Goal: Information Seeking & Learning: Learn about a topic

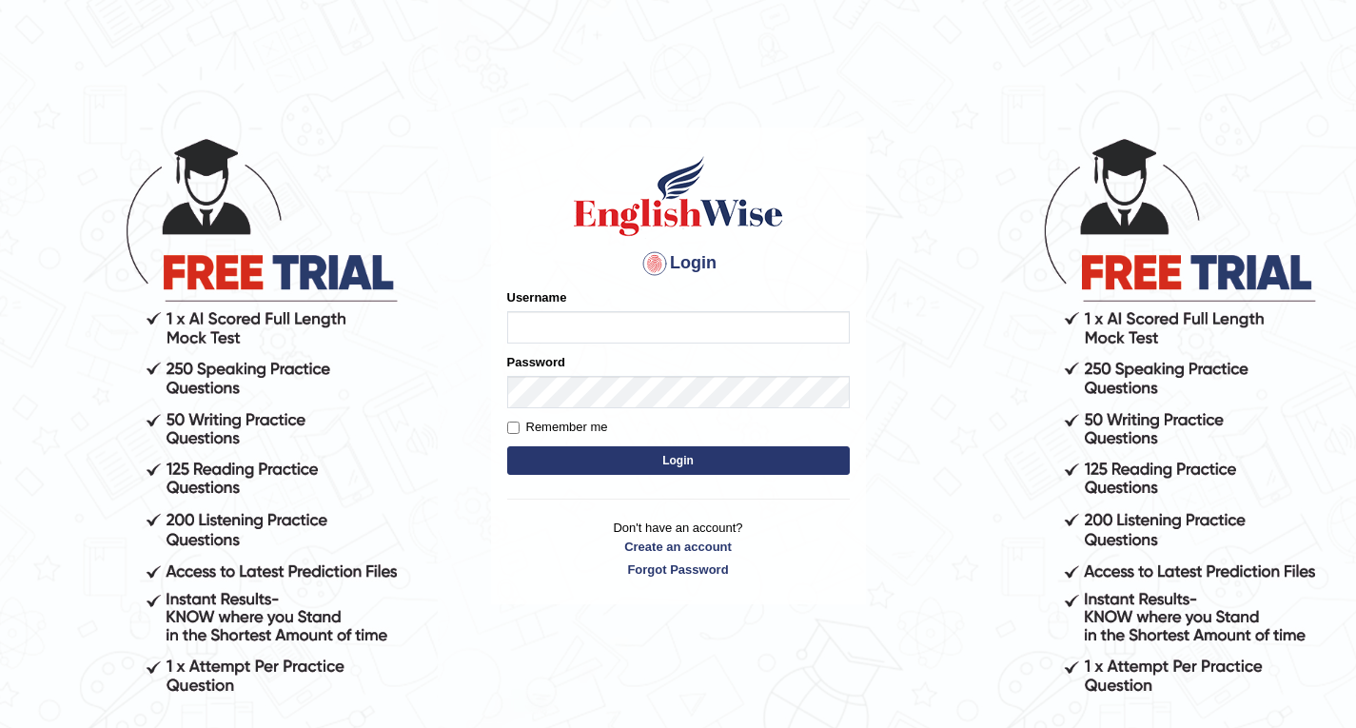
click at [663, 329] on input "Username" at bounding box center [678, 327] width 343 height 32
type input "r"
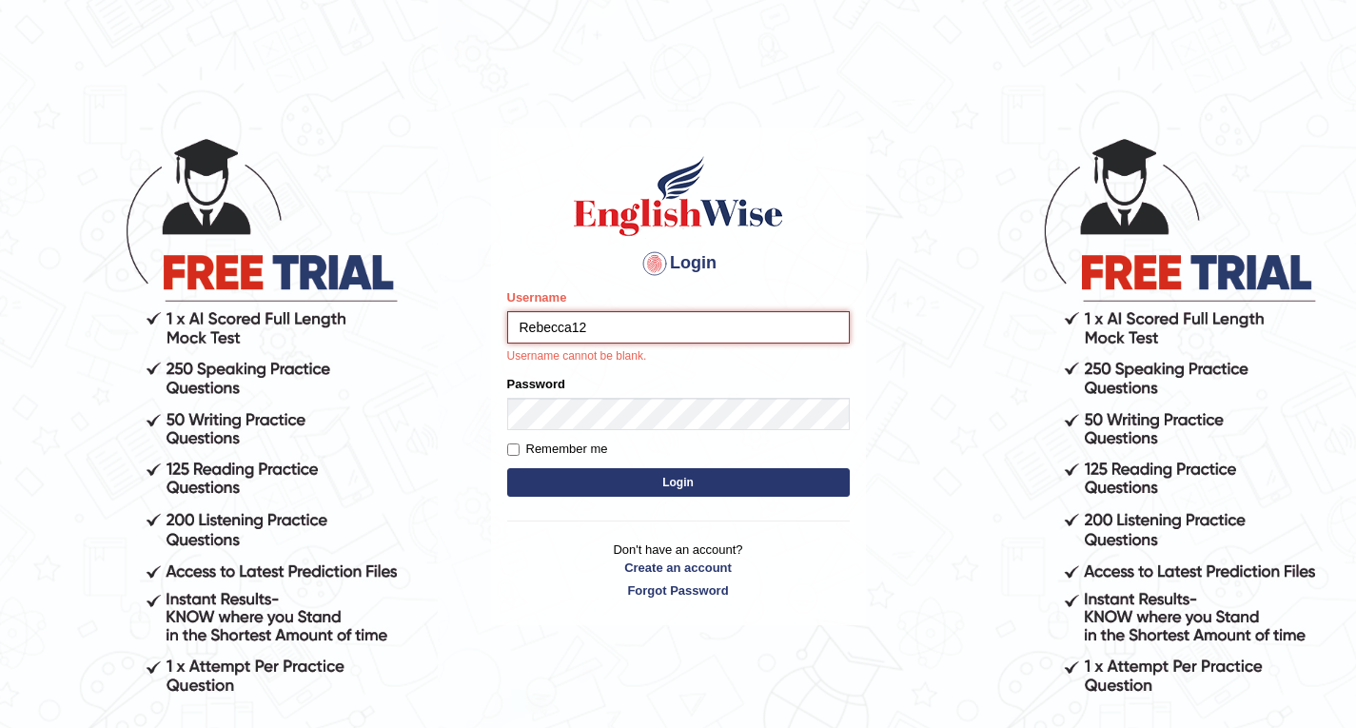
type input "Rebecca12"
click at [677, 484] on button "Login" at bounding box center [678, 482] width 343 height 29
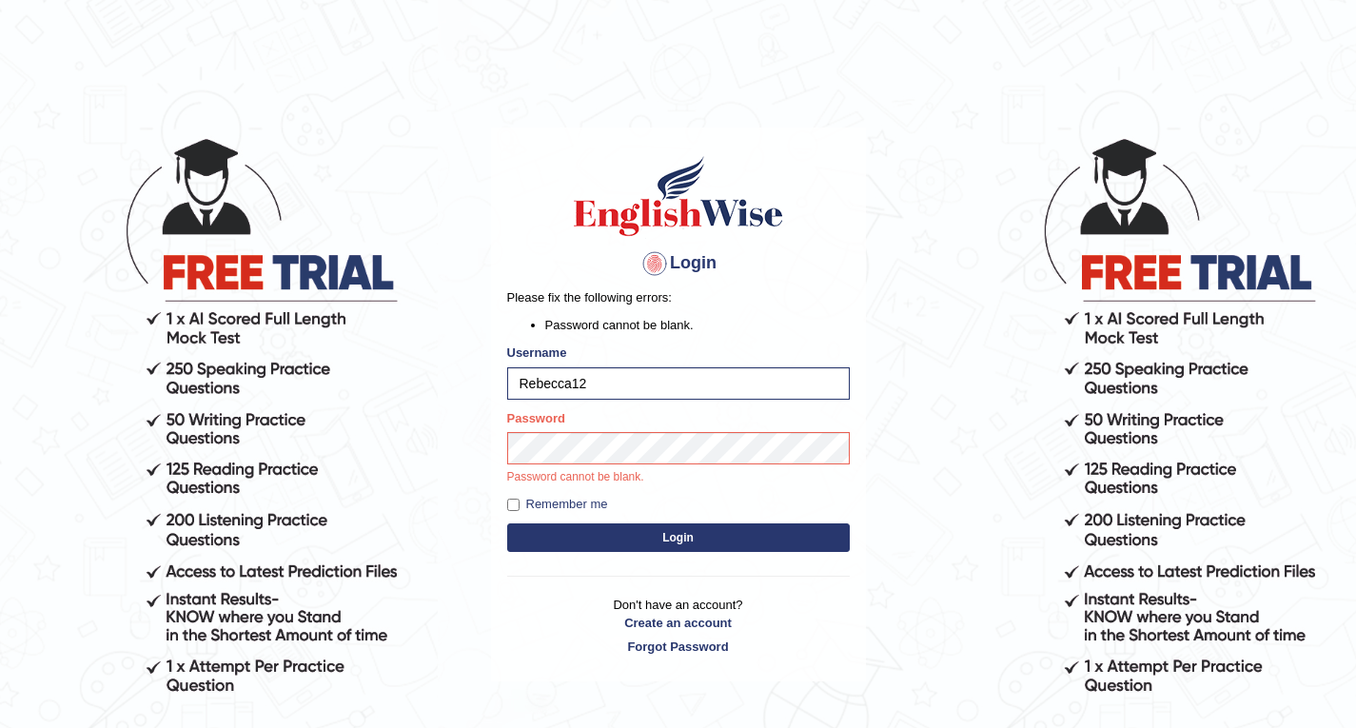
click at [667, 536] on button "Login" at bounding box center [678, 537] width 343 height 29
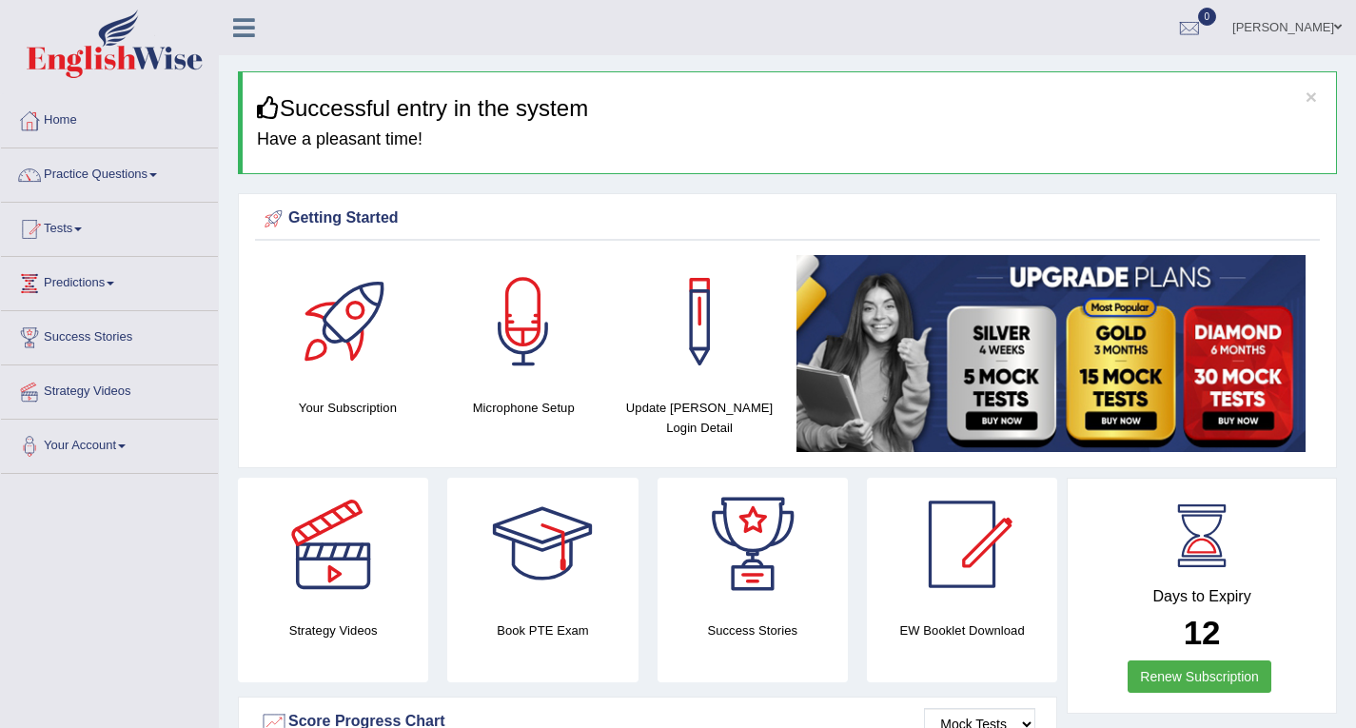
click at [157, 173] on span at bounding box center [153, 175] width 8 height 4
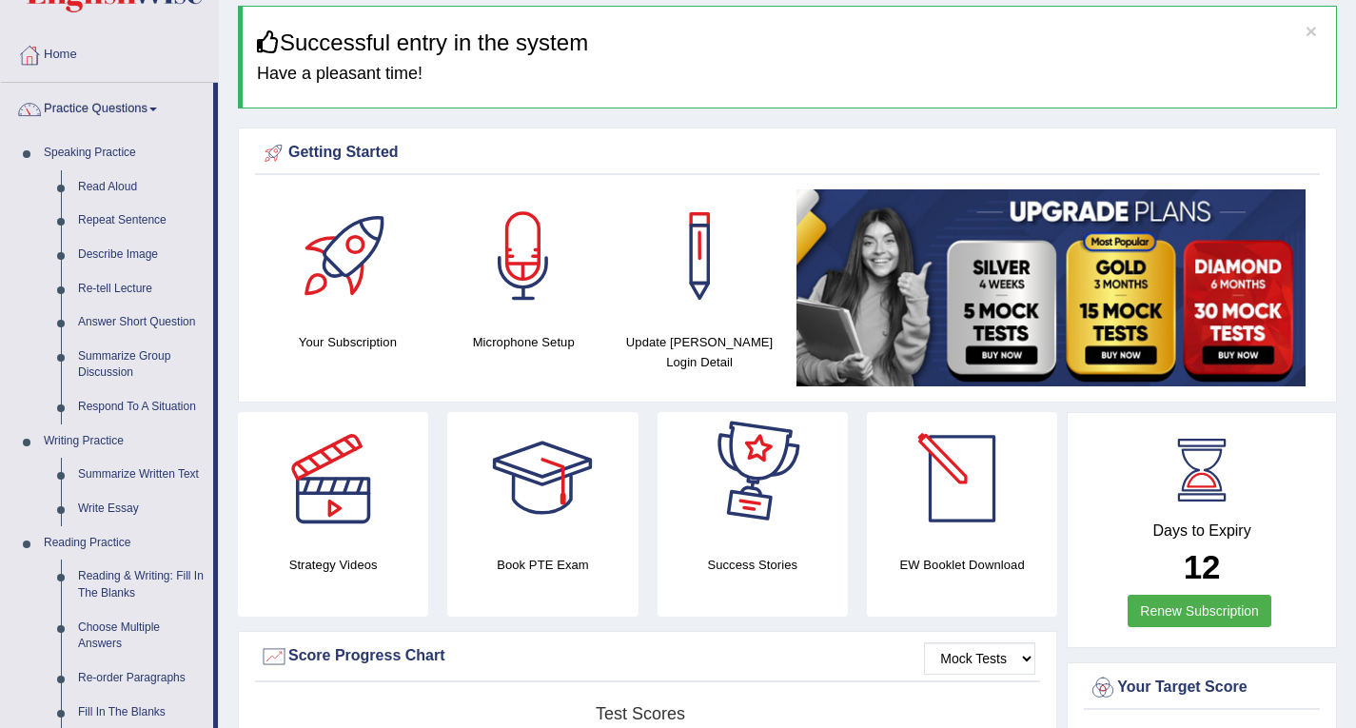
scroll to position [286, 0]
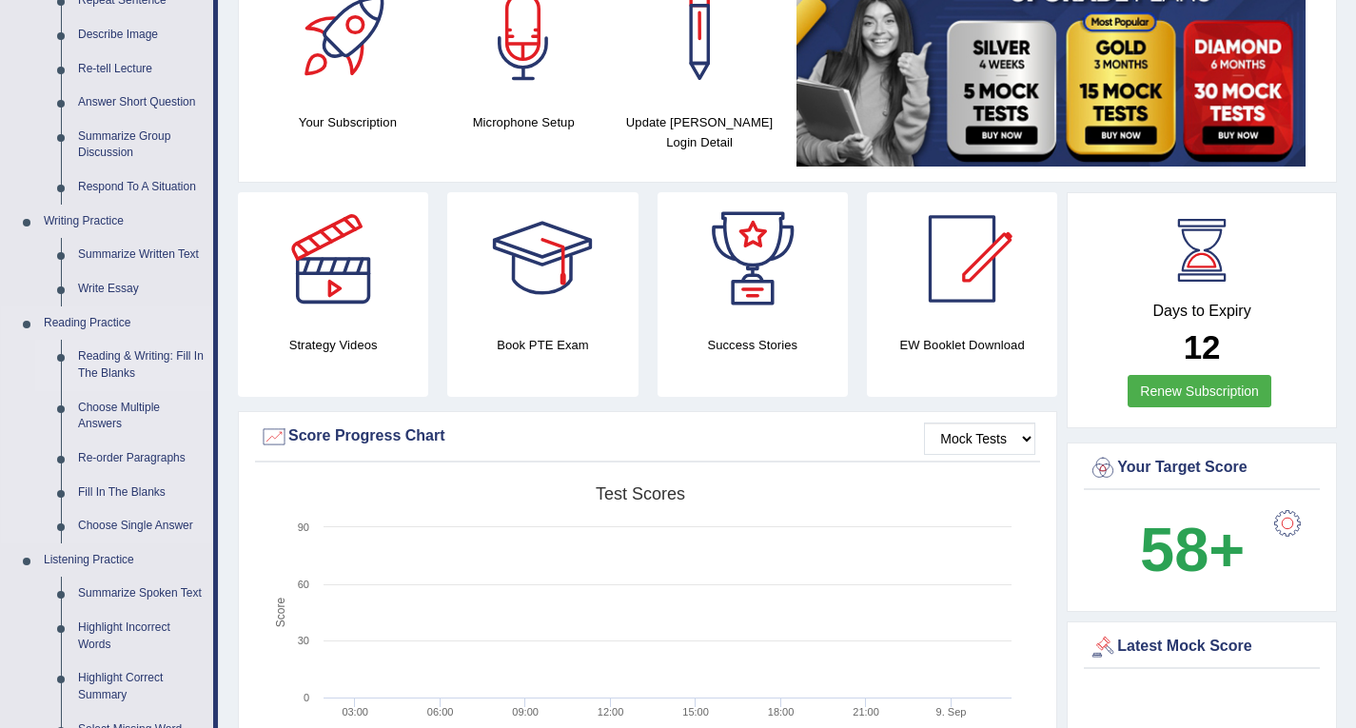
click at [135, 353] on link "Reading & Writing: Fill In The Blanks" at bounding box center [141, 365] width 144 height 50
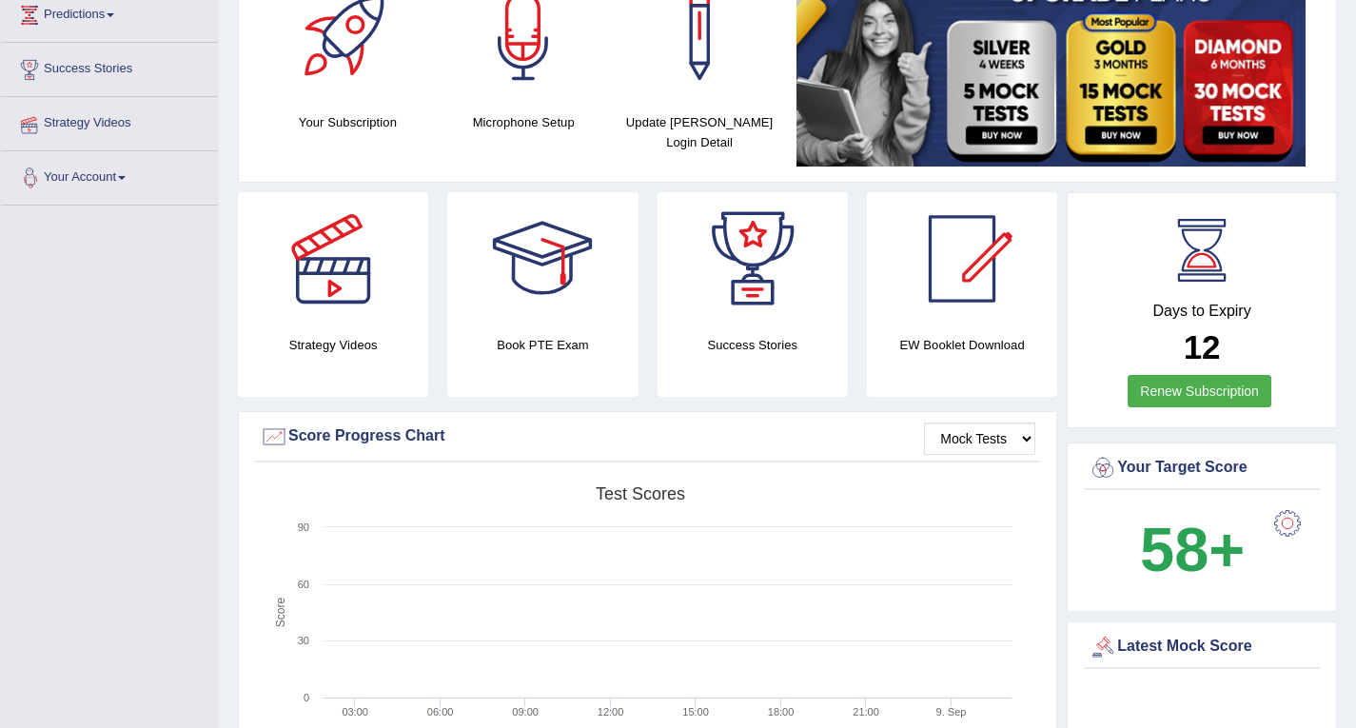
scroll to position [336, 0]
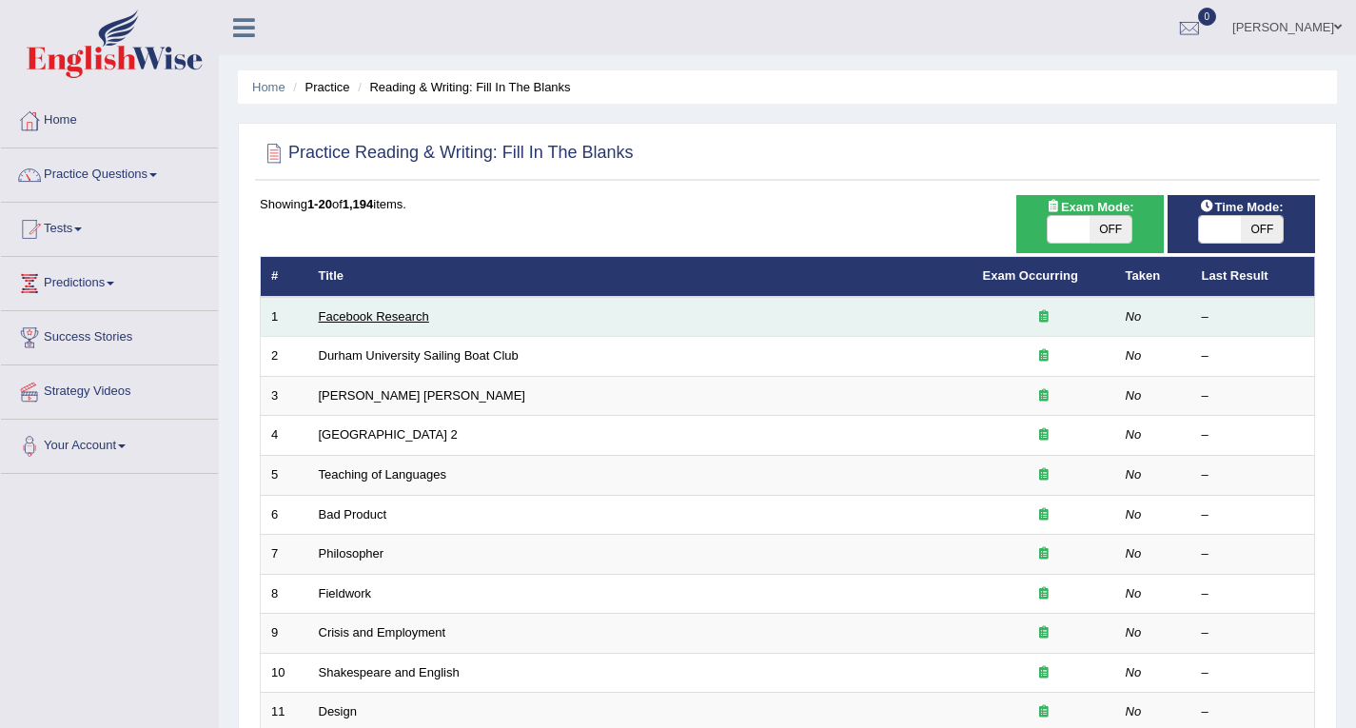
click at [390, 319] on link "Facebook Research" at bounding box center [374, 316] width 110 height 14
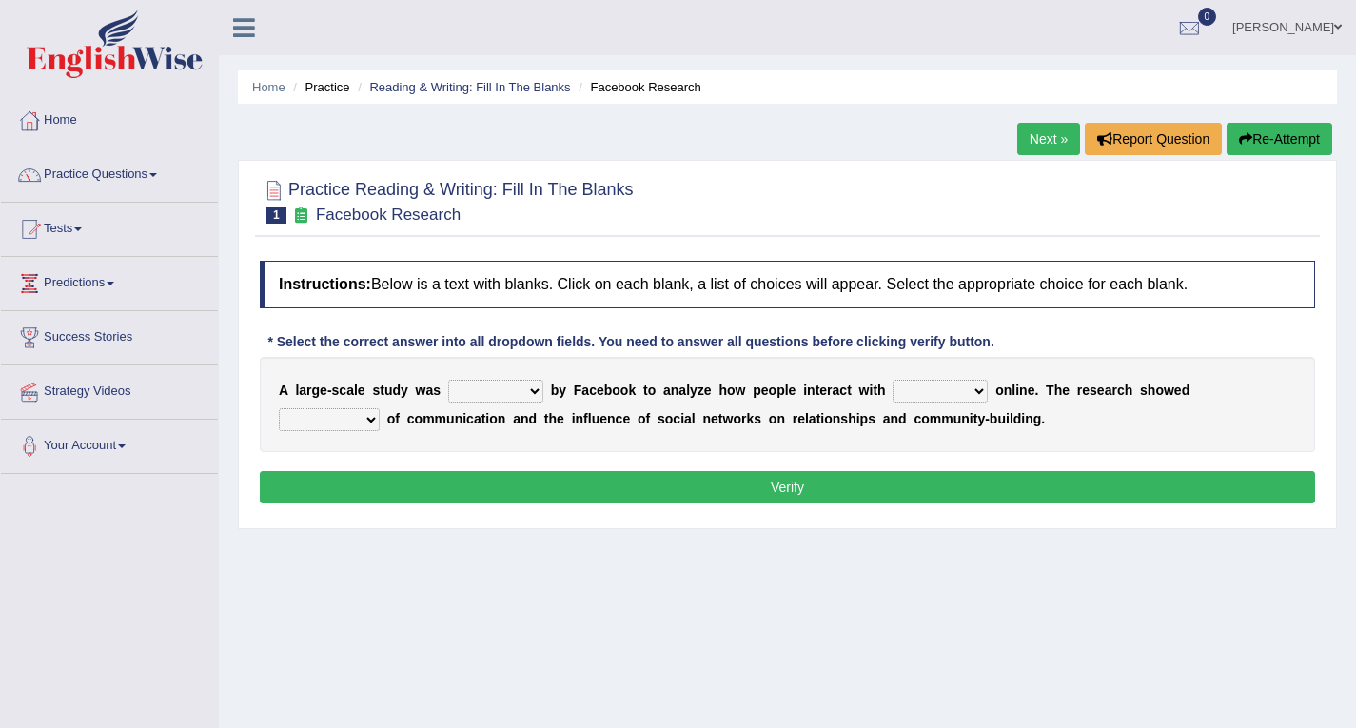
click at [539, 391] on select "surveyed had asked made" at bounding box center [495, 391] width 95 height 23
click at [533, 391] on select "surveyed had asked made" at bounding box center [495, 391] width 95 height 23
select select "surveyed"
click at [448, 380] on select "surveyed had asked made" at bounding box center [495, 391] width 95 height 23
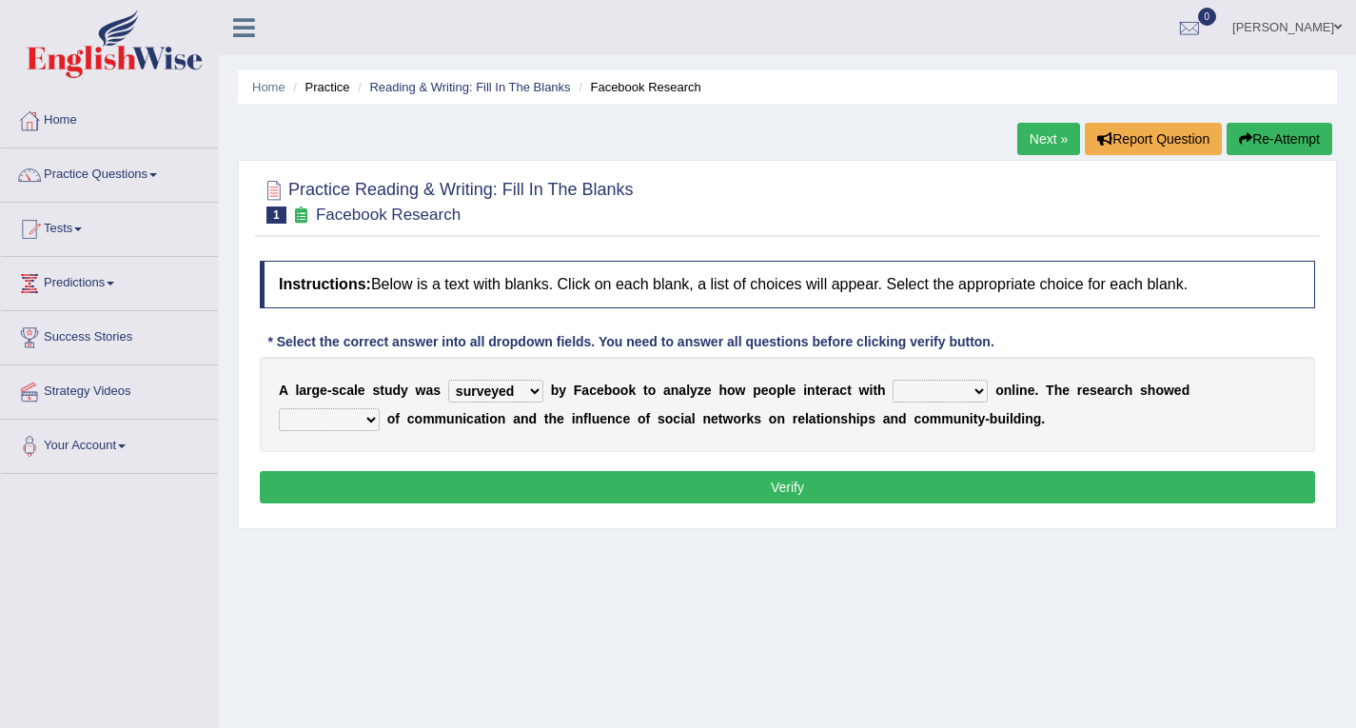
click at [519, 440] on div "A l a r g e - s c a l e s t u d y w a s surveyed had asked made b y F a c e b o…" at bounding box center [787, 404] width 1055 height 95
click at [974, 387] on select "together all each other another" at bounding box center [940, 391] width 95 height 23
click at [982, 387] on select "together all each other another" at bounding box center [940, 391] width 95 height 23
select select "each other"
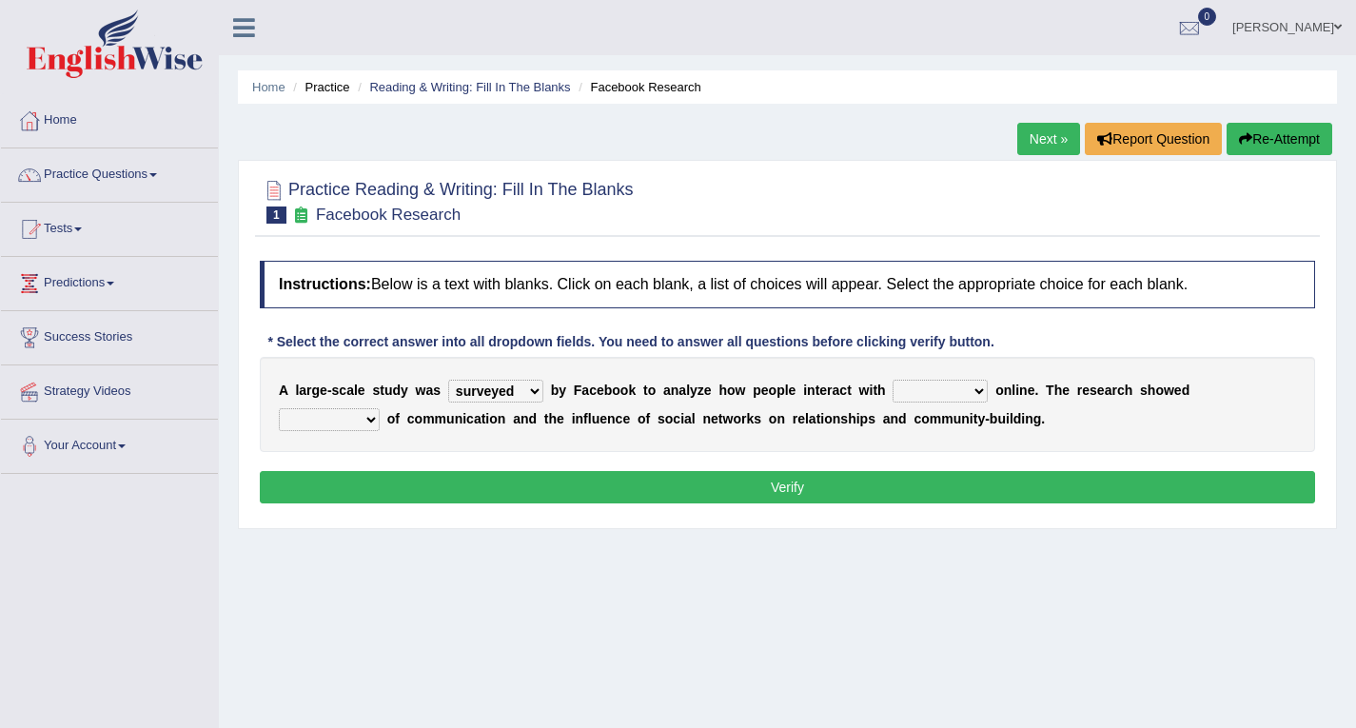
click at [893, 380] on select "together all each other another" at bounding box center [940, 391] width 95 height 23
click at [964, 483] on button "Verify" at bounding box center [787, 487] width 1055 height 32
click at [376, 421] on select "advantages standards fellowships patterns" at bounding box center [329, 419] width 101 height 23
click at [374, 421] on select "advantages standards fellowships patterns" at bounding box center [329, 419] width 101 height 23
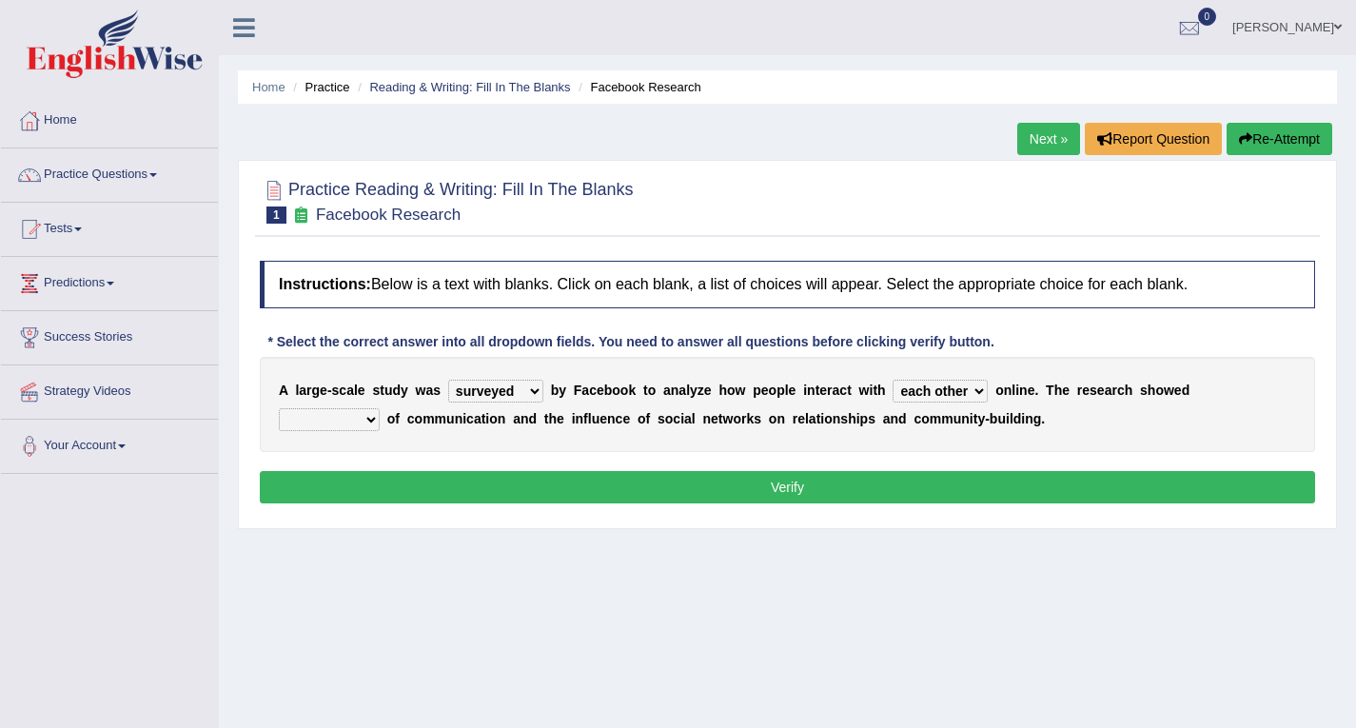
click at [374, 421] on select "advantages standards fellowships patterns" at bounding box center [329, 419] width 101 height 23
click at [371, 421] on select "advantages standards fellowships patterns" at bounding box center [329, 419] width 101 height 23
click at [371, 415] on select "advantages standards fellowships patterns" at bounding box center [329, 419] width 101 height 23
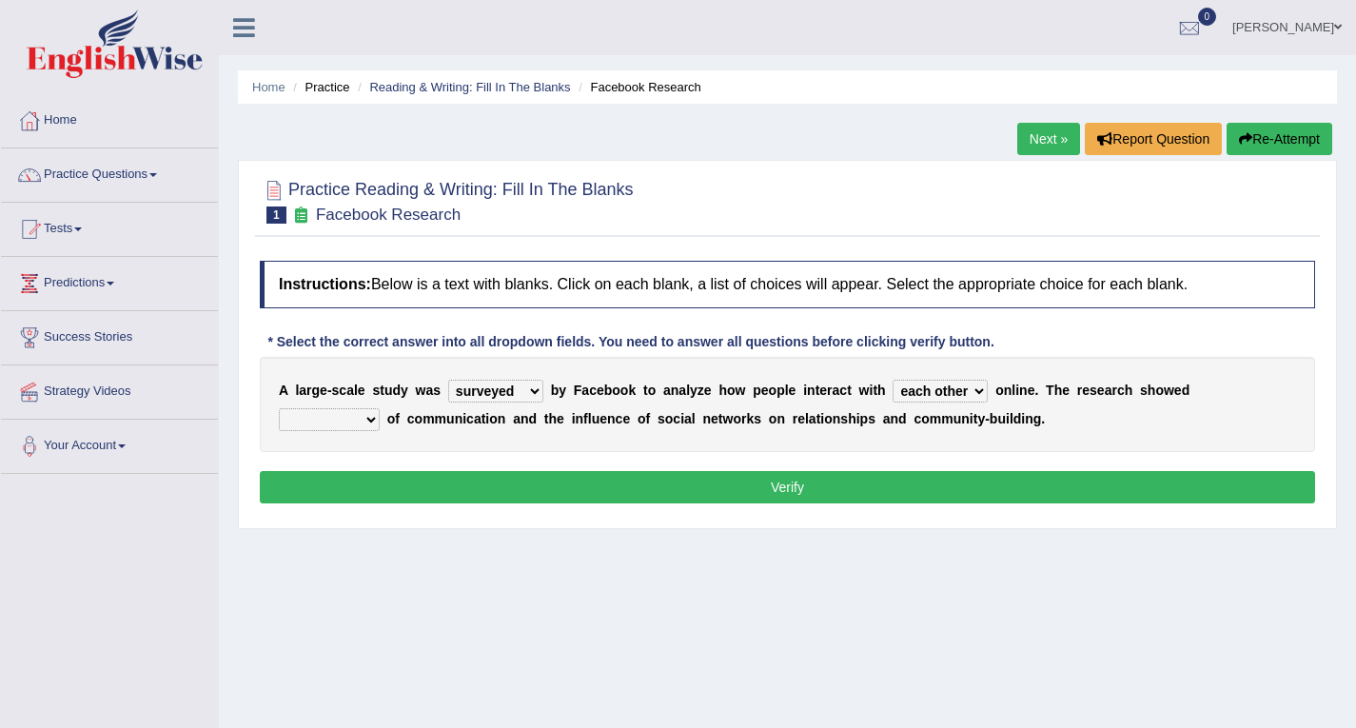
click at [371, 415] on select "advantages standards fellowships patterns" at bounding box center [329, 419] width 101 height 23
click at [366, 418] on select "advantages standards fellowships patterns" at bounding box center [329, 419] width 101 height 23
drag, startPoint x: 366, startPoint y: 418, endPoint x: 336, endPoint y: 539, distance: 124.6
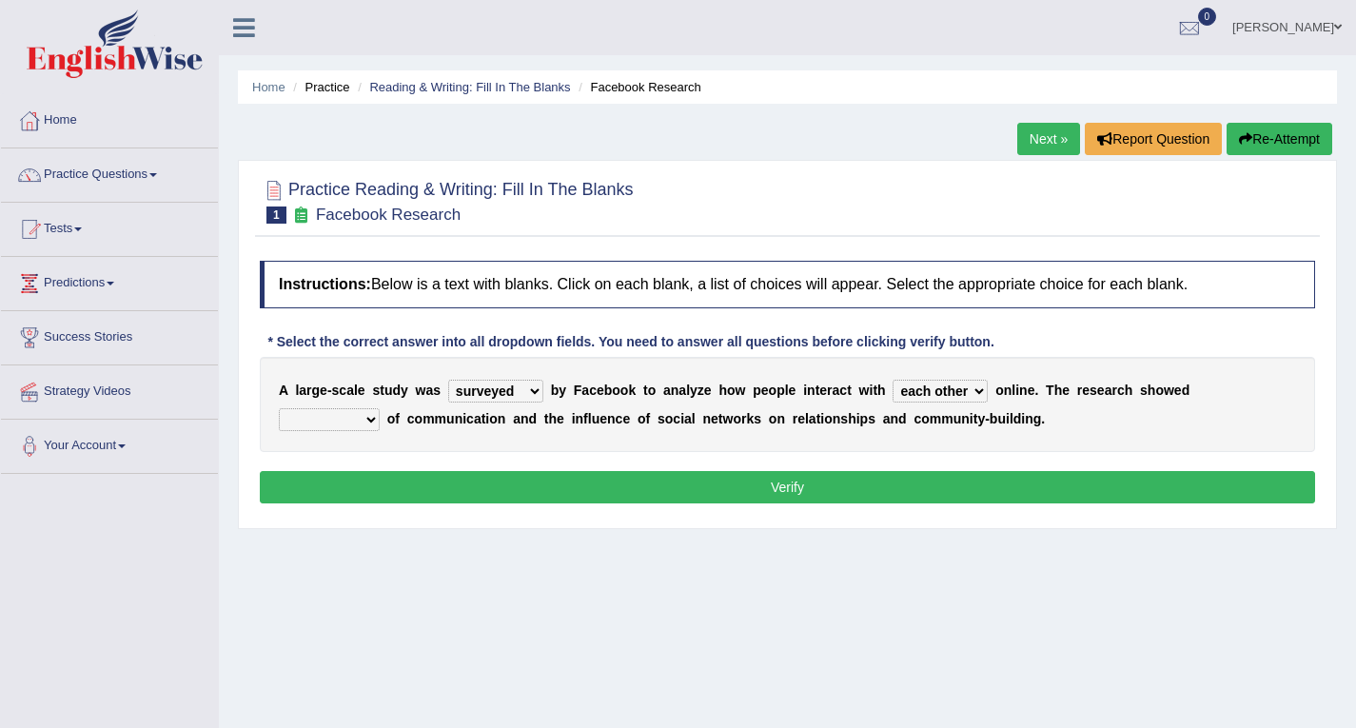
click at [336, 539] on div "Home Practice Reading & Writing: Fill In The Blanks Facebook Research Next » Re…" at bounding box center [787, 476] width 1137 height 952
select select "patterns"
click at [279, 408] on select "advantages standards fellowships patterns" at bounding box center [329, 419] width 101 height 23
click at [798, 486] on button "Verify" at bounding box center [787, 487] width 1055 height 32
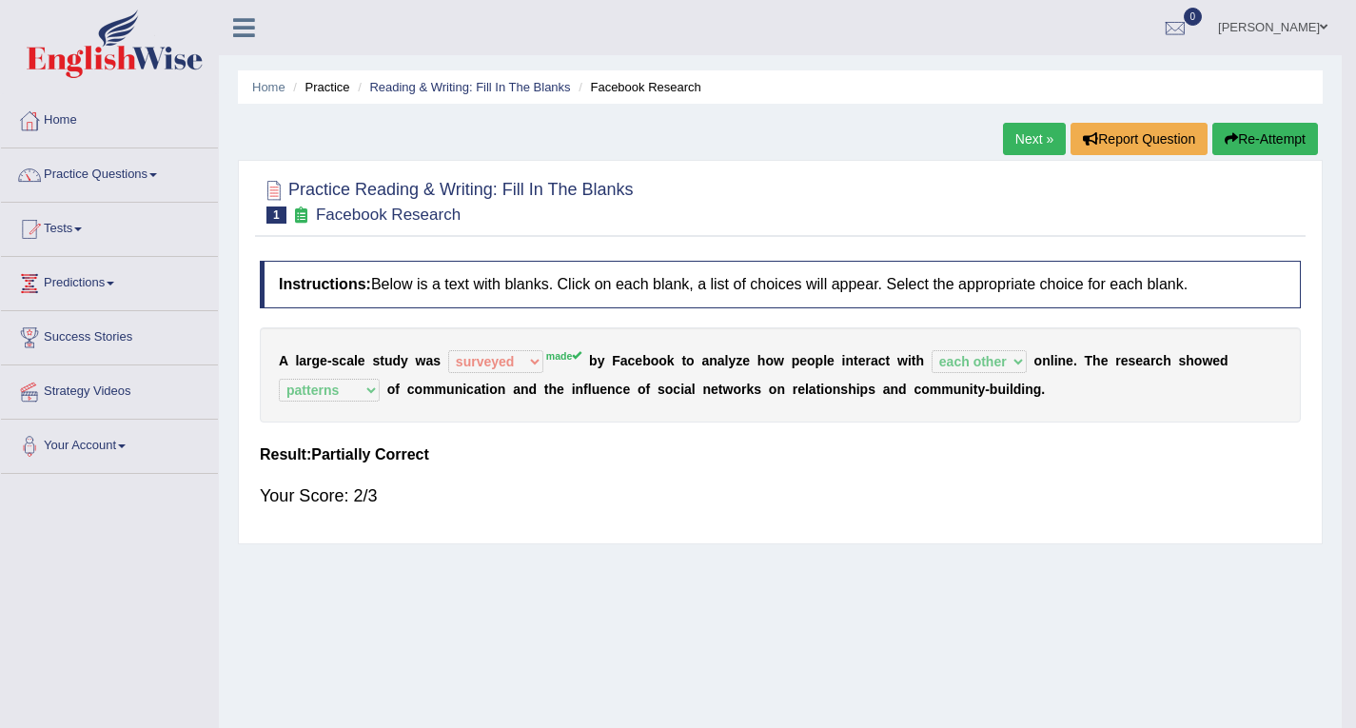
click at [798, 486] on div "Home Practice Reading & Writing: Fill In The Blanks Facebook Research Next » Re…" at bounding box center [780, 476] width 1123 height 952
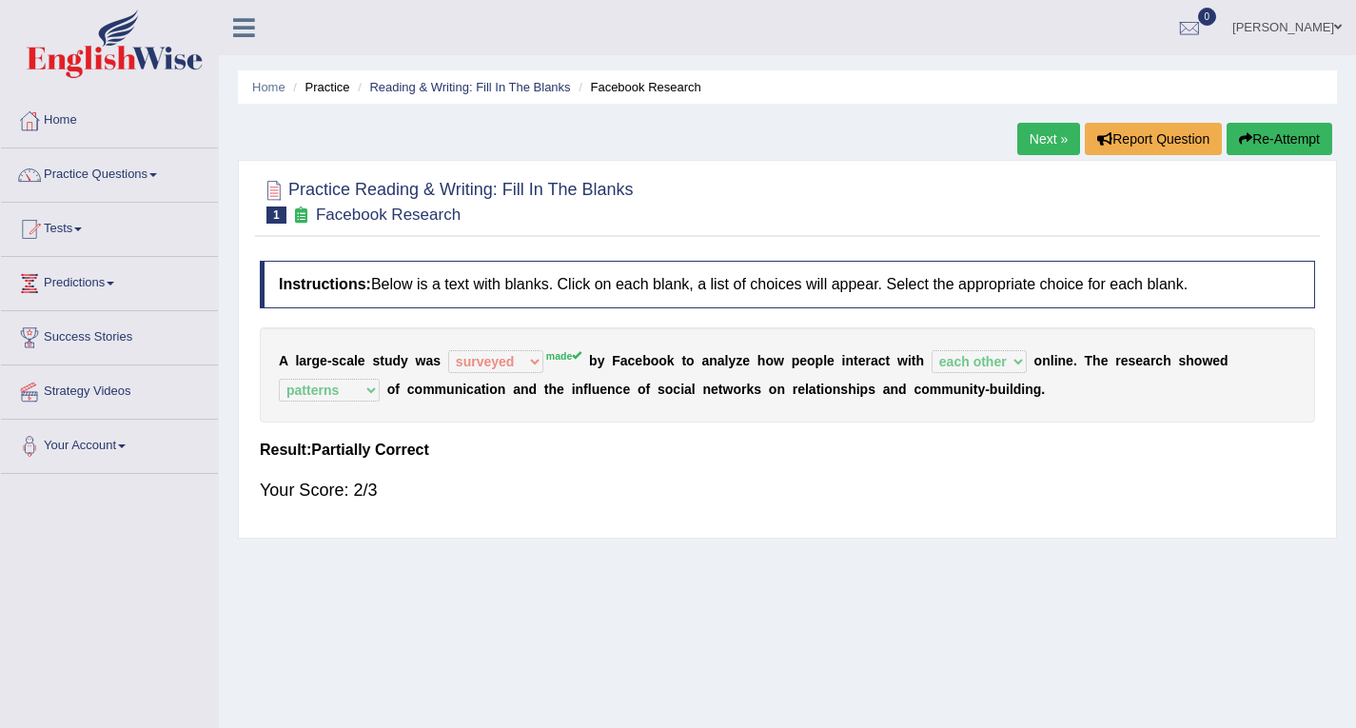
click at [1030, 145] on link "Next »" at bounding box center [1048, 139] width 63 height 32
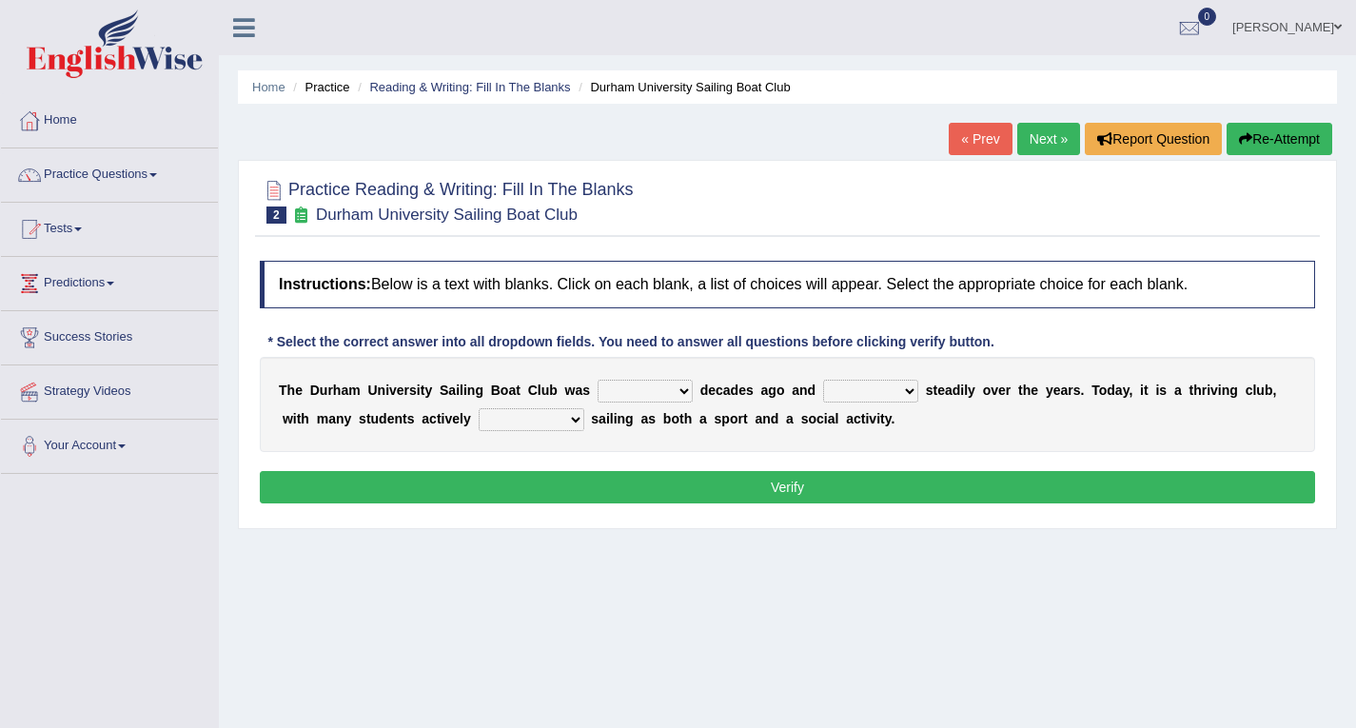
click at [682, 387] on select "found fund founded find" at bounding box center [645, 391] width 95 height 23
drag, startPoint x: 684, startPoint y: 387, endPoint x: 611, endPoint y: 439, distance: 89.5
click at [611, 439] on div "T h e D u r h a m U n i v e r s i t y S a i l i n g B o a t C l u b w a s found…" at bounding box center [787, 404] width 1055 height 95
select select "found"
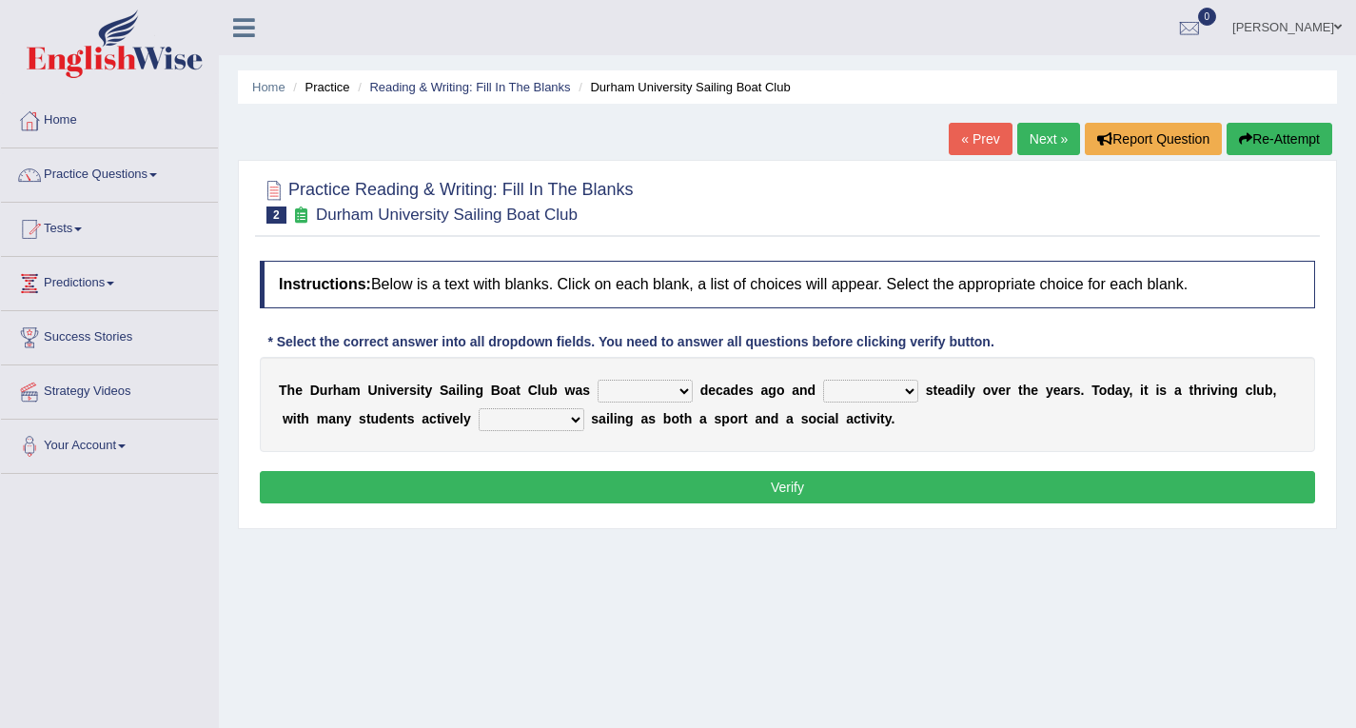
click at [598, 380] on select "found fund founded find" at bounding box center [645, 391] width 95 height 23
click at [611, 435] on div "T h e D u r h a m U n i v e r s i t y S a i l i n g B o a t C l u b w a s found…" at bounding box center [787, 404] width 1055 height 95
drag, startPoint x: 912, startPoint y: 390, endPoint x: 846, endPoint y: 483, distance: 113.3
click at [846, 483] on div "Instructions: Below is a text with blanks. Click on each blank, a list of choic…" at bounding box center [787, 384] width 1065 height 267
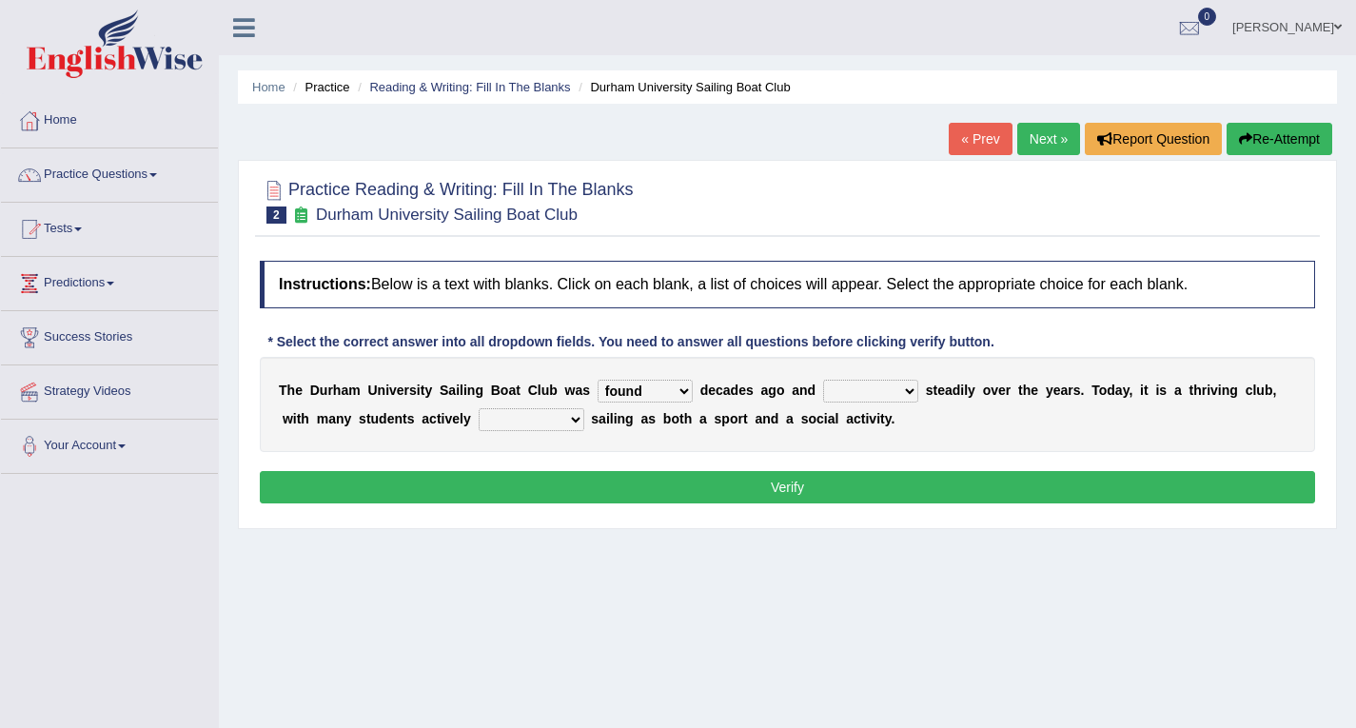
select select "has grown"
click at [823, 380] on select "grow growing has grown grown" at bounding box center [870, 391] width 95 height 23
drag, startPoint x: 572, startPoint y: 418, endPoint x: 526, endPoint y: 540, distance: 130.1
click at [526, 540] on div "Home Practice Reading & Writing: Fill In The Blanks Durham University Sailing B…" at bounding box center [787, 476] width 1137 height 952
select select "enjoying"
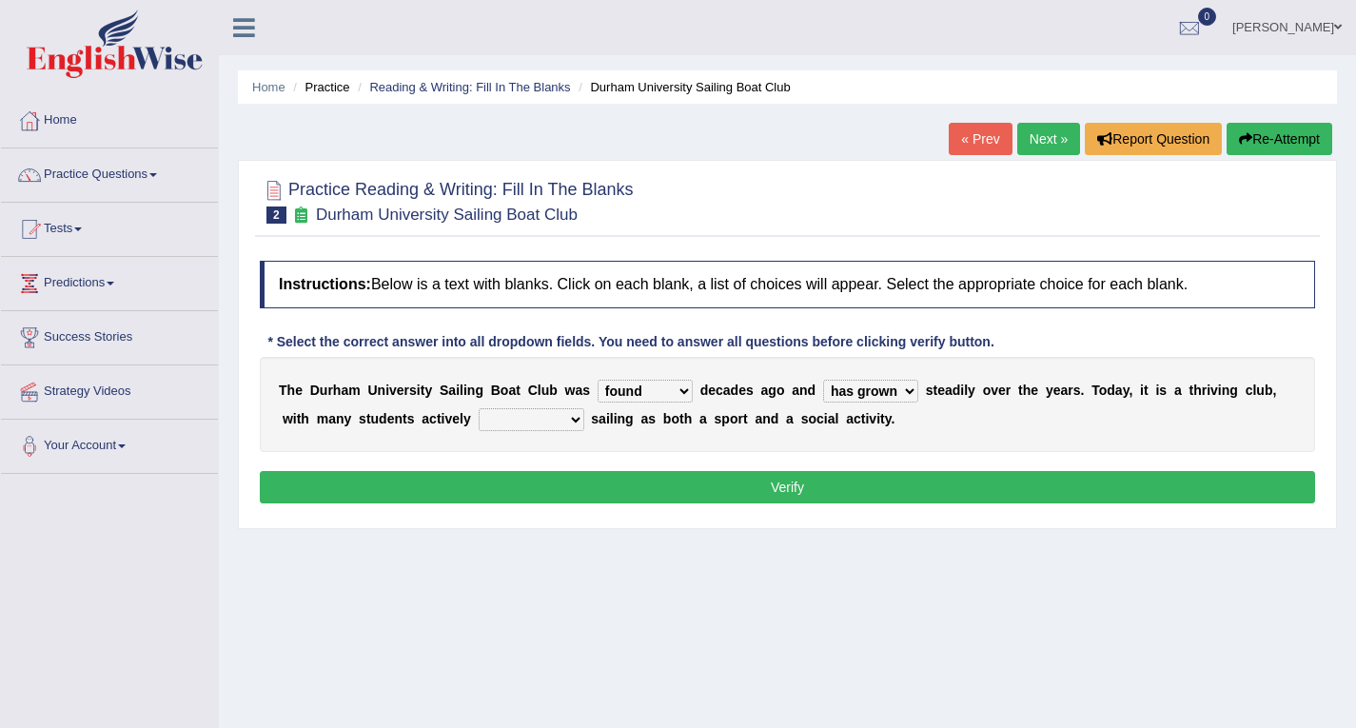
click at [479, 408] on select "enjoy enjoyed are enjoying enjoying" at bounding box center [532, 419] width 106 height 23
click at [758, 484] on button "Verify" at bounding box center [787, 487] width 1055 height 32
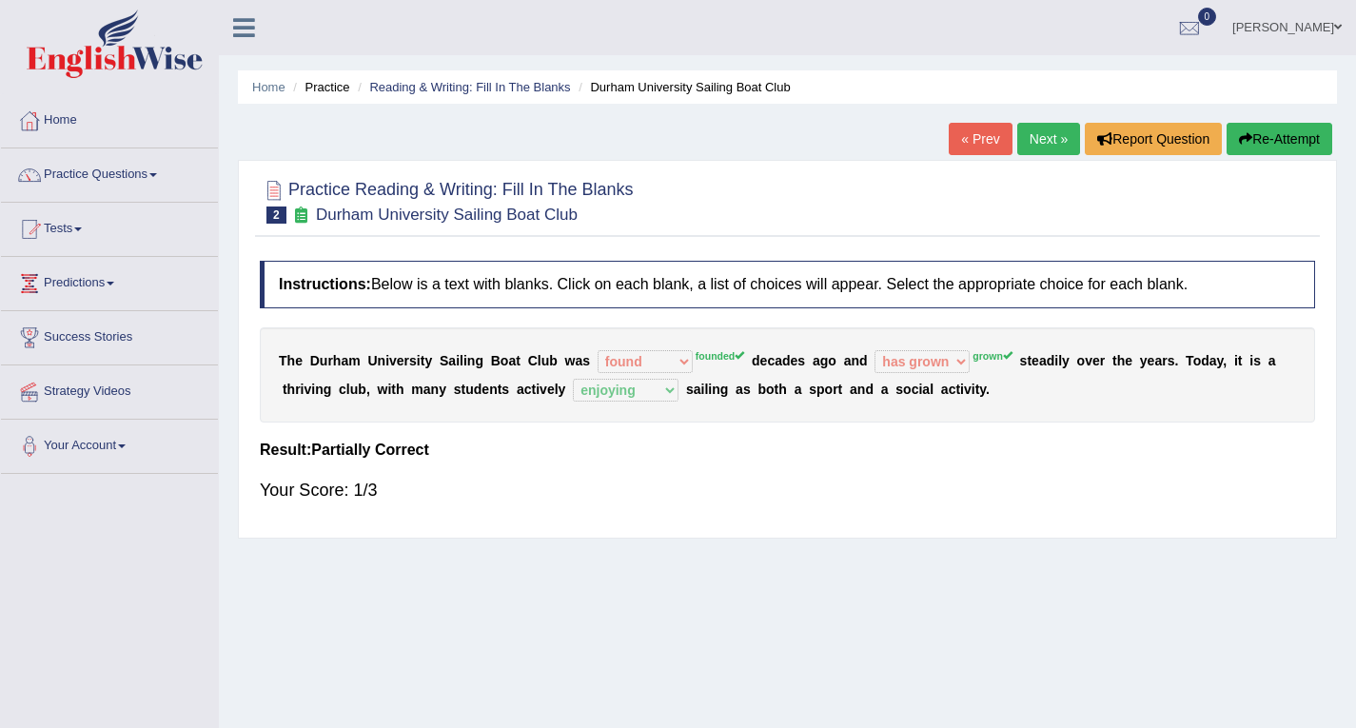
click at [1243, 136] on icon "button" at bounding box center [1245, 138] width 13 height 13
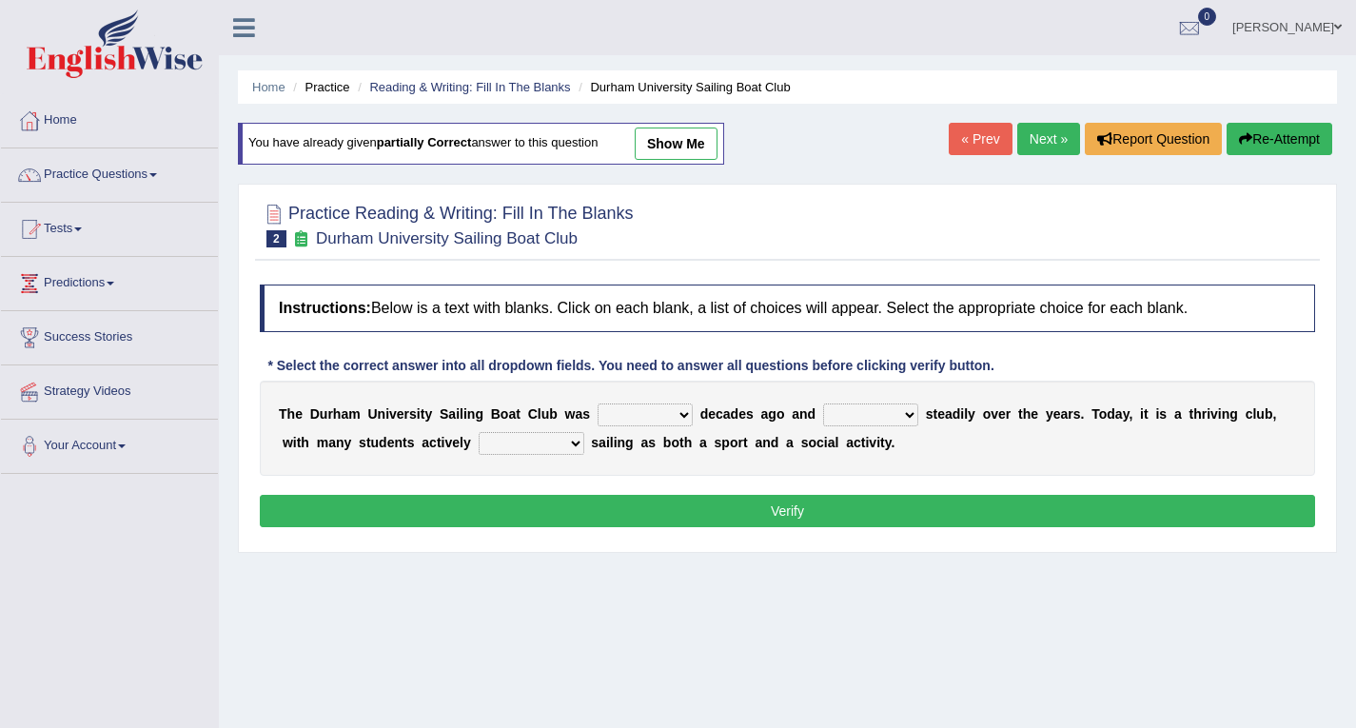
drag, startPoint x: 680, startPoint y: 412, endPoint x: 616, endPoint y: 462, distance: 81.5
click at [616, 462] on div "T h e D u r h a m U n i v e r s i t y S a i l i n g B o a t C l u b w a s found…" at bounding box center [787, 428] width 1055 height 95
select select "found"
click at [598, 404] on select "found fund founded find" at bounding box center [645, 415] width 95 height 23
click at [629, 458] on div "T h e D u r h a m U n i v e r s i t y S a i l i n g B o a t C l u b w a s found…" at bounding box center [787, 428] width 1055 height 95
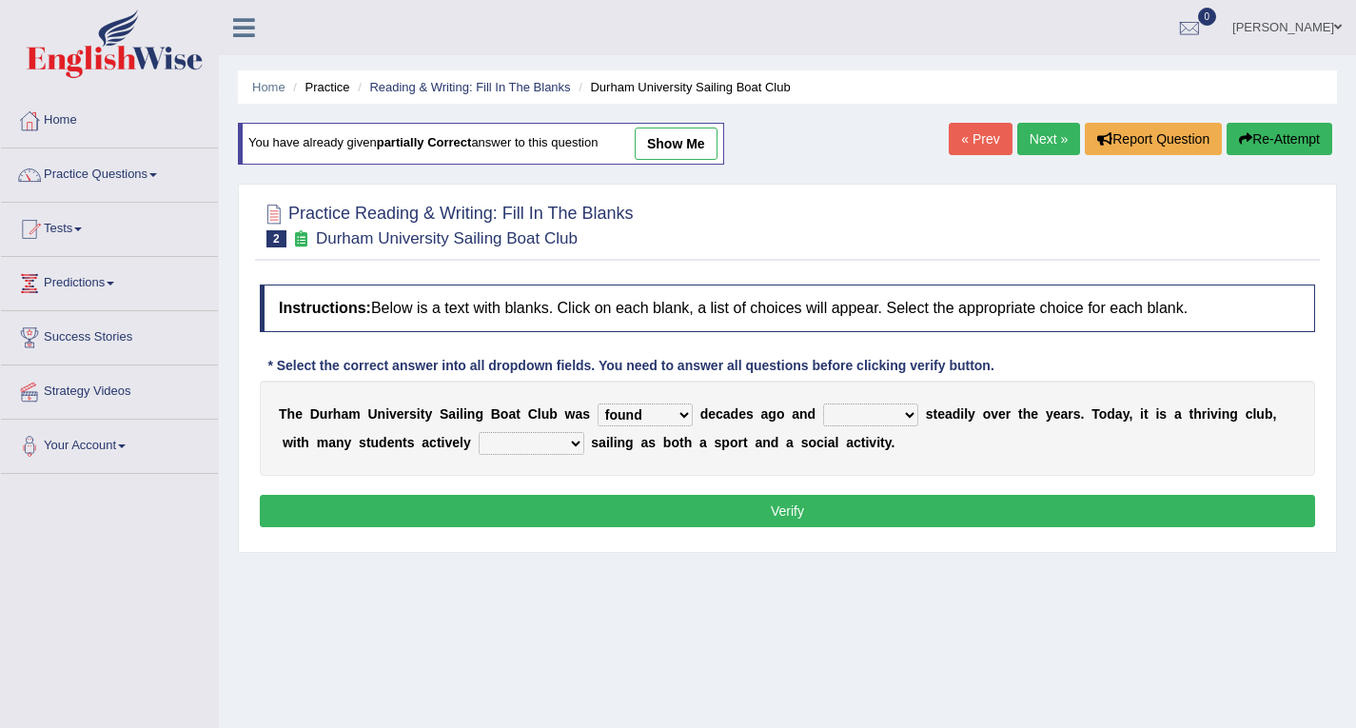
drag, startPoint x: 907, startPoint y: 412, endPoint x: 862, endPoint y: 531, distance: 127.1
click at [862, 531] on div "Instructions: Below is a text with blanks. Click on each blank, a list of choic…" at bounding box center [787, 408] width 1065 height 267
select select "grown"
click at [823, 404] on select "grow growing has grown grown" at bounding box center [870, 415] width 95 height 23
click at [850, 530] on div "Instructions: Below is a text with blanks. Click on each blank, a list of choic…" at bounding box center [787, 408] width 1065 height 267
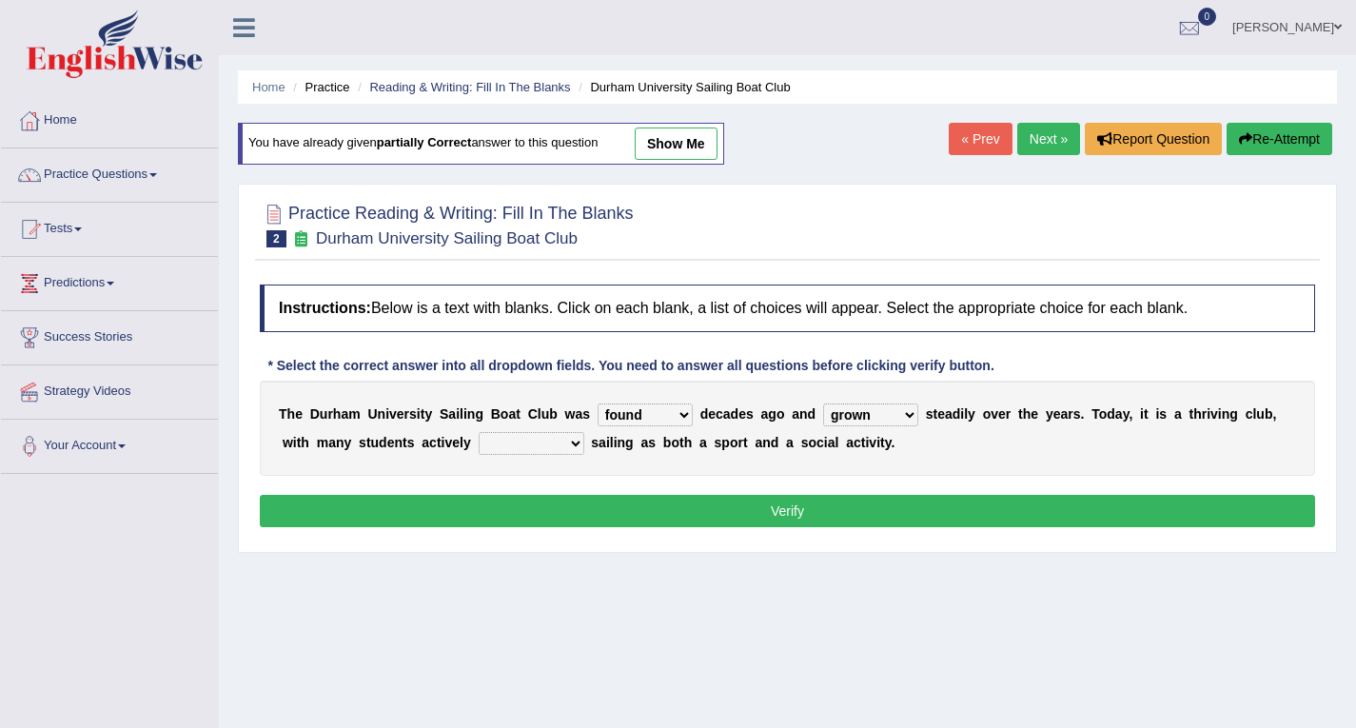
drag, startPoint x: 570, startPoint y: 442, endPoint x: 526, endPoint y: 560, distance: 125.9
click at [526, 560] on div "Home Practice Reading & Writing: Fill In The Blanks Durham University Sailing B…" at bounding box center [787, 476] width 1137 height 952
select select "enjoying"
click at [479, 432] on select "enjoy enjoyed are enjoying enjoying" at bounding box center [532, 443] width 106 height 23
click at [799, 520] on button "Verify" at bounding box center [787, 511] width 1055 height 32
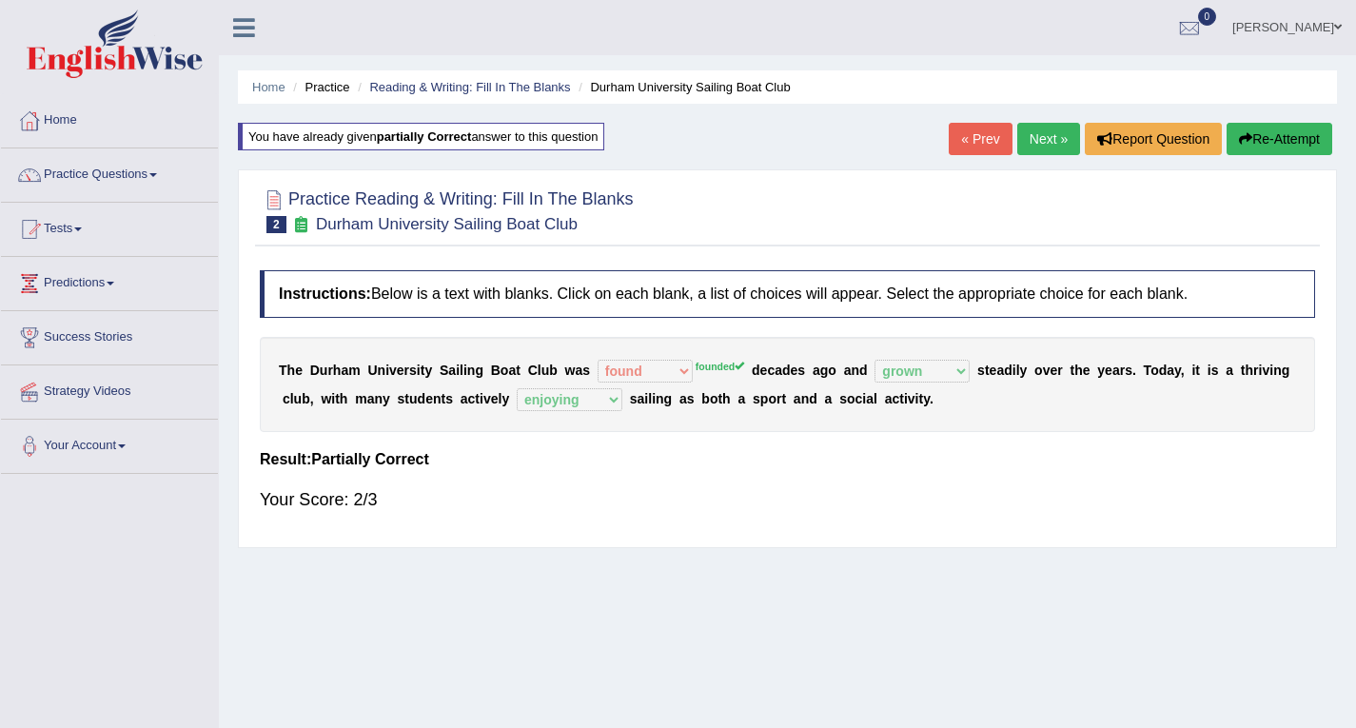
click at [1046, 141] on link "Next »" at bounding box center [1048, 139] width 63 height 32
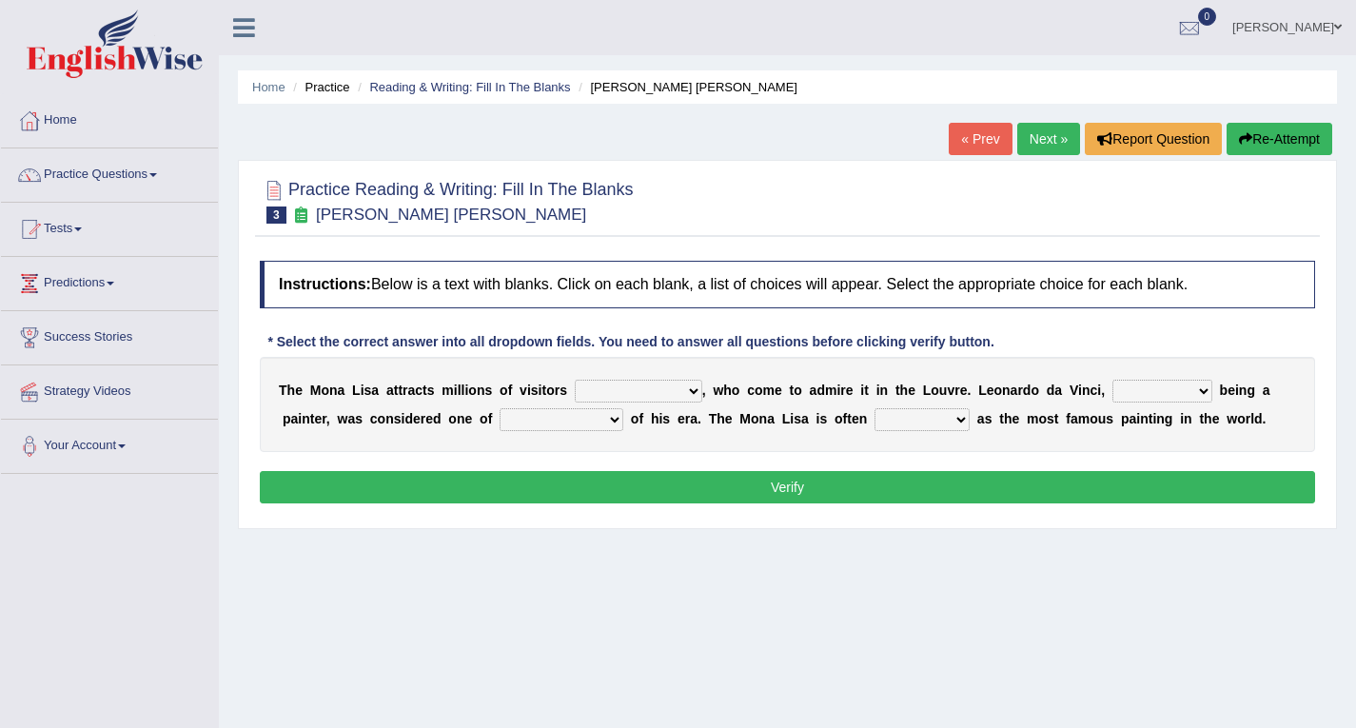
drag, startPoint x: 698, startPoint y: 388, endPoint x: 654, endPoint y: 487, distance: 108.2
click at [654, 487] on div "Instructions: Below is a text with blanks. Click on each blank, a list of choic…" at bounding box center [787, 384] width 1065 height 267
select select "all year round"
click at [575, 380] on select "around the year the all year all year round per year" at bounding box center [639, 391] width 128 height 23
click at [654, 487] on button "Verify" at bounding box center [787, 487] width 1055 height 32
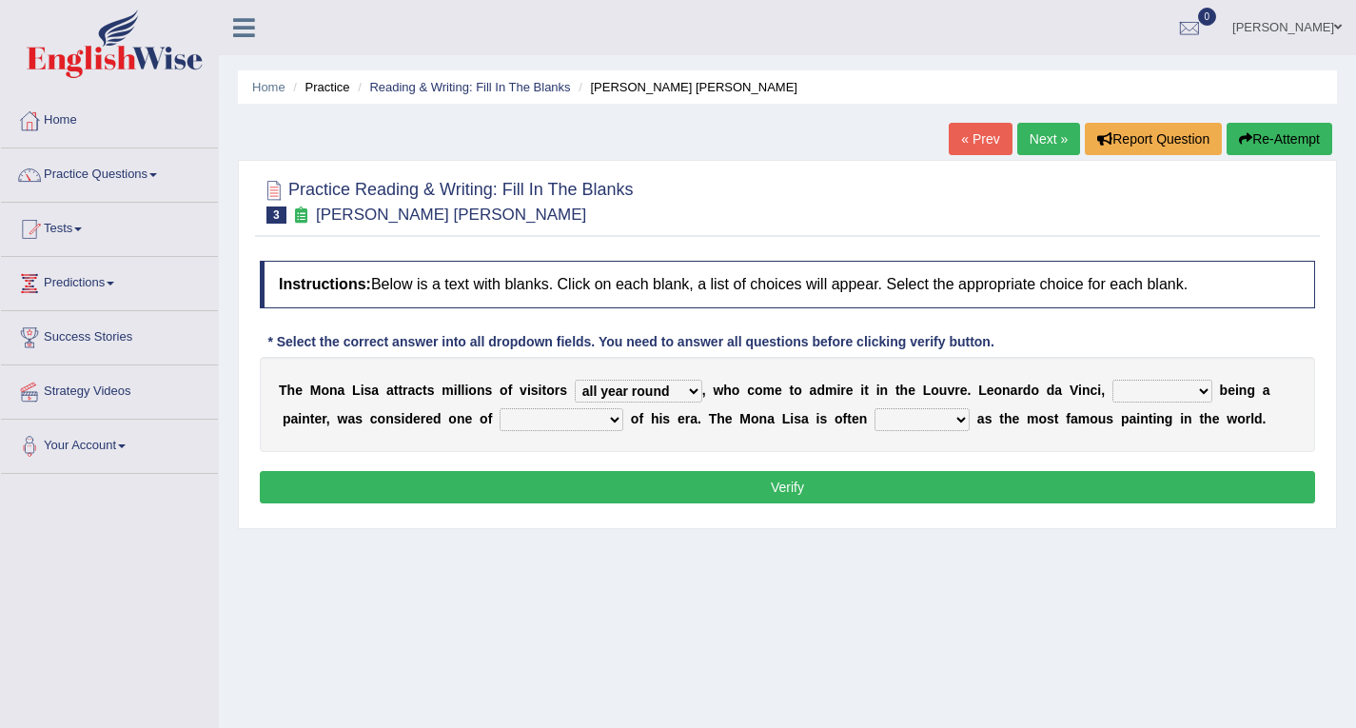
click at [654, 487] on p "Verify" at bounding box center [787, 487] width 1055 height 32
drag, startPoint x: 1203, startPoint y: 390, endPoint x: 1153, endPoint y: 484, distance: 106.9
click at [1153, 484] on div "Instructions: Below is a text with blanks. Click on each blank, a list of choic…" at bounding box center [787, 384] width 1065 height 267
select select "as well as"
click at [1113, 380] on select "rather than as much as as well as as long as" at bounding box center [1163, 391] width 100 height 23
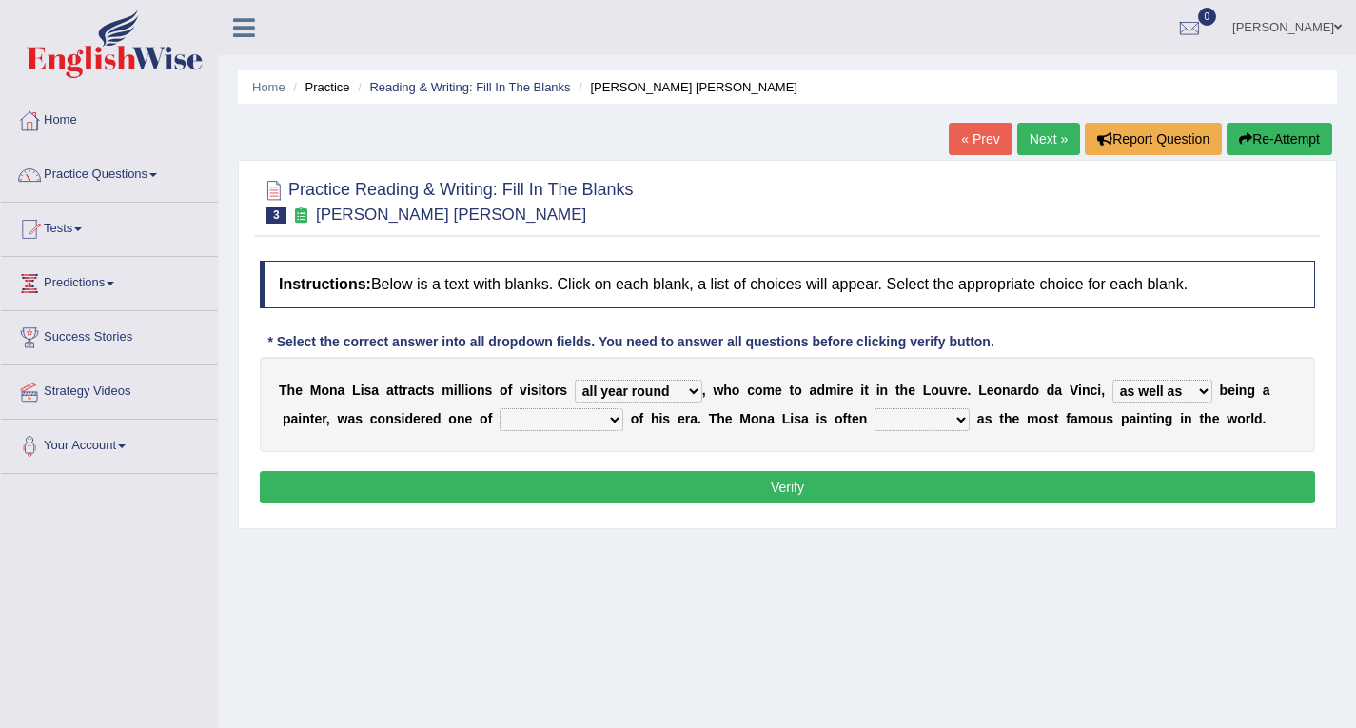
click at [1153, 484] on button "Verify" at bounding box center [787, 487] width 1055 height 32
click at [619, 418] on select "better artists artist the better artist the best artists" at bounding box center [562, 419] width 124 height 23
click at [618, 418] on select "better artists artist the better artist the best artists" at bounding box center [562, 419] width 124 height 23
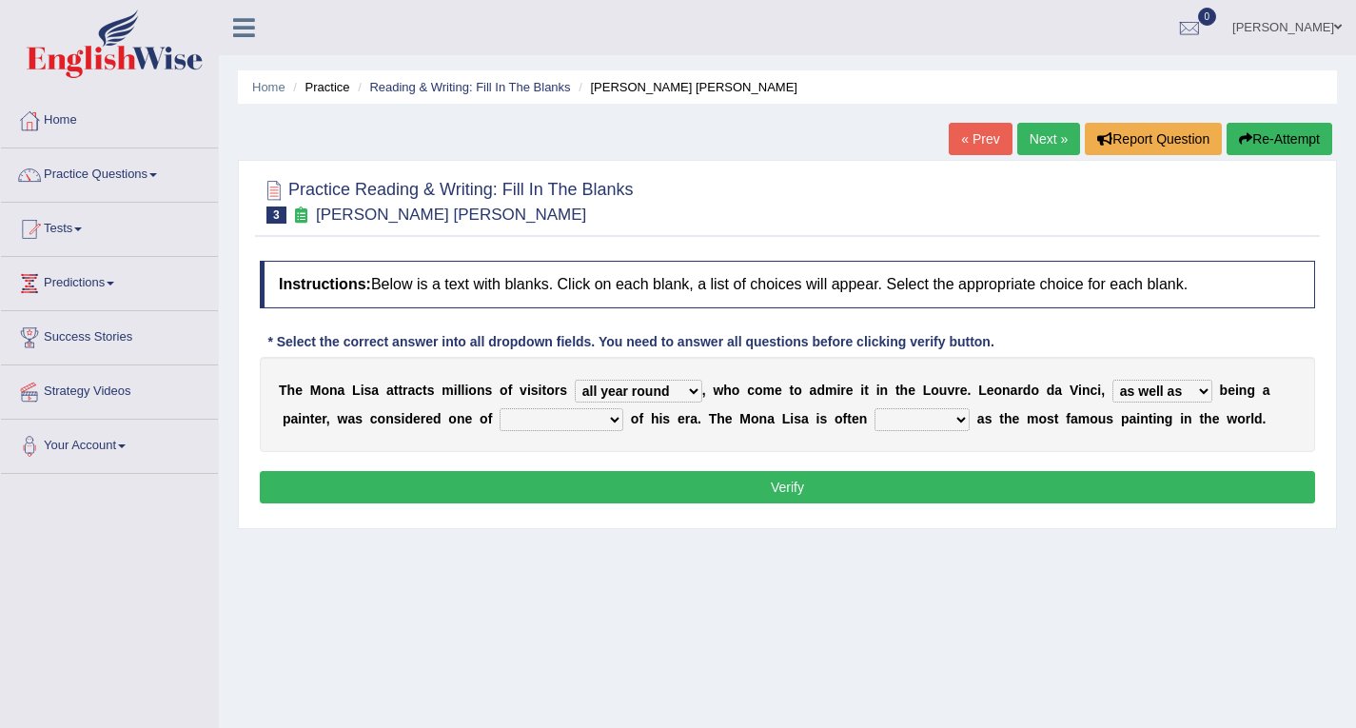
click at [618, 418] on select "better artists artist the better artist the best artists" at bounding box center [562, 419] width 124 height 23
click at [614, 413] on select "better artists artist the better artist the best artists" at bounding box center [562, 419] width 124 height 23
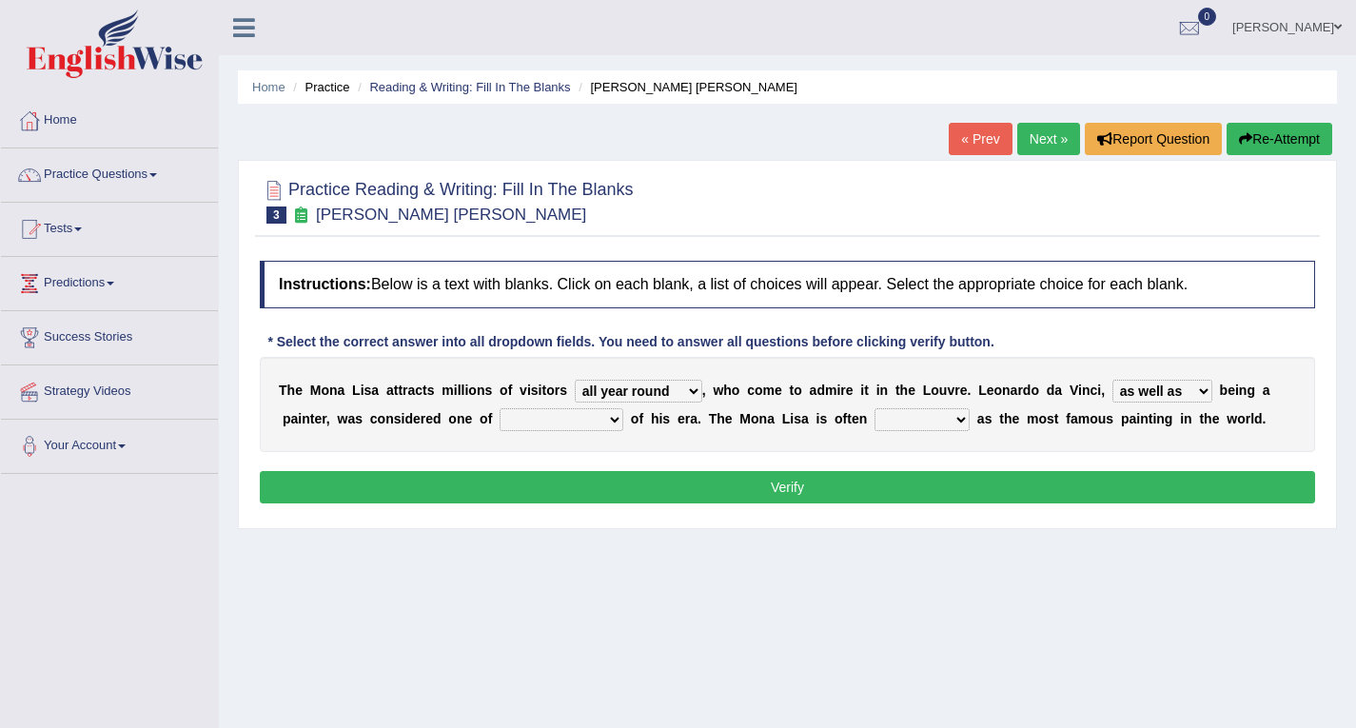
click at [614, 413] on select "better artists artist the better artist the best artists" at bounding box center [562, 419] width 124 height 23
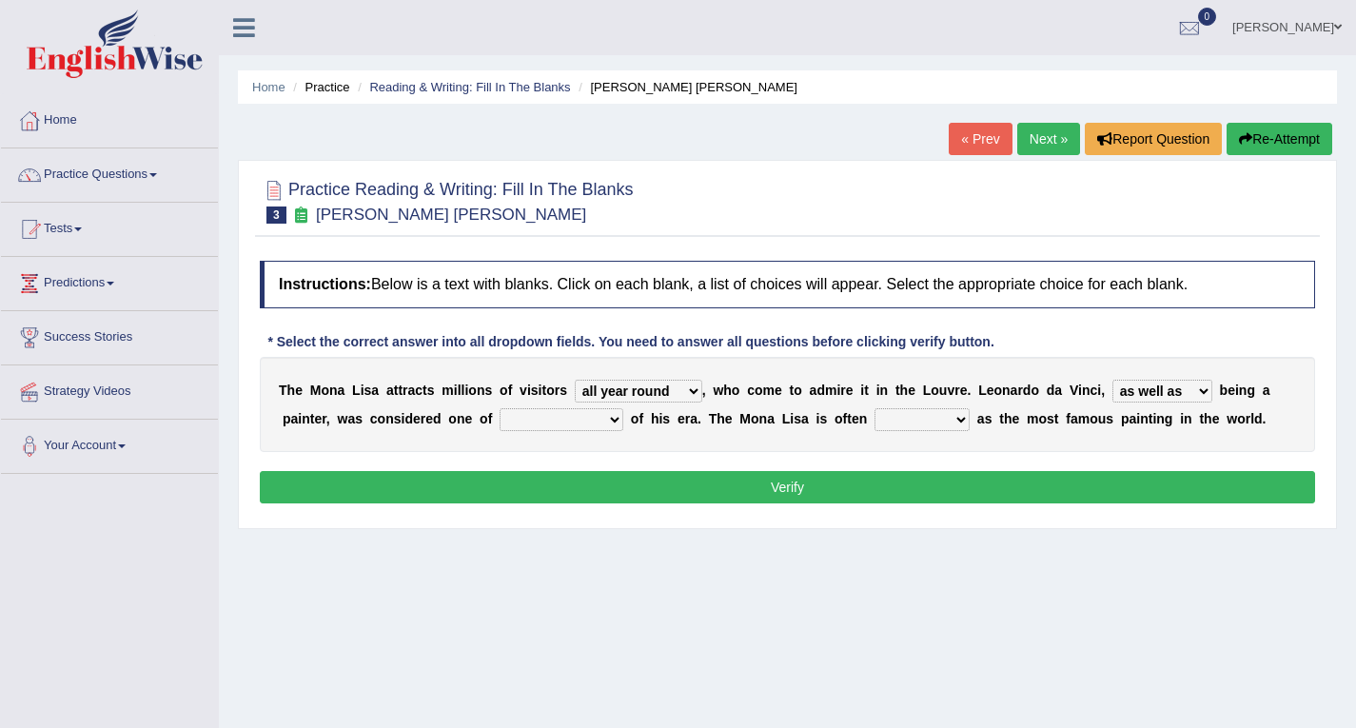
click at [614, 413] on select "better artists artist the better artist the best artists" at bounding box center [562, 419] width 124 height 23
click at [610, 422] on select "better artists artist the better artist the best artists" at bounding box center [562, 419] width 124 height 23
drag, startPoint x: 613, startPoint y: 415, endPoint x: 589, endPoint y: 549, distance: 136.3
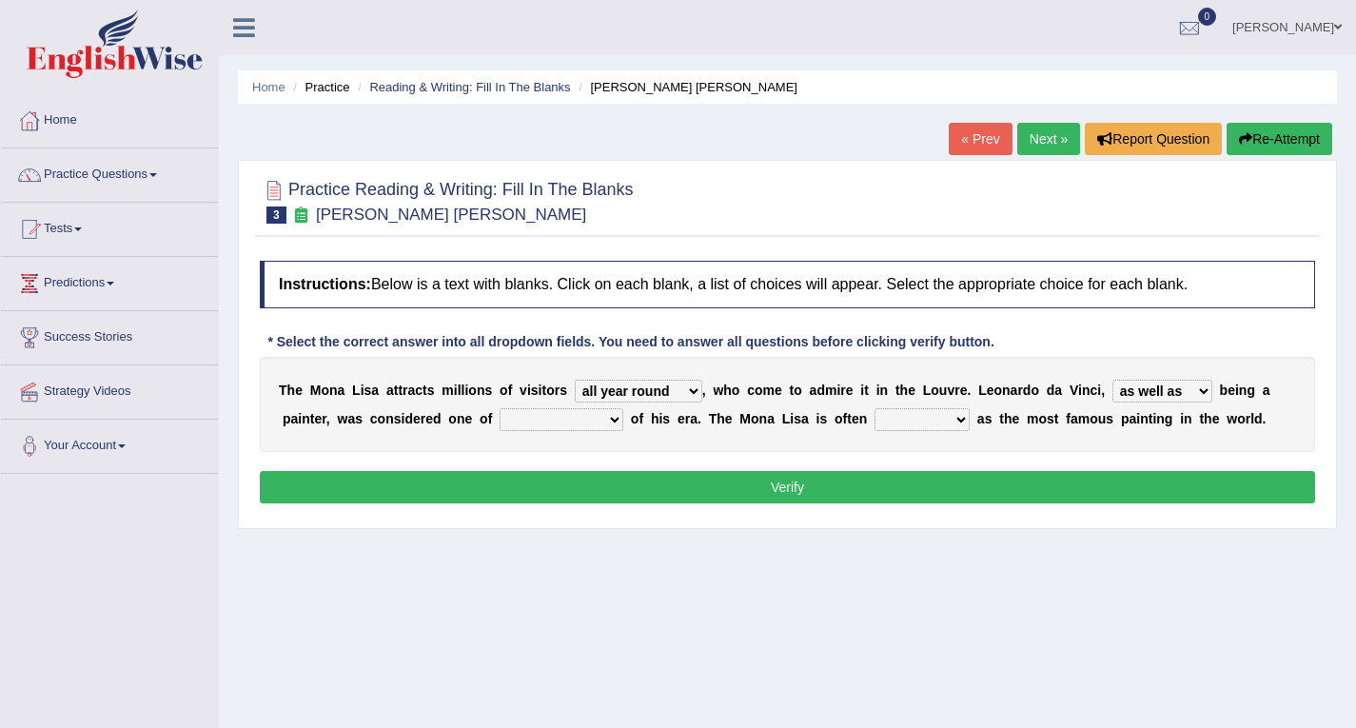
click at [589, 549] on div "Home Practice Reading & Writing: Fill In The Blanks Mona Lisa « Prev Next » Rep…" at bounding box center [787, 476] width 1137 height 952
select select "the best artists"
click at [500, 408] on select "better artists artist the better artist the best artists" at bounding box center [562, 419] width 124 height 23
drag, startPoint x: 961, startPoint y: 418, endPoint x: 931, endPoint y: 462, distance: 53.3
click at [931, 462] on div "Instructions: Below is a text with blanks. Click on each blank, a list of choic…" at bounding box center [787, 384] width 1065 height 267
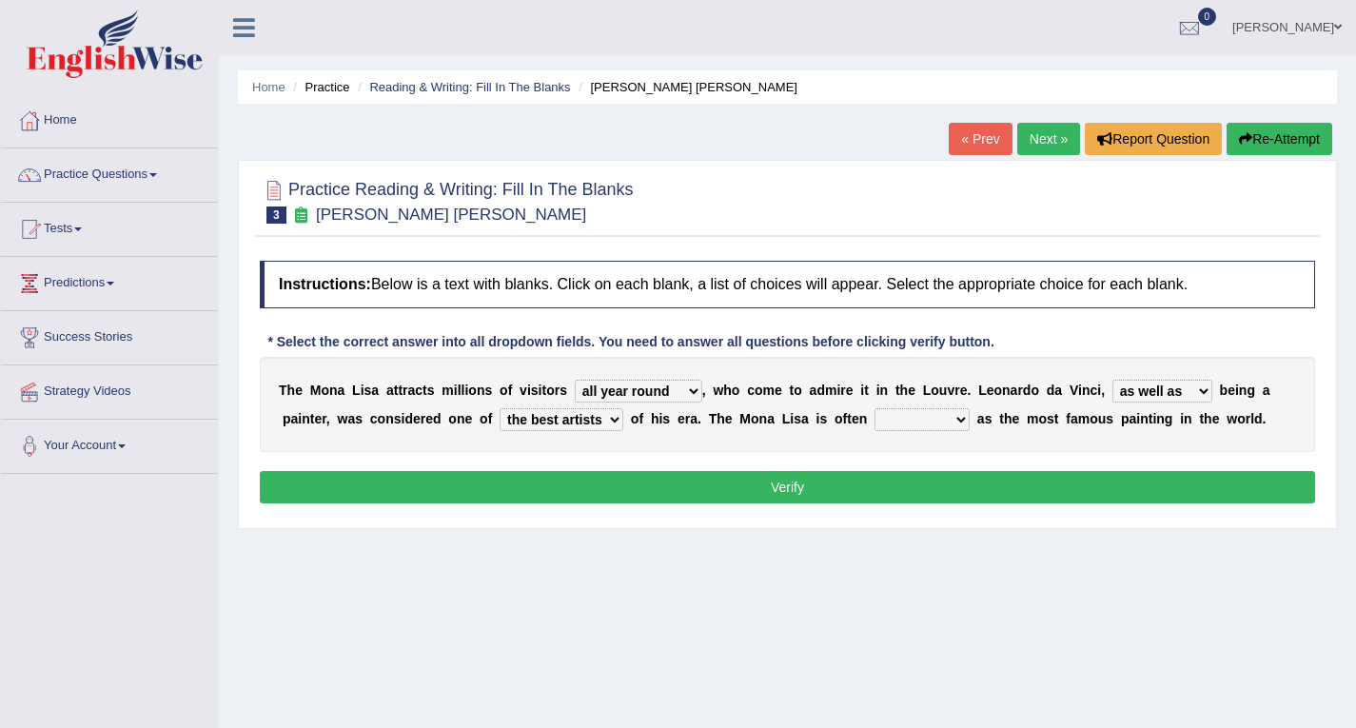
select select "classified"
click at [875, 408] on select "classified suggested predicted described" at bounding box center [922, 419] width 95 height 23
click at [782, 482] on button "Verify" at bounding box center [787, 487] width 1055 height 32
click at [782, 482] on div "Instructions: Below is a text with blanks. Click on each blank, a list of choic…" at bounding box center [787, 384] width 1065 height 267
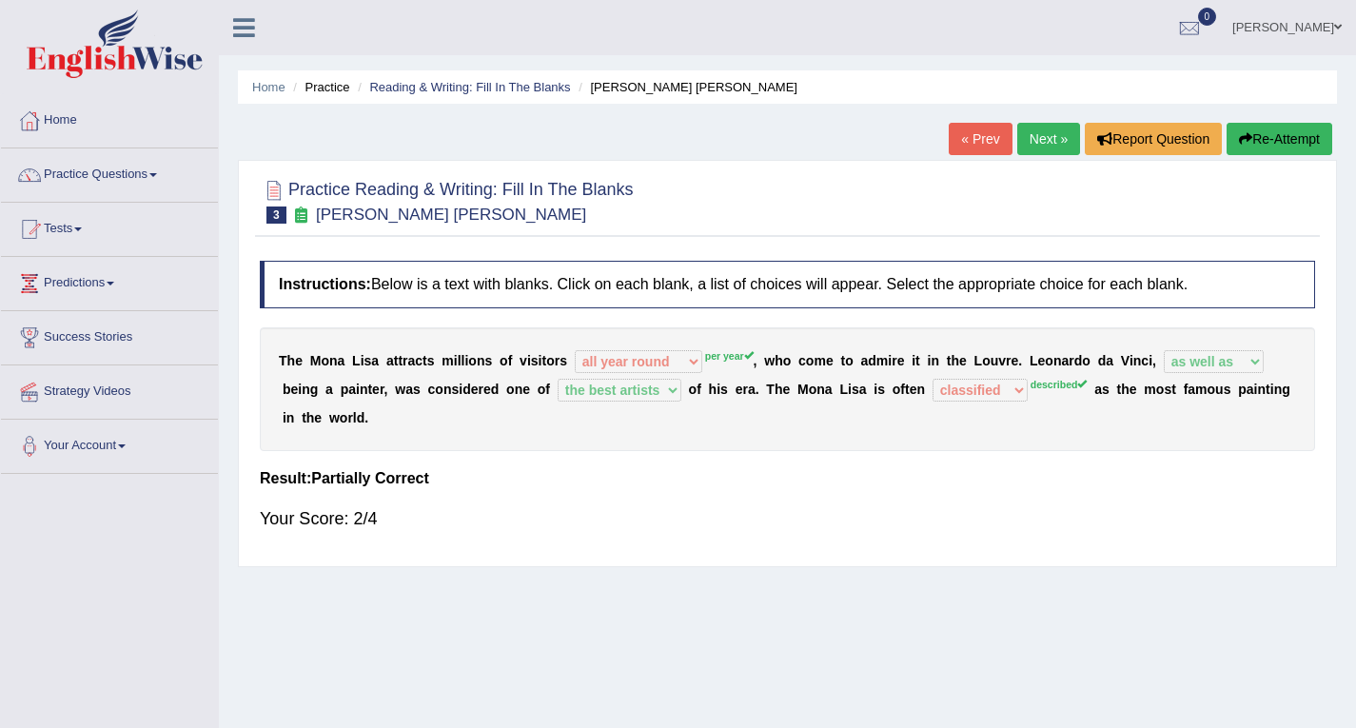
click at [1044, 136] on link "Next »" at bounding box center [1048, 139] width 63 height 32
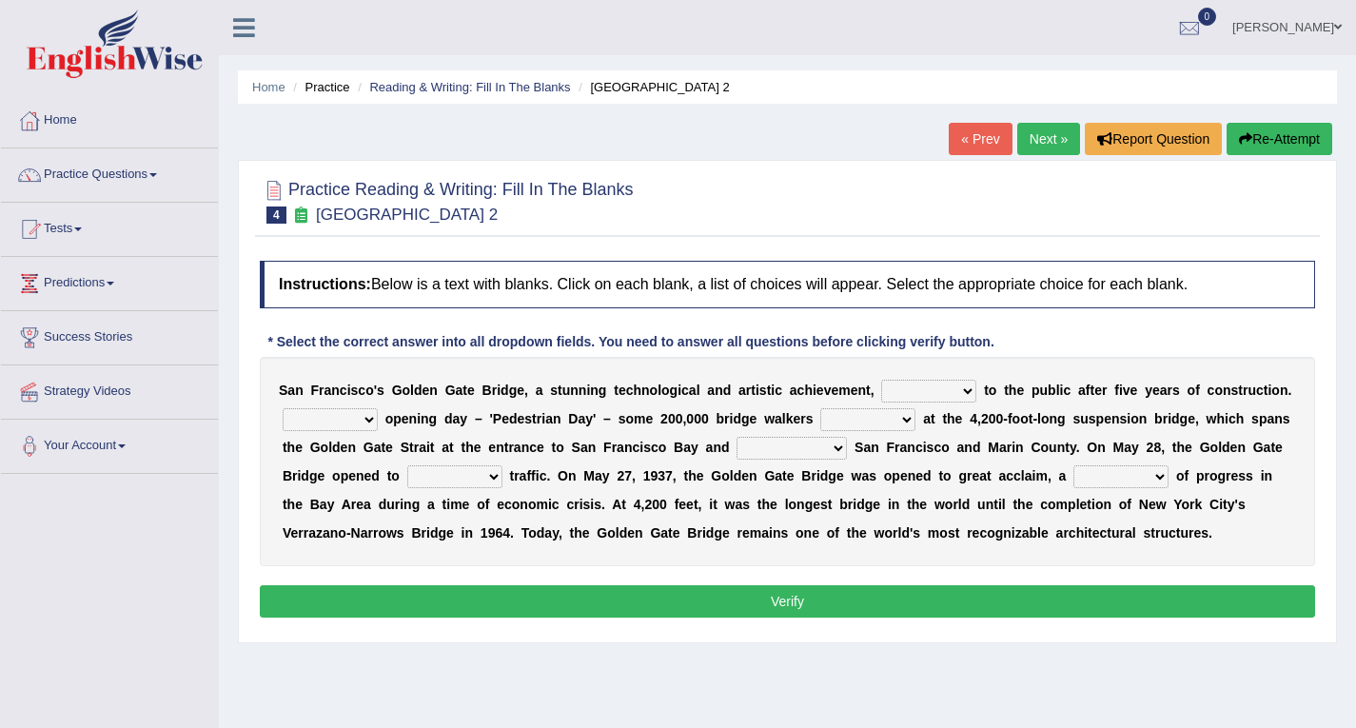
drag, startPoint x: 973, startPoint y: 391, endPoint x: 907, endPoint y: 433, distance: 77.9
click at [907, 433] on div "S a n F r a n c i s c o ' s G o l d e n G a t e B r i d g e , a s t u n n i n g…" at bounding box center [787, 461] width 1055 height 209
select select "opens"
click at [881, 380] on select "opens closes appears equals" at bounding box center [928, 391] width 95 height 23
click at [907, 433] on div "S a n F r a n c i s c o ' s G o l d e n G a t e B r i d g e , a s t u n n i n g…" at bounding box center [787, 461] width 1055 height 209
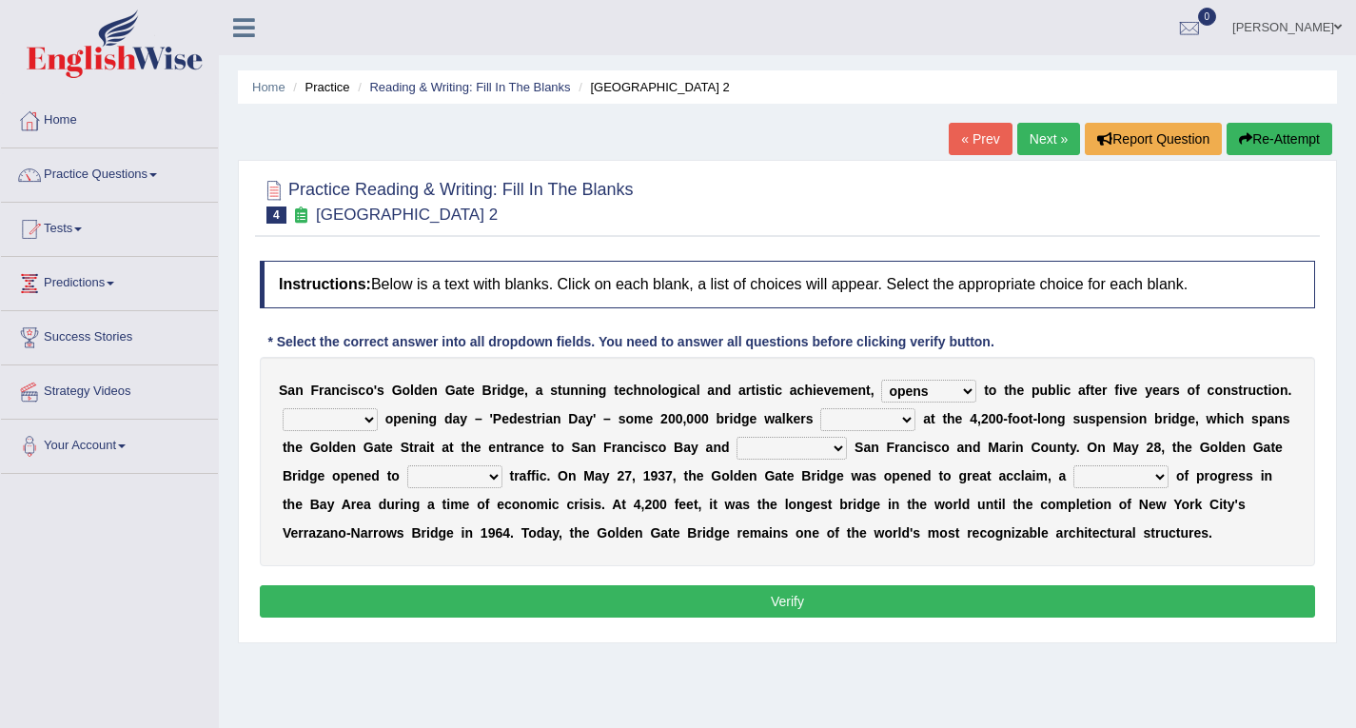
click at [369, 421] on select "On During Since When" at bounding box center [330, 419] width 95 height 23
drag, startPoint x: 369, startPoint y: 421, endPoint x: 301, endPoint y: 485, distance: 94.3
click at [301, 485] on div "S a n F r a n c i s c o ' s G o l d e n G a t e B r i d g e , a s t u n n i n g…" at bounding box center [787, 461] width 1055 height 209
select select "During"
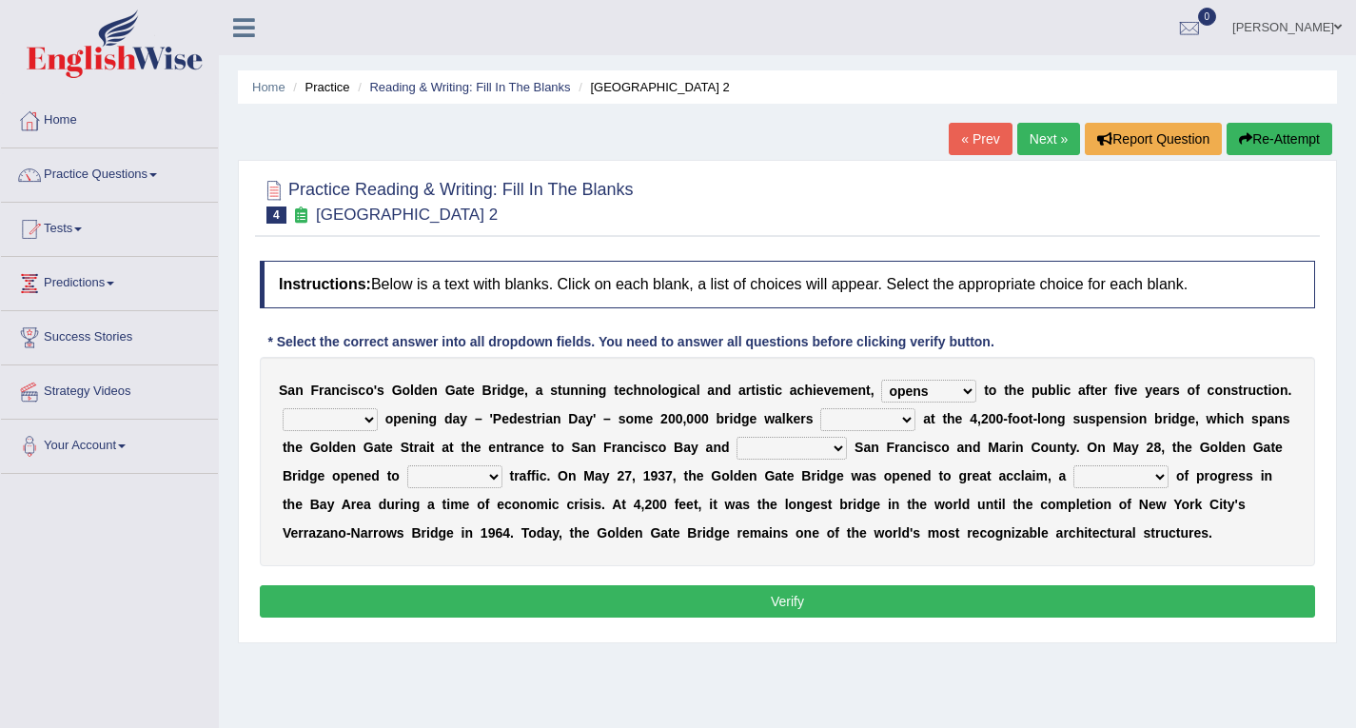
click at [283, 408] on select "On During Since When" at bounding box center [330, 419] width 95 height 23
drag, startPoint x: 908, startPoint y: 422, endPoint x: 877, endPoint y: 466, distance: 54.1
click at [877, 466] on div "S a n F r a n c i s c o ' s G o l d e n G a t e B r i d g e , a s t u n n i n g…" at bounding box center [787, 461] width 1055 height 209
select select "stationed"
click at [820, 408] on select "stationed looked marveled laughed" at bounding box center [867, 419] width 95 height 23
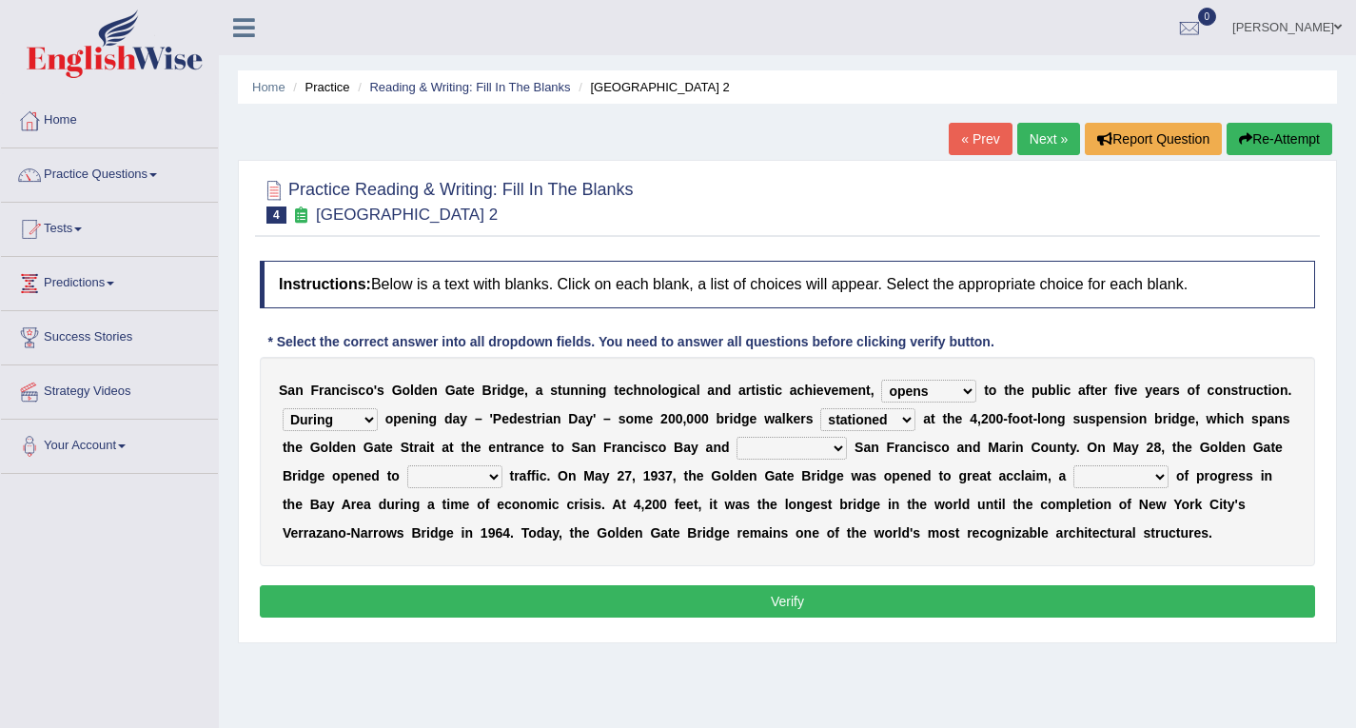
click at [877, 468] on b at bounding box center [881, 475] width 8 height 15
drag, startPoint x: 843, startPoint y: 447, endPoint x: 789, endPoint y: 494, distance: 71.5
click at [789, 494] on div "S a n F r a n c i s c o ' s G o l d e n G a t e B r i d g e , a s t u n n i n g…" at bounding box center [787, 461] width 1055 height 209
select select "separates"
click at [737, 437] on select "separates connects channels differentiates" at bounding box center [792, 448] width 110 height 23
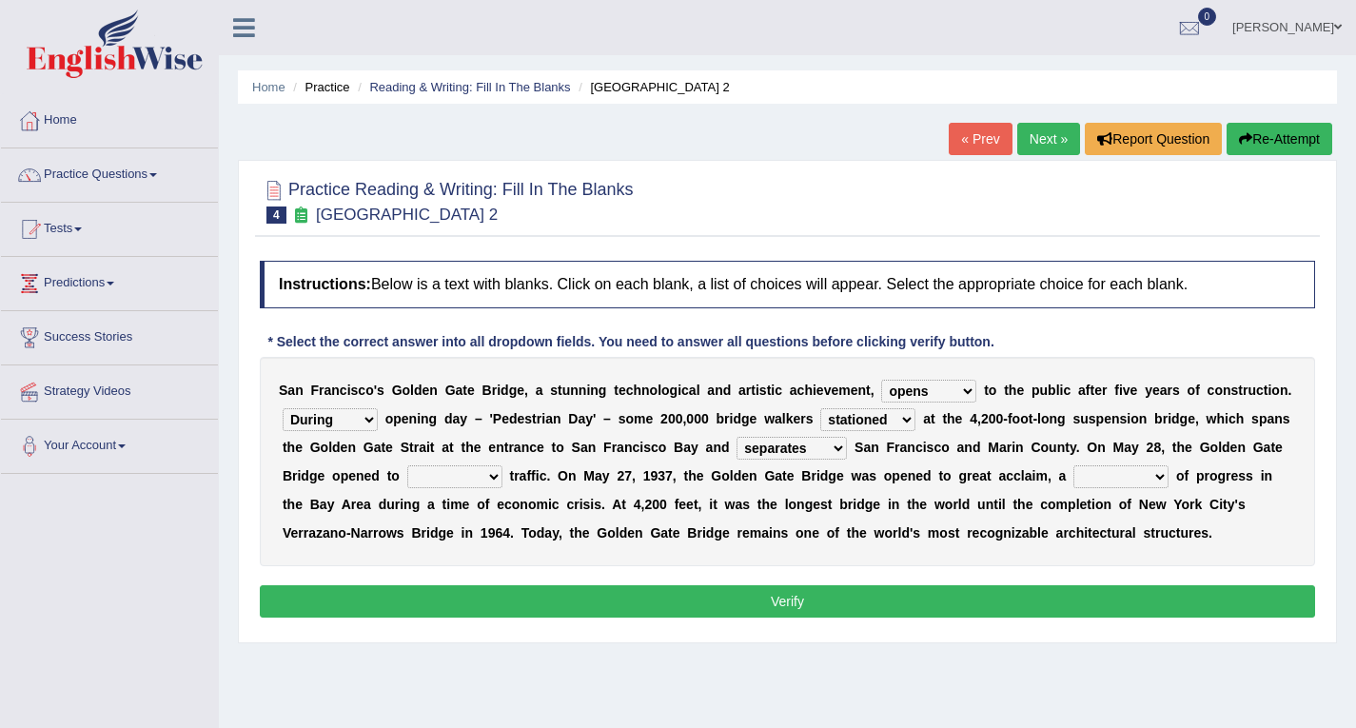
drag, startPoint x: 492, startPoint y: 475, endPoint x: 473, endPoint y: 556, distance: 83.1
click at [473, 556] on div "S a n F r a n c i s c o ' s G o l d e n G a t e B r i d g e , a s t u n n i n g…" at bounding box center [787, 461] width 1055 height 209
select select "vehicular"
click at [407, 465] on select "aquatic vehicular airborne watertight" at bounding box center [454, 476] width 95 height 23
click at [494, 470] on select "aquatic vehicular airborne watertight" at bounding box center [454, 476] width 95 height 23
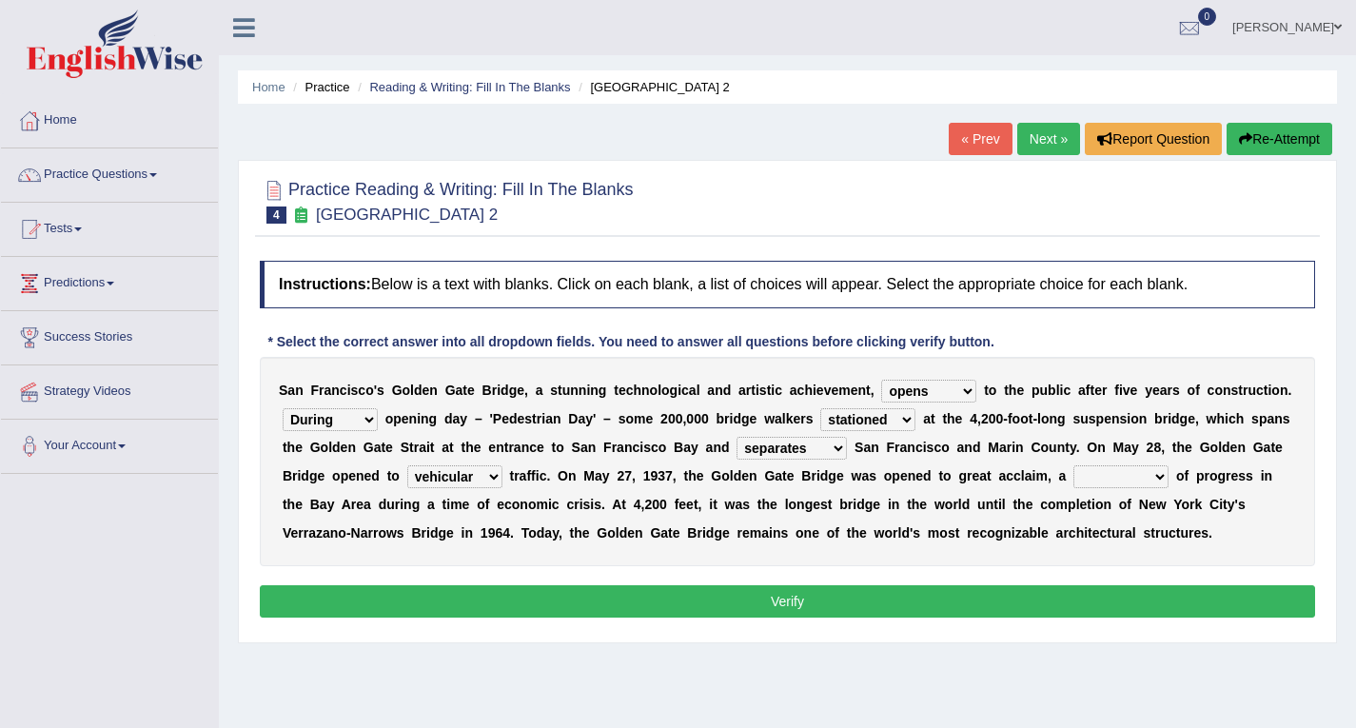
click at [494, 470] on select "aquatic vehicular airborne watertight" at bounding box center [454, 476] width 95 height 23
click at [493, 482] on select "aquatic vehicular airborne watertight" at bounding box center [454, 476] width 95 height 23
drag, startPoint x: 1158, startPoint y: 470, endPoint x: 1109, endPoint y: 550, distance: 94.0
click at [1109, 550] on div "S a n F r a n c i s c o ' s G o l d e n G a t e B r i d g e , a s t u n n i n g…" at bounding box center [787, 461] width 1055 height 209
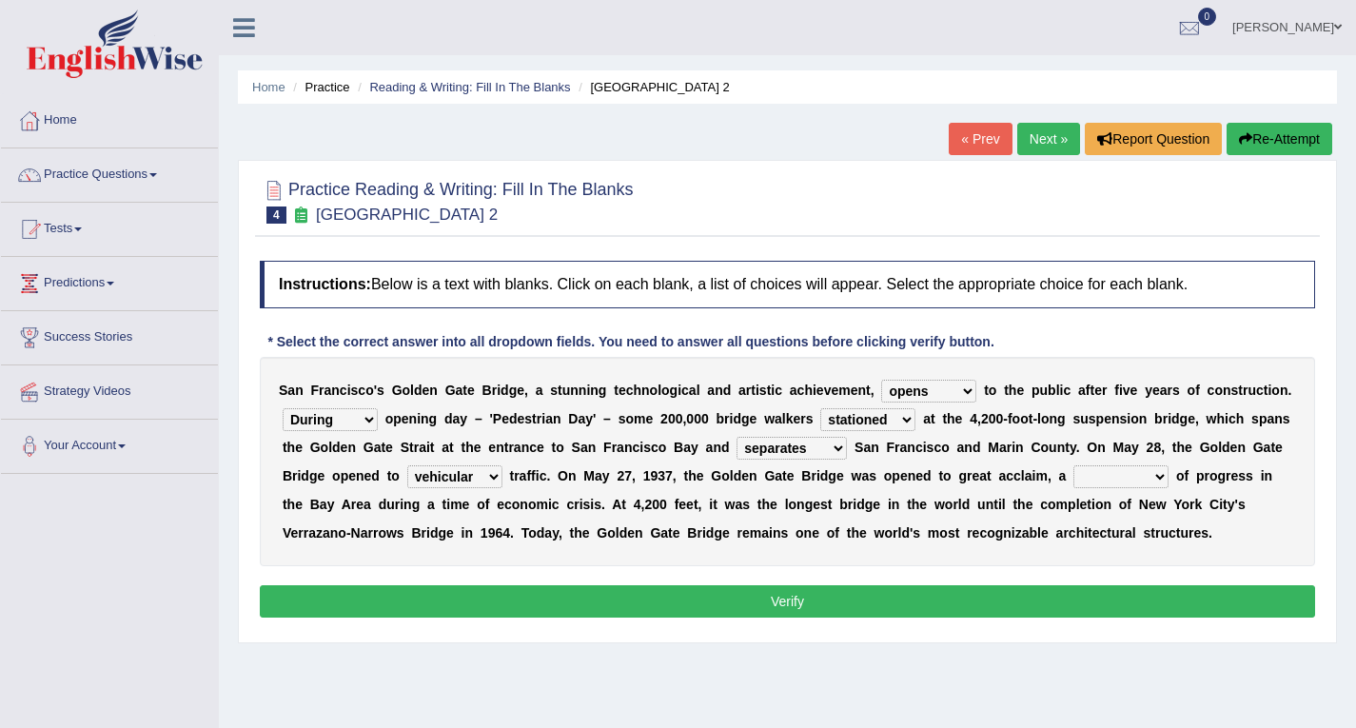
select select "symbol"
click at [1074, 465] on select "denial symbol technique yield" at bounding box center [1121, 476] width 95 height 23
drag, startPoint x: 369, startPoint y: 415, endPoint x: 287, endPoint y: 469, distance: 98.2
click at [287, 469] on div "S a n F r a n c i s c o ' s G o l d e n G a t e B r i d g e , a s t u n n i n g…" at bounding box center [787, 461] width 1055 height 209
select select "On"
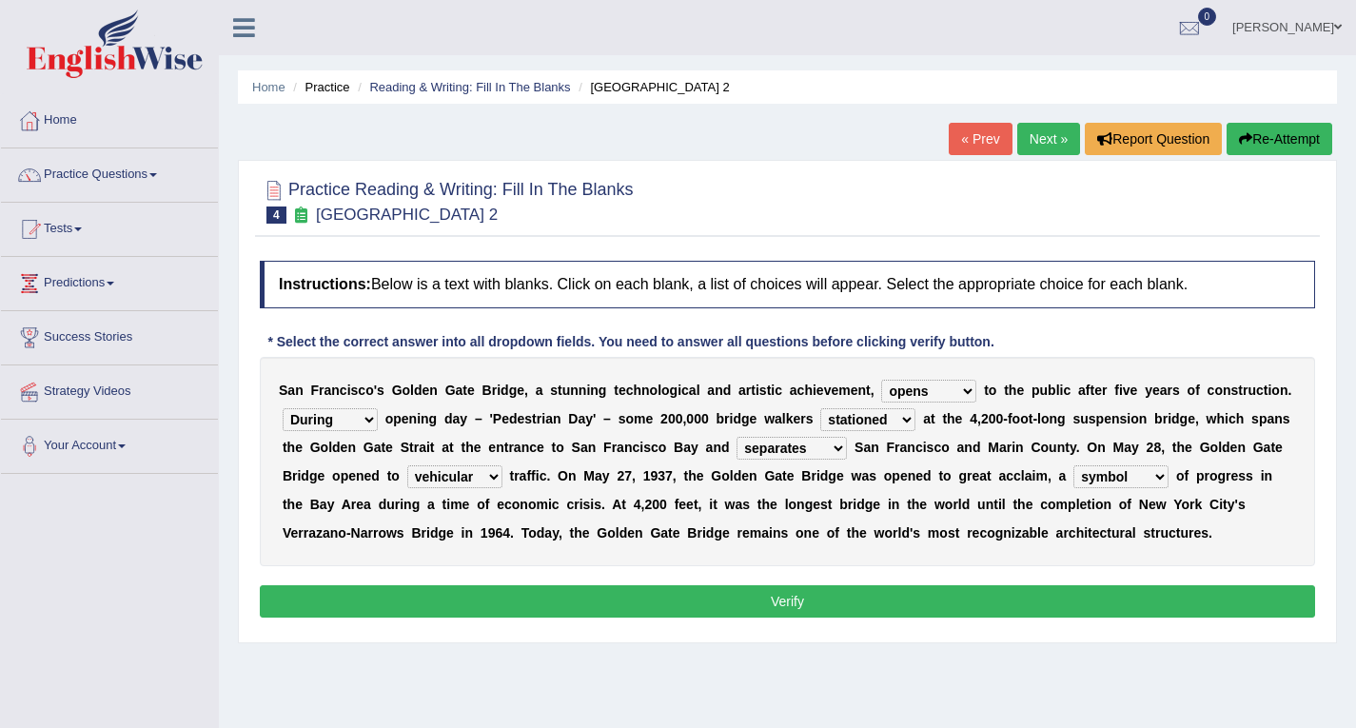
click at [283, 408] on select "On During Since When" at bounding box center [330, 419] width 95 height 23
click at [910, 423] on select "stationed looked marveled laughed" at bounding box center [867, 419] width 95 height 23
select select "looked"
click at [820, 408] on select "stationed looked marveled laughed" at bounding box center [867, 419] width 95 height 23
click at [838, 443] on select "separates connects channels differentiates" at bounding box center [792, 448] width 110 height 23
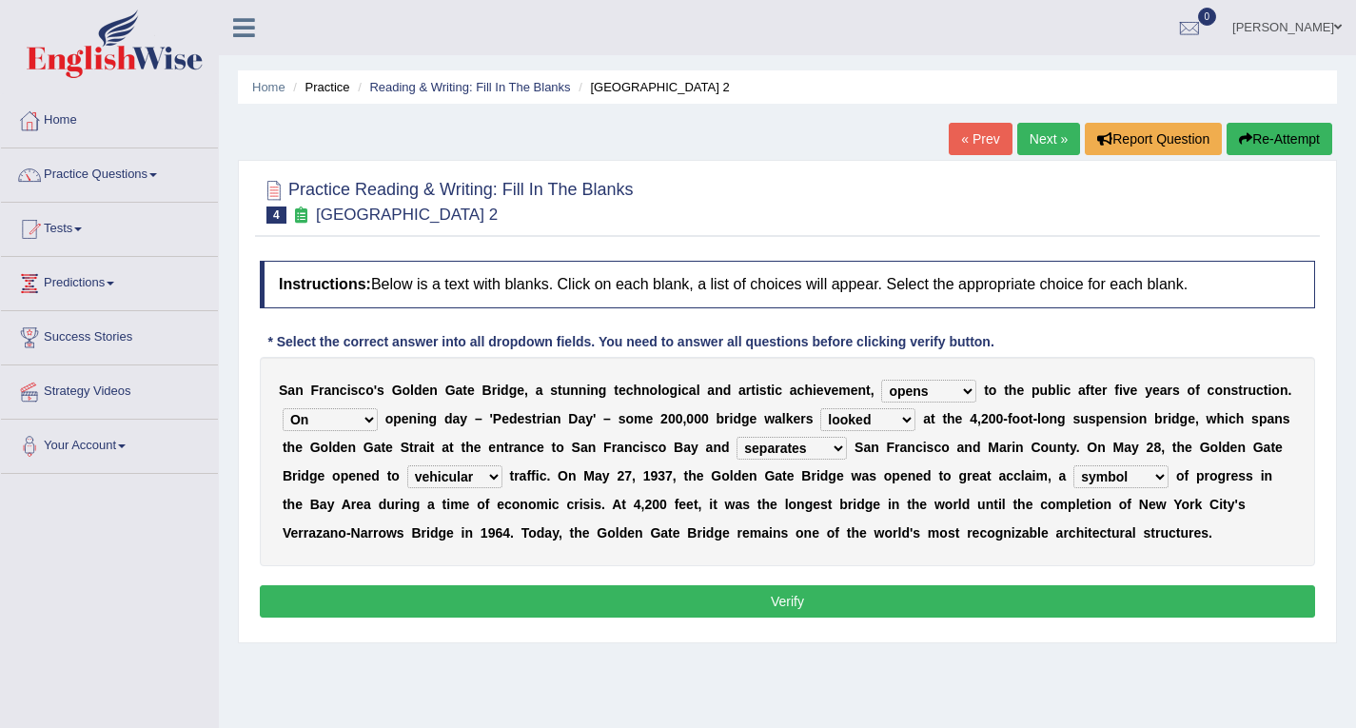
select select "connects"
click at [737, 437] on select "separates connects channels differentiates" at bounding box center [792, 448] width 110 height 23
click at [816, 516] on div "S a n F r a n c i s c o ' s G o l d e n G a t e B r i d g e , a s t u n n i n g…" at bounding box center [787, 461] width 1055 height 209
click at [497, 480] on select "aquatic vehicular airborne watertight" at bounding box center [454, 476] width 95 height 23
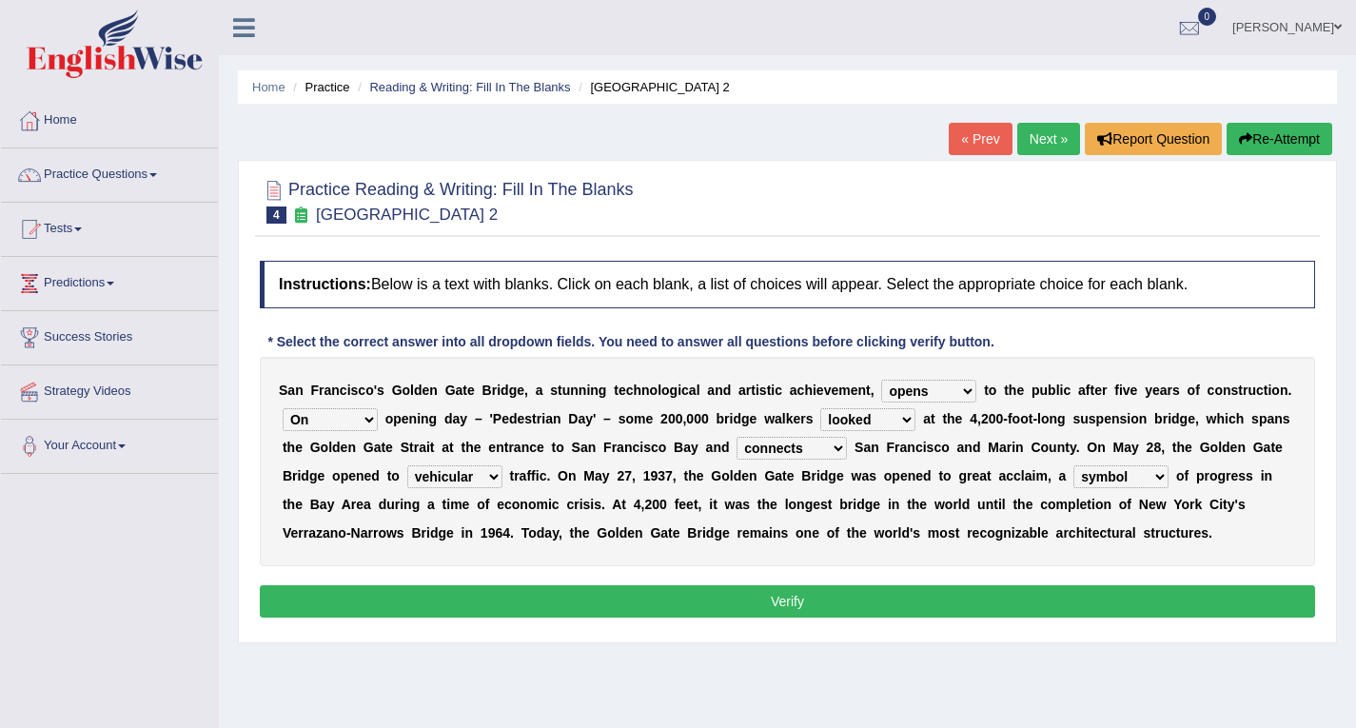
click at [497, 480] on select "aquatic vehicular airborne watertight" at bounding box center [454, 476] width 95 height 23
click at [723, 602] on button "Verify" at bounding box center [787, 601] width 1055 height 32
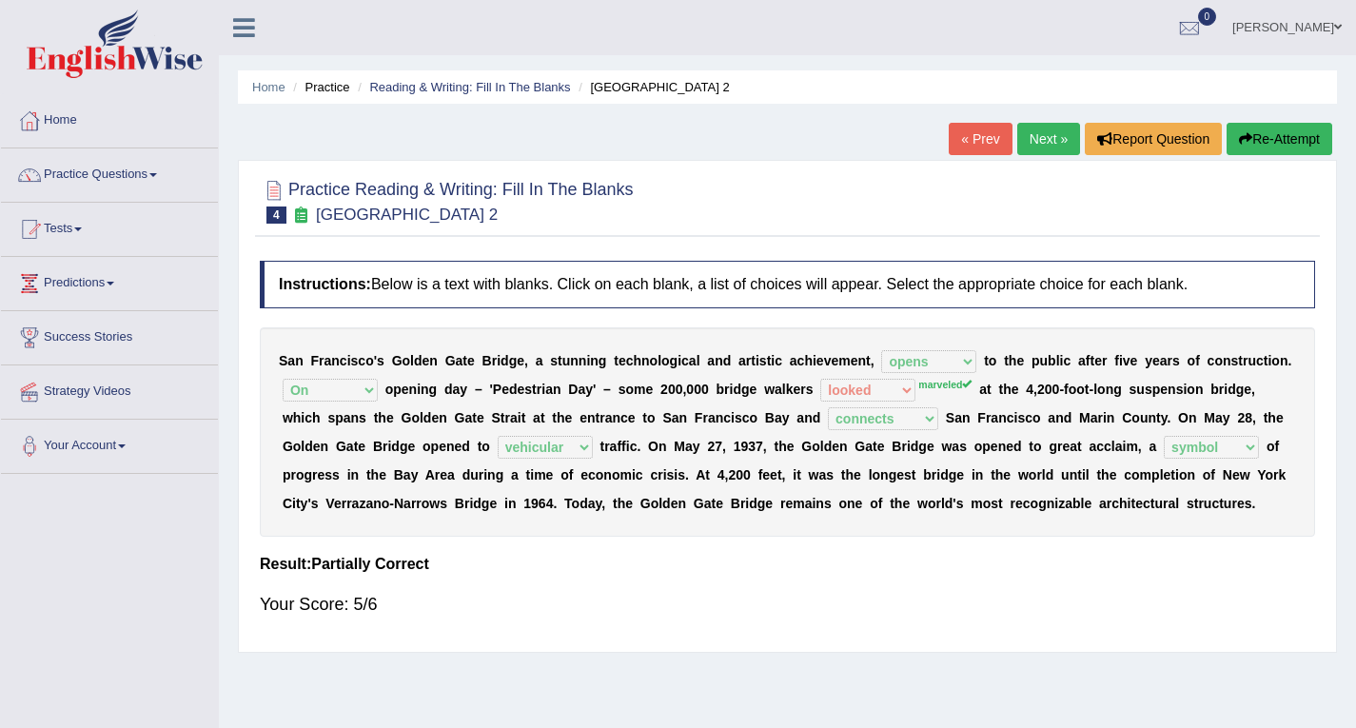
click at [1045, 133] on link "Next »" at bounding box center [1048, 139] width 63 height 32
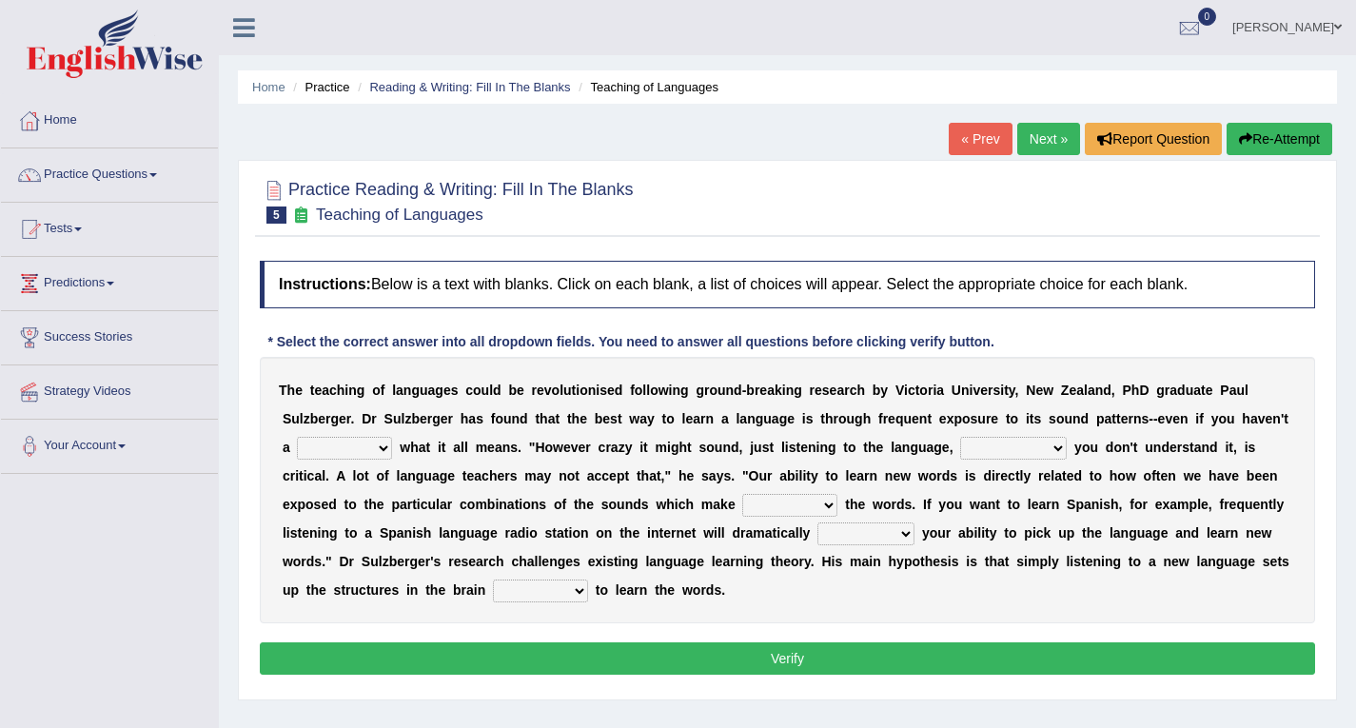
drag, startPoint x: 384, startPoint y: 447, endPoint x: 313, endPoint y: 539, distance: 115.9
click at [313, 539] on div "T h e t e a c h i n g o f l a n g u a g e s c o u l d b e r e v o l u t i o n i…" at bounding box center [787, 490] width 1055 height 266
select select "clue"
click at [297, 437] on select "dew claw clue due" at bounding box center [344, 448] width 95 height 23
drag, startPoint x: 1059, startPoint y: 450, endPoint x: 1035, endPoint y: 544, distance: 97.2
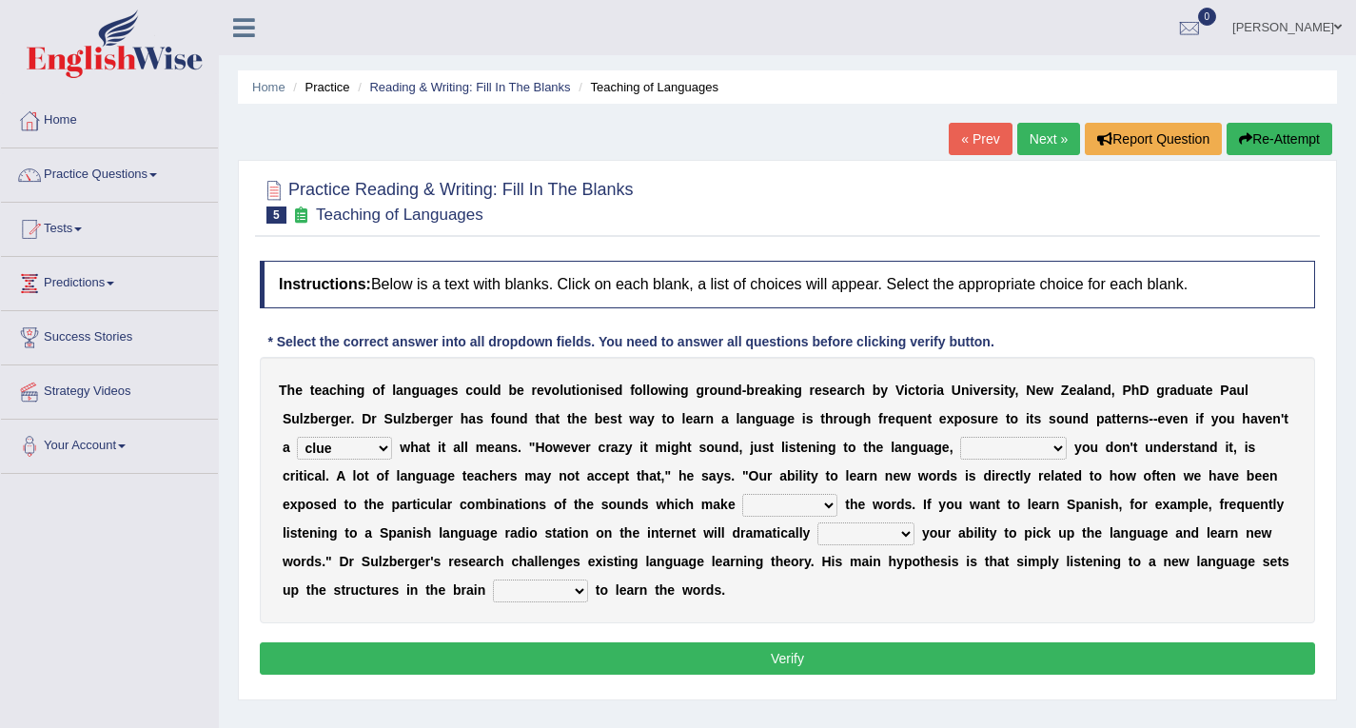
click at [1035, 544] on div "T h e t e a c h i n g o f l a n g u a g e s c o u l d b e r e v o l u t i o n i…" at bounding box center [787, 490] width 1055 height 266
select select "even though"
click at [960, 437] on select "but also all together even though if so" at bounding box center [1013, 448] width 107 height 23
drag, startPoint x: 828, startPoint y: 508, endPoint x: 742, endPoint y: 575, distance: 108.5
click at [742, 575] on div "T h e t e a c h i n g o f l a n g u a g e s c o u l d b e r e v o l u t i o n i…" at bounding box center [787, 490] width 1055 height 266
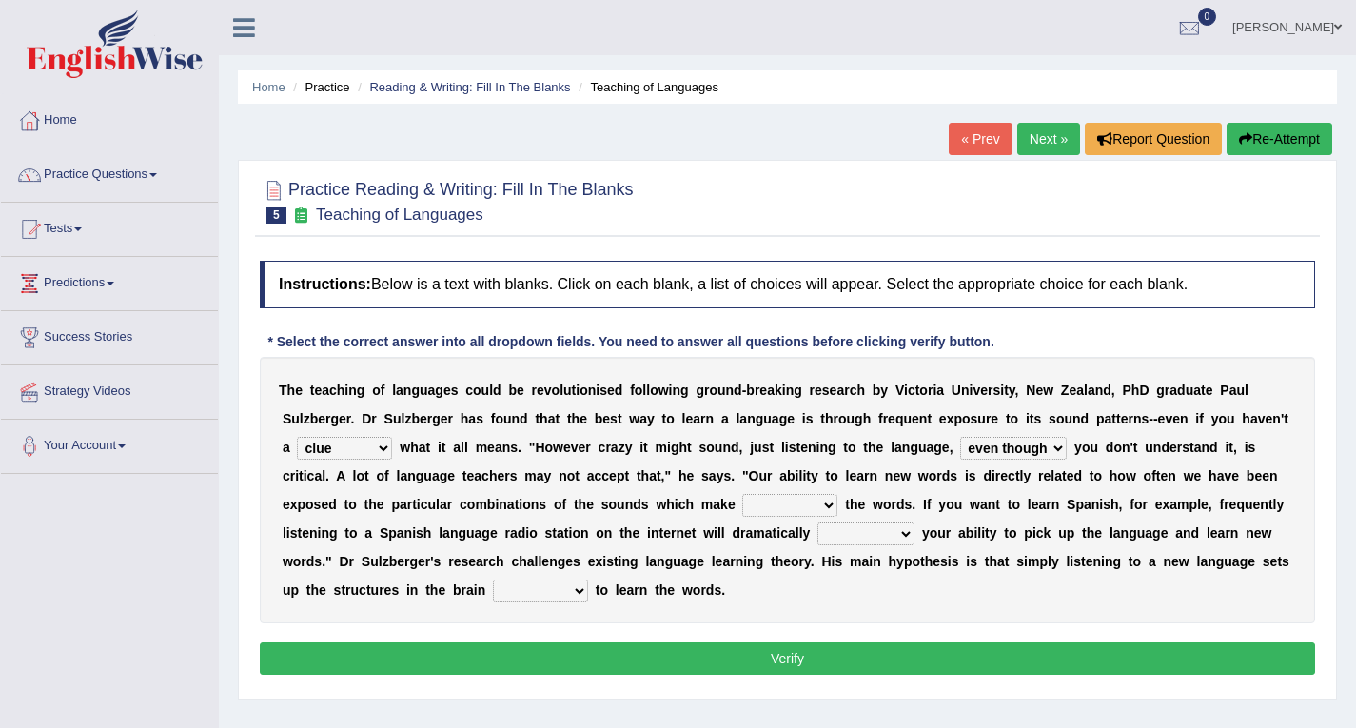
select select "up"
click at [742, 494] on select "down up of on" at bounding box center [789, 505] width 95 height 23
drag, startPoint x: 905, startPoint y: 533, endPoint x: 852, endPoint y: 664, distance: 141.7
click at [852, 664] on div "Instructions: Below is a text with blanks. Click on each blank, a list of choic…" at bounding box center [787, 470] width 1065 height 439
click at [852, 664] on button "Verify" at bounding box center [787, 658] width 1055 height 32
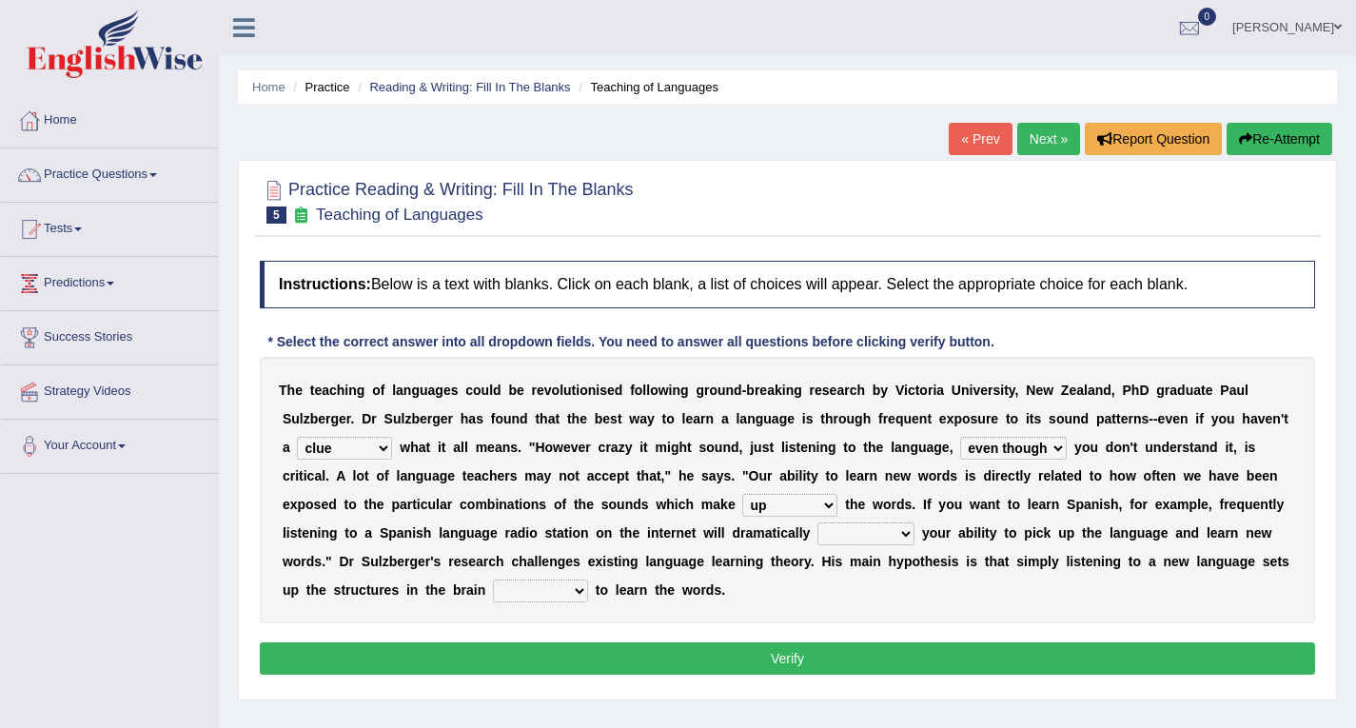
drag, startPoint x: 902, startPoint y: 531, endPoint x: 847, endPoint y: 647, distance: 128.6
click at [847, 647] on div "Instructions: Below is a text with blanks. Click on each blank, a list of choic…" at bounding box center [787, 470] width 1065 height 439
select select "boost"
click at [818, 522] on select "evaluate exaggerate describe boost" at bounding box center [866, 533] width 97 height 23
click at [859, 652] on button "Verify" at bounding box center [787, 658] width 1055 height 32
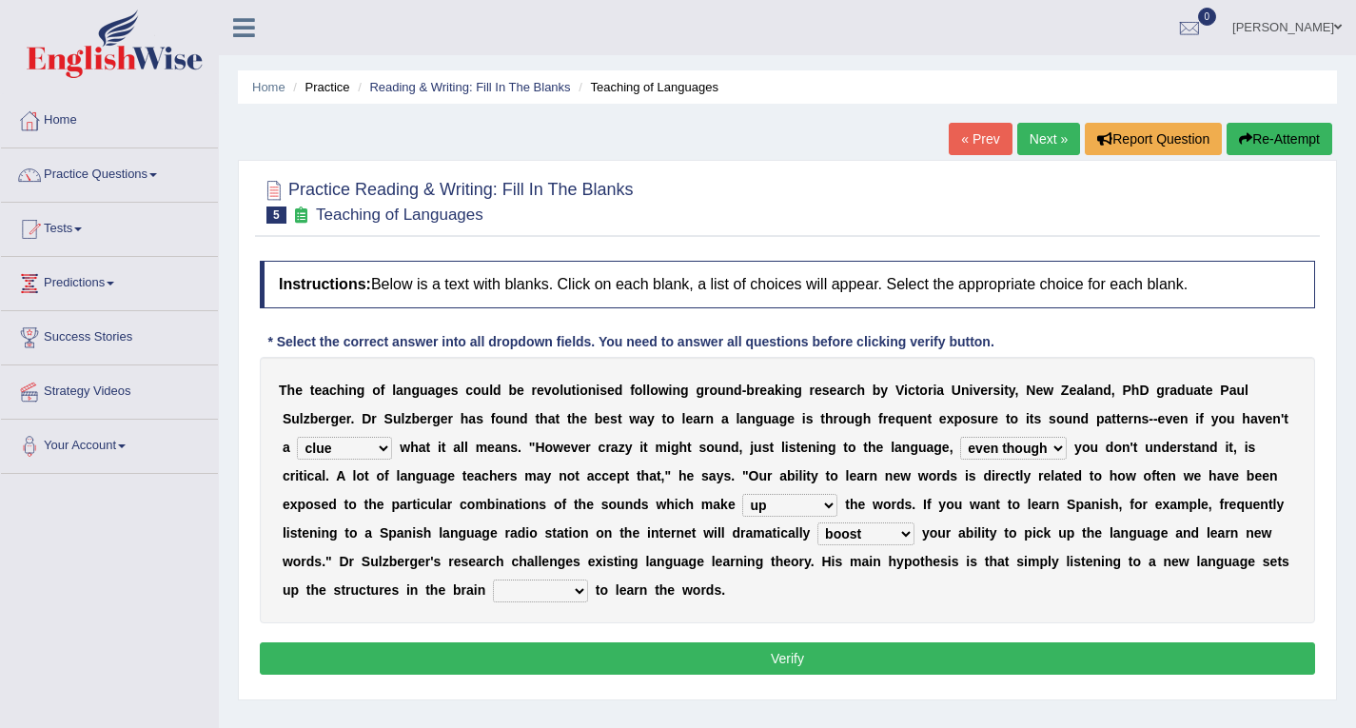
drag, startPoint x: 581, startPoint y: 586, endPoint x: 551, endPoint y: 636, distance: 58.1
click at [551, 636] on div "Instructions: Below is a text with blanks. Click on each blank, a list of choic…" at bounding box center [787, 470] width 1065 height 439
select select "requiring"
click at [493, 580] on select "requiring required directed to require" at bounding box center [540, 591] width 95 height 23
click at [551, 636] on div "Instructions: Below is a text with blanks. Click on each blank, a list of choic…" at bounding box center [787, 470] width 1065 height 439
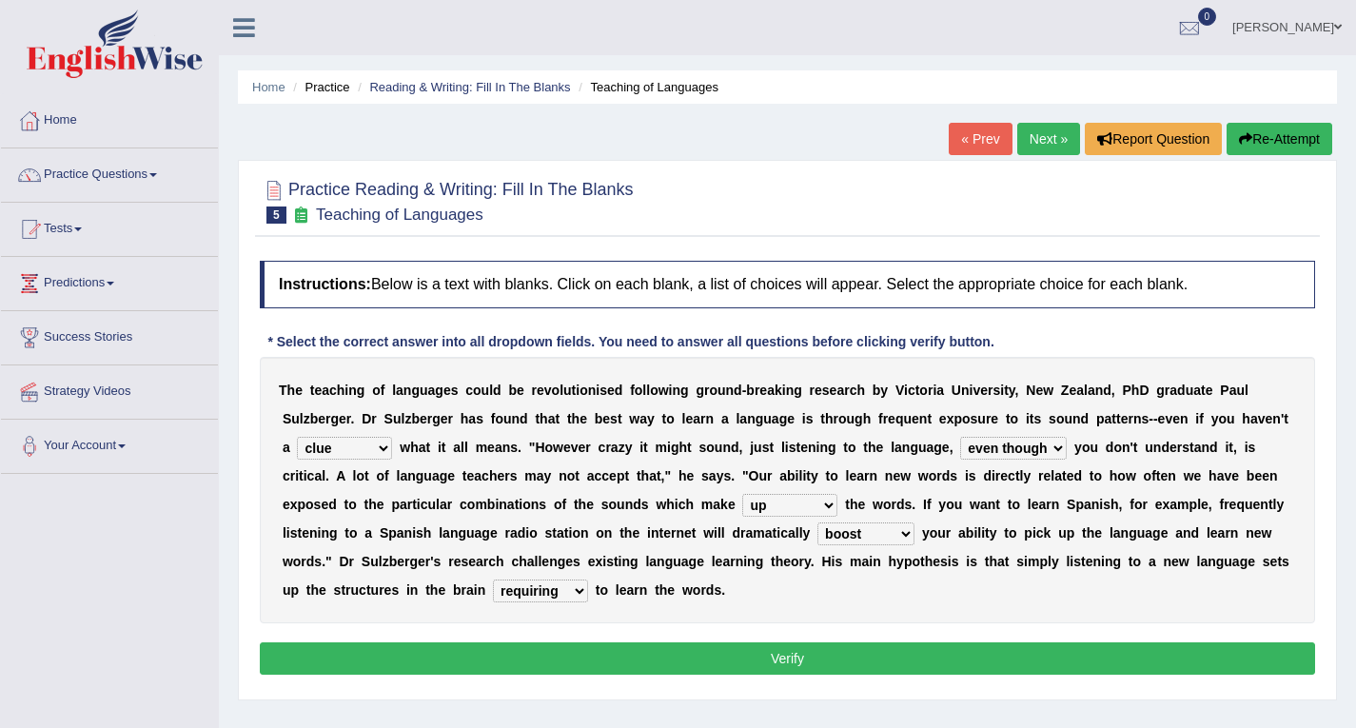
click at [818, 649] on button "Verify" at bounding box center [787, 658] width 1055 height 32
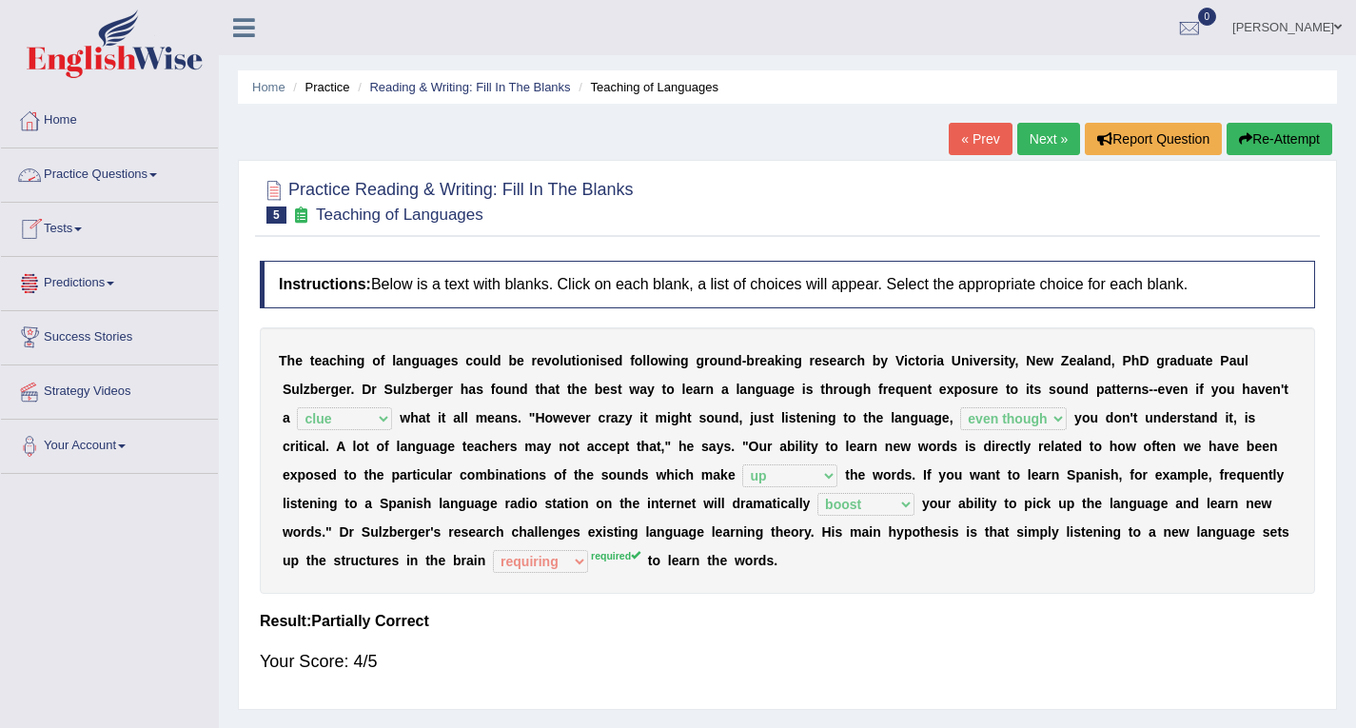
click at [157, 176] on span at bounding box center [153, 175] width 8 height 4
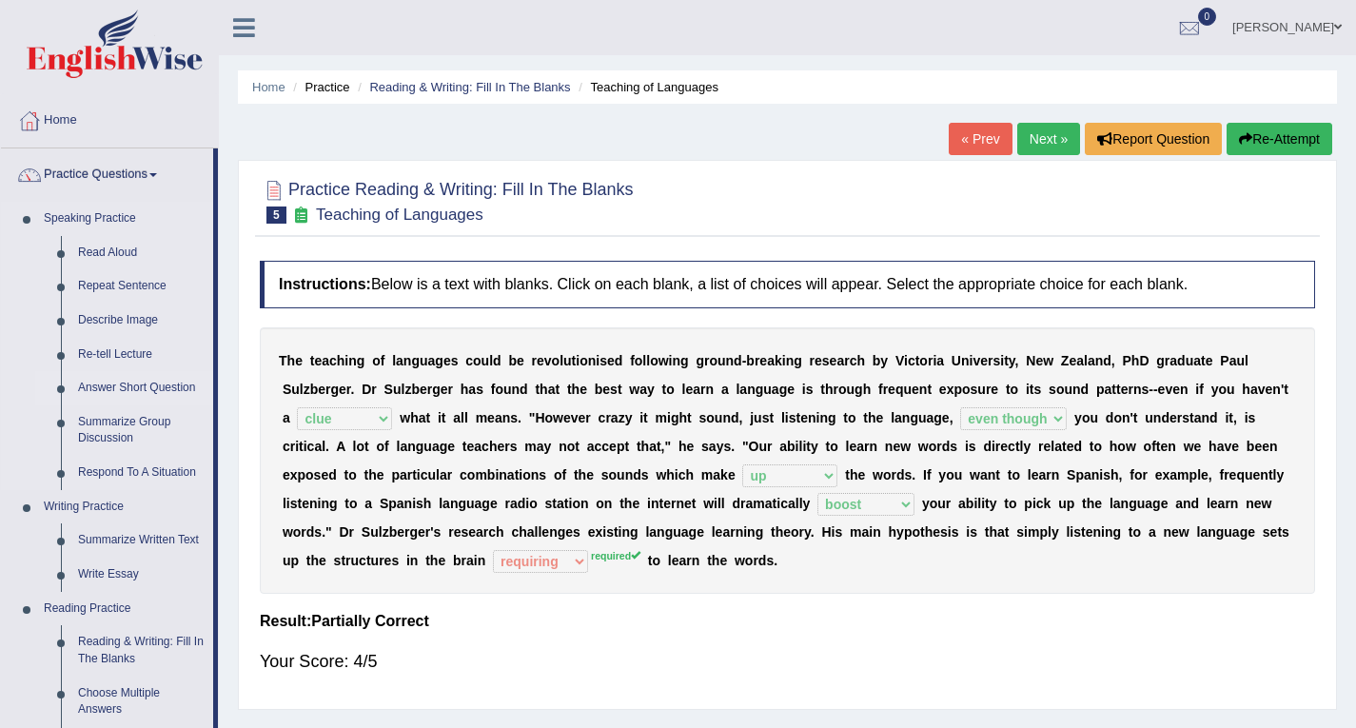
click at [152, 383] on link "Answer Short Question" at bounding box center [141, 388] width 144 height 34
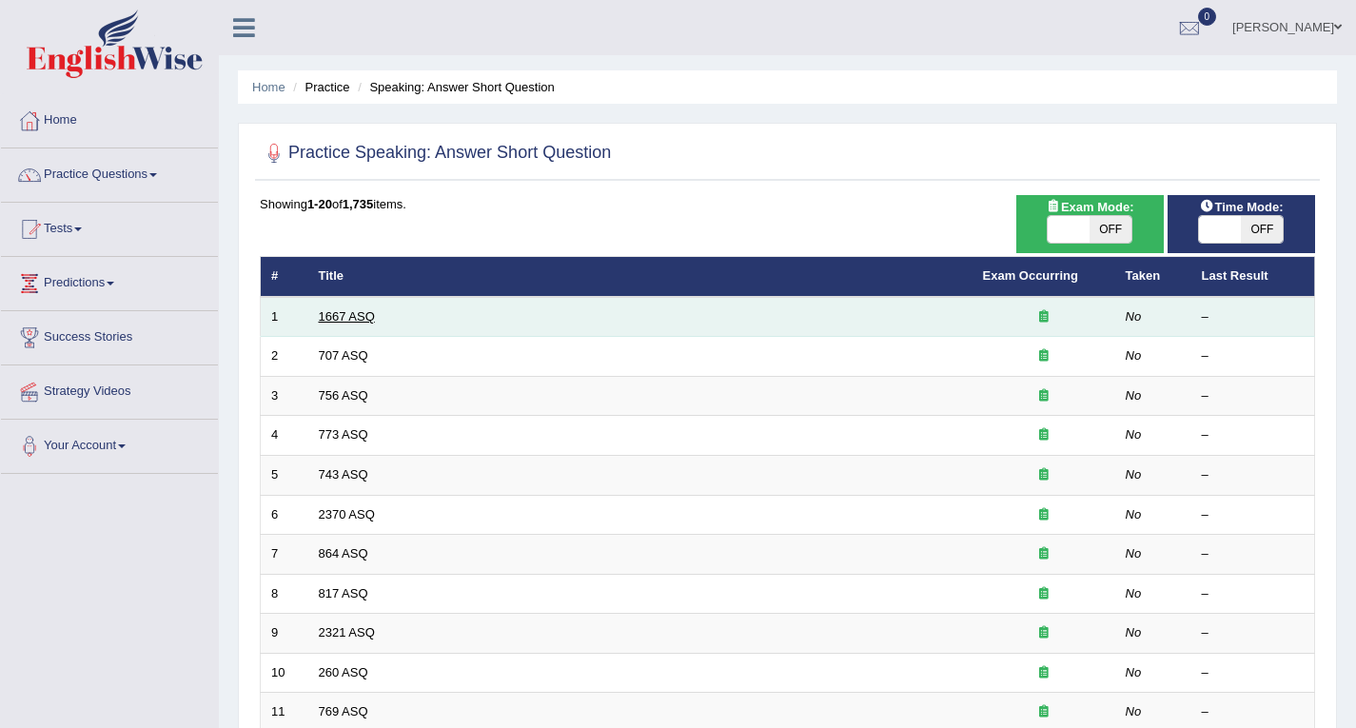
click at [339, 315] on link "1667 ASQ" at bounding box center [347, 316] width 56 height 14
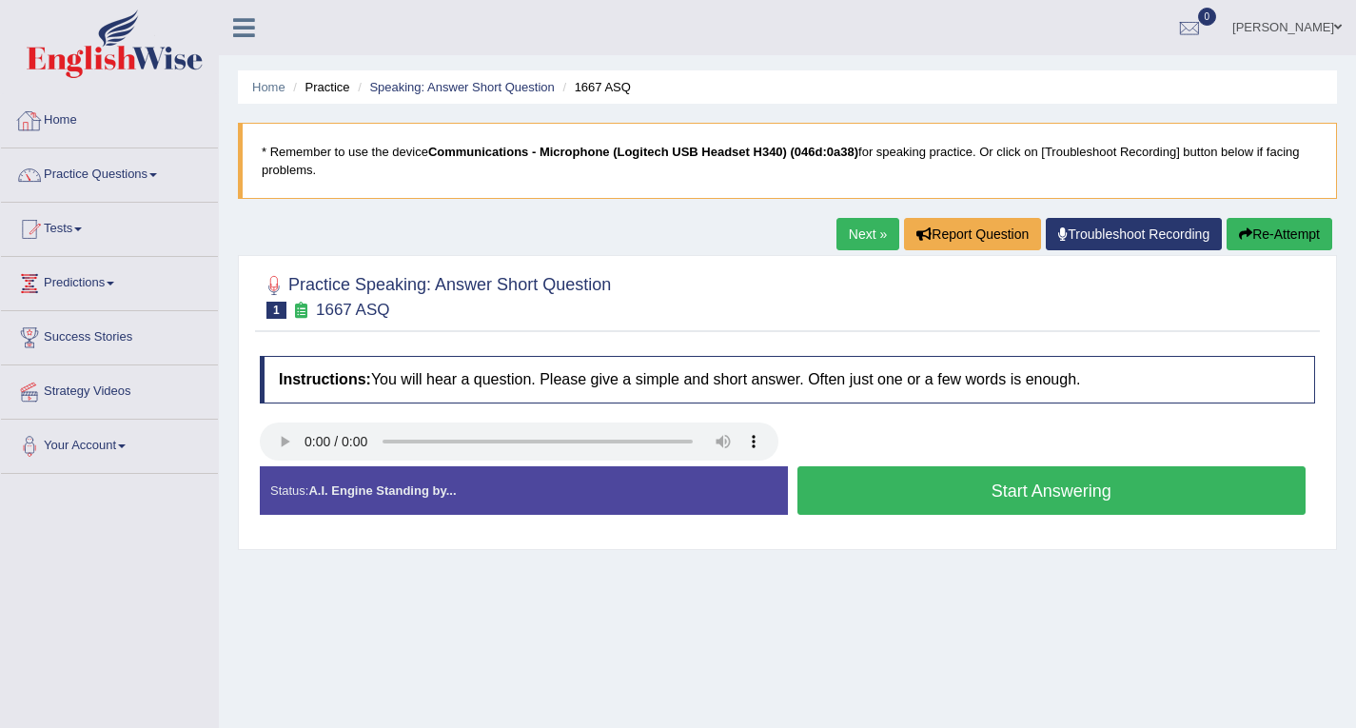
click at [75, 121] on link "Home" at bounding box center [109, 118] width 217 height 48
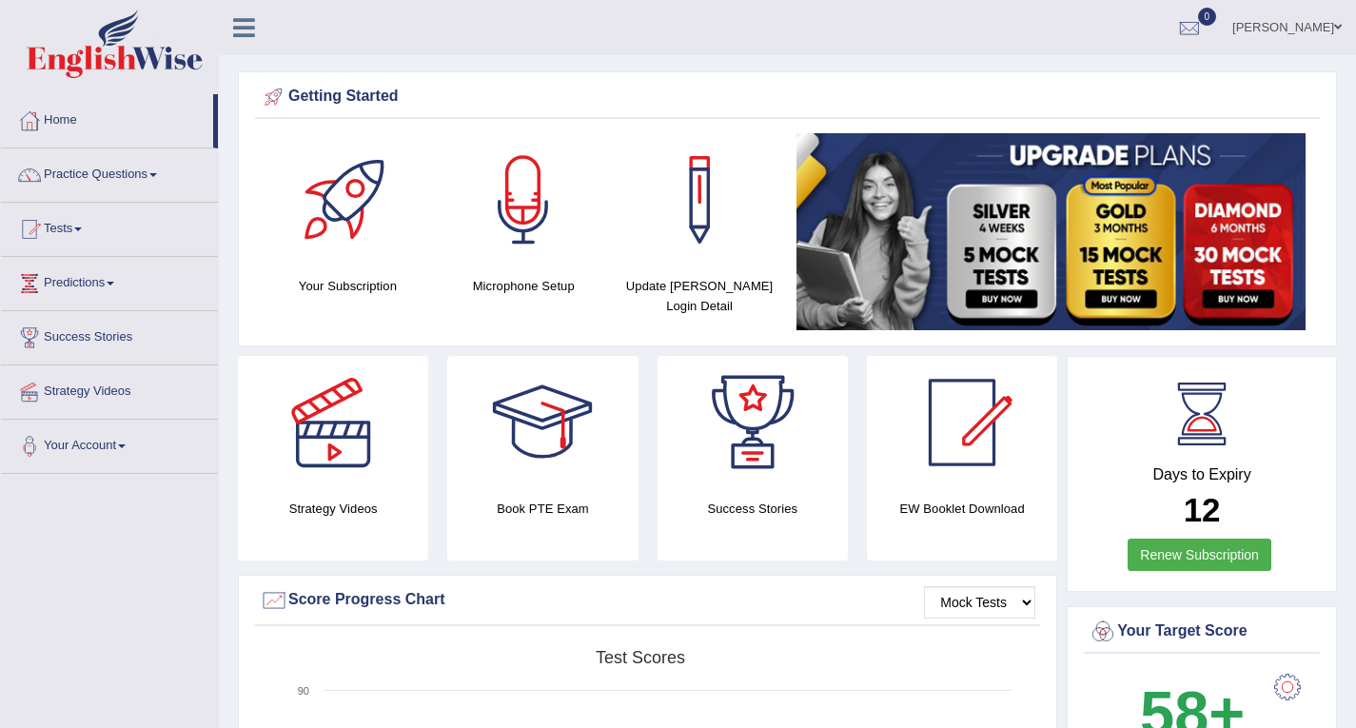
click at [151, 172] on link "Practice Questions" at bounding box center [109, 172] width 217 height 48
click at [132, 172] on link "Practice Questions" at bounding box center [109, 172] width 217 height 48
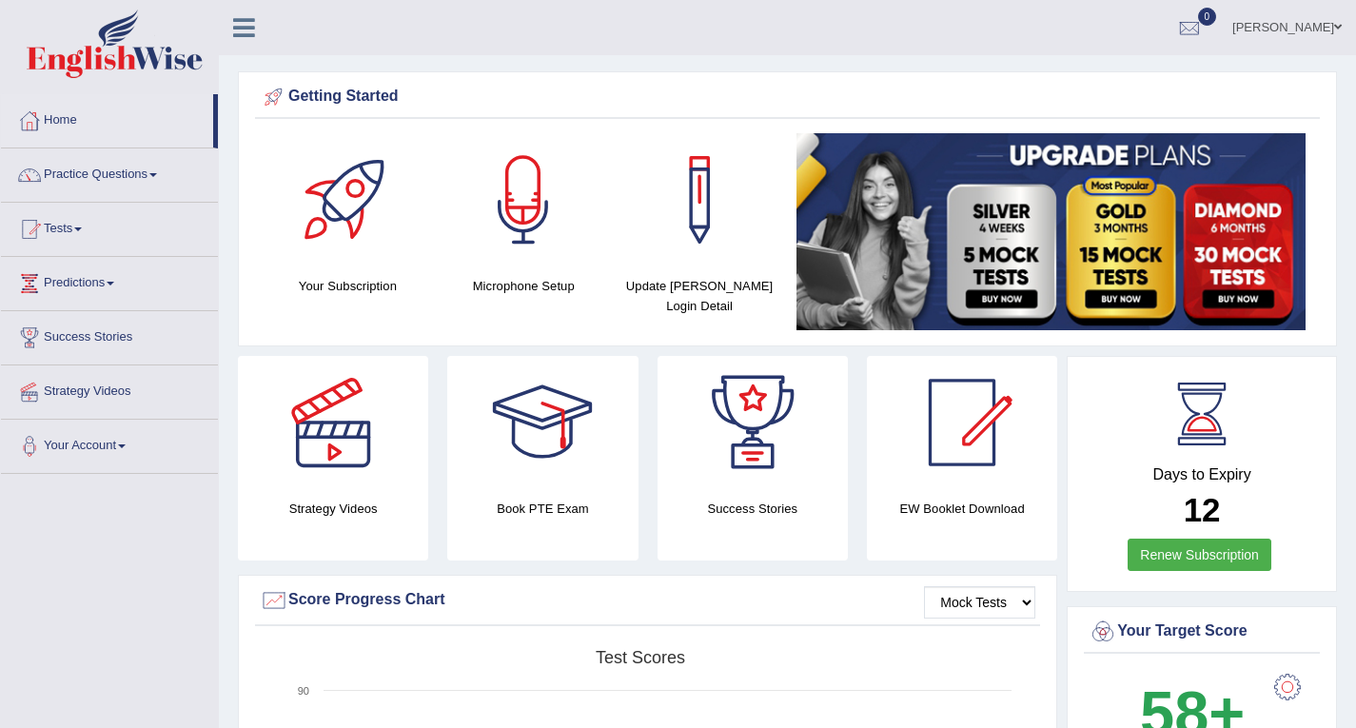
click at [132, 172] on link "Practice Questions" at bounding box center [109, 172] width 217 height 48
click at [157, 173] on span at bounding box center [153, 175] width 8 height 4
click at [61, 167] on link "Practice Questions" at bounding box center [109, 172] width 217 height 48
click at [61, 168] on link "Practice Questions" at bounding box center [109, 172] width 217 height 48
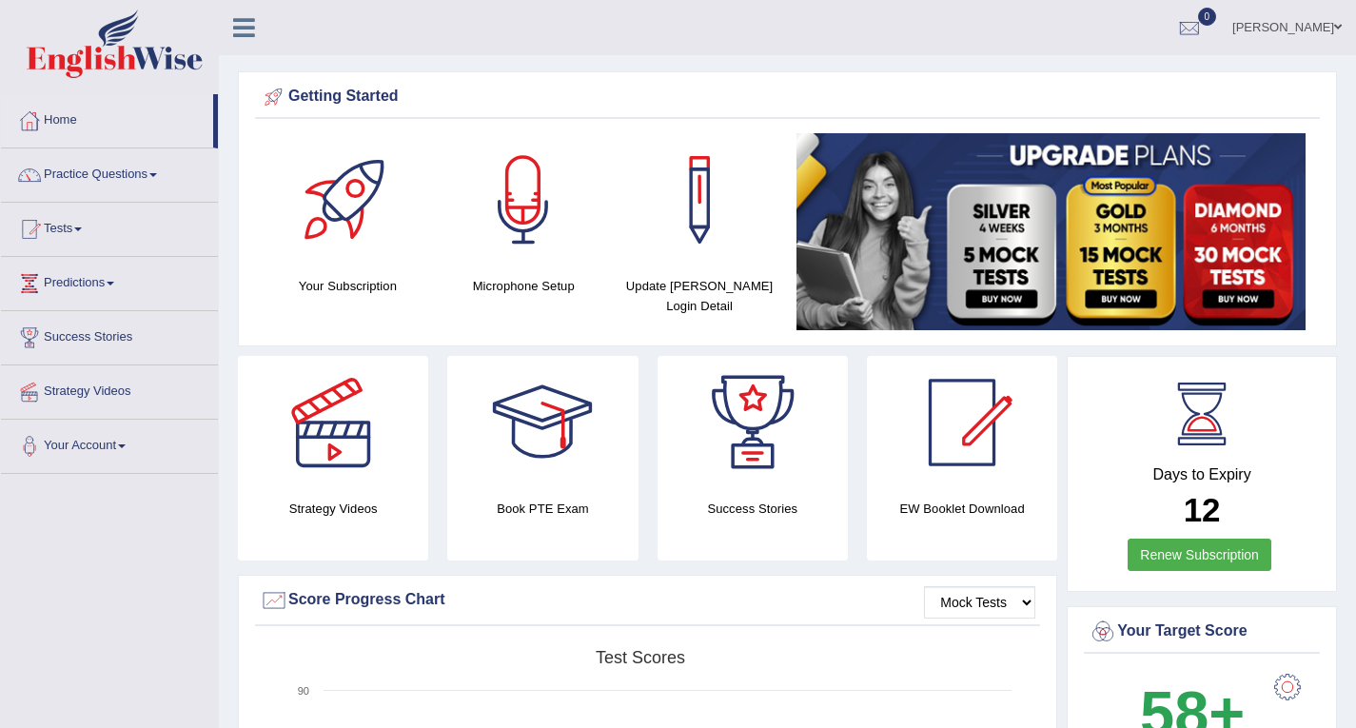
click at [167, 169] on link "Practice Questions" at bounding box center [109, 172] width 217 height 48
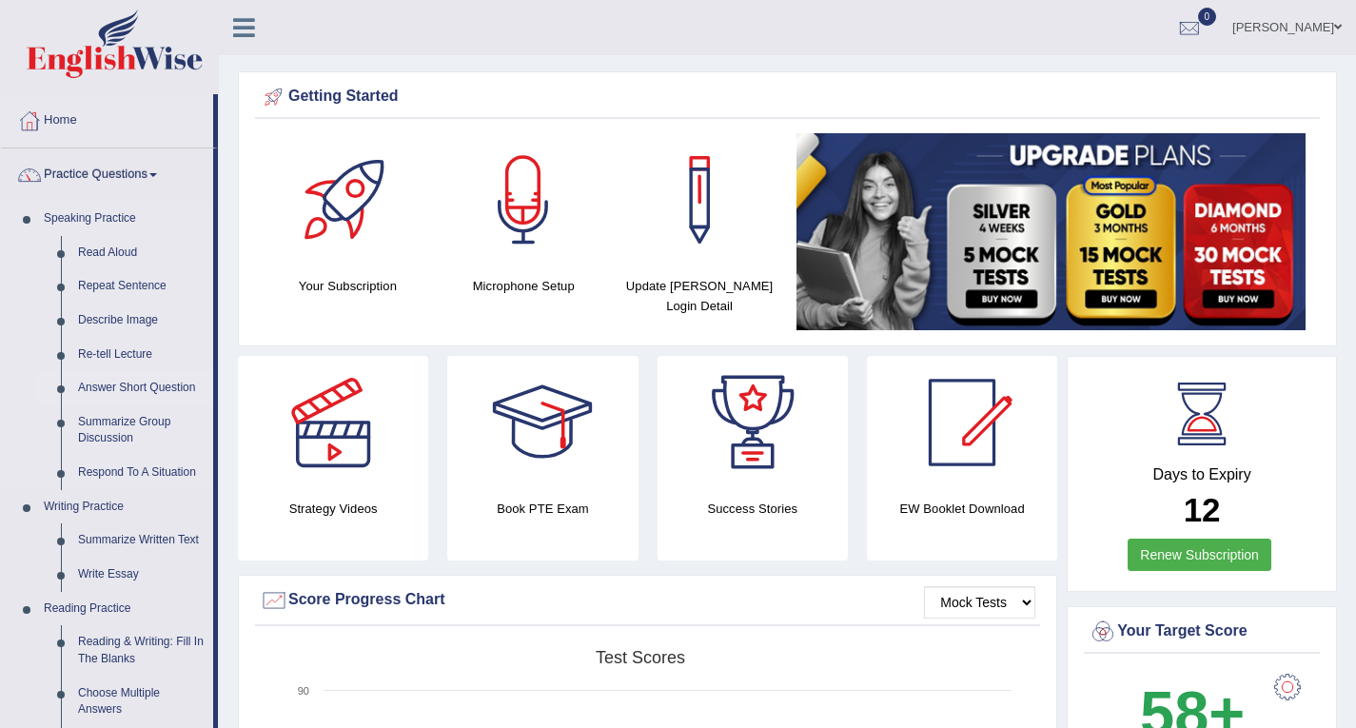
click at [184, 386] on link "Answer Short Question" at bounding box center [141, 388] width 144 height 34
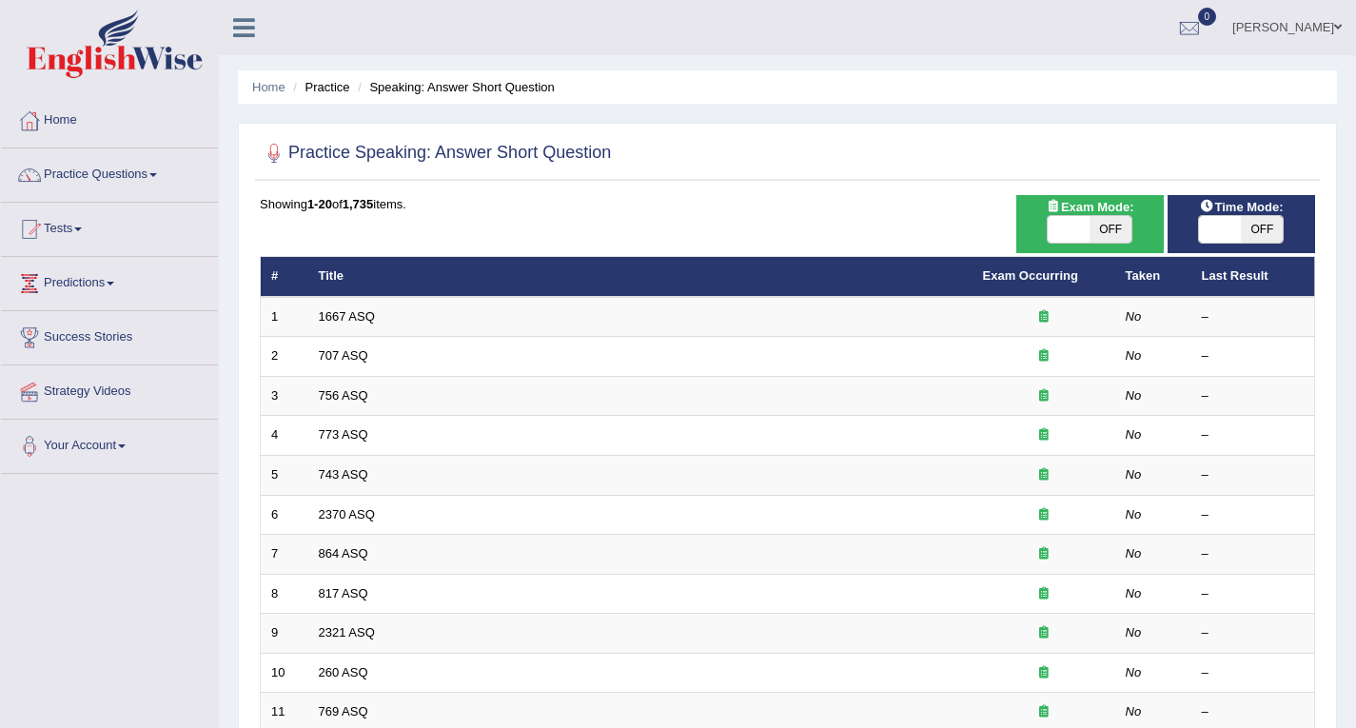
click at [1271, 238] on span "OFF" at bounding box center [1262, 229] width 42 height 27
checkbox input "true"
click at [1283, 238] on span "OFF" at bounding box center [1304, 229] width 42 height 27
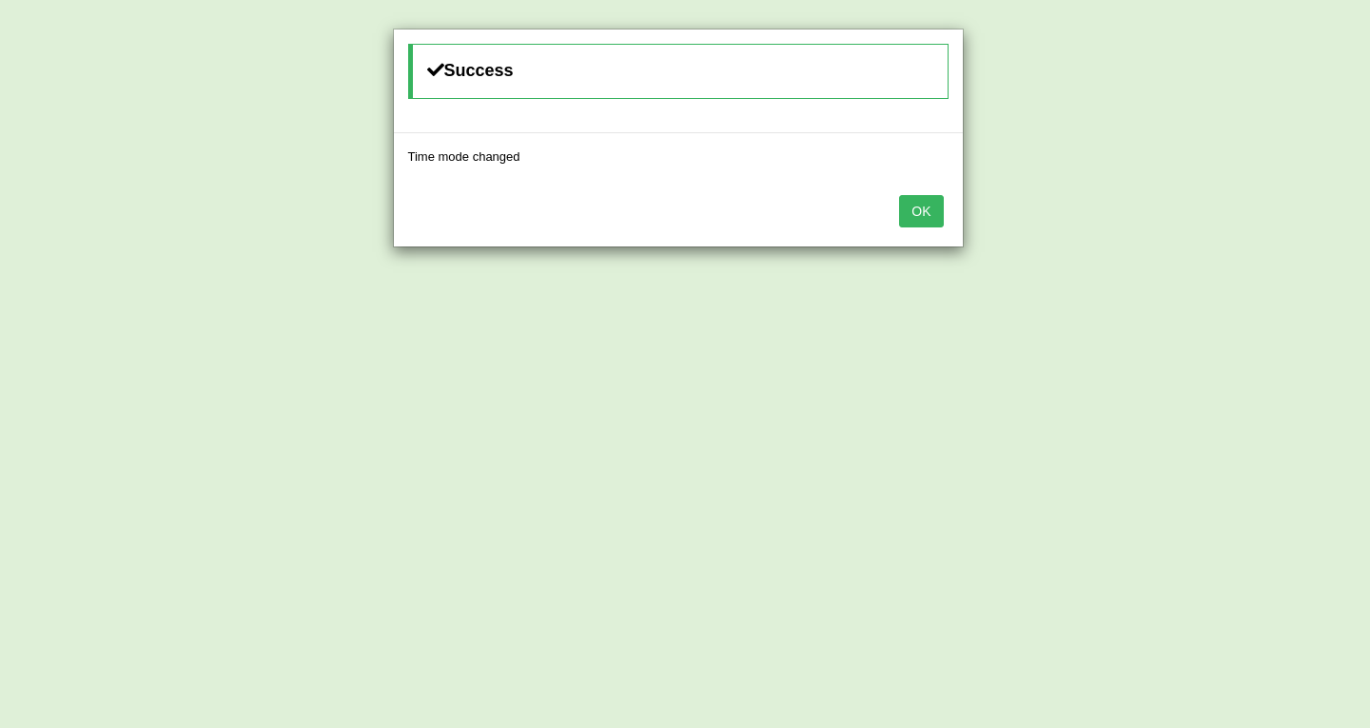
click at [916, 206] on button "OK" at bounding box center [921, 211] width 44 height 32
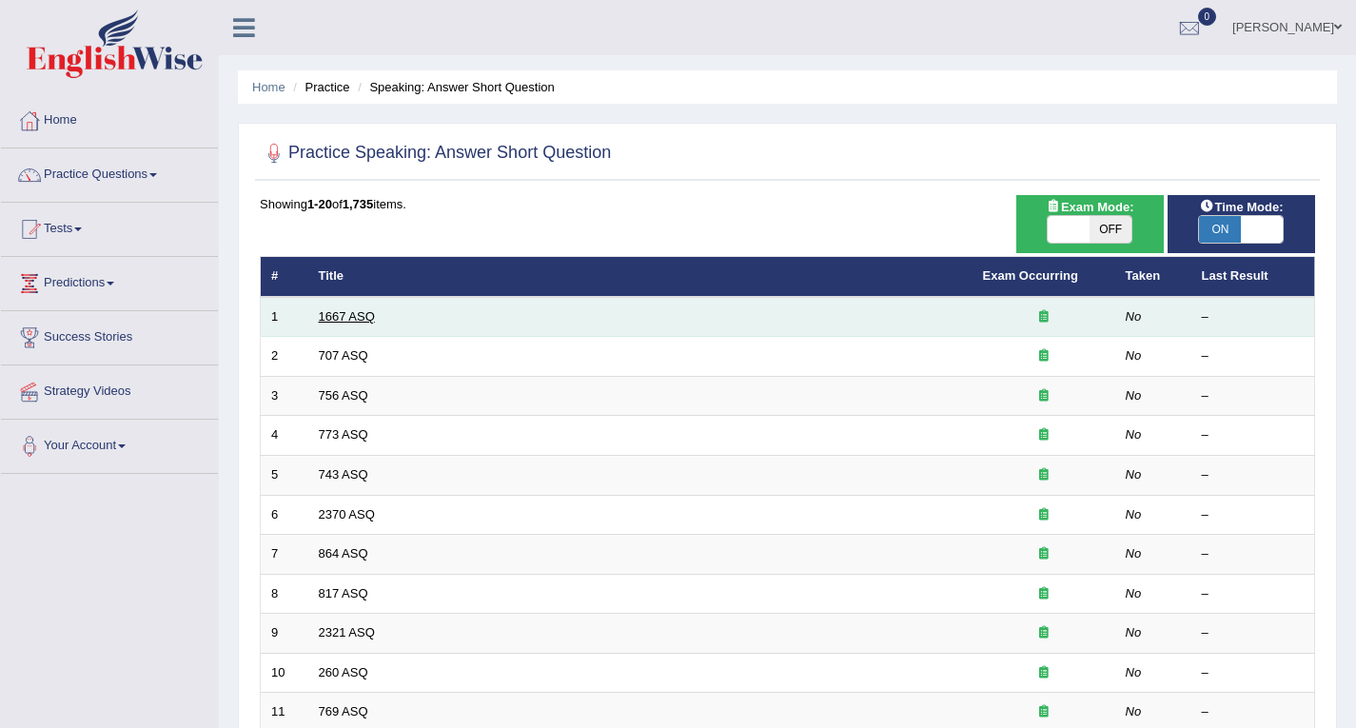
click at [365, 315] on link "1667 ASQ" at bounding box center [347, 316] width 56 height 14
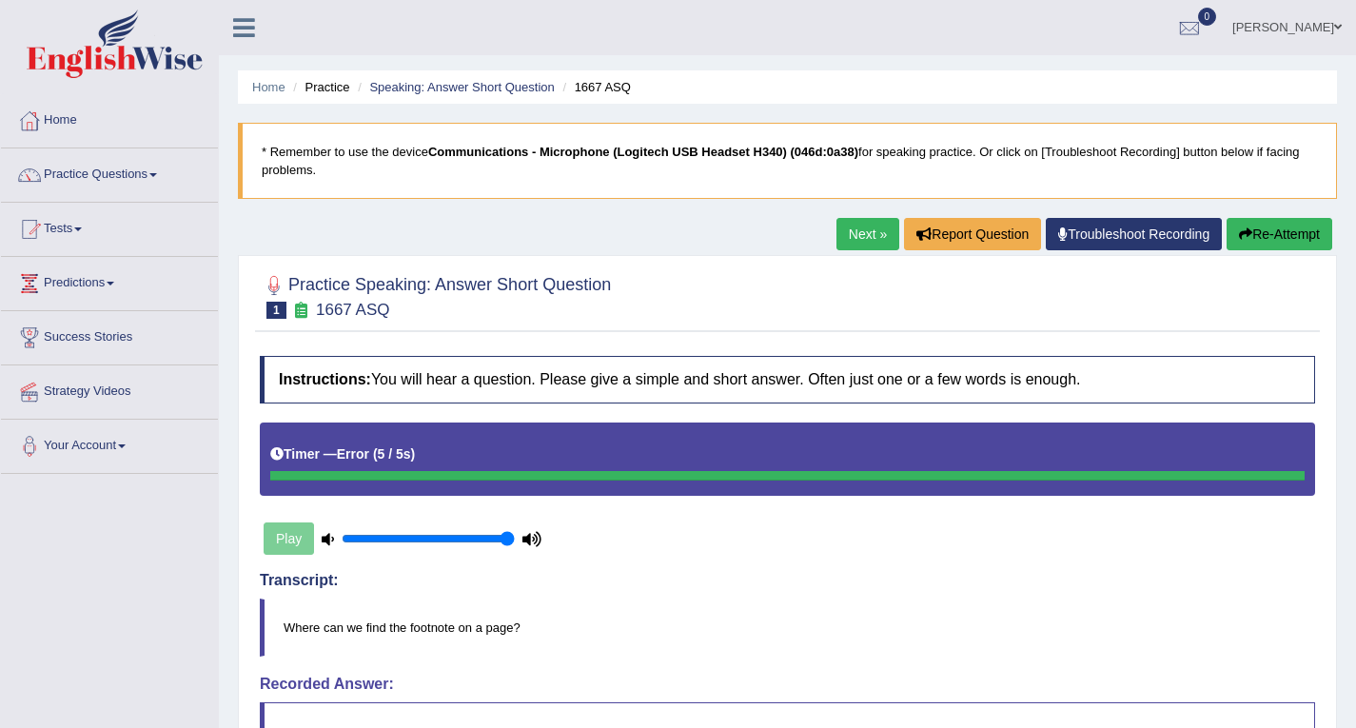
click at [295, 543] on div "Play" at bounding box center [403, 539] width 286 height 48
click at [1285, 234] on button "Re-Attempt" at bounding box center [1280, 234] width 106 height 32
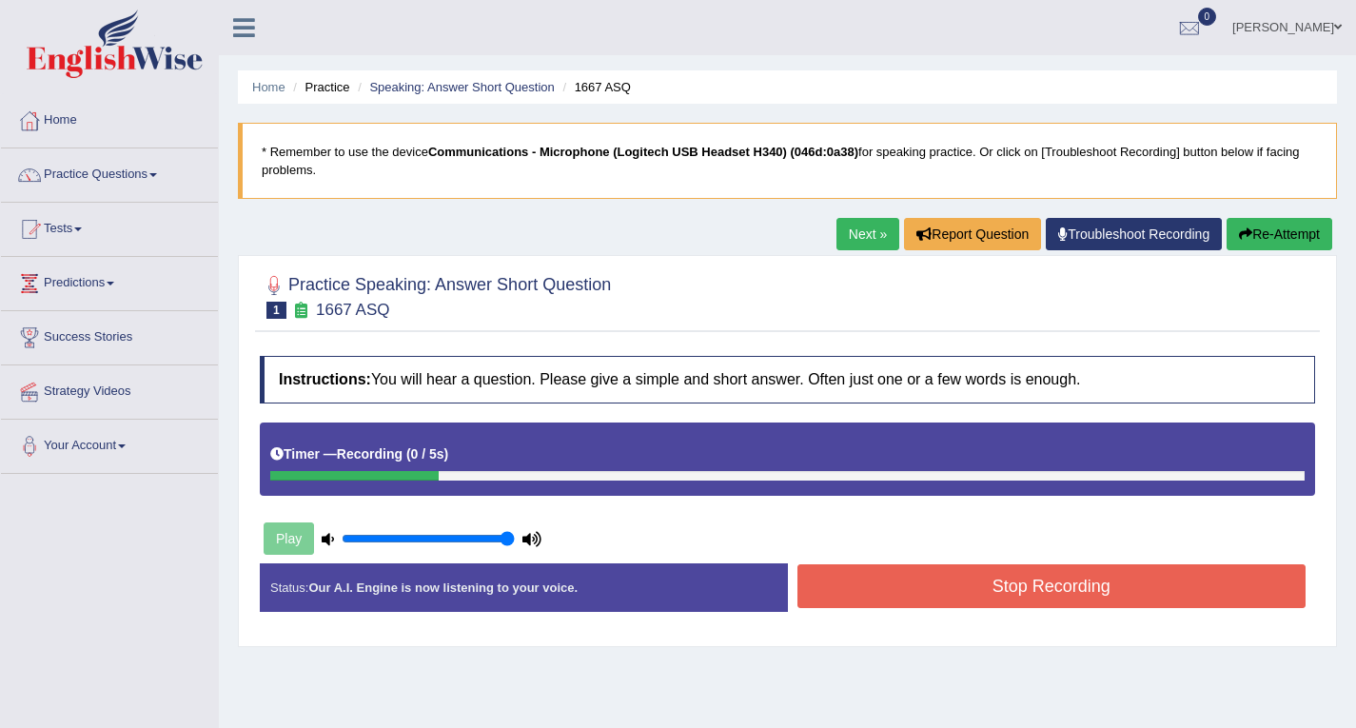
click at [1011, 594] on button "Stop Recording" at bounding box center [1052, 586] width 509 height 44
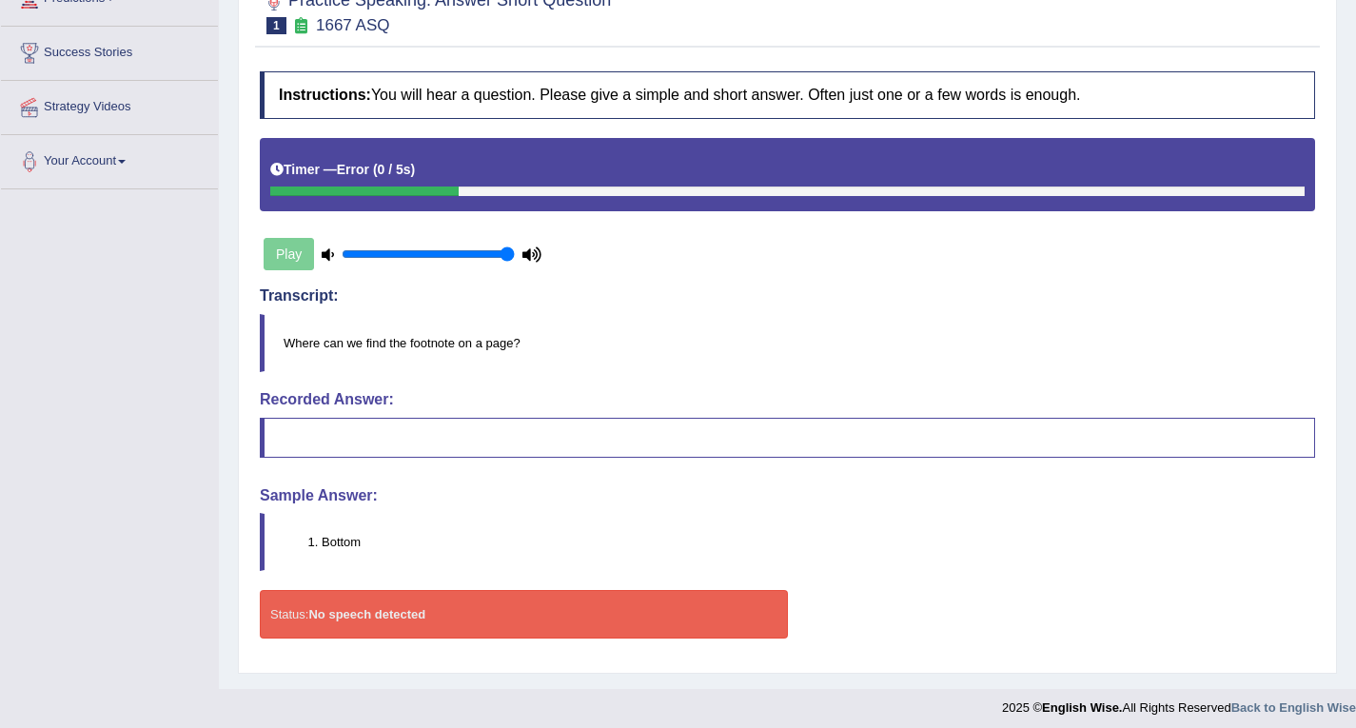
scroll to position [293, 0]
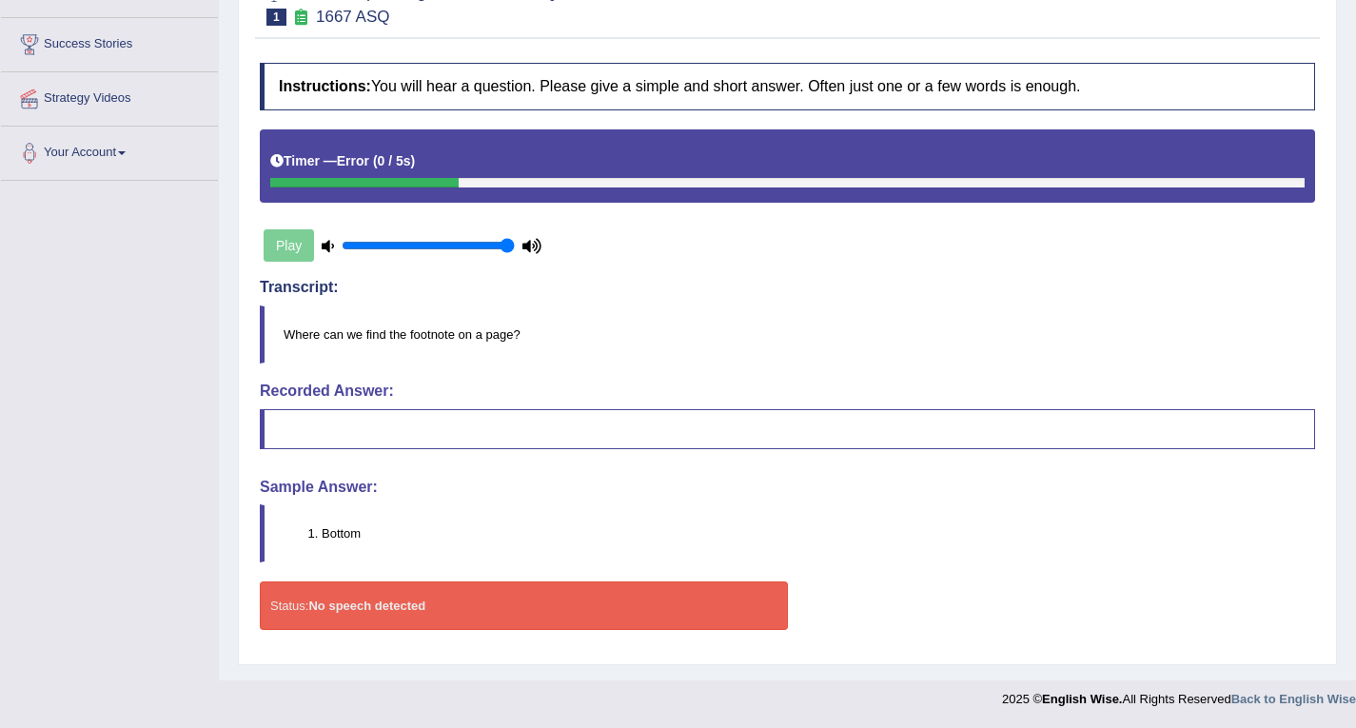
click at [483, 603] on div "Status: No speech detected" at bounding box center [524, 605] width 528 height 49
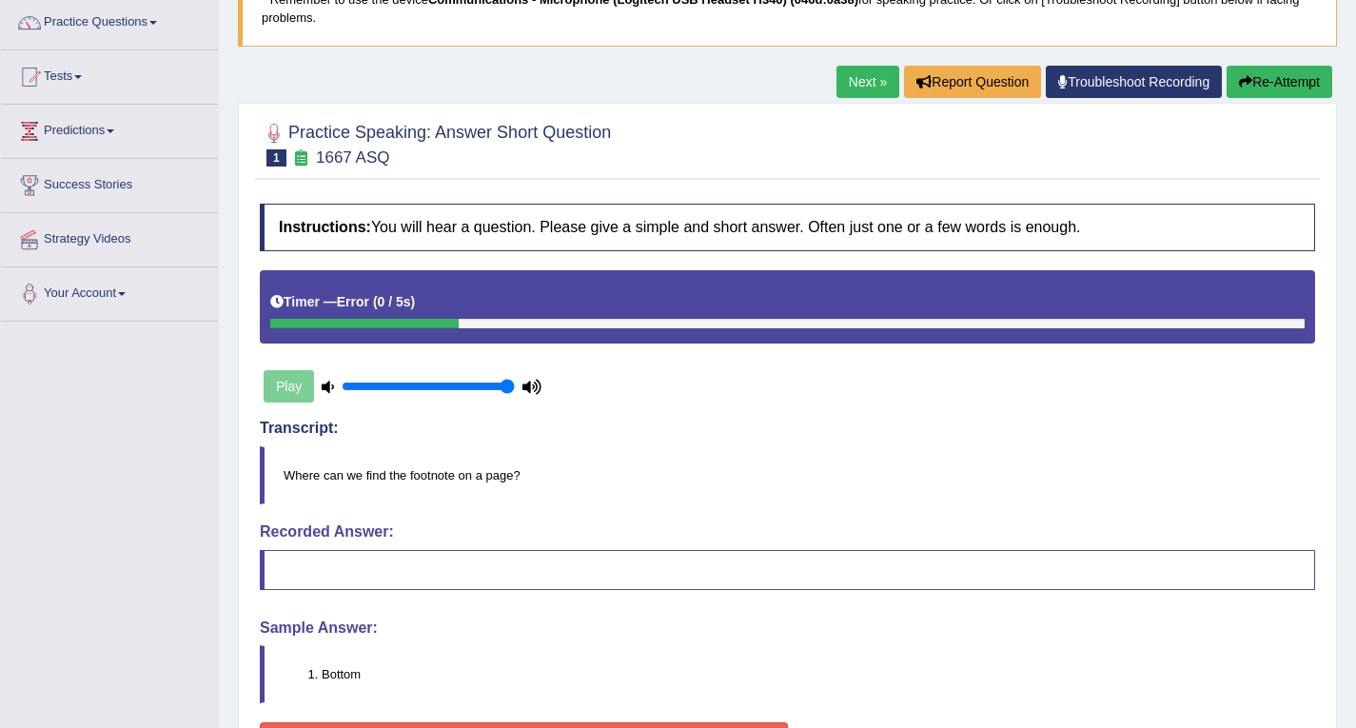
scroll to position [103, 0]
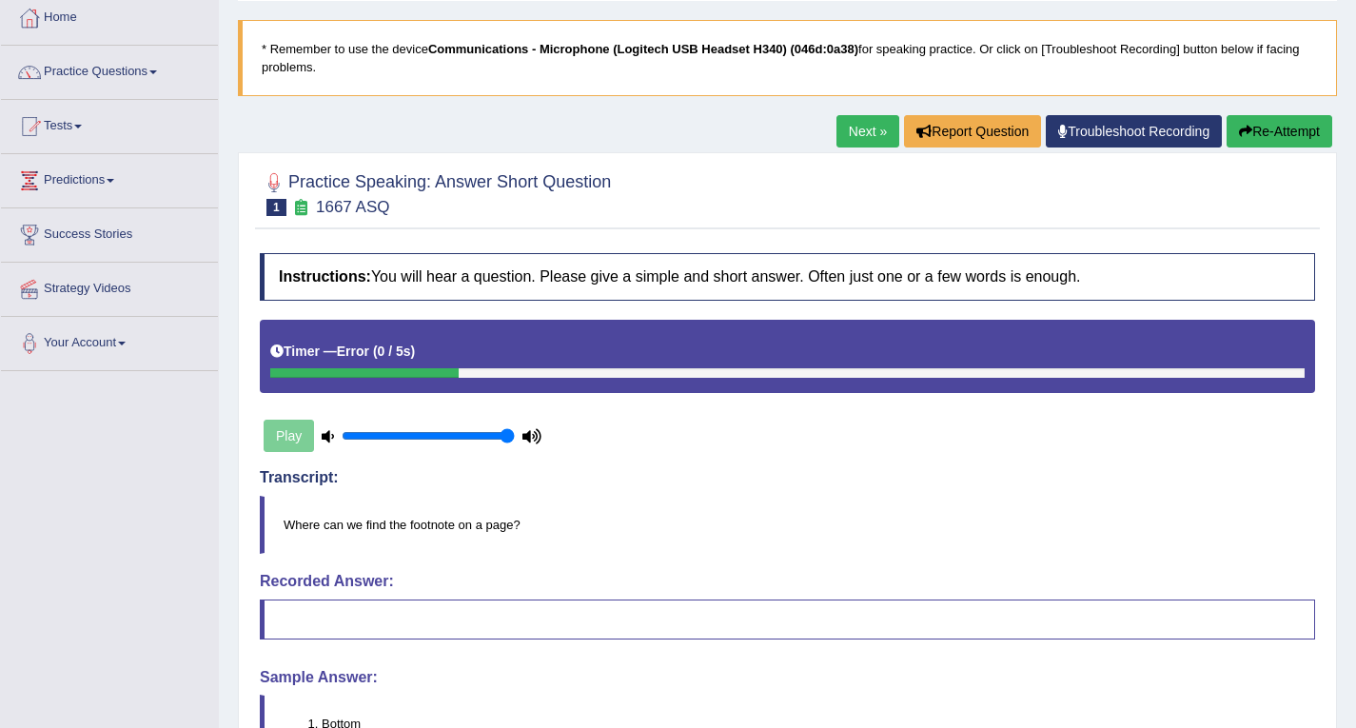
click at [1276, 136] on button "Re-Attempt" at bounding box center [1280, 131] width 106 height 32
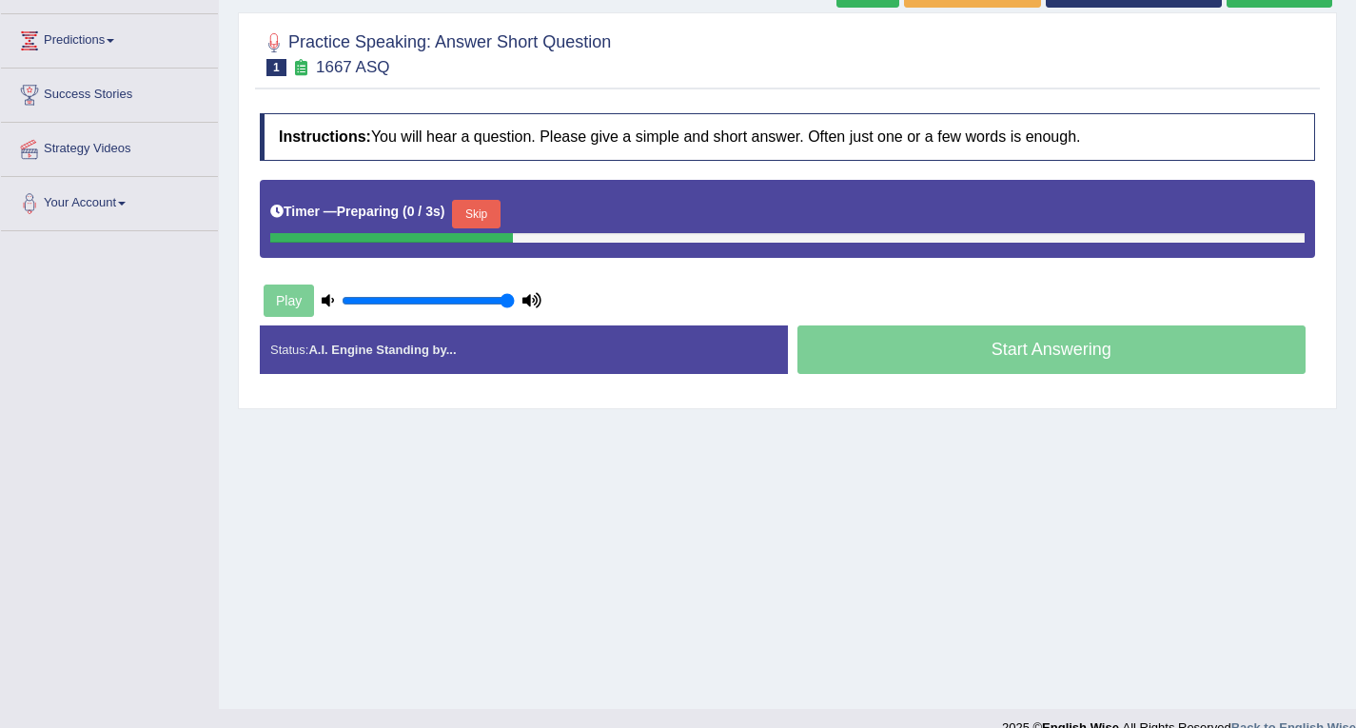
scroll to position [271, 0]
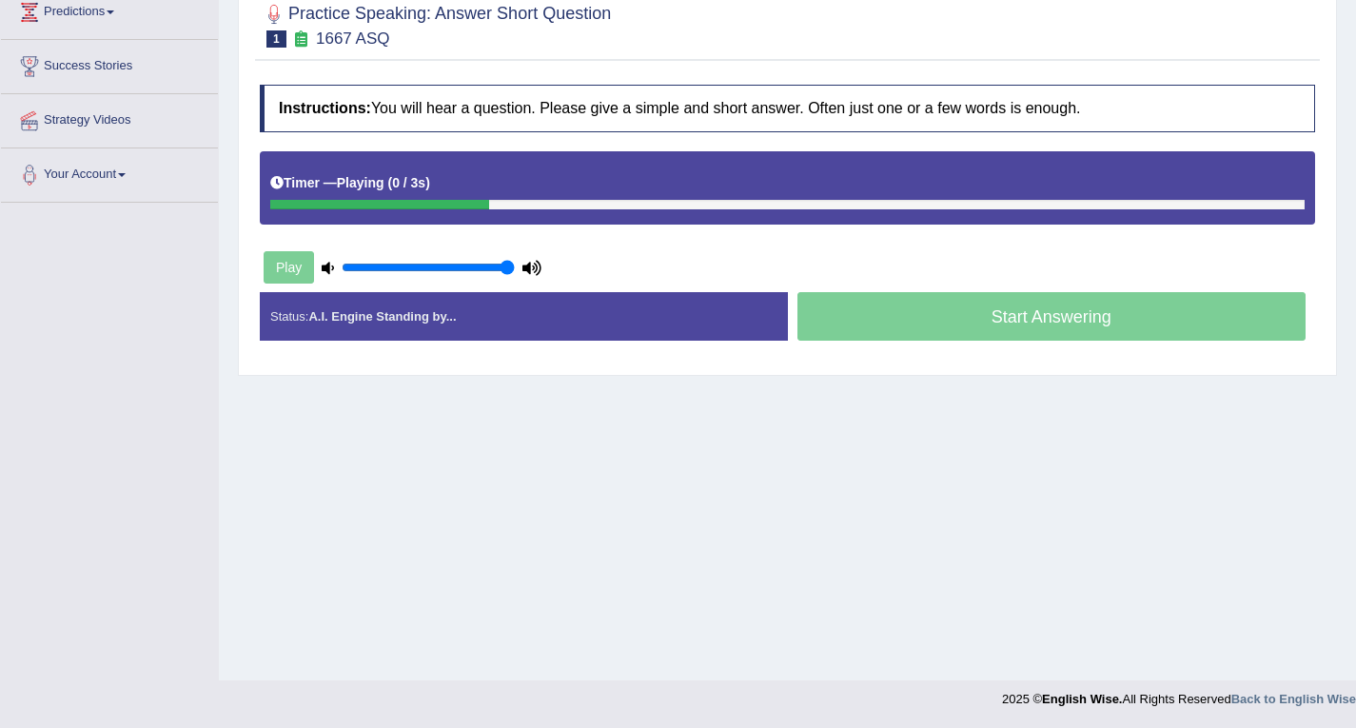
click at [984, 313] on div "Start Answering" at bounding box center [1052, 318] width 528 height 53
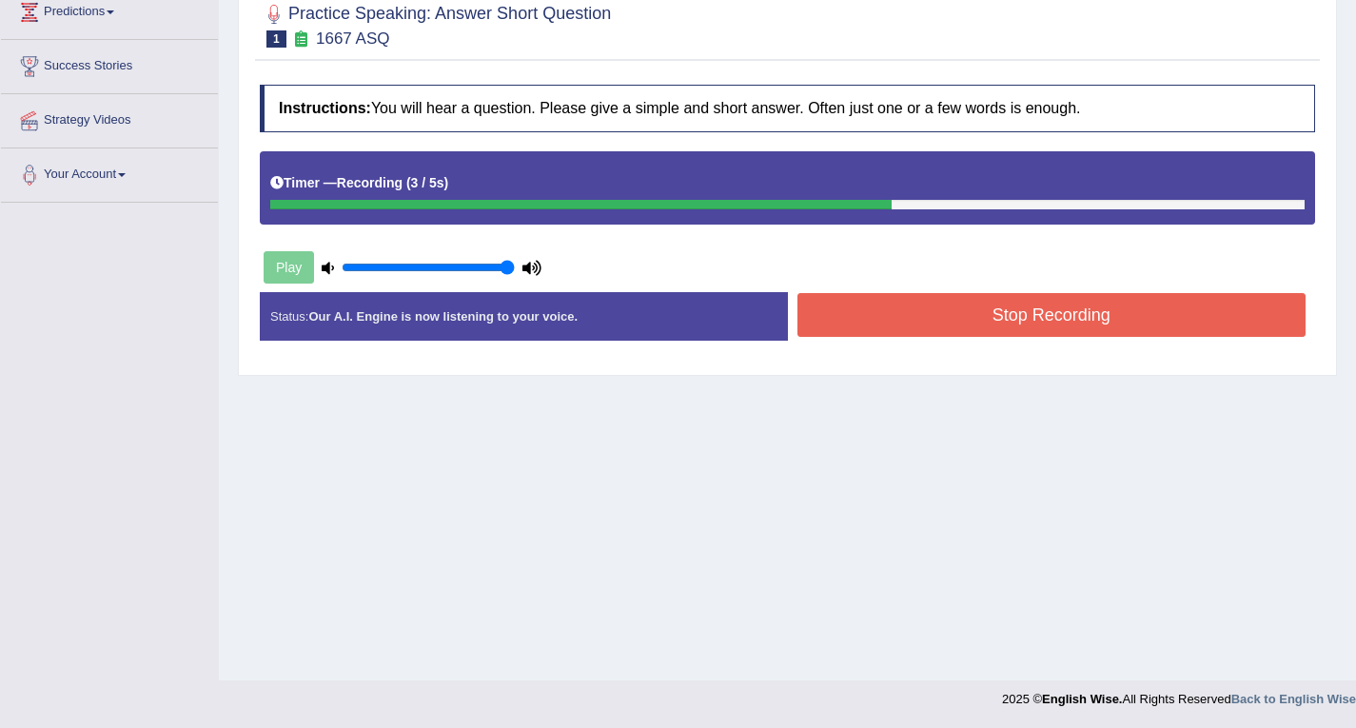
click at [984, 315] on button "Stop Recording" at bounding box center [1052, 315] width 509 height 44
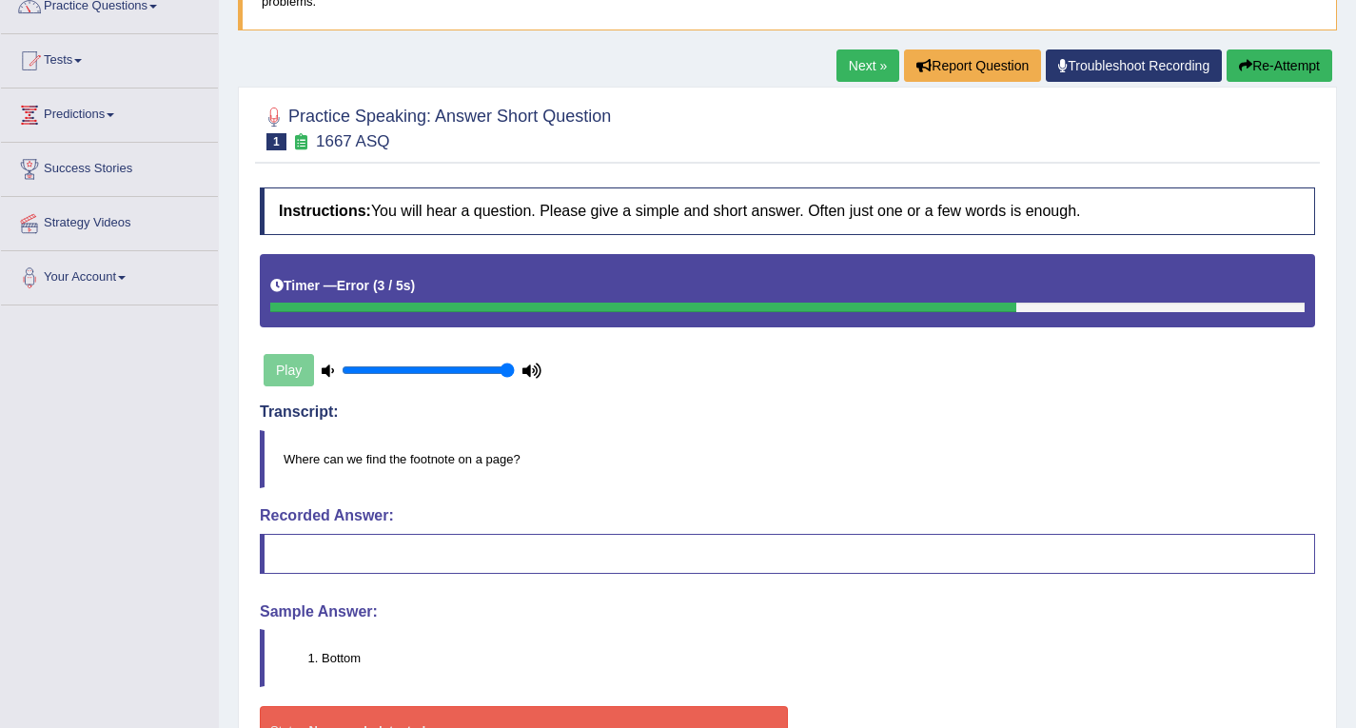
scroll to position [0, 0]
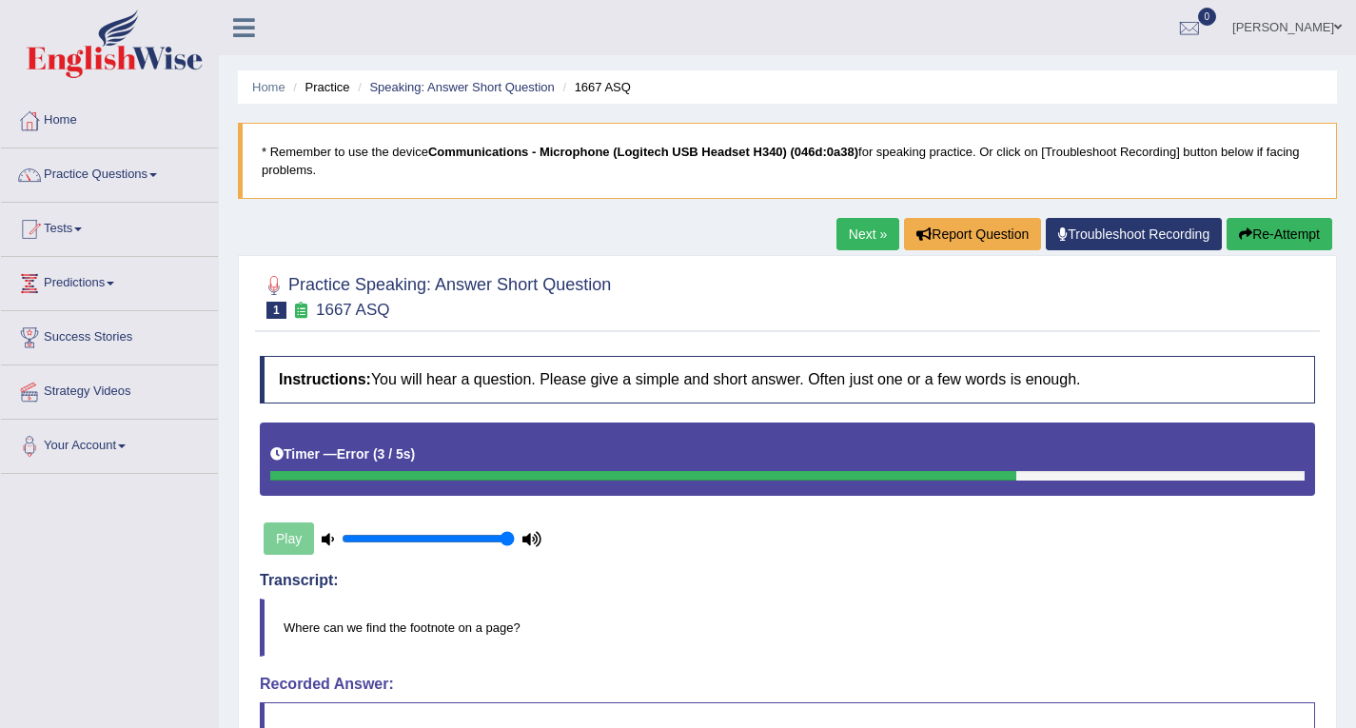
click at [859, 237] on link "Next »" at bounding box center [868, 234] width 63 height 32
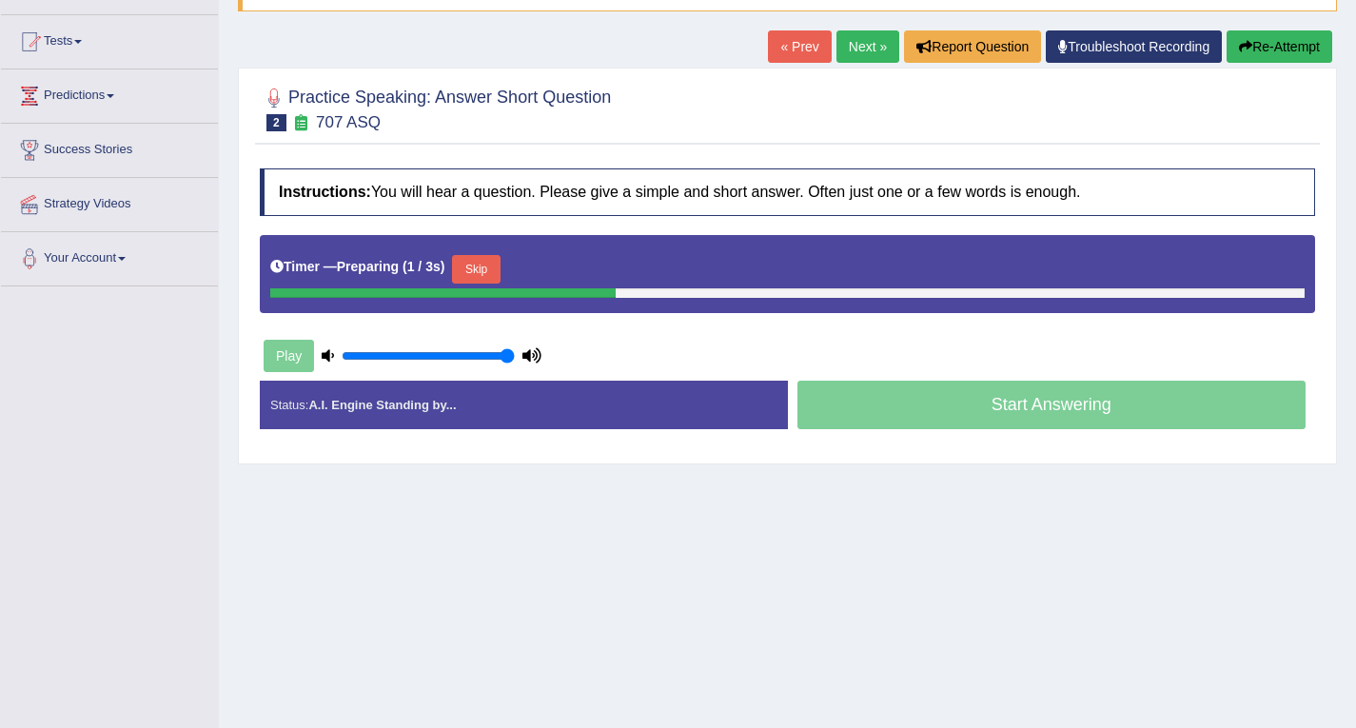
scroll to position [190, 0]
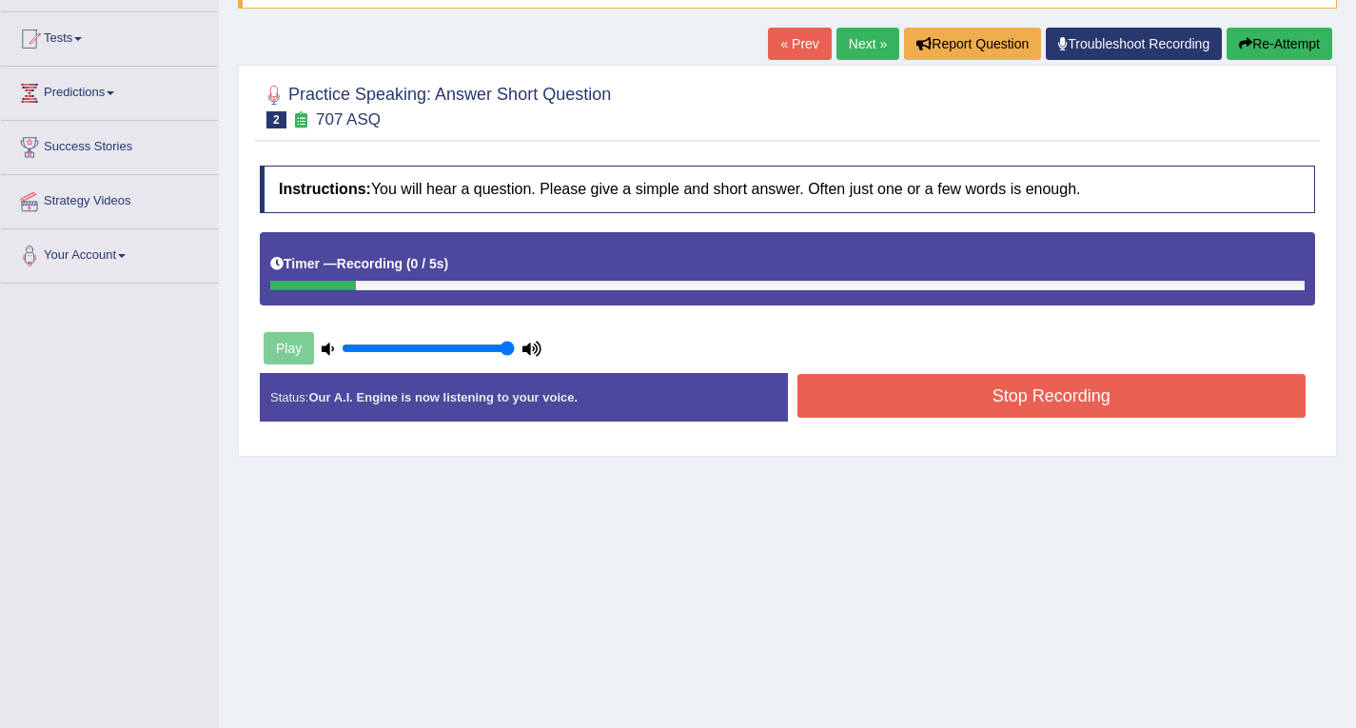
click at [991, 400] on button "Stop Recording" at bounding box center [1052, 396] width 509 height 44
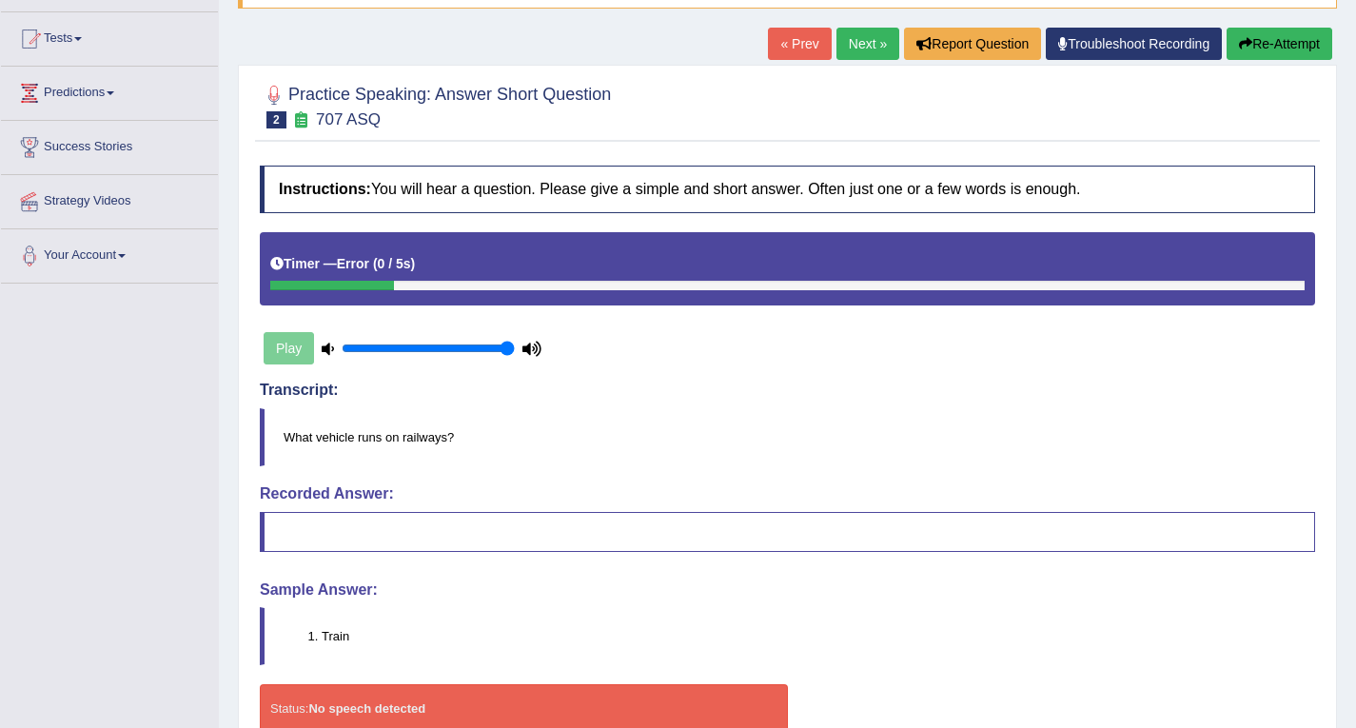
scroll to position [95, 0]
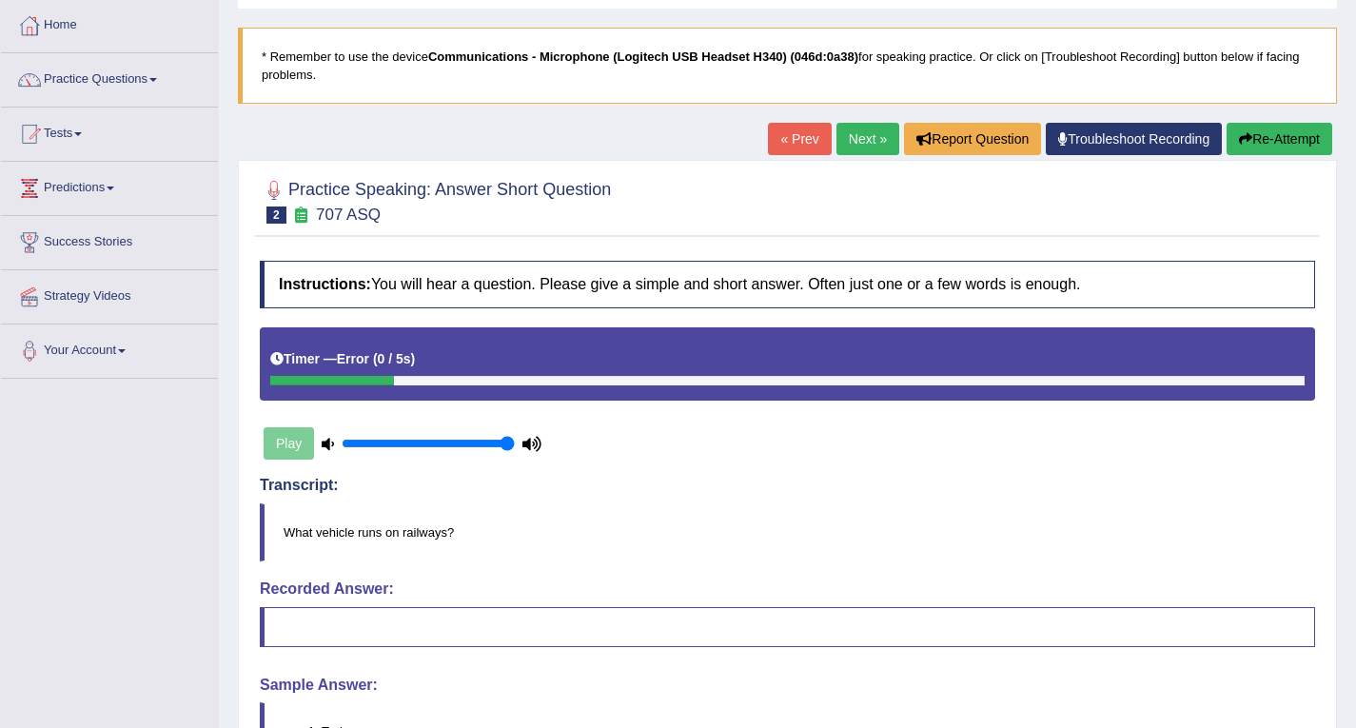
click at [845, 142] on link "Next »" at bounding box center [868, 139] width 63 height 32
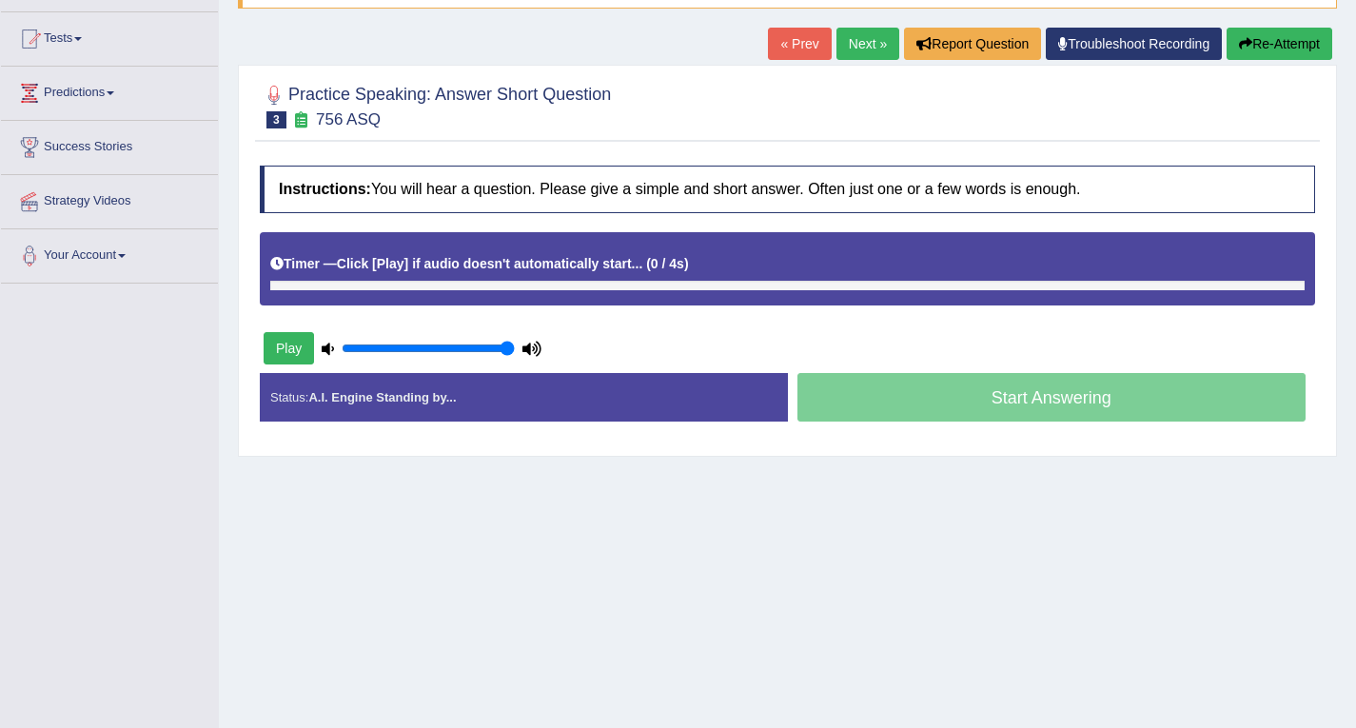
click at [997, 399] on div "Start Answering" at bounding box center [1052, 399] width 528 height 53
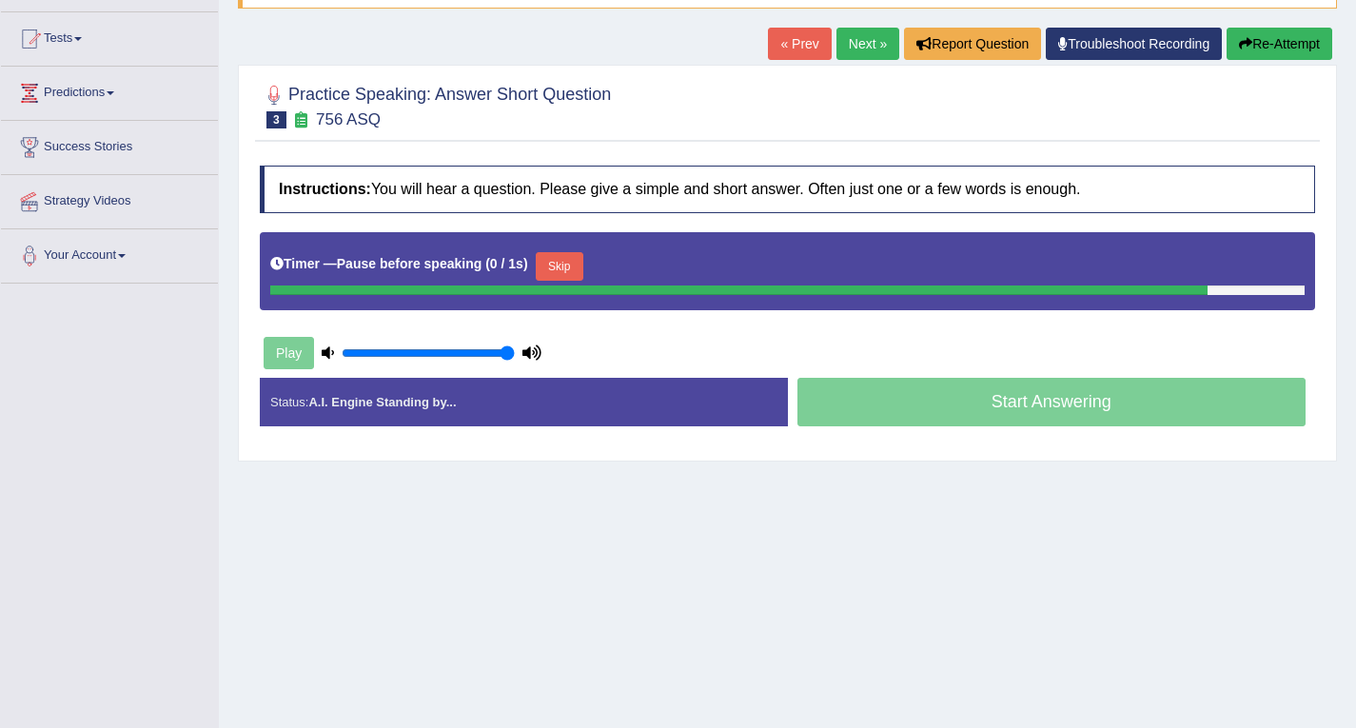
click at [0, 0] on button "Stop Recording" at bounding box center [0, 0] width 0 height 0
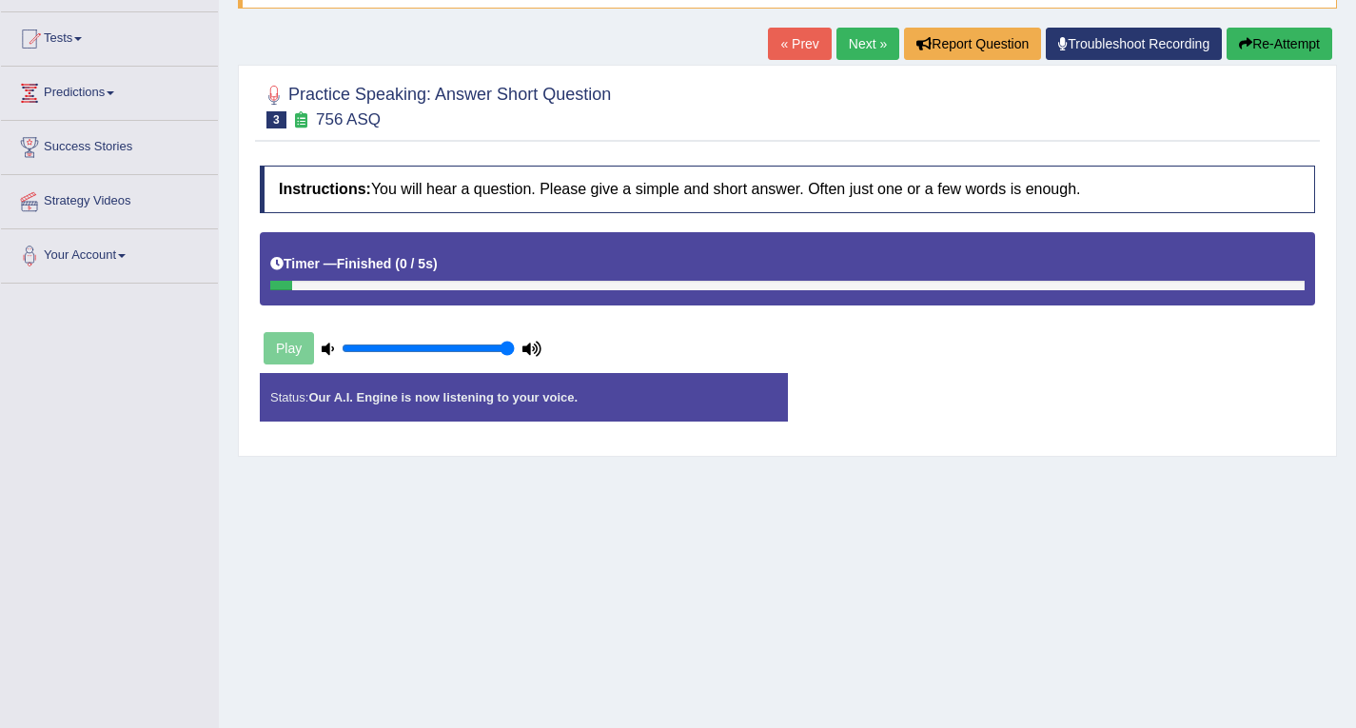
click at [998, 399] on div "Status: Our A.I. Engine is now listening to your voice. Start Answering Stop Re…" at bounding box center [787, 407] width 1055 height 68
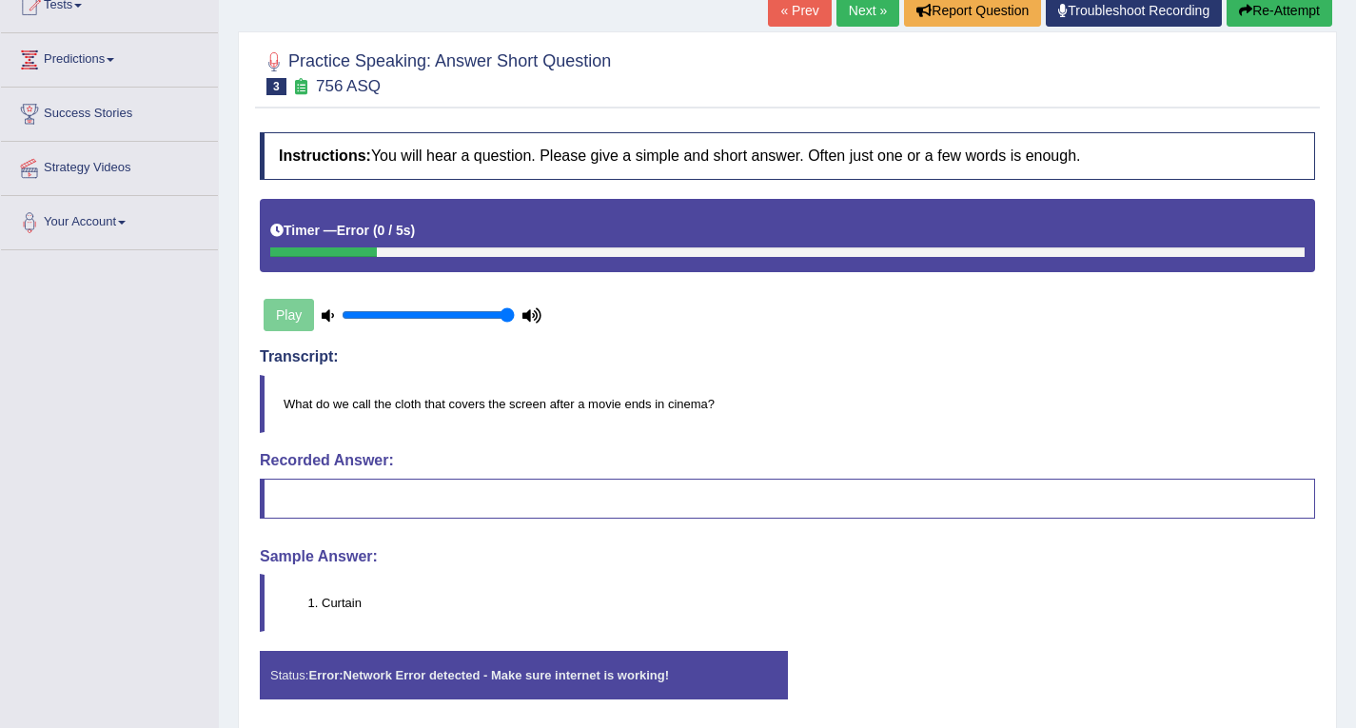
scroll to position [190, 0]
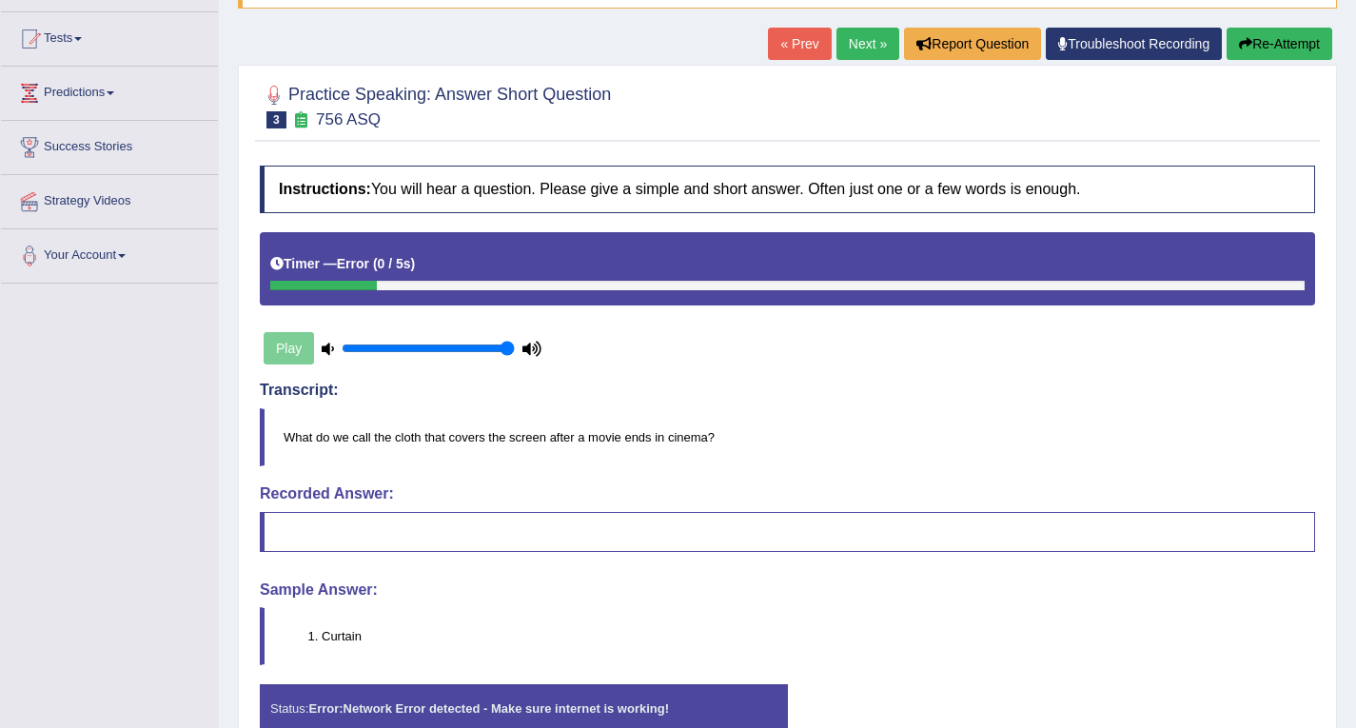
click at [874, 52] on link "Next »" at bounding box center [868, 44] width 63 height 32
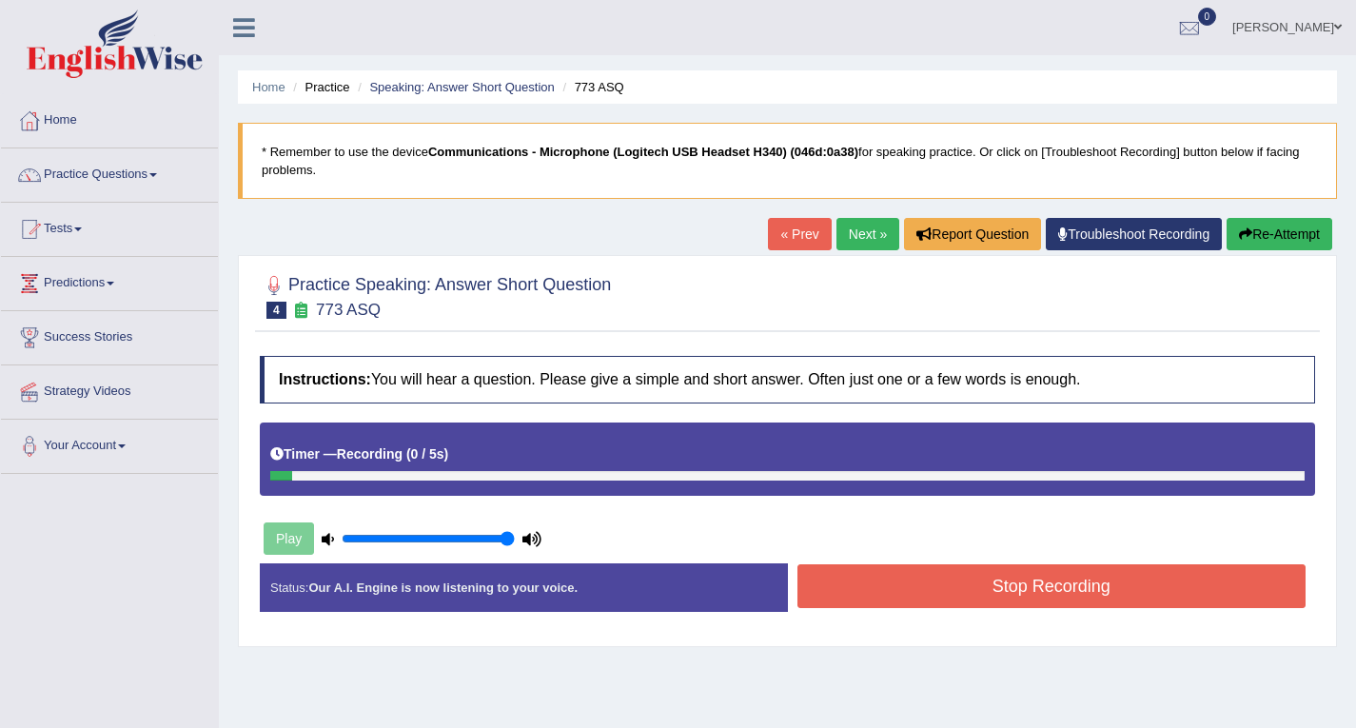
click at [977, 586] on button "Stop Recording" at bounding box center [1052, 586] width 509 height 44
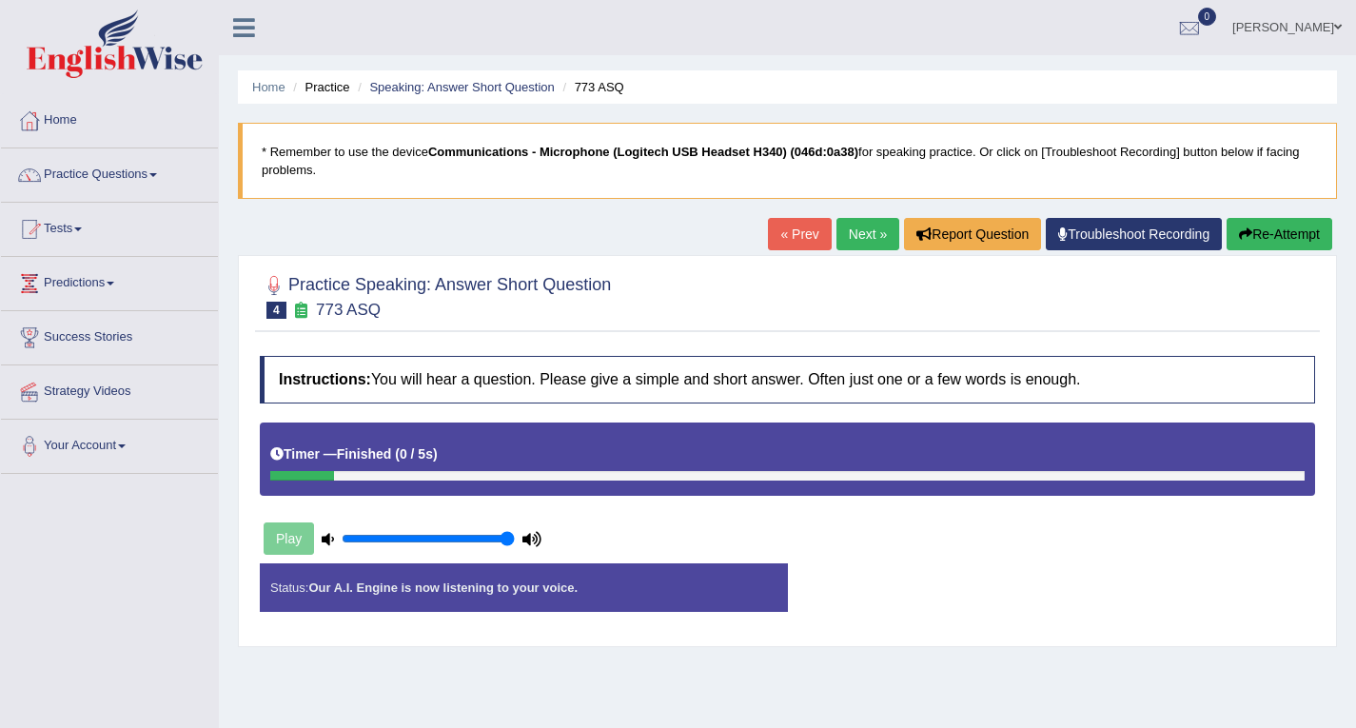
click at [977, 586] on div "Status: Our A.I. Engine is now listening to your voice. Start Answering Stop Re…" at bounding box center [787, 597] width 1055 height 68
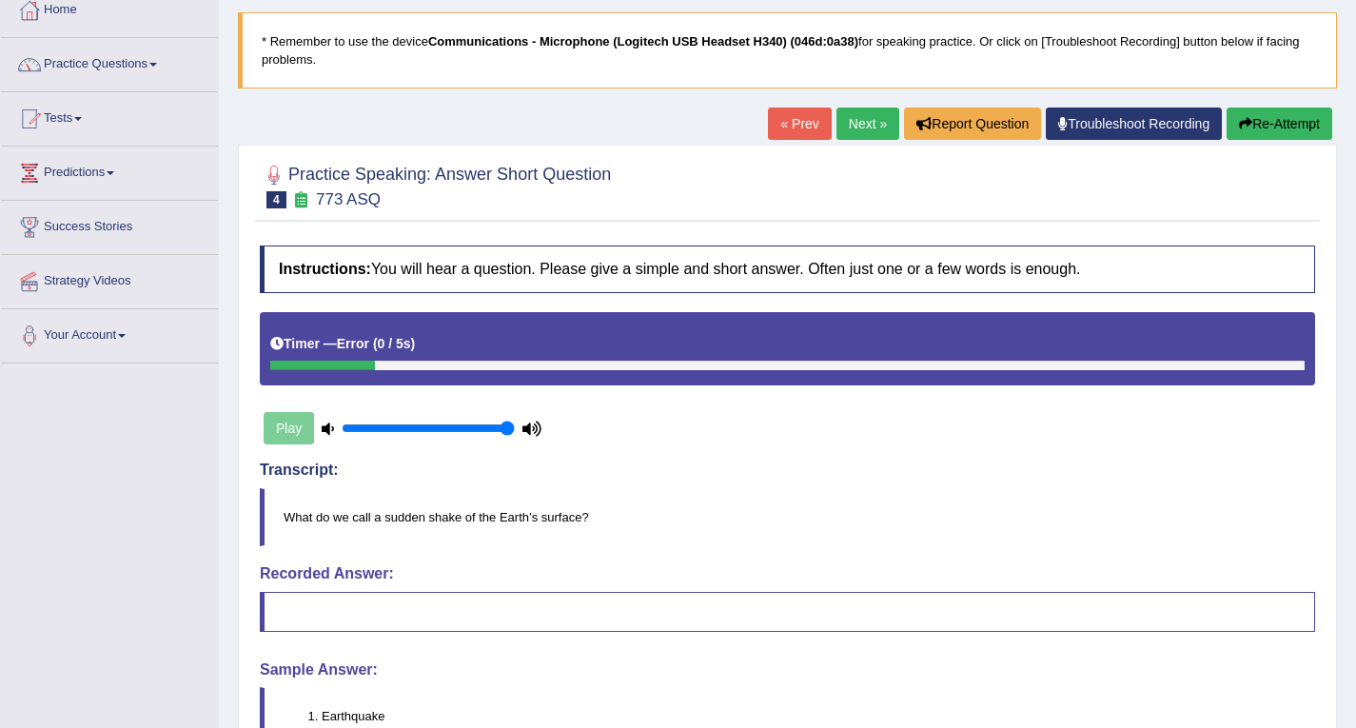
scroll to position [103, 0]
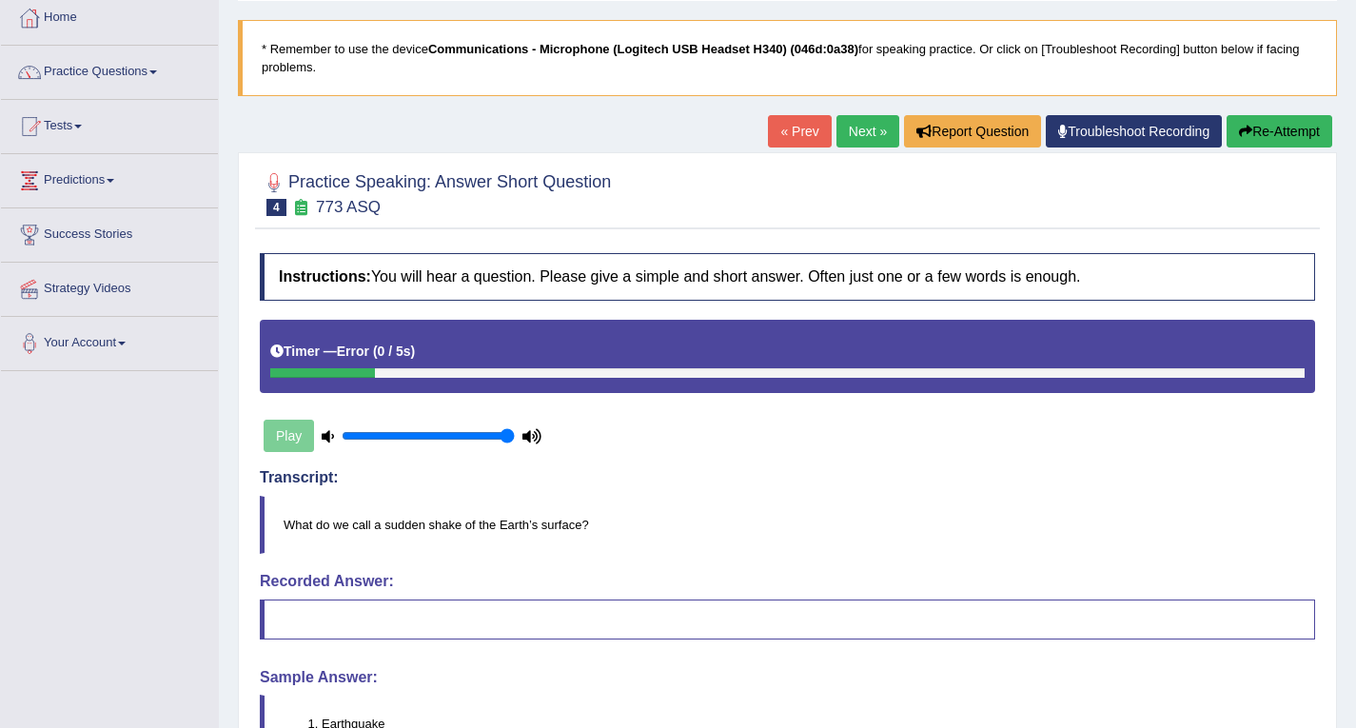
click at [874, 132] on link "Next »" at bounding box center [868, 131] width 63 height 32
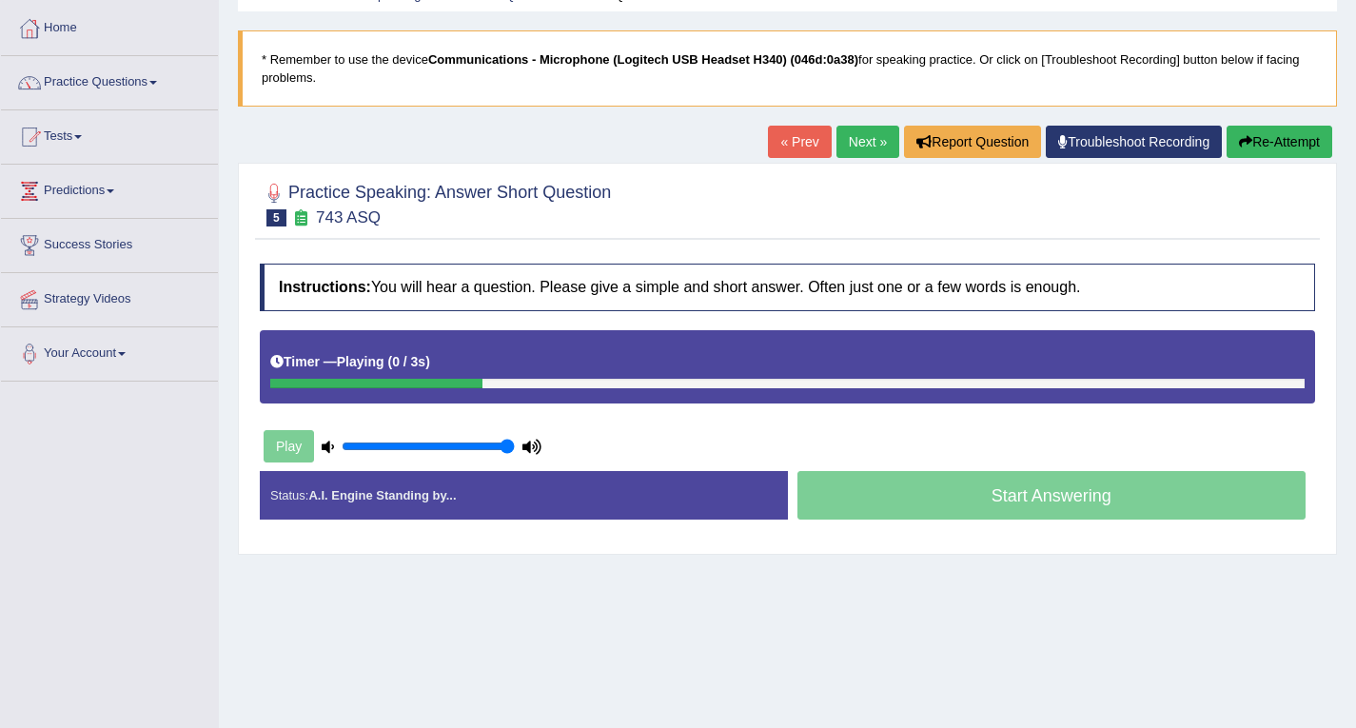
scroll to position [271, 0]
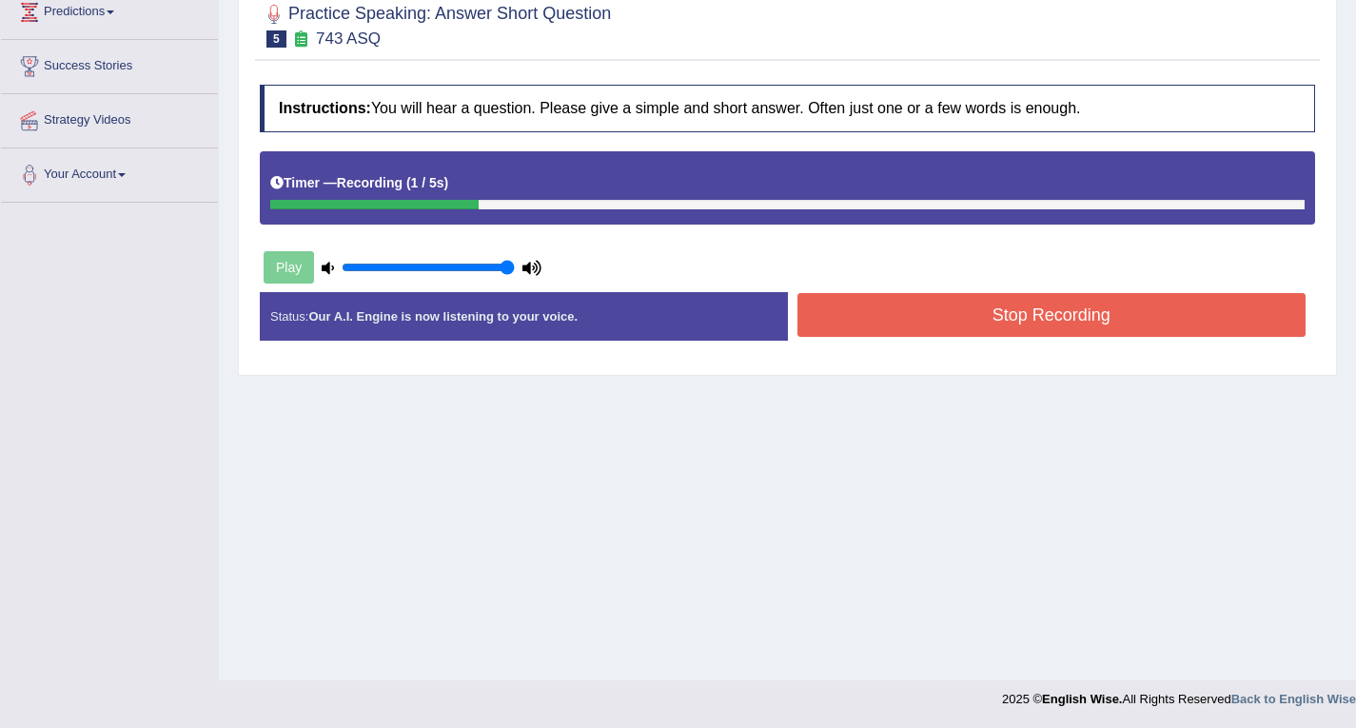
click at [1018, 315] on button "Stop Recording" at bounding box center [1052, 315] width 509 height 44
click at [1018, 315] on div "Status: Our A.I. Engine is now listening to your voice. Start Answering Stop Re…" at bounding box center [787, 326] width 1055 height 68
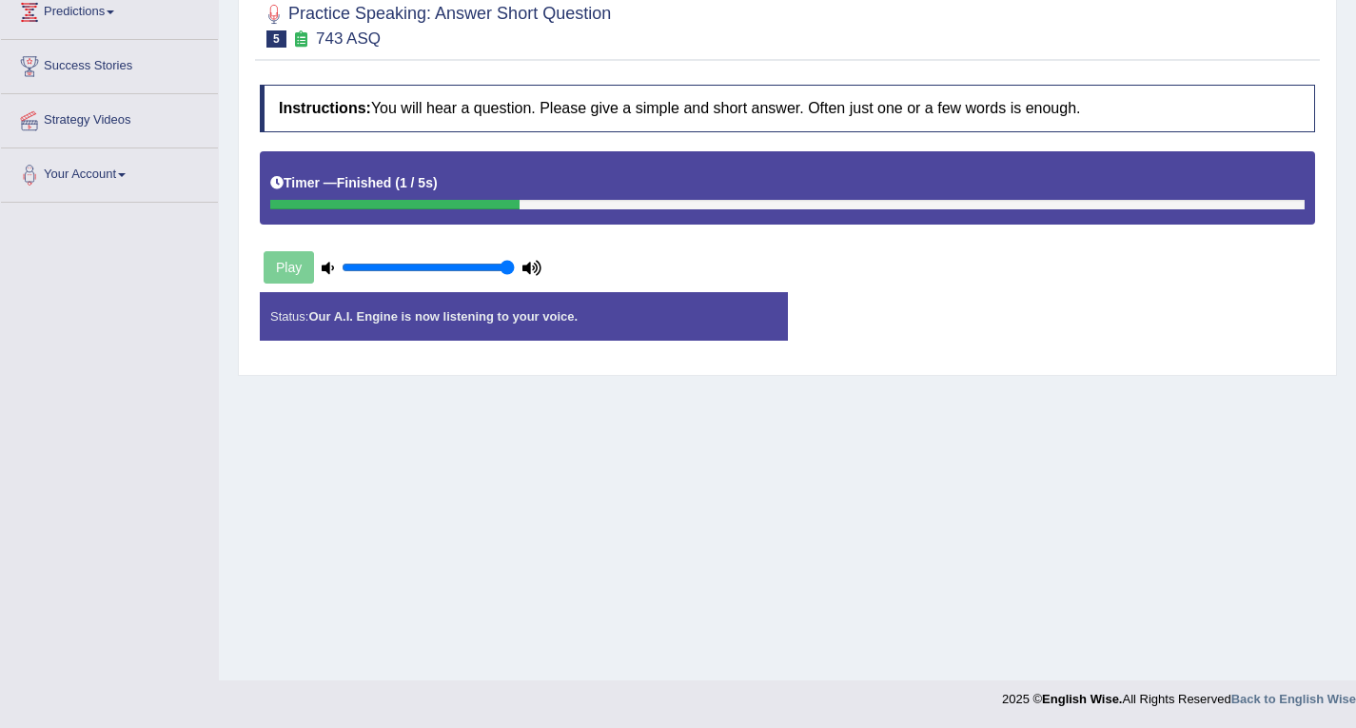
click at [1018, 315] on div "Instructions: You will hear a question. Please give a simple and short answer. …" at bounding box center [787, 220] width 1065 height 290
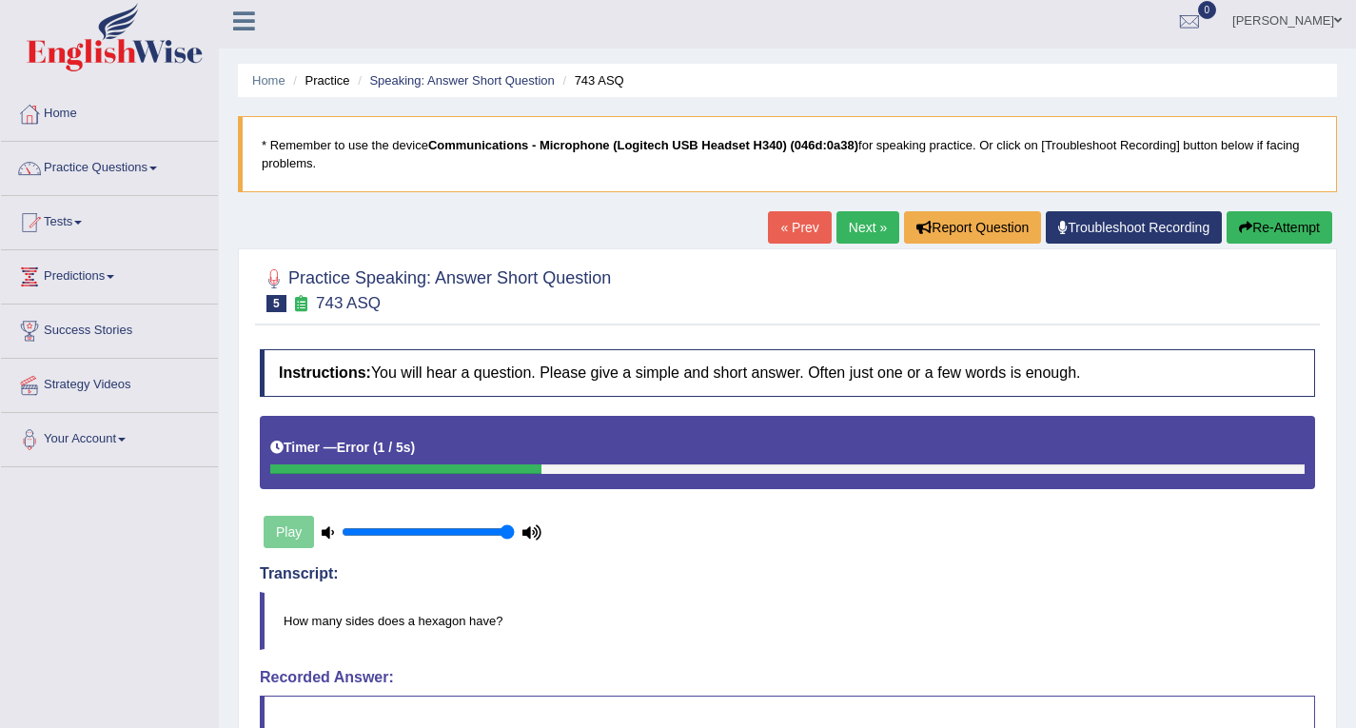
scroll to position [0, 0]
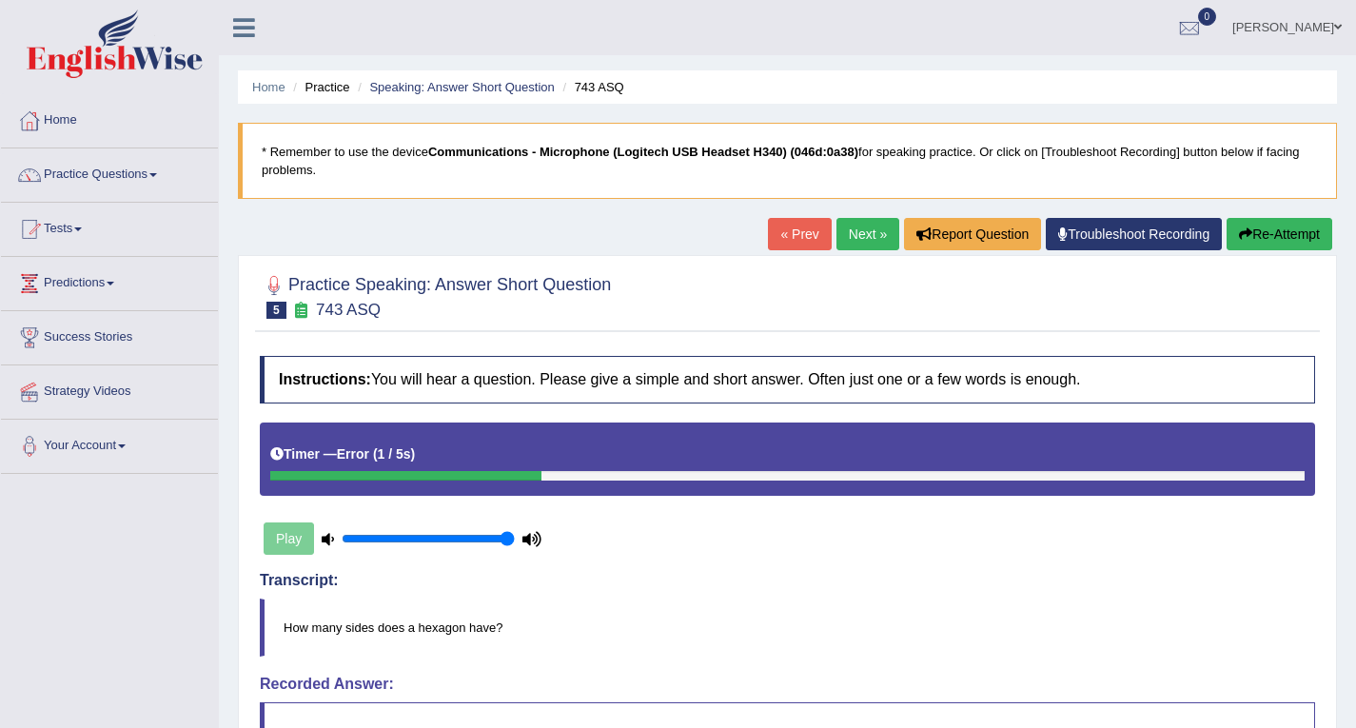
click at [858, 239] on link "Next »" at bounding box center [868, 234] width 63 height 32
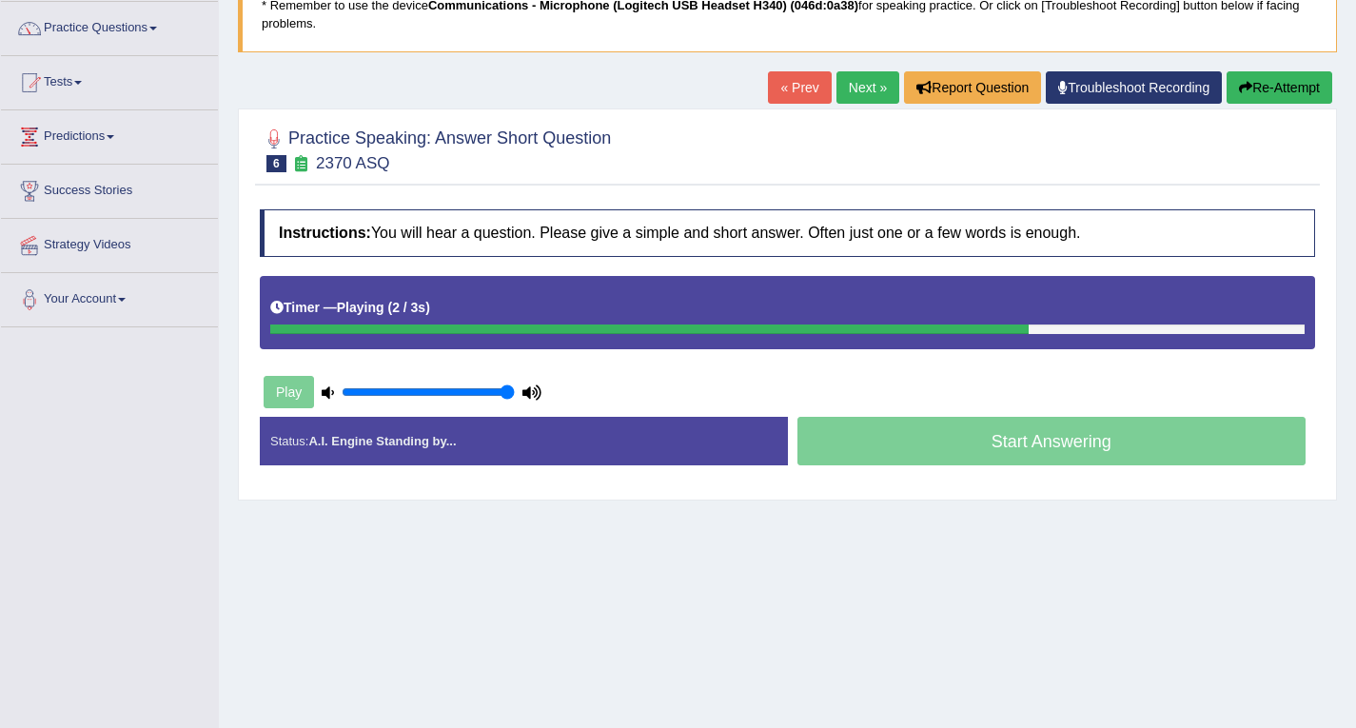
scroll to position [190, 0]
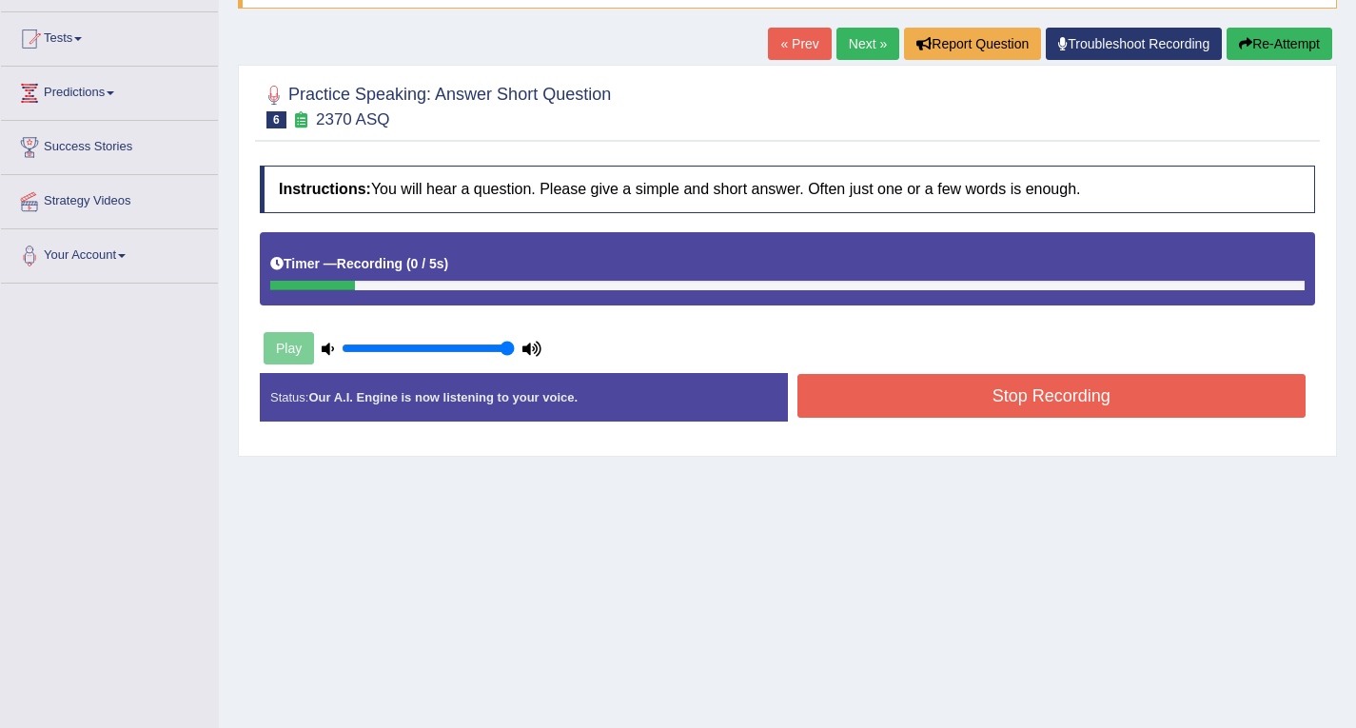
click at [996, 411] on button "Stop Recording" at bounding box center [1052, 396] width 509 height 44
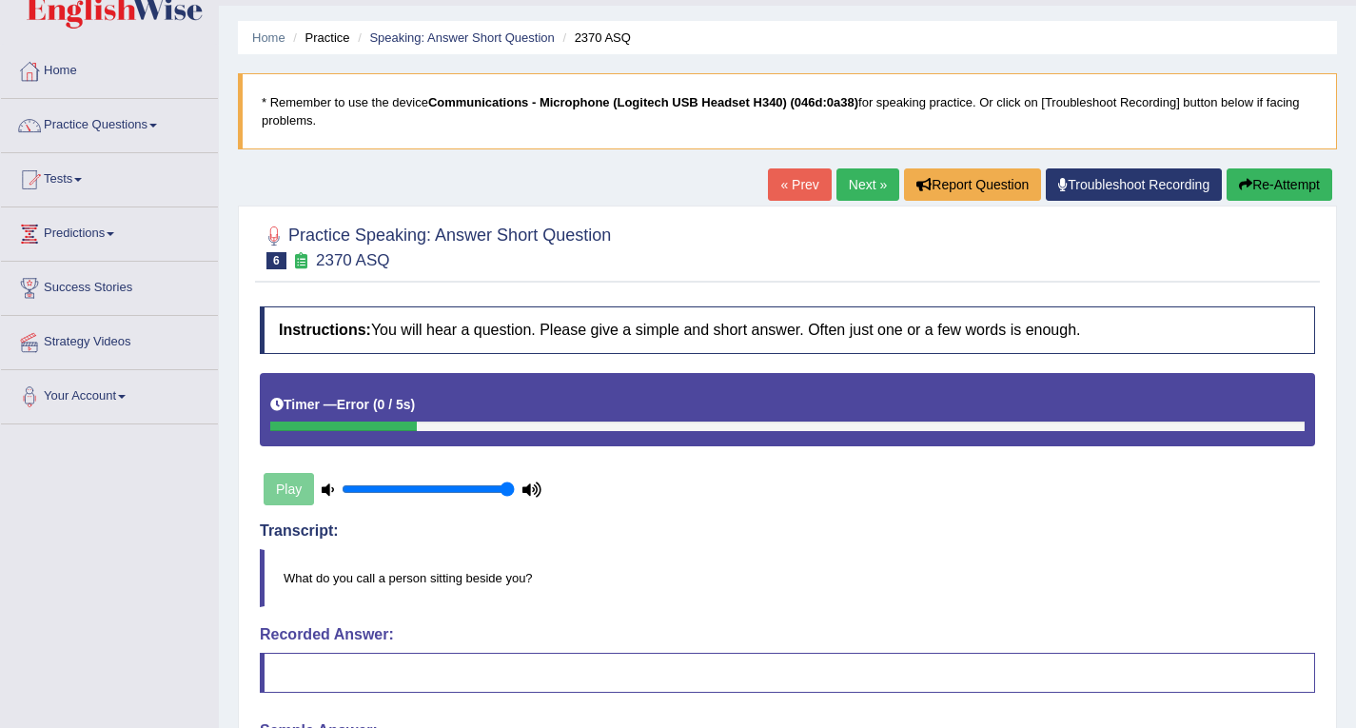
scroll to position [26, 0]
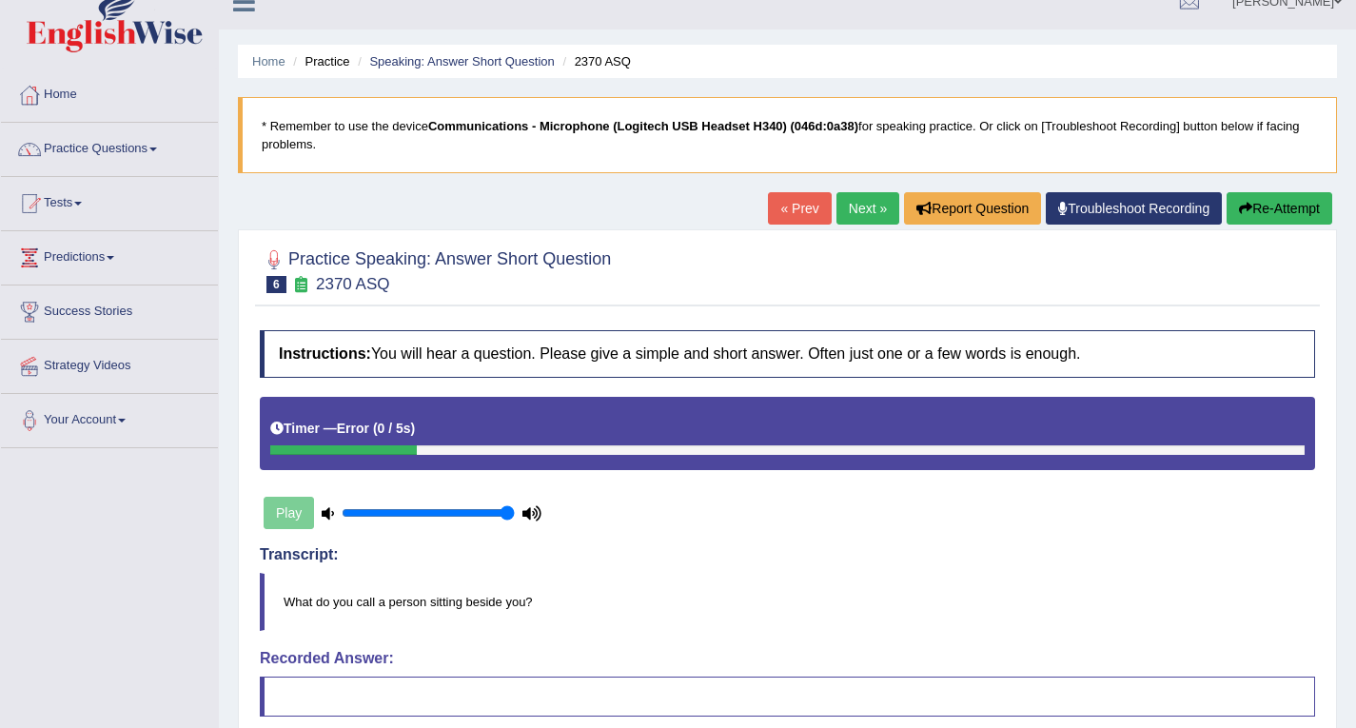
click at [274, 508] on div "Play" at bounding box center [403, 513] width 286 height 48
click at [855, 199] on link "Next »" at bounding box center [868, 208] width 63 height 32
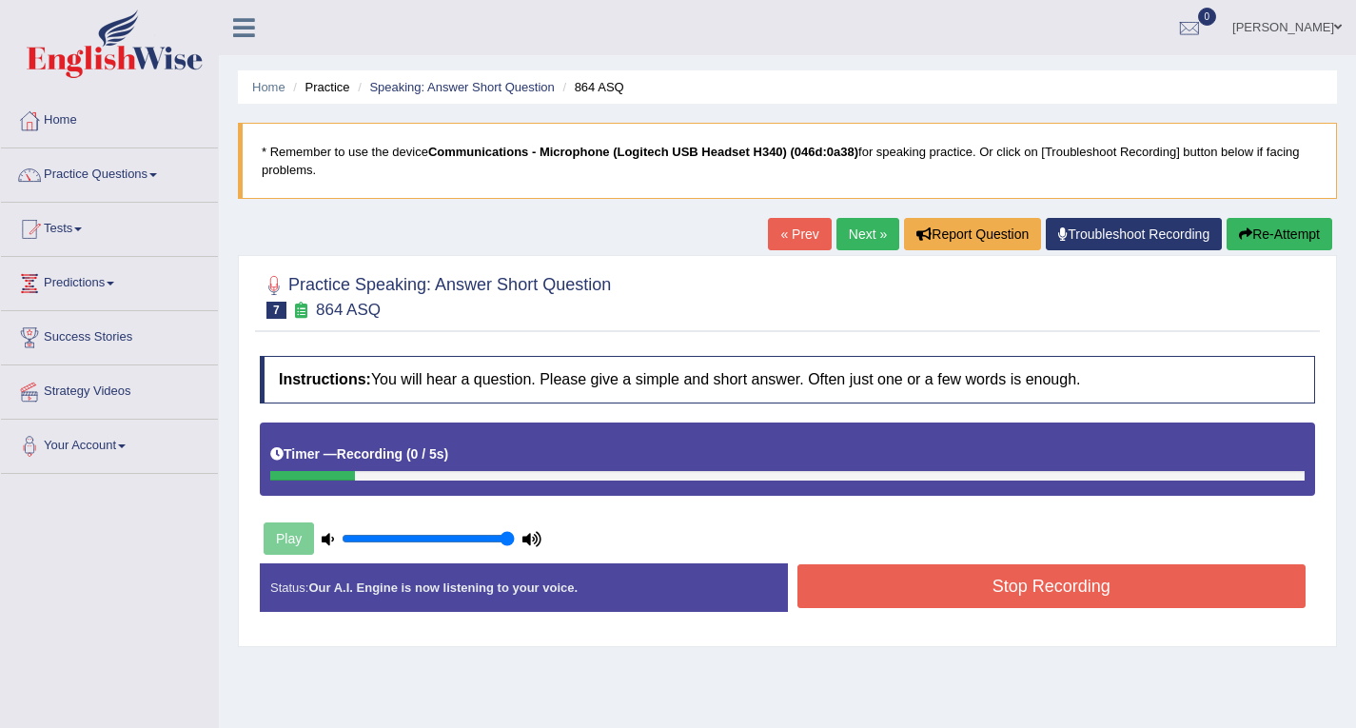
click at [1013, 594] on button "Stop Recording" at bounding box center [1052, 586] width 509 height 44
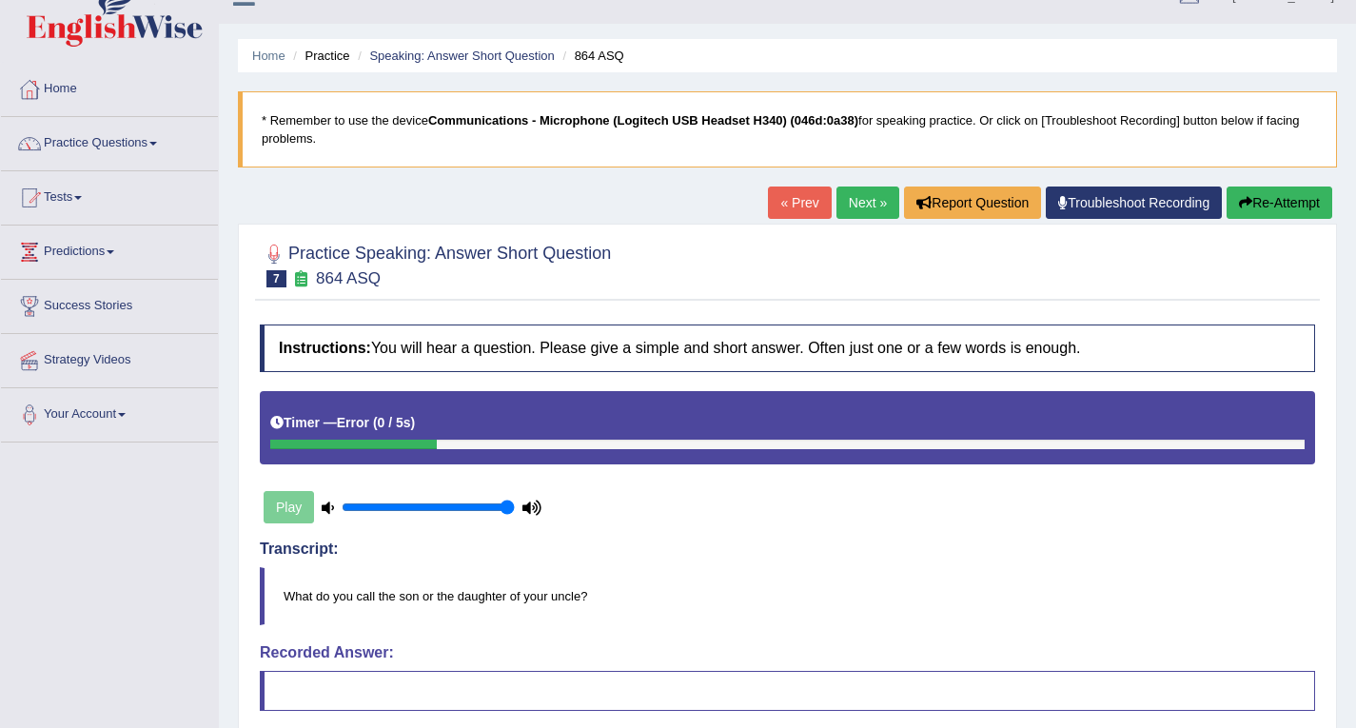
scroll to position [8, 0]
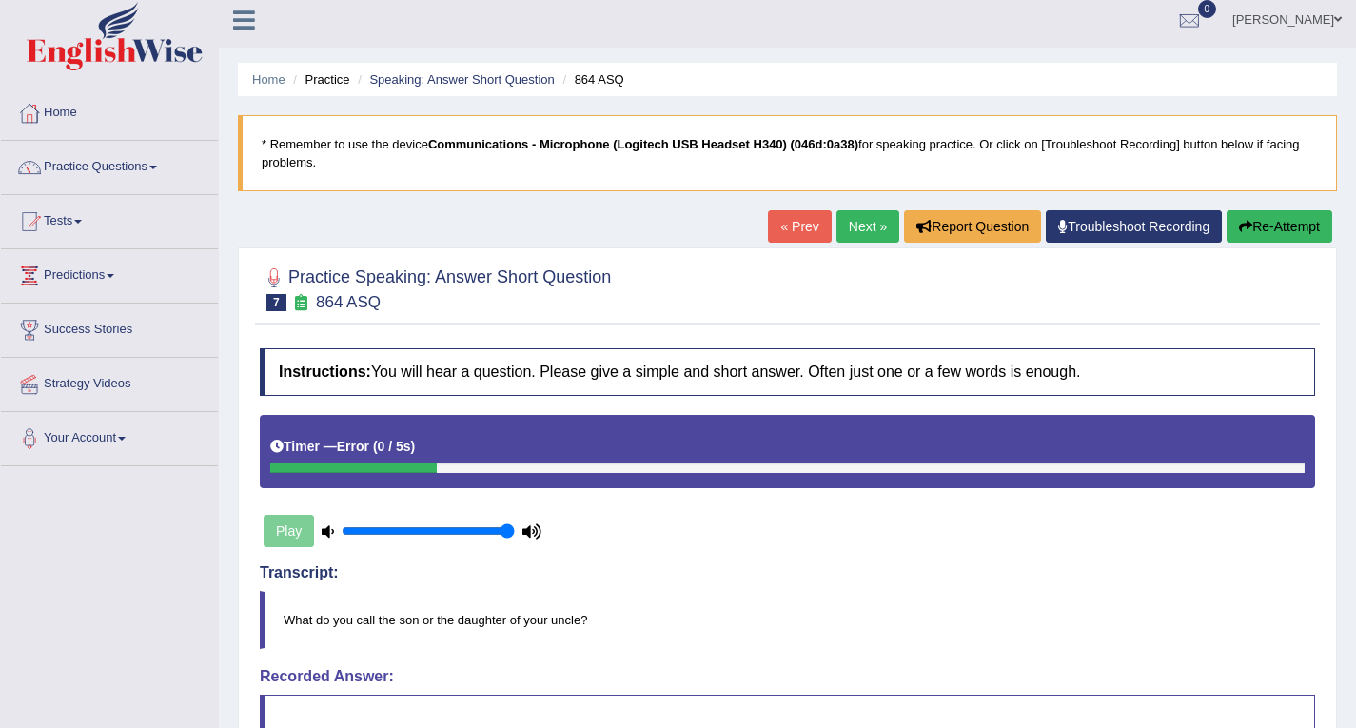
click at [870, 227] on link "Next »" at bounding box center [868, 226] width 63 height 32
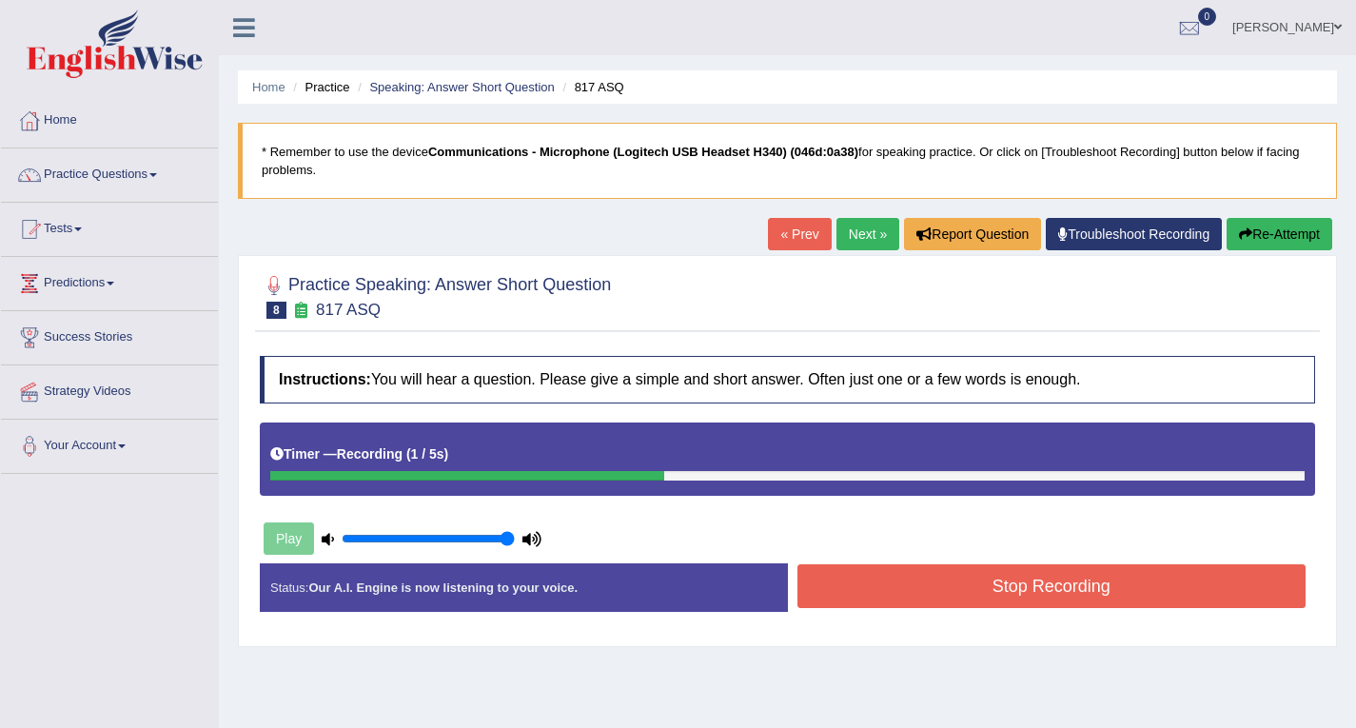
click at [1049, 591] on button "Stop Recording" at bounding box center [1052, 586] width 509 height 44
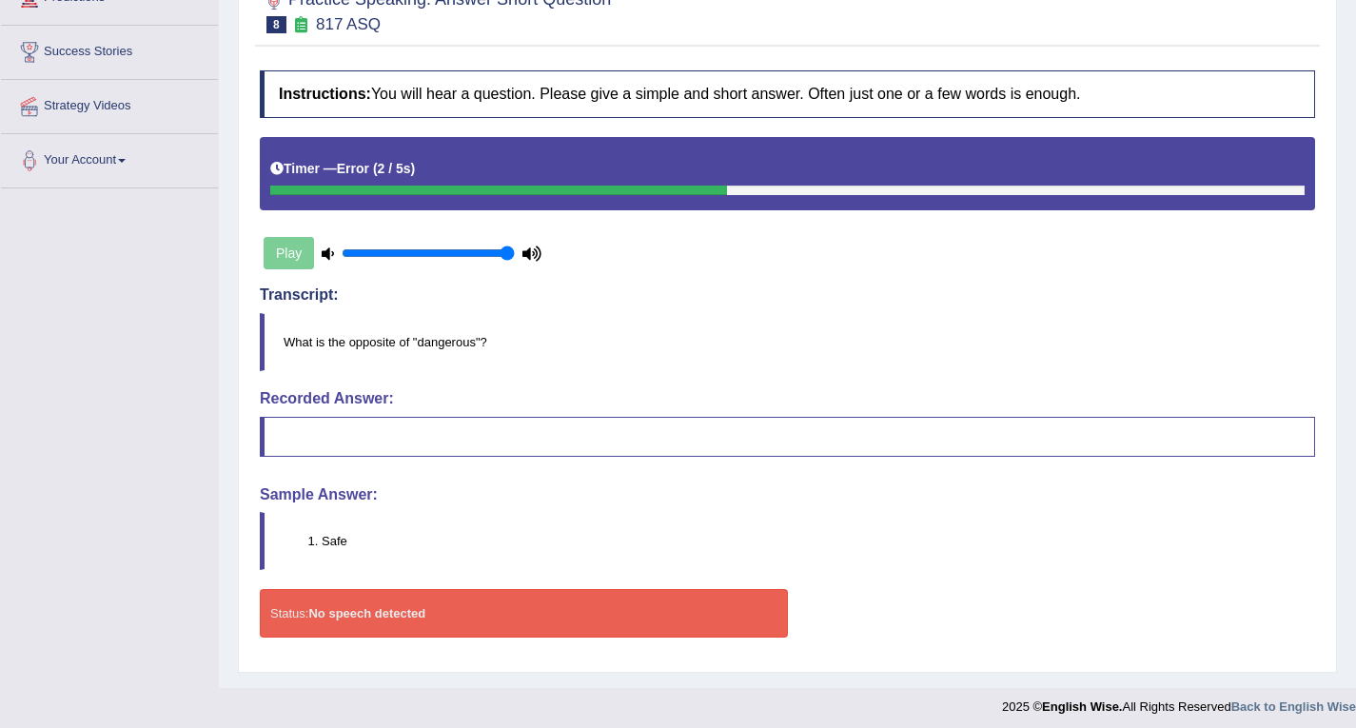
scroll to position [190, 0]
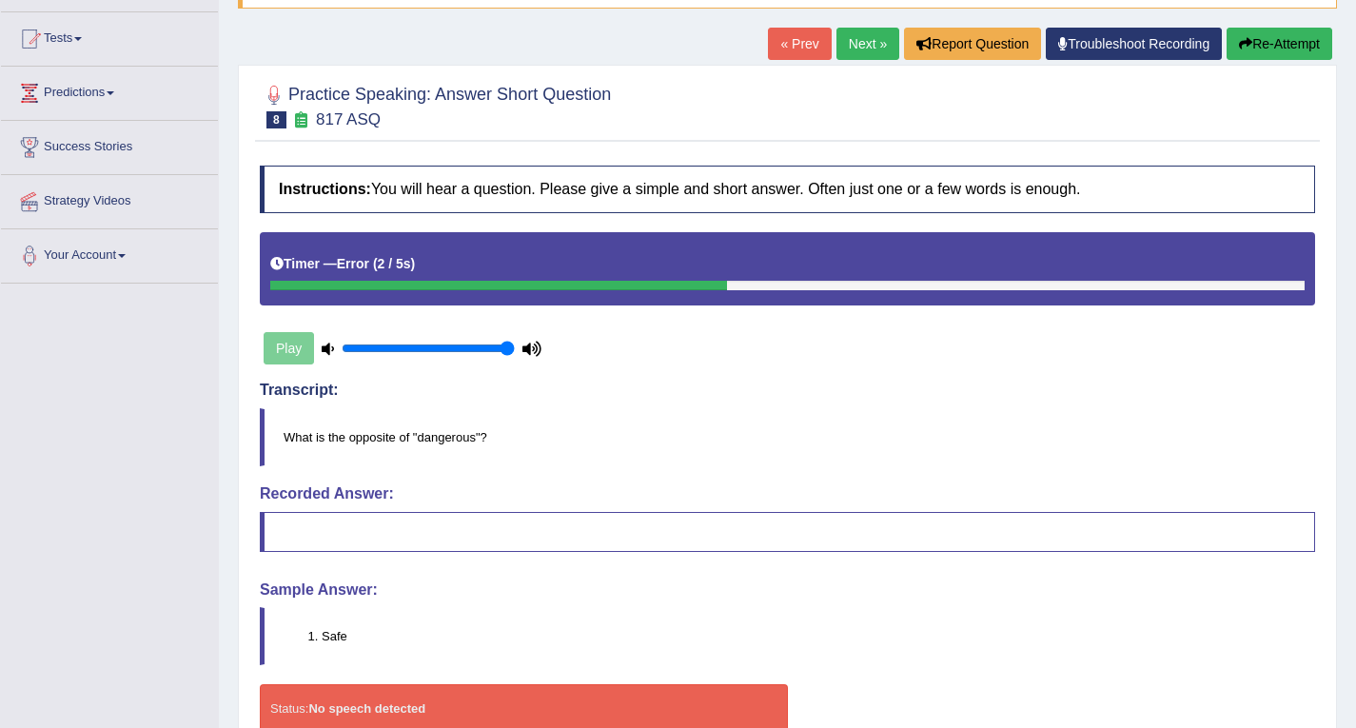
click at [404, 531] on blockquote at bounding box center [787, 532] width 1055 height 40
click at [866, 42] on link "Next »" at bounding box center [868, 44] width 63 height 32
click at [866, 45] on link "Next »" at bounding box center [868, 44] width 63 height 32
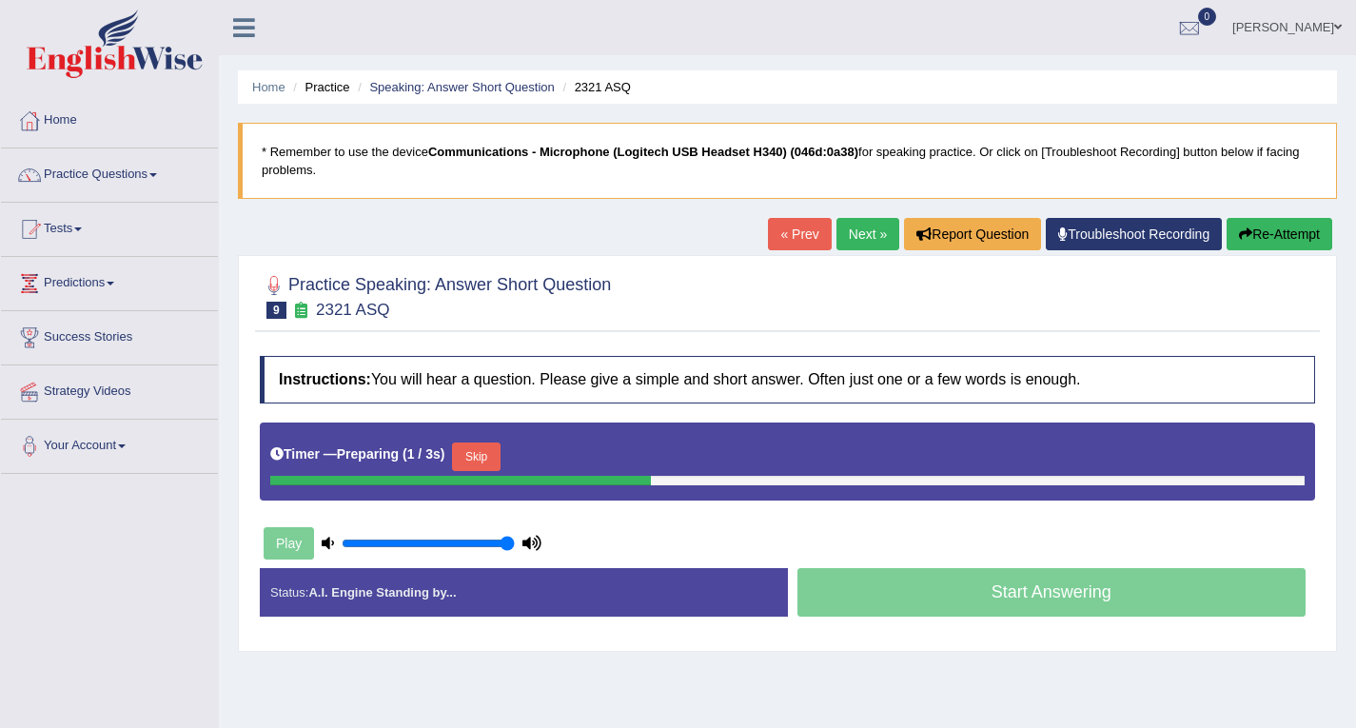
click at [474, 459] on button "Skip" at bounding box center [476, 457] width 48 height 29
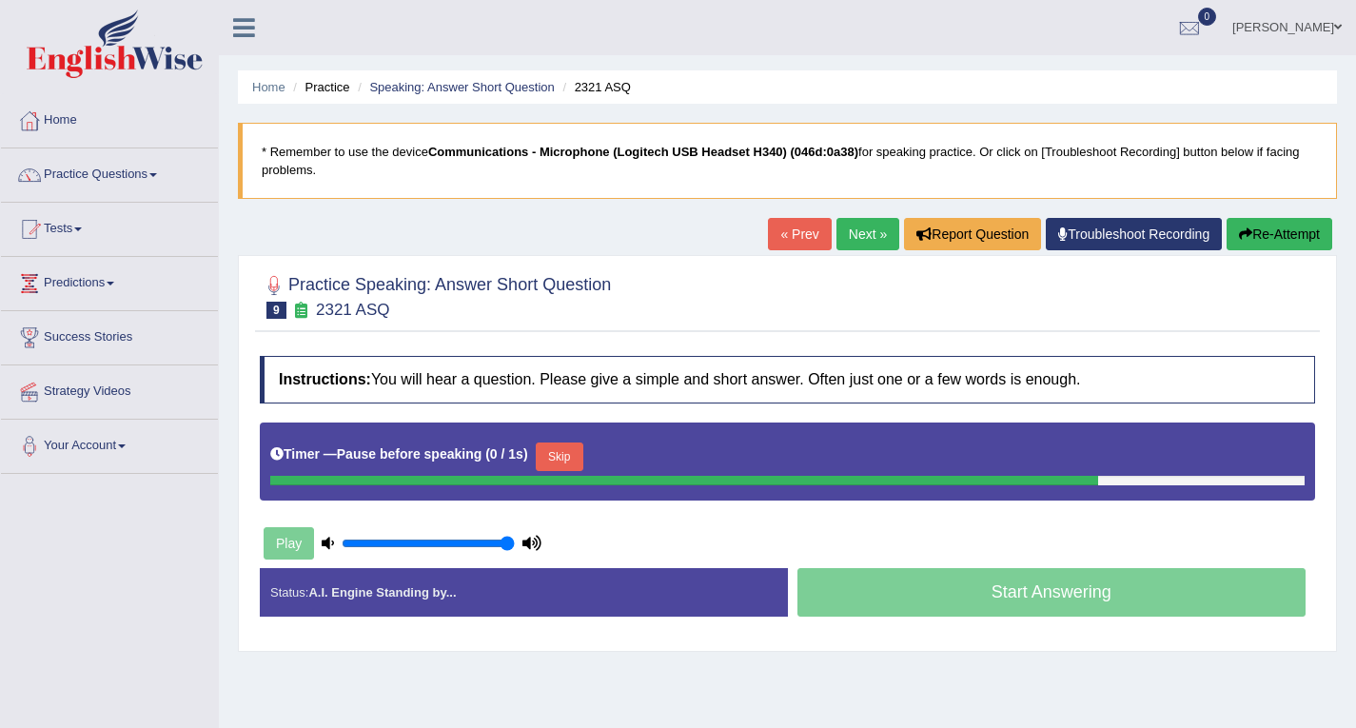
click at [913, 591] on div "Start Answering" at bounding box center [1052, 594] width 528 height 53
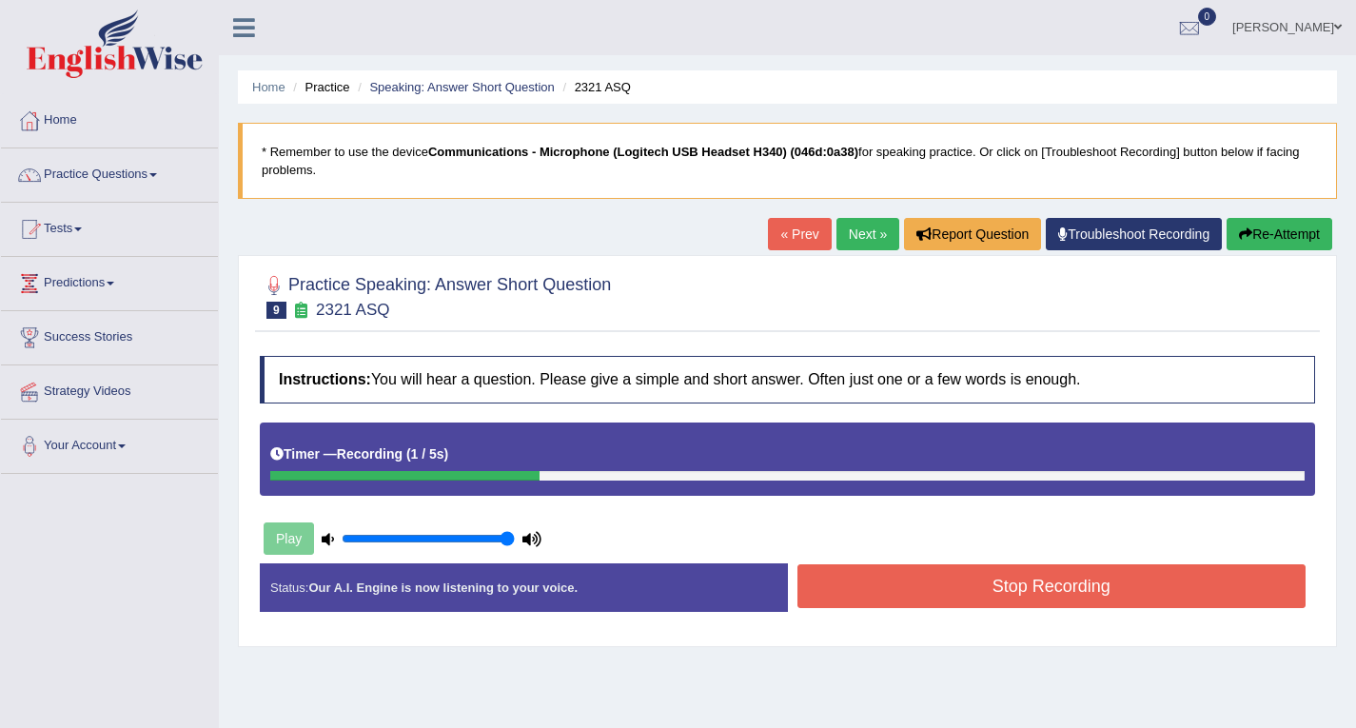
click at [913, 591] on button "Stop Recording" at bounding box center [1052, 586] width 509 height 44
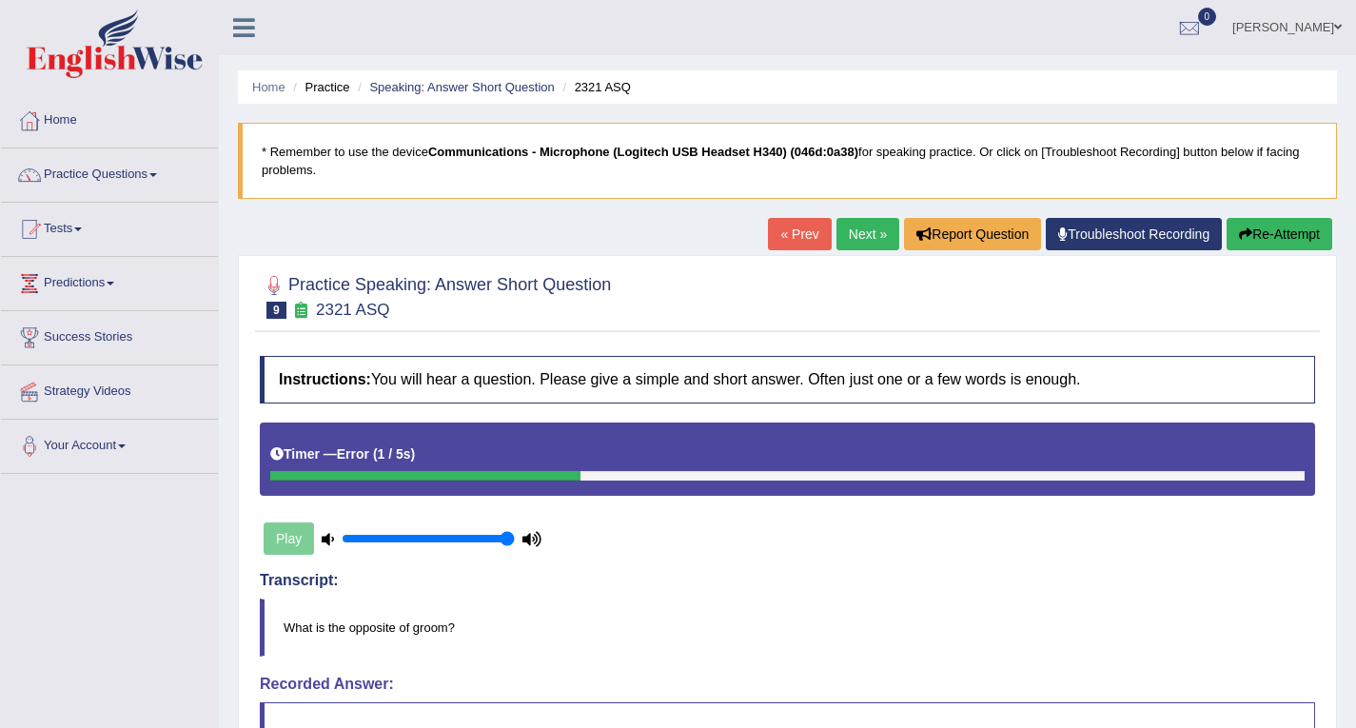
click at [857, 237] on link "Next »" at bounding box center [868, 234] width 63 height 32
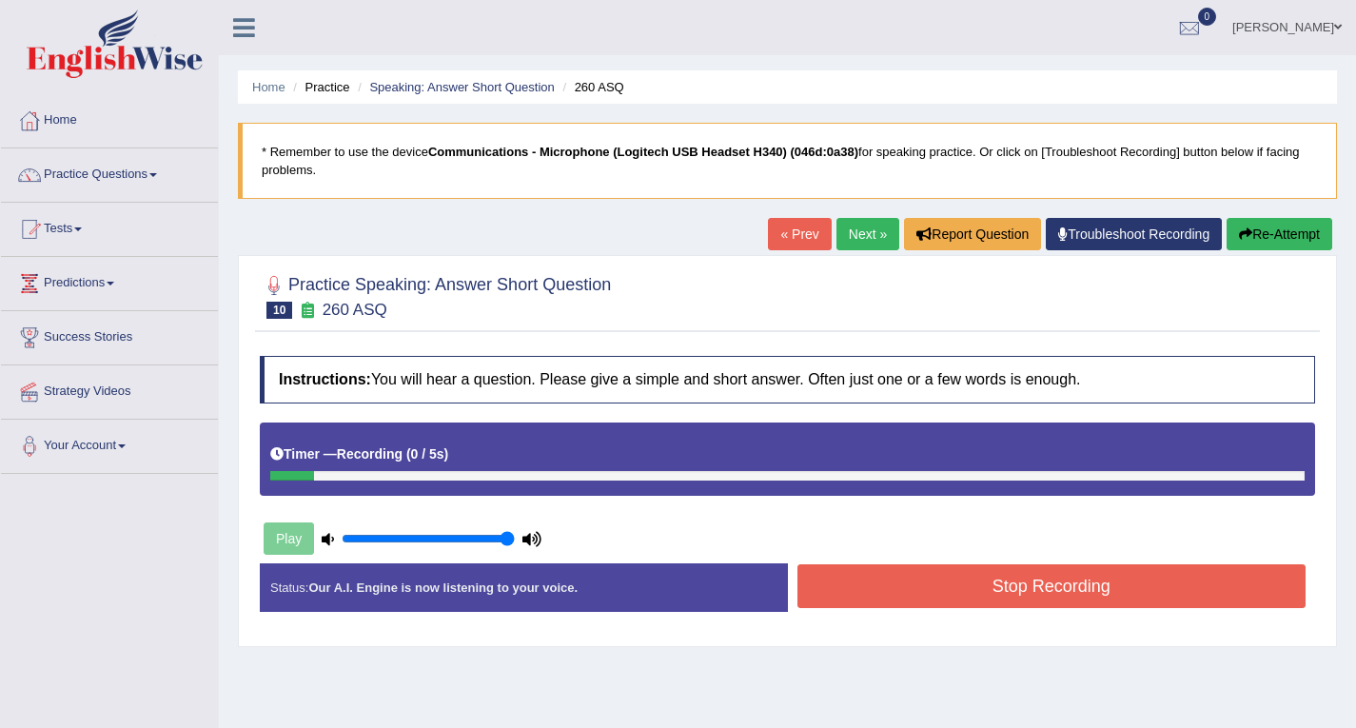
click at [934, 584] on button "Stop Recording" at bounding box center [1052, 586] width 509 height 44
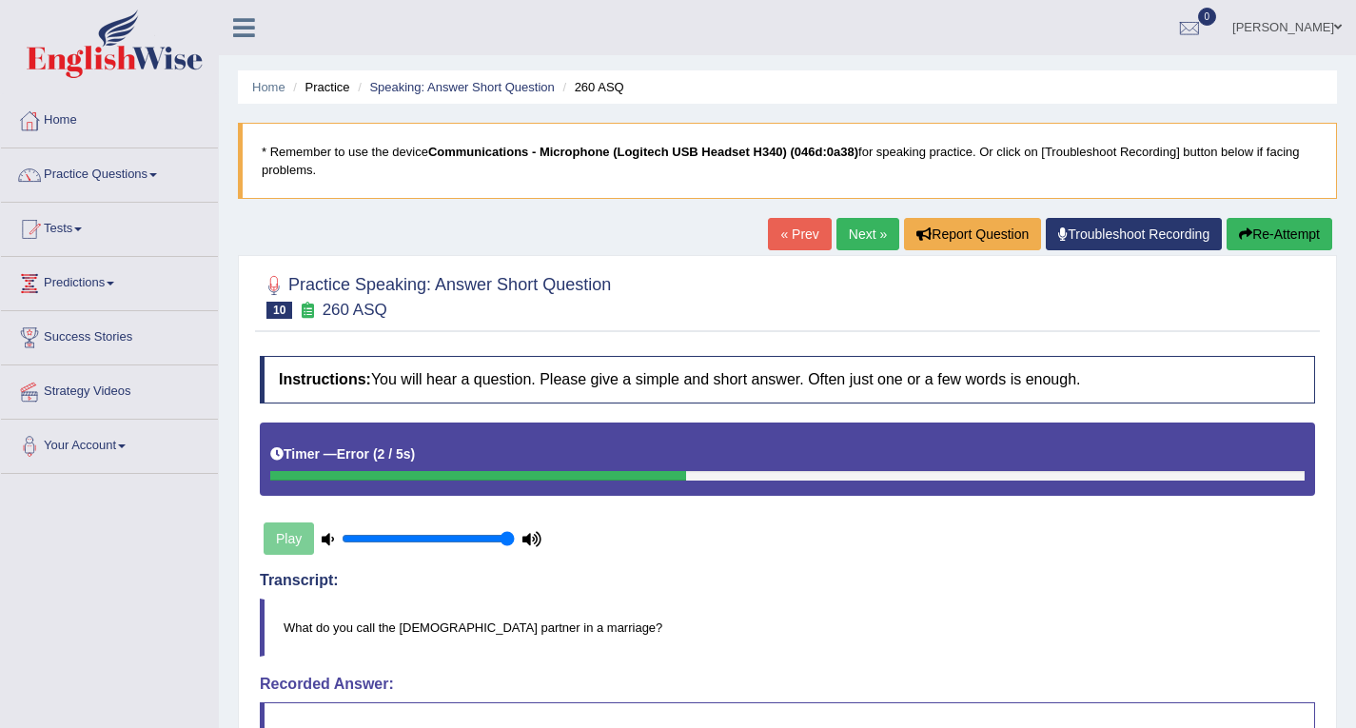
click at [873, 231] on link "Next »" at bounding box center [868, 234] width 63 height 32
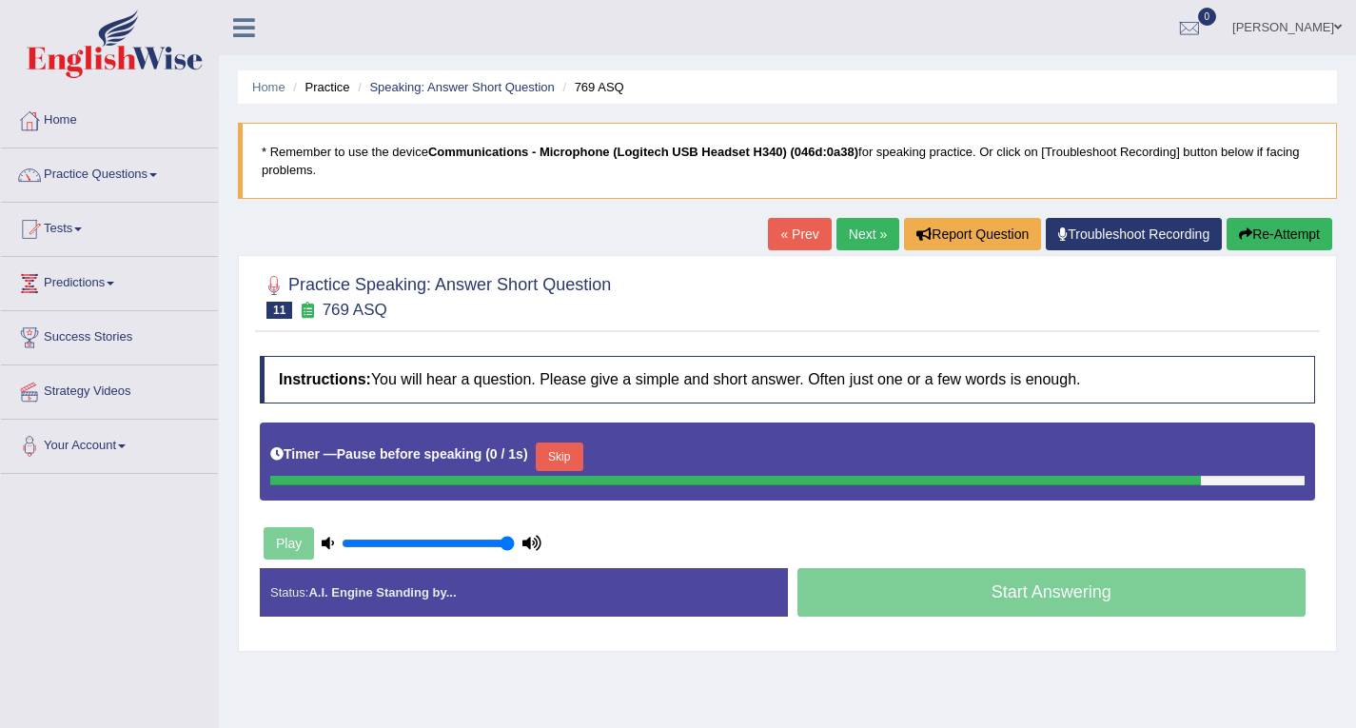
click at [982, 590] on div "Status: A.I. Engine Standing by... Start Answering Stop Recording" at bounding box center [787, 602] width 1055 height 68
click at [0, 0] on button "Stop Recording" at bounding box center [0, 0] width 0 height 0
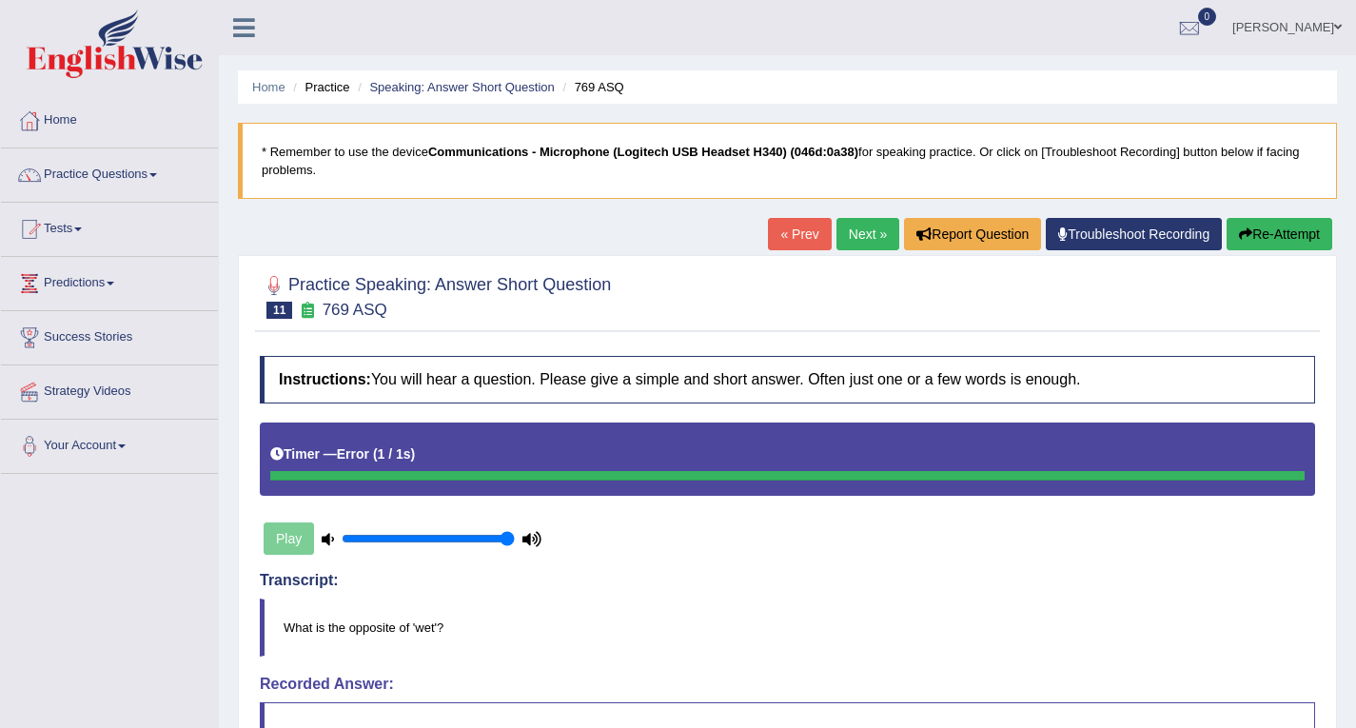
click at [840, 225] on link "Next »" at bounding box center [868, 234] width 63 height 32
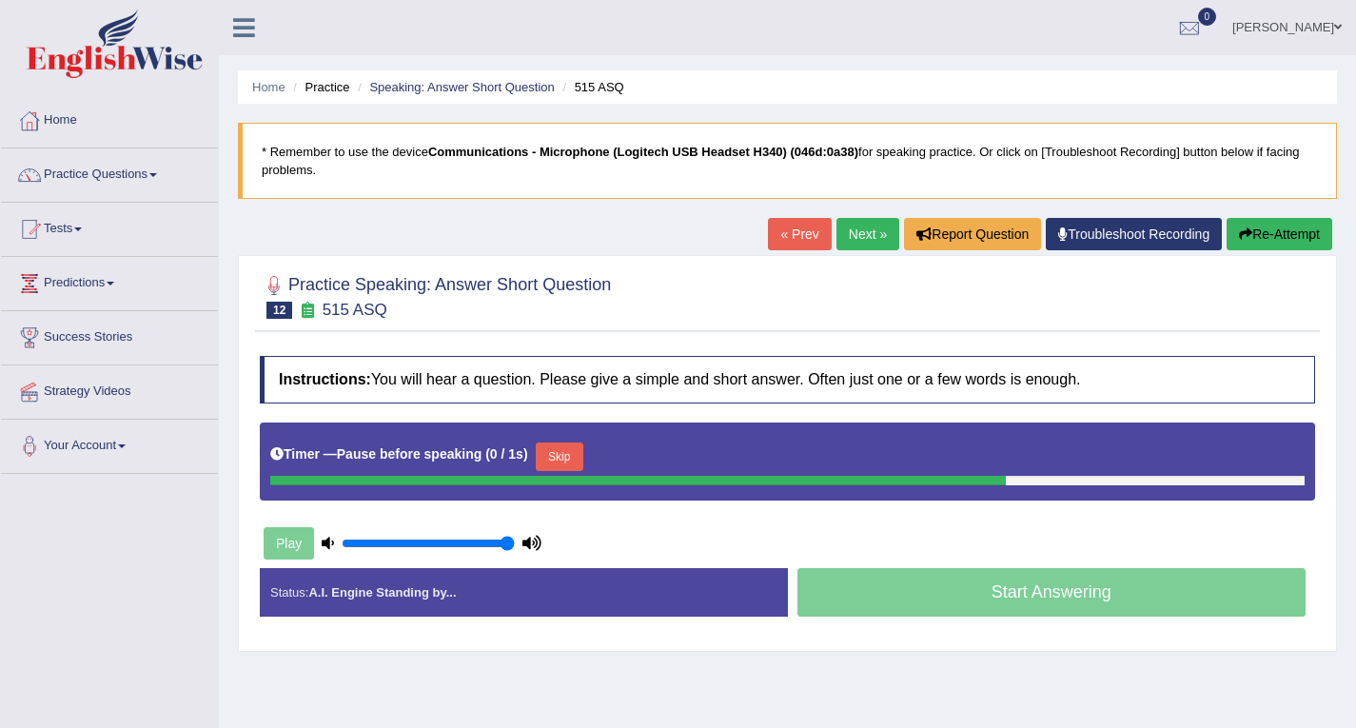
click at [1007, 581] on div "Start Answering" at bounding box center [1052, 594] width 528 height 53
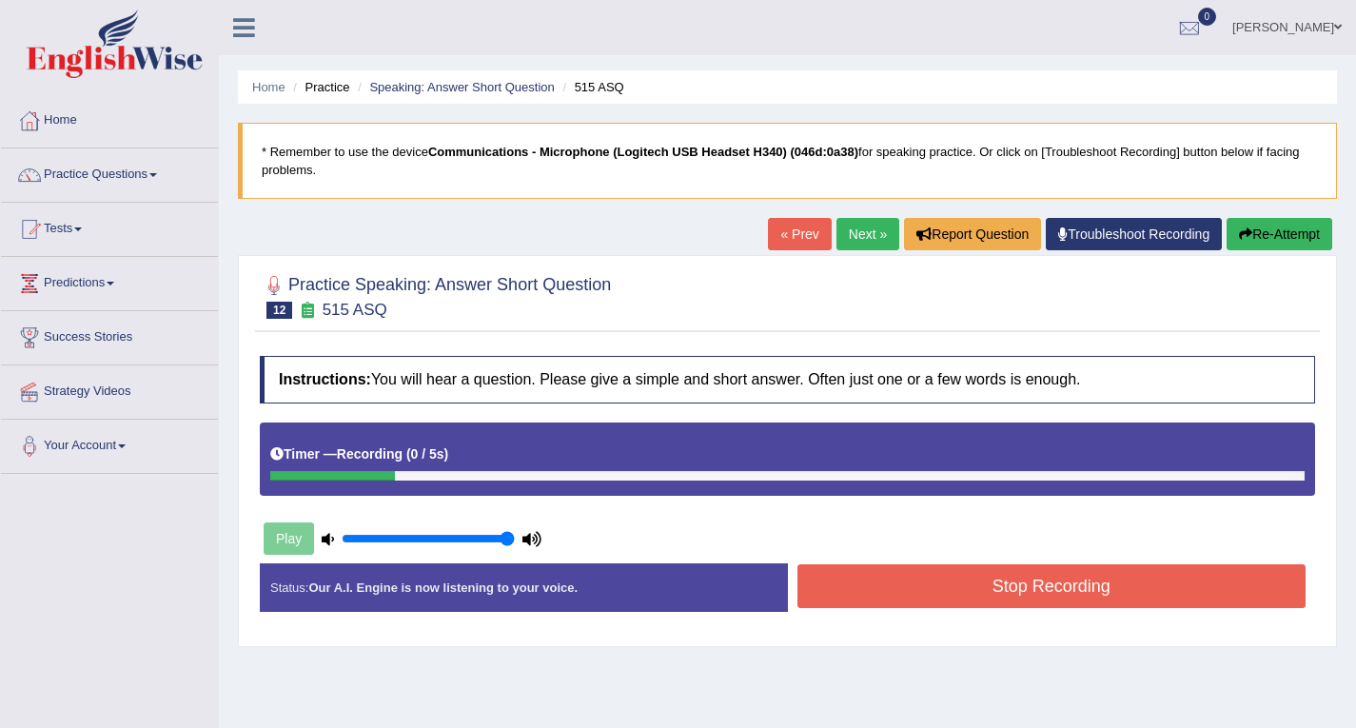
click at [1002, 581] on button "Stop Recording" at bounding box center [1052, 586] width 509 height 44
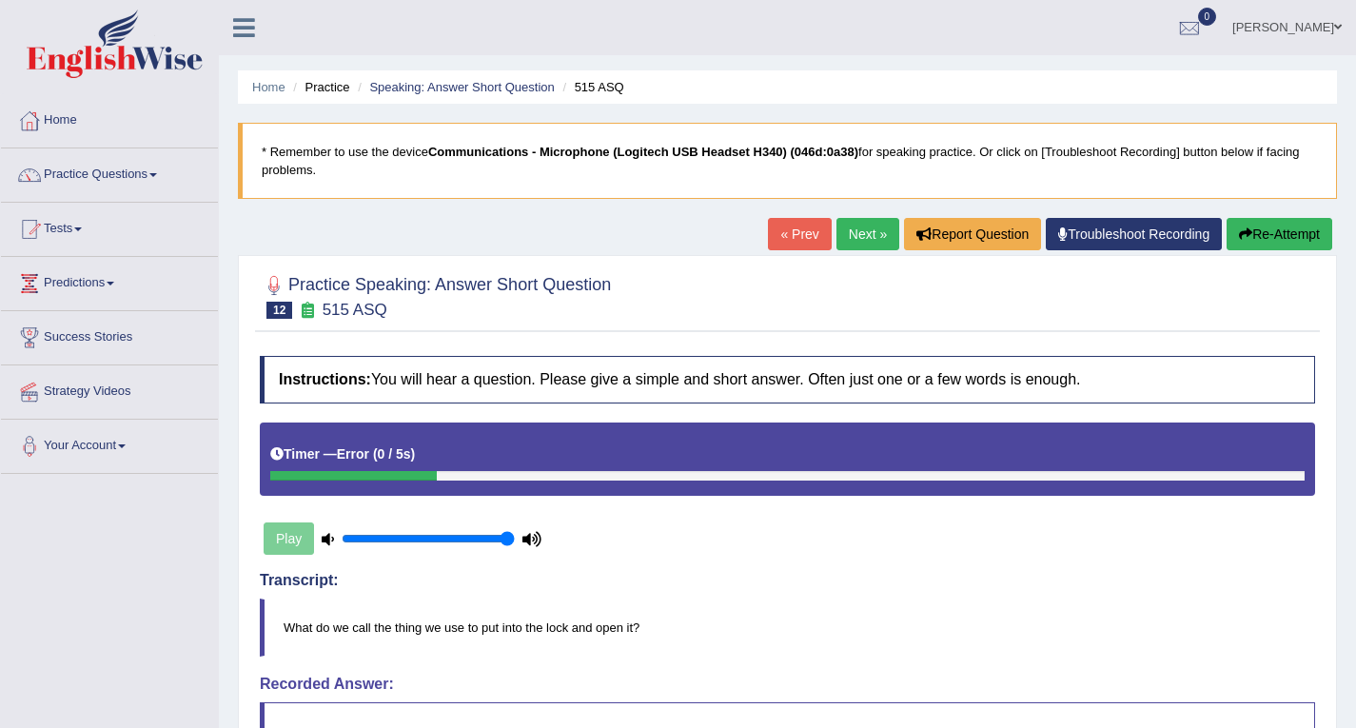
click at [859, 233] on link "Next »" at bounding box center [868, 234] width 63 height 32
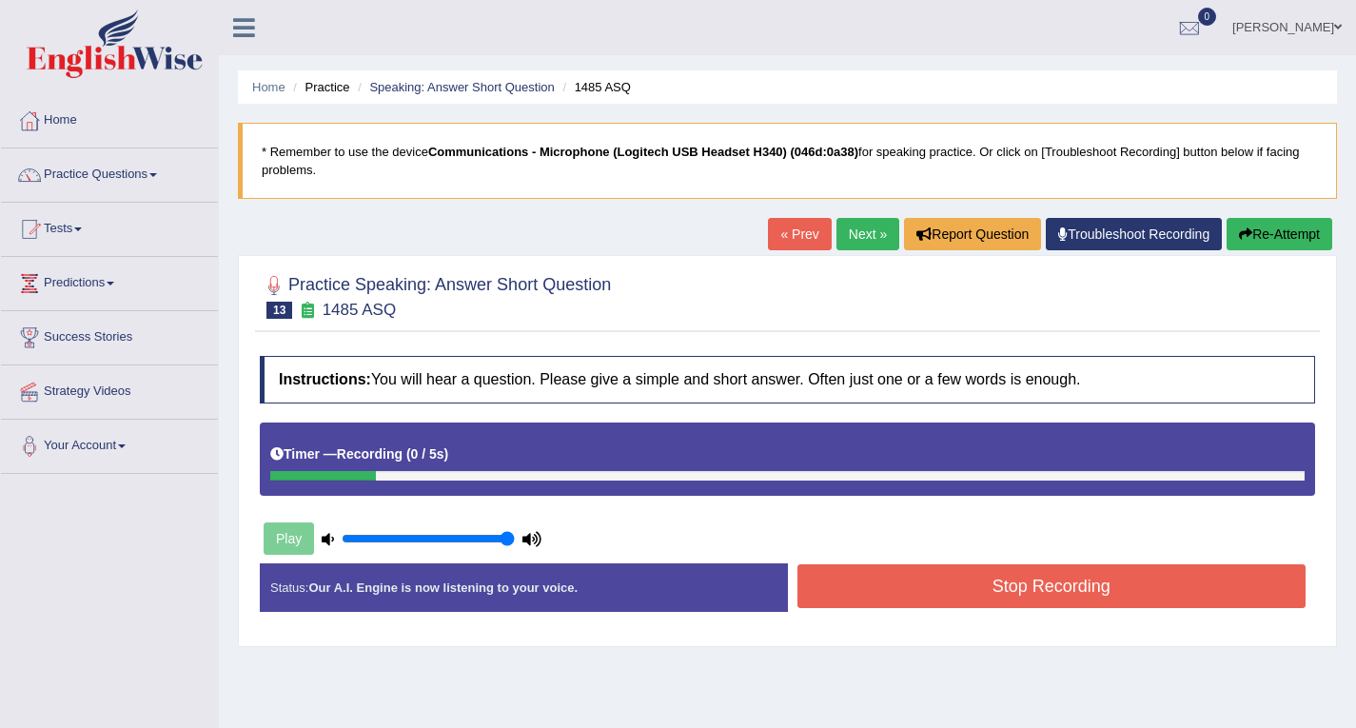
click at [1010, 585] on button "Stop Recording" at bounding box center [1052, 586] width 509 height 44
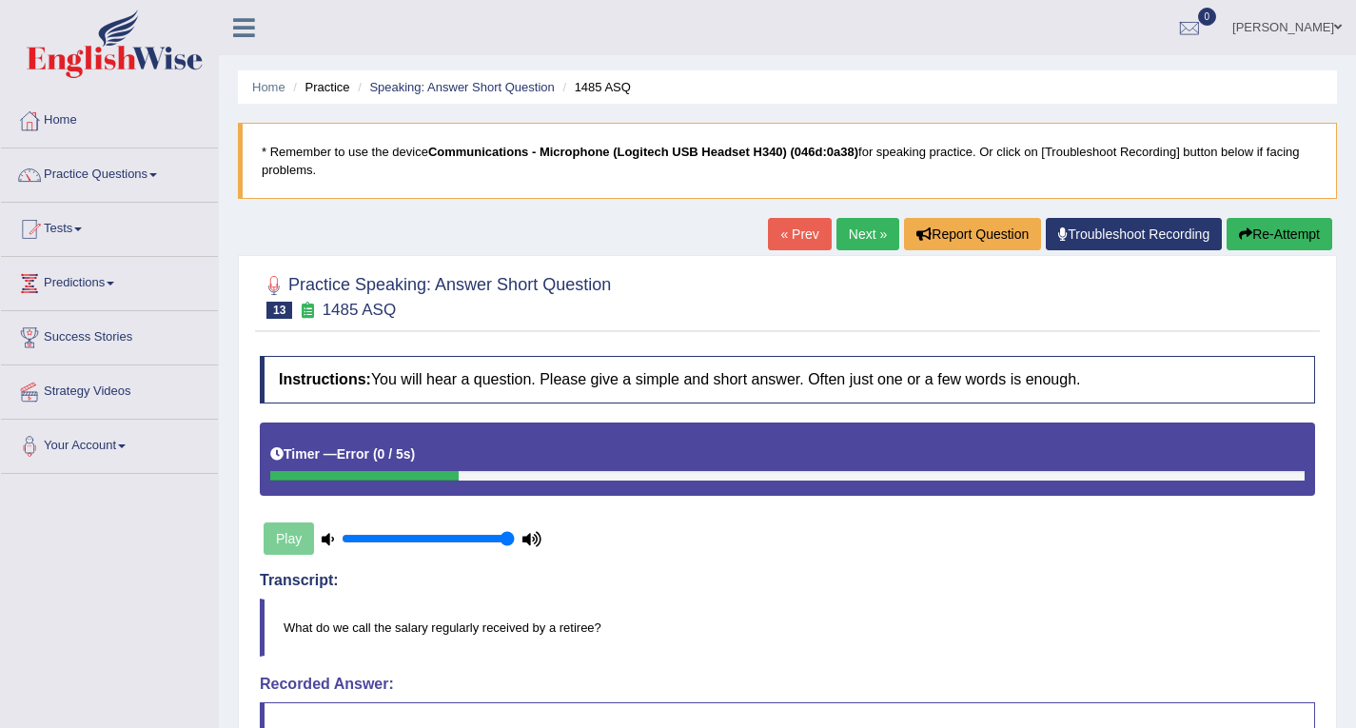
click at [875, 238] on link "Next »" at bounding box center [868, 234] width 63 height 32
click at [875, 240] on link "Next »" at bounding box center [868, 234] width 63 height 32
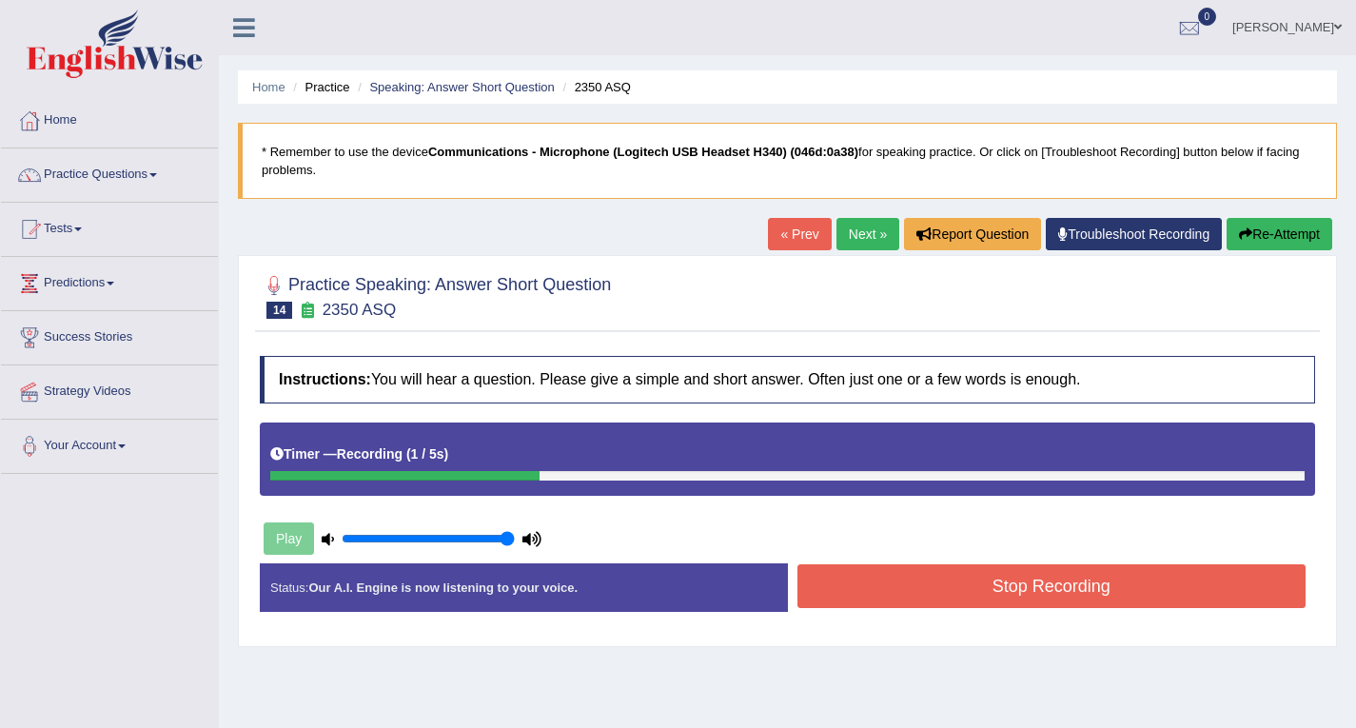
click at [985, 588] on button "Stop Recording" at bounding box center [1052, 586] width 509 height 44
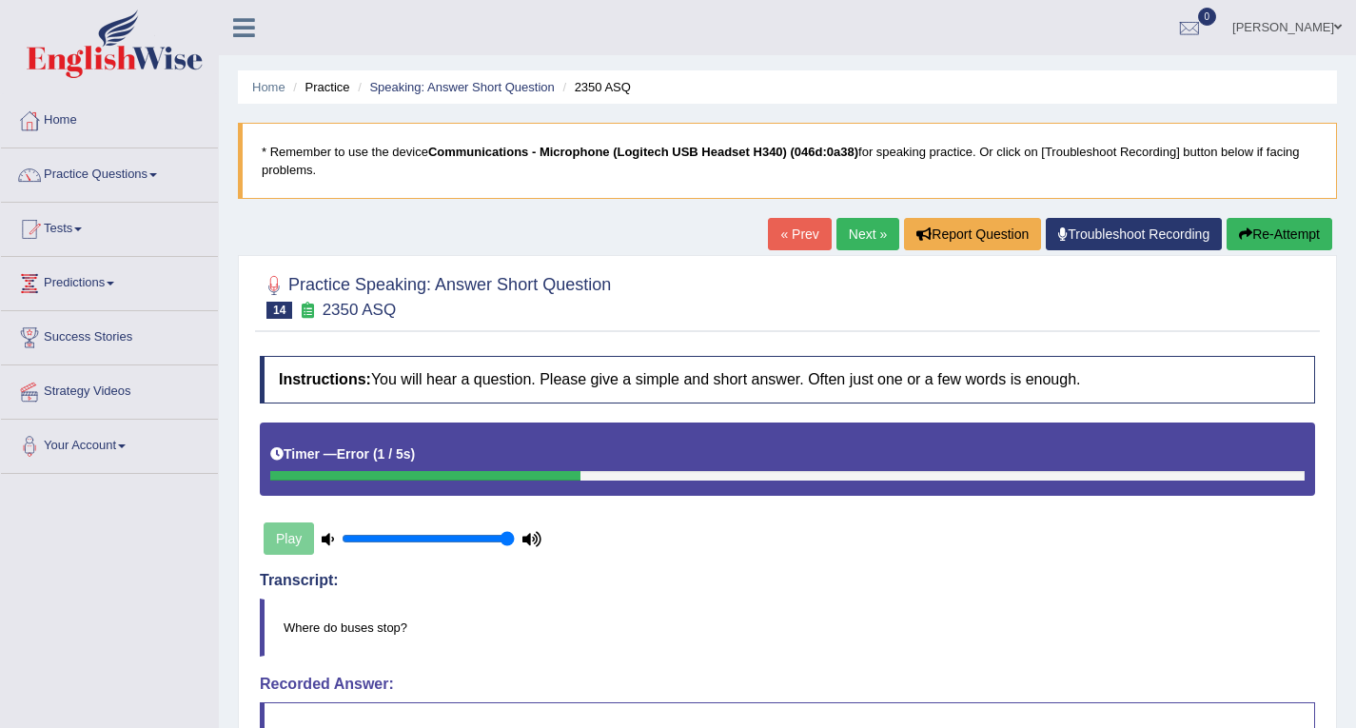
click at [858, 235] on link "Next »" at bounding box center [868, 234] width 63 height 32
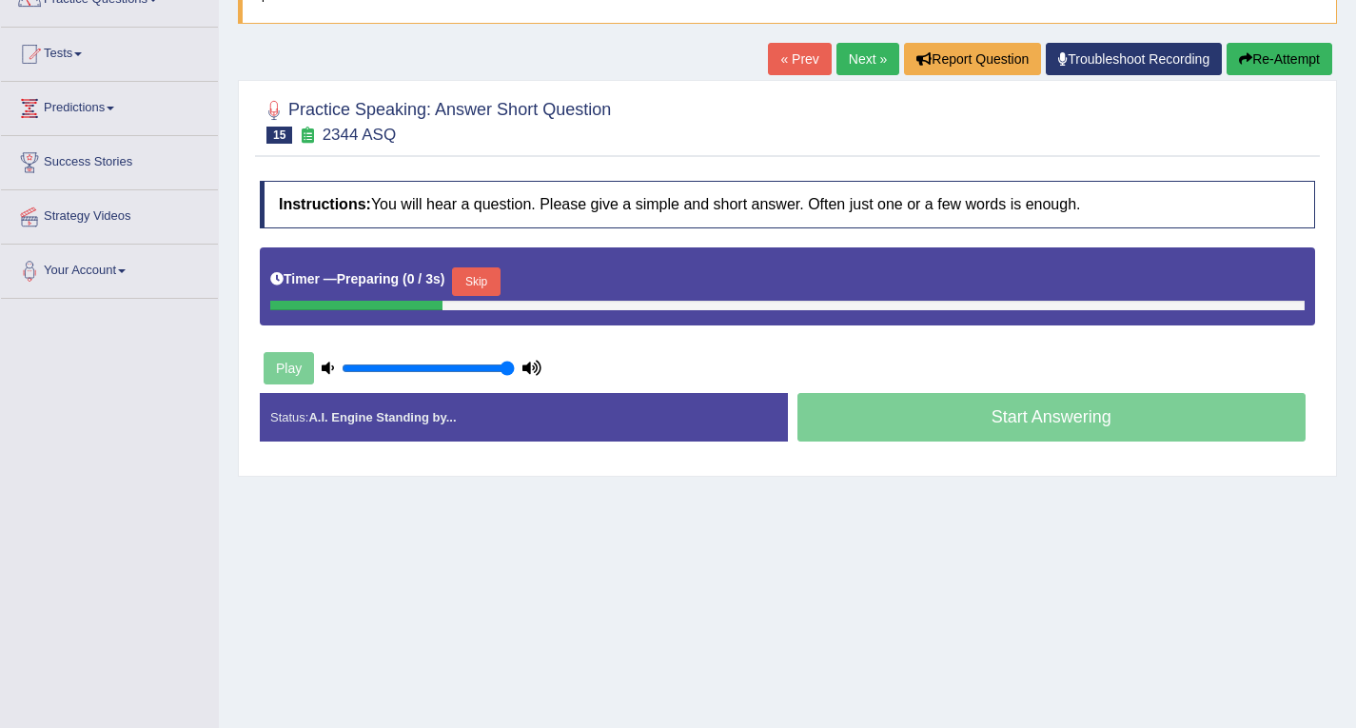
scroll to position [190, 0]
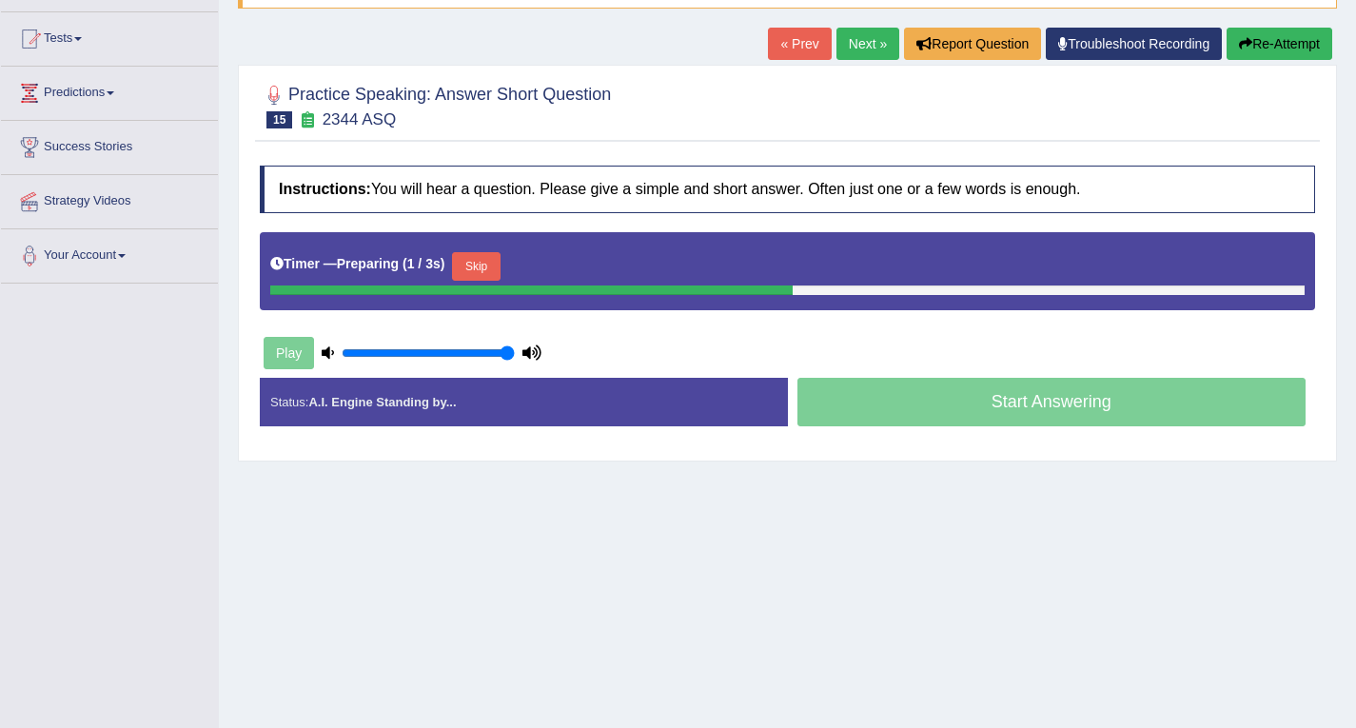
click at [978, 397] on div "Start Answering" at bounding box center [1052, 404] width 528 height 53
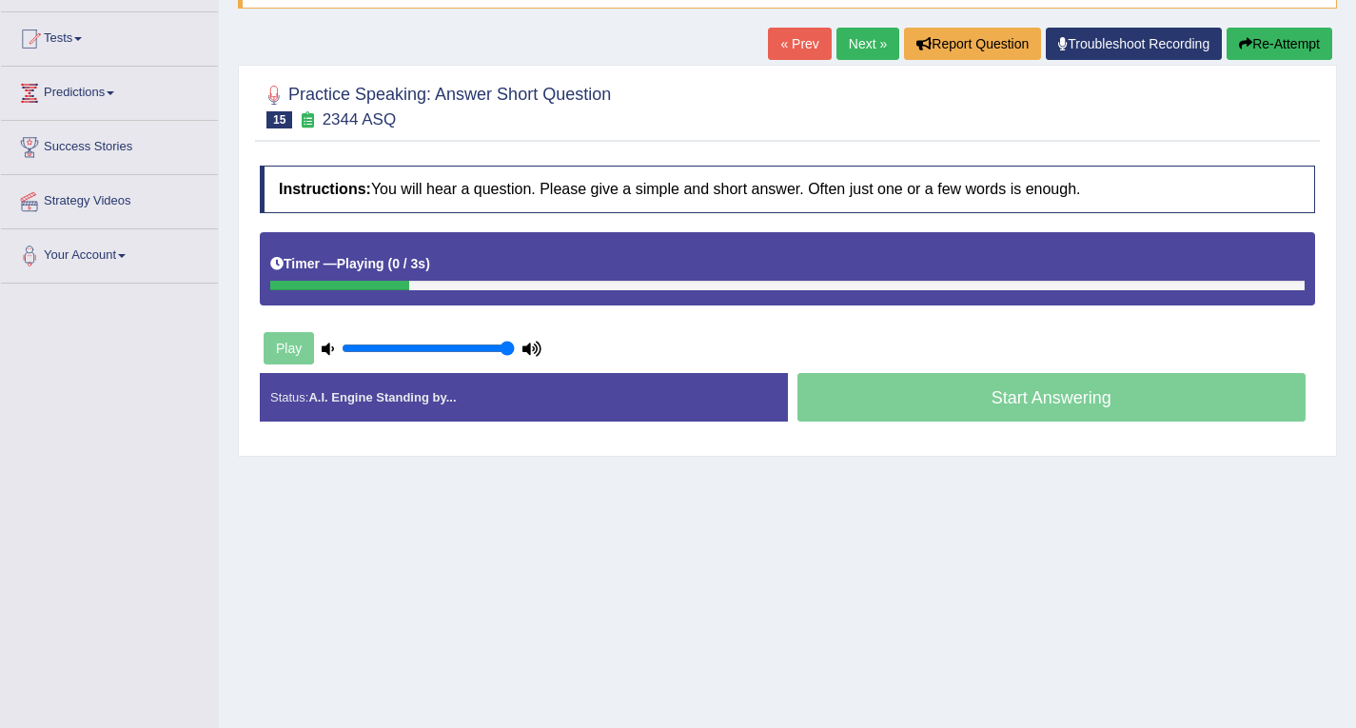
click at [1009, 404] on div "Start Answering" at bounding box center [1052, 399] width 528 height 53
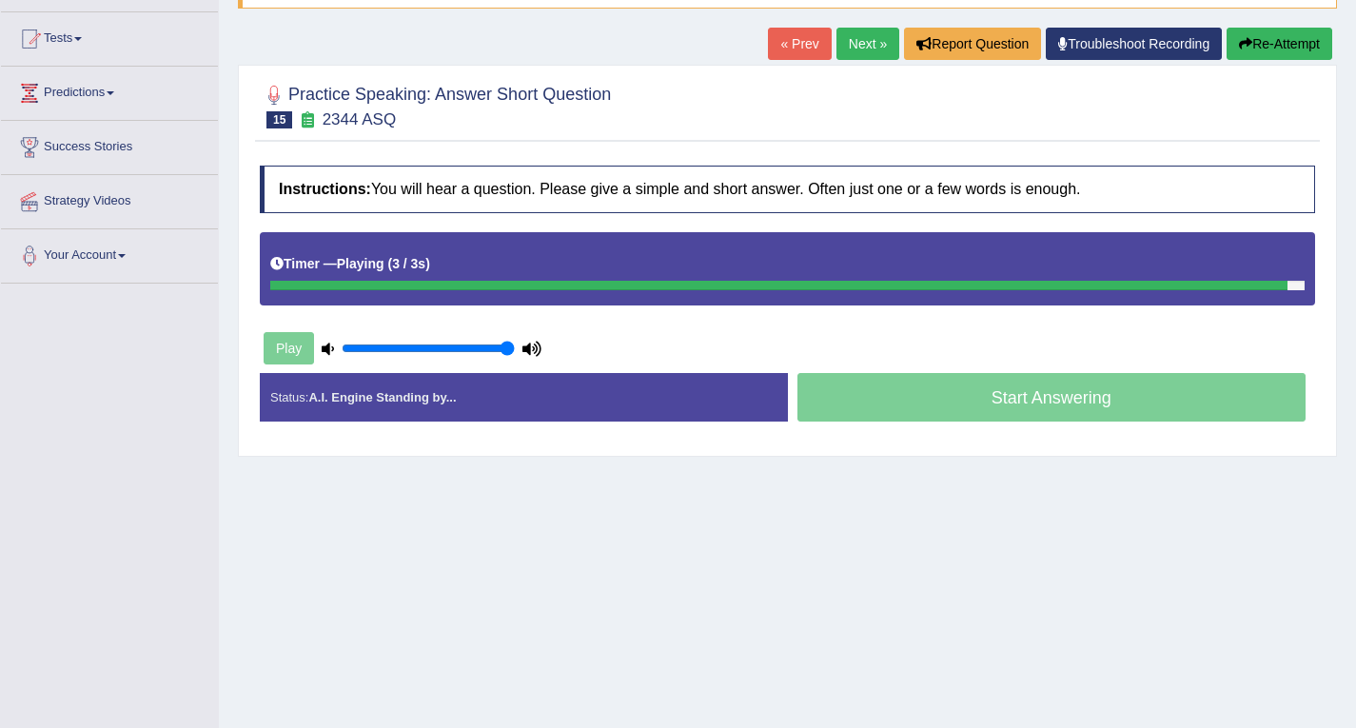
click at [1009, 403] on div "Start Answering" at bounding box center [1052, 399] width 528 height 53
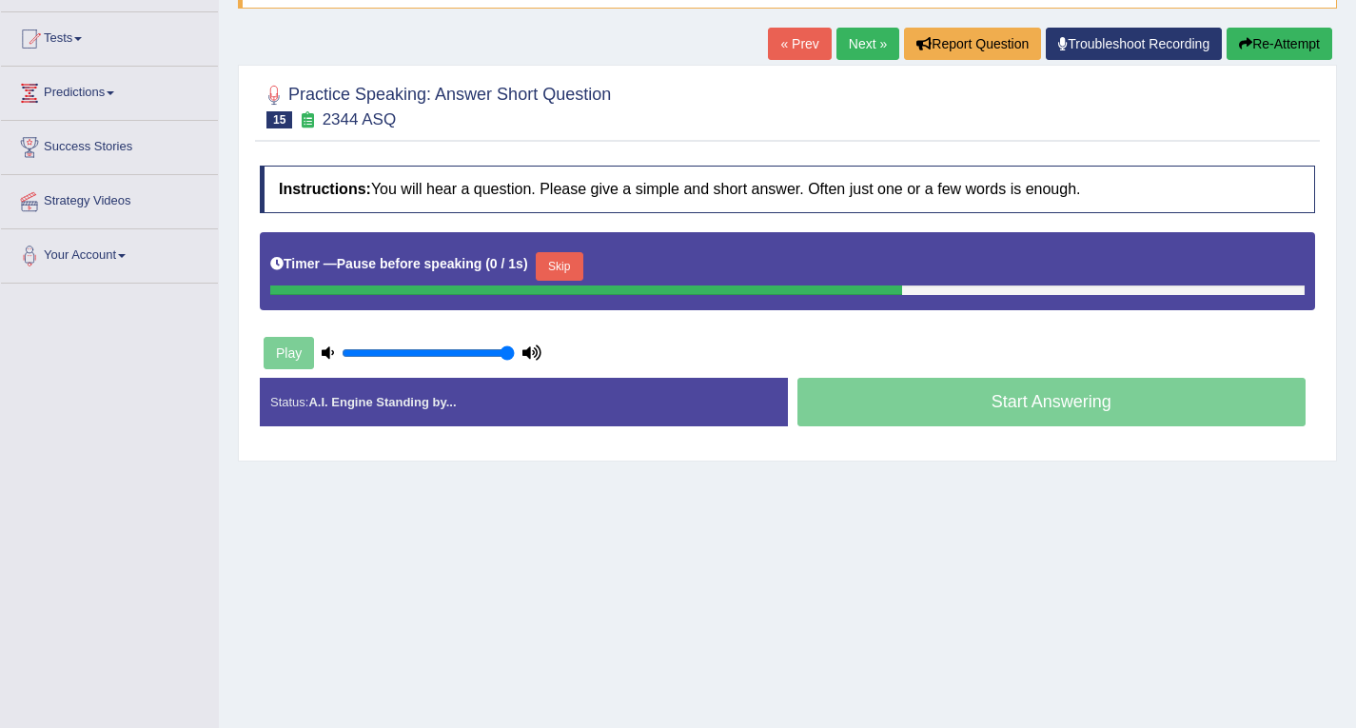
click at [1008, 403] on div "Start Answering" at bounding box center [1052, 404] width 528 height 53
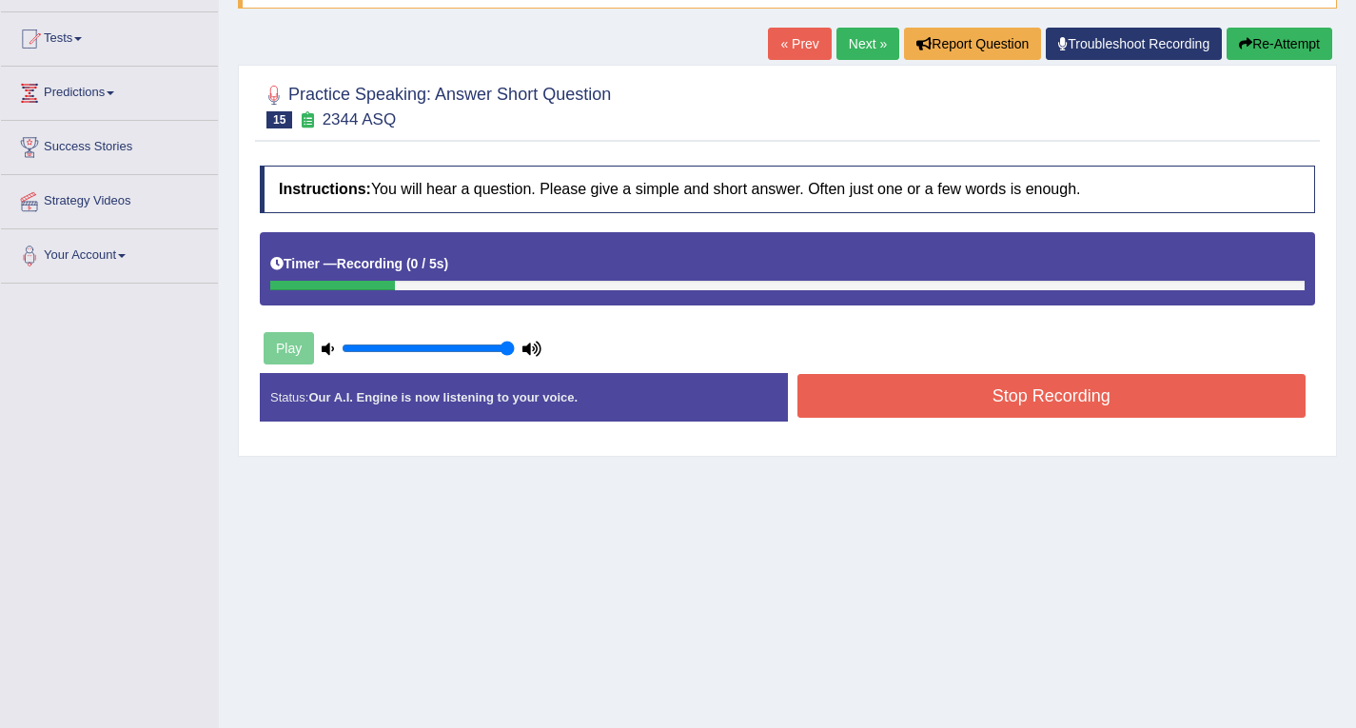
click at [997, 398] on button "Stop Recording" at bounding box center [1052, 396] width 509 height 44
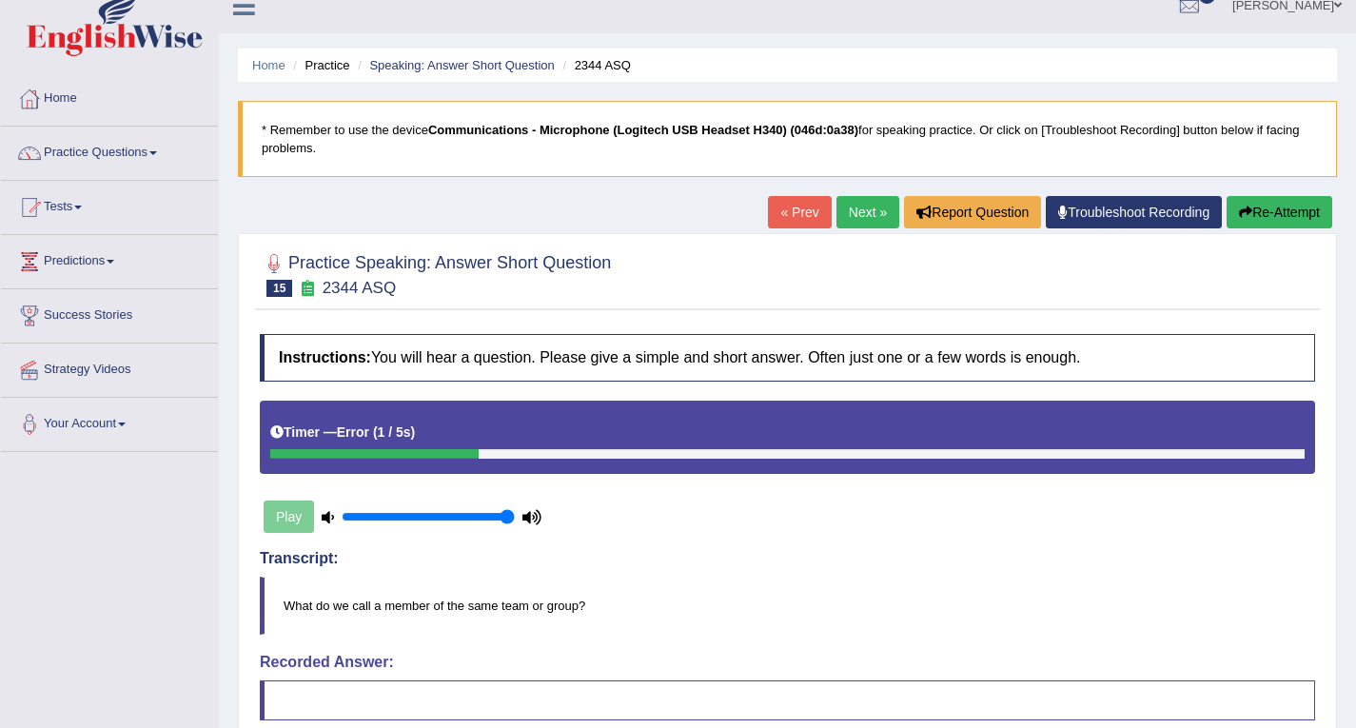
scroll to position [0, 0]
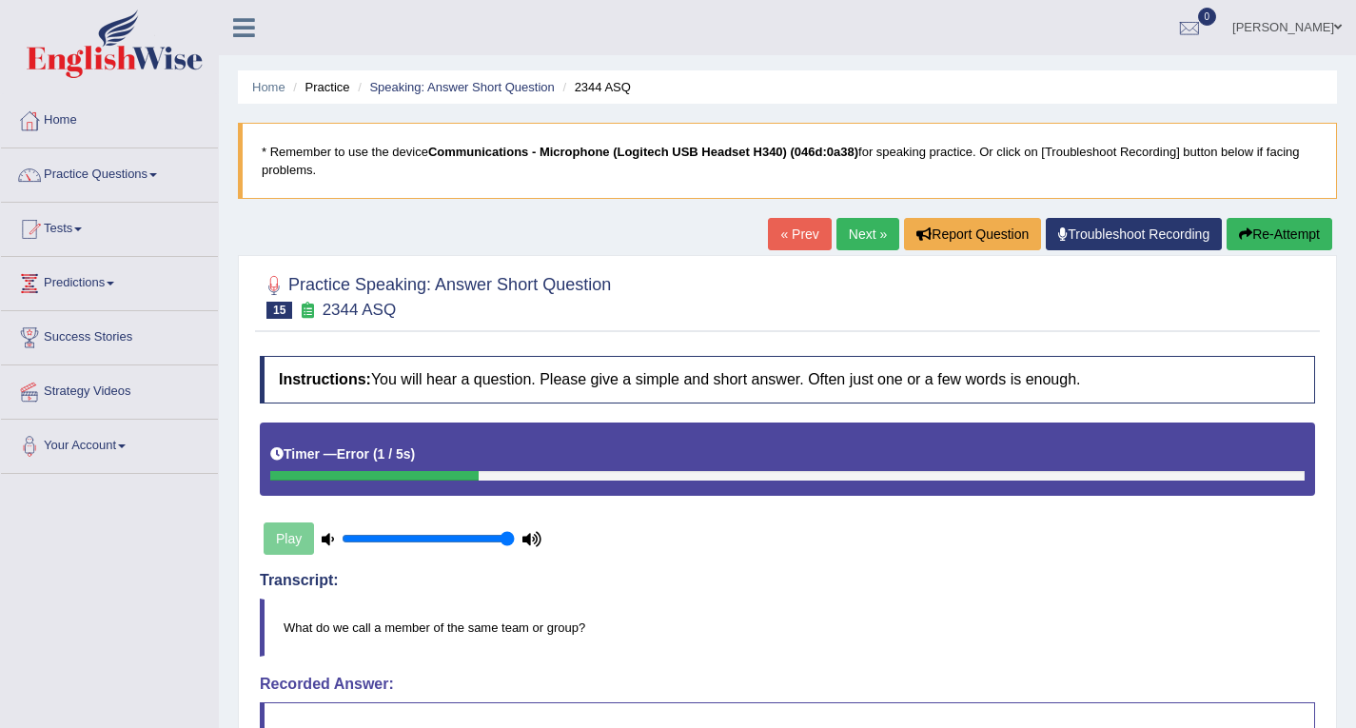
click at [859, 232] on link "Next »" at bounding box center [868, 234] width 63 height 32
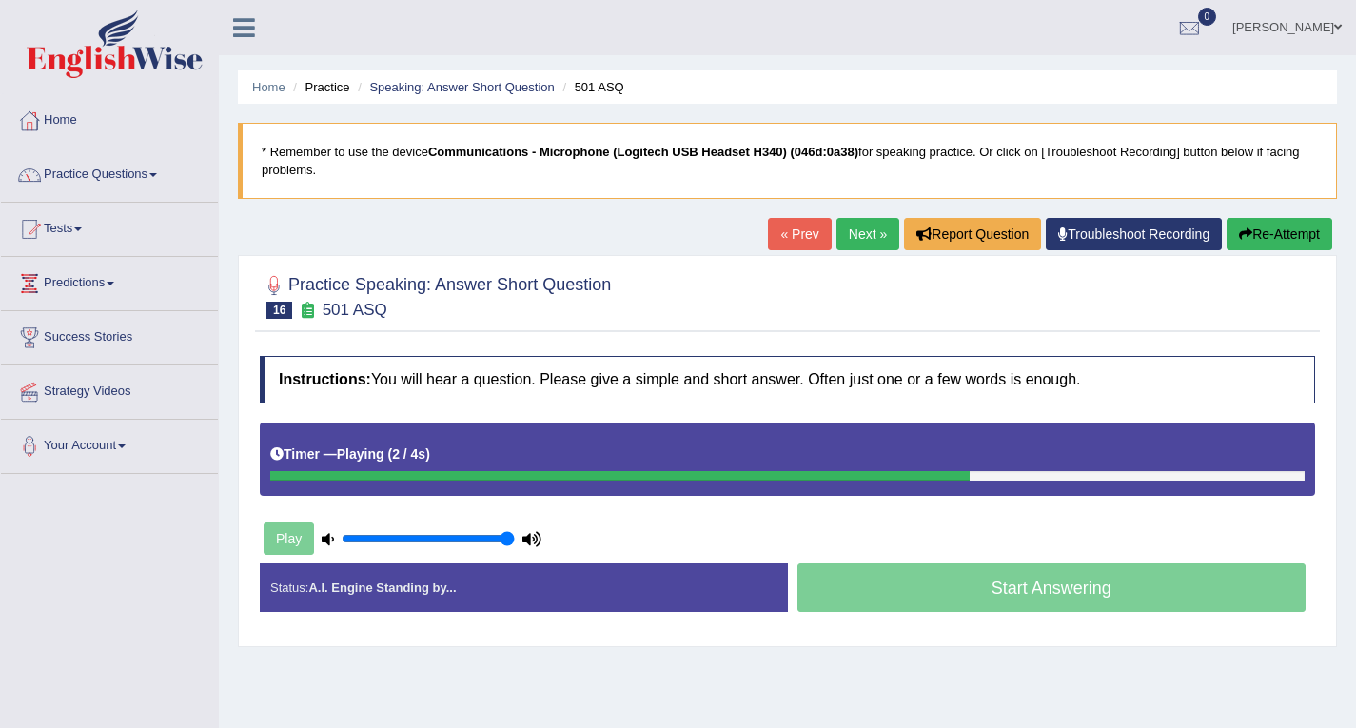
click at [960, 578] on div "Start Answering" at bounding box center [1052, 589] width 528 height 53
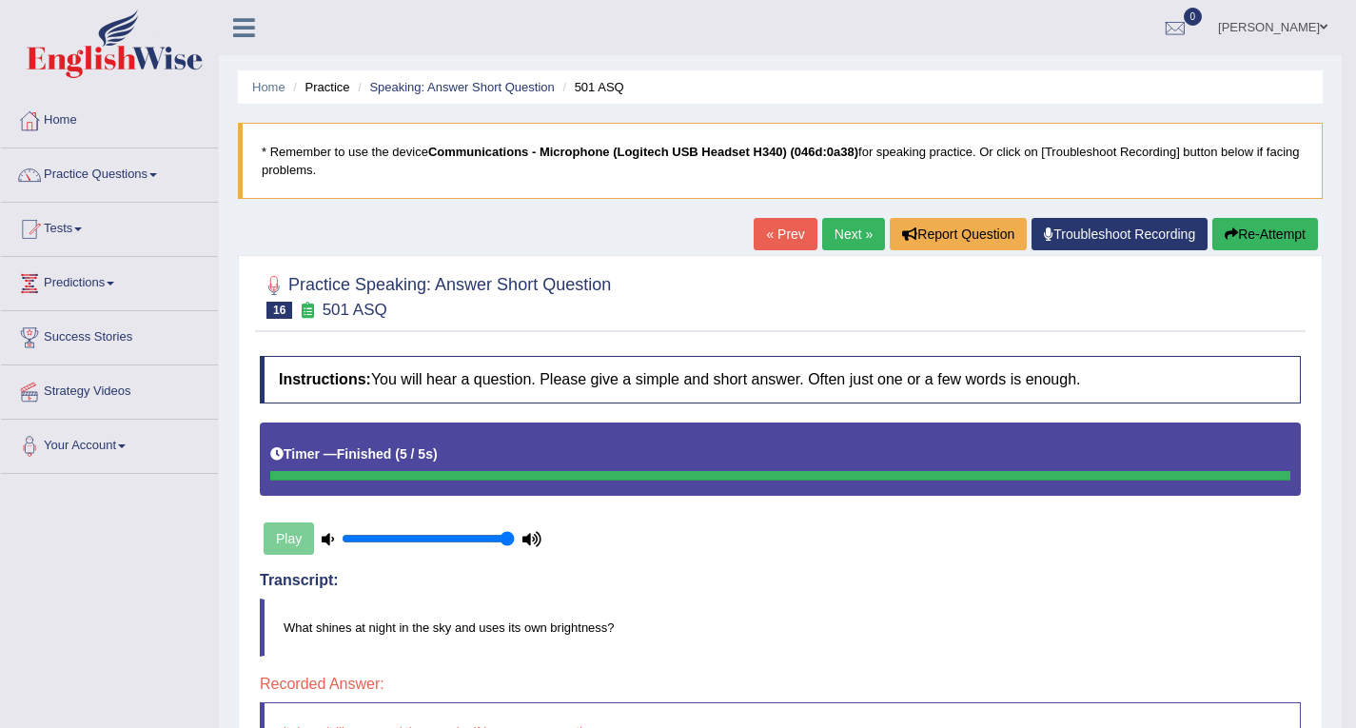
click at [851, 238] on link "Next »" at bounding box center [853, 234] width 63 height 32
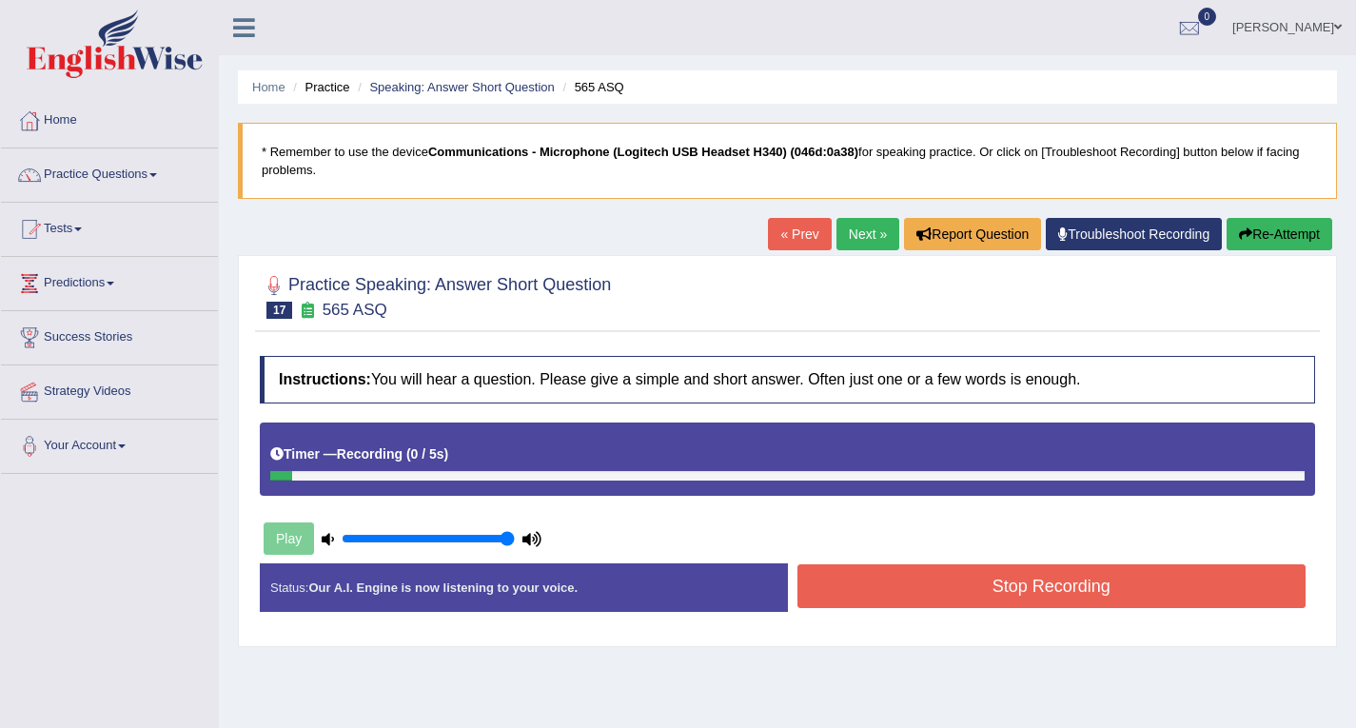
click at [1014, 592] on button "Stop Recording" at bounding box center [1052, 586] width 509 height 44
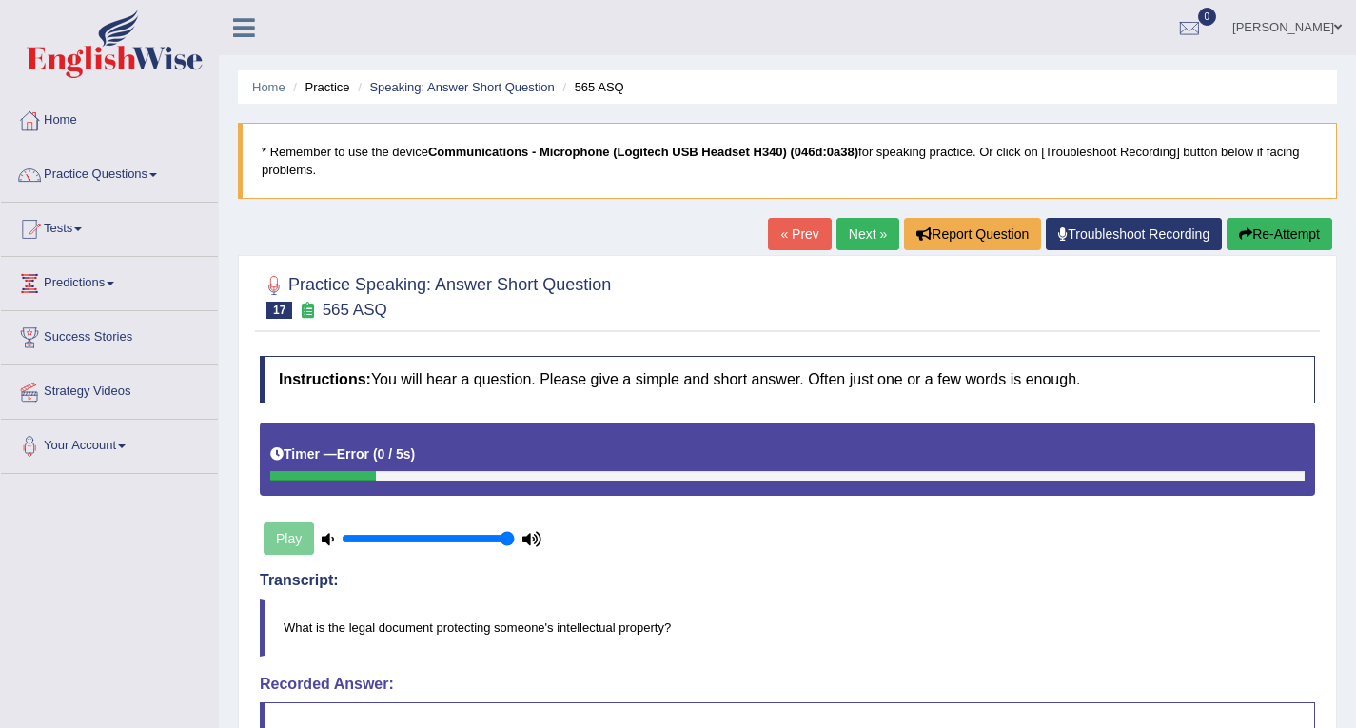
click at [82, 229] on span at bounding box center [78, 229] width 8 height 4
click at [70, 225] on link "Tests" at bounding box center [109, 227] width 217 height 48
click at [108, 233] on link "Tests" at bounding box center [109, 227] width 217 height 48
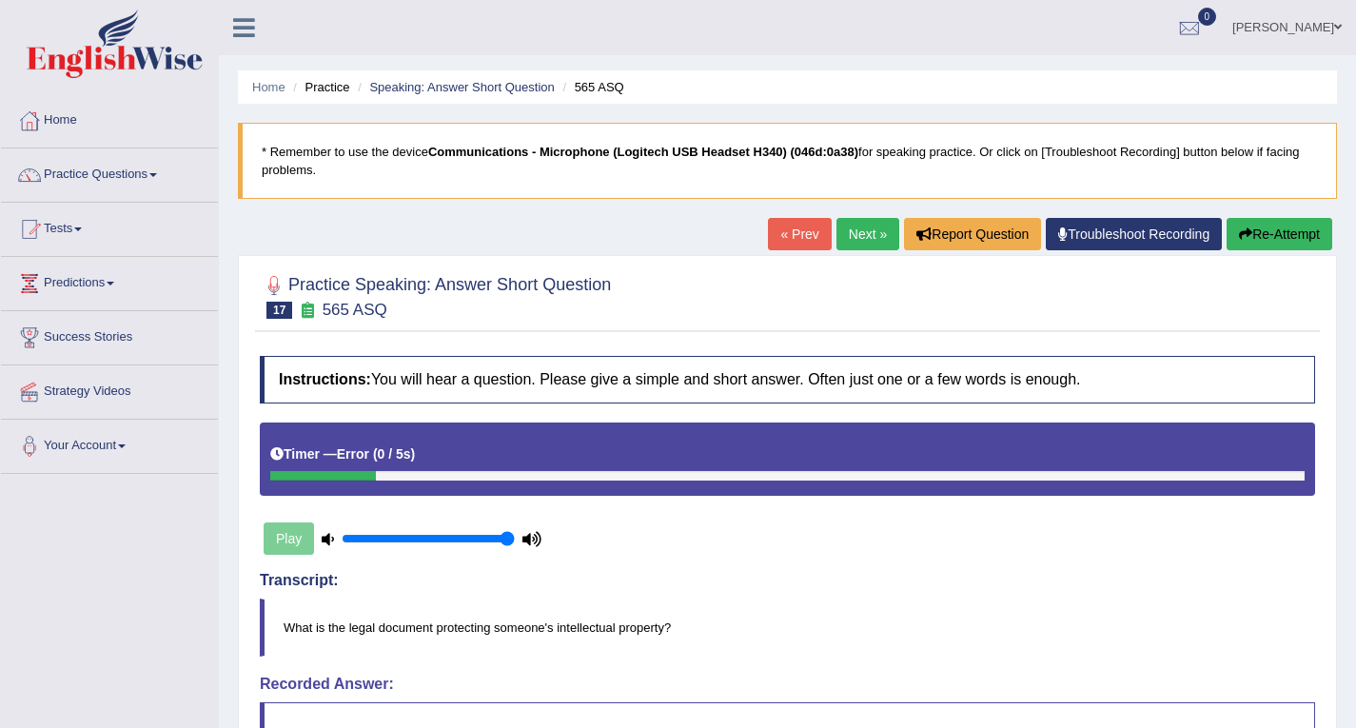
click at [108, 233] on link "Tests" at bounding box center [109, 227] width 217 height 48
click at [97, 222] on link "Tests" at bounding box center [109, 227] width 217 height 48
click at [97, 222] on link "Tests" at bounding box center [107, 227] width 212 height 48
click at [97, 222] on link "Tests" at bounding box center [109, 227] width 217 height 48
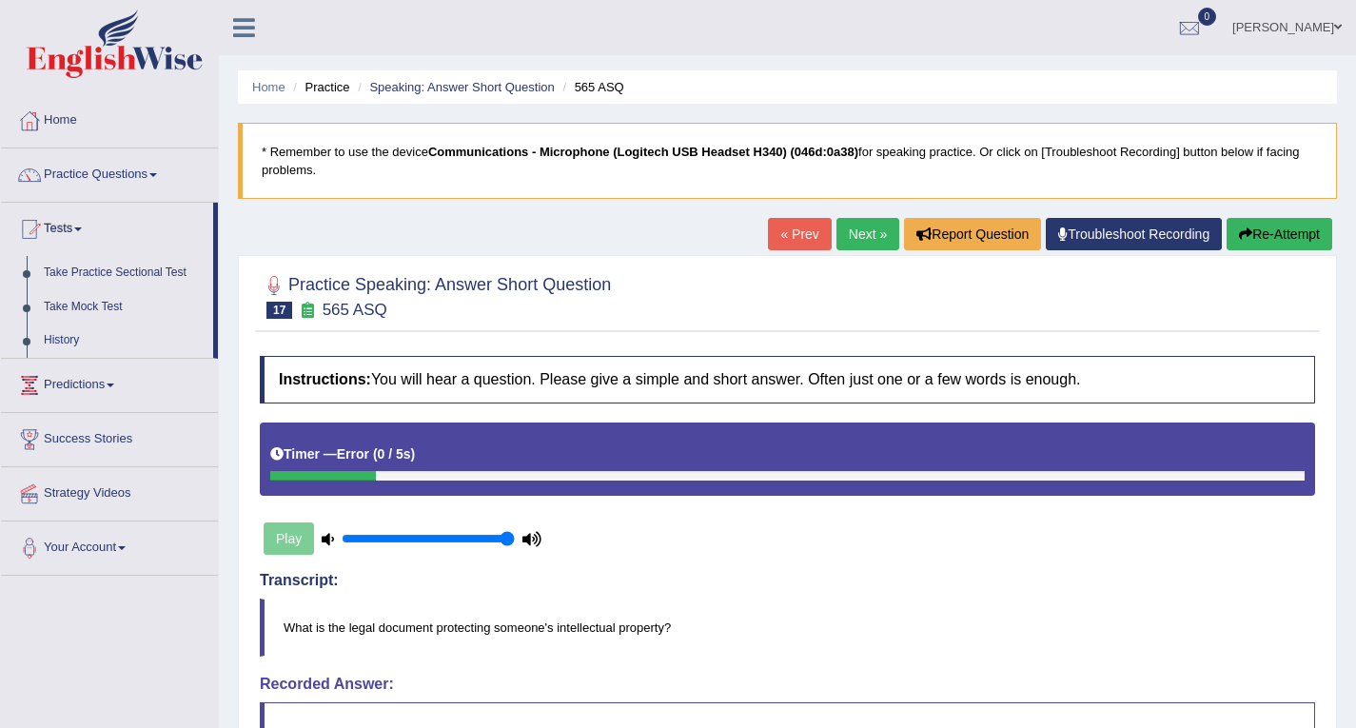
click at [97, 222] on link "Tests" at bounding box center [107, 227] width 212 height 48
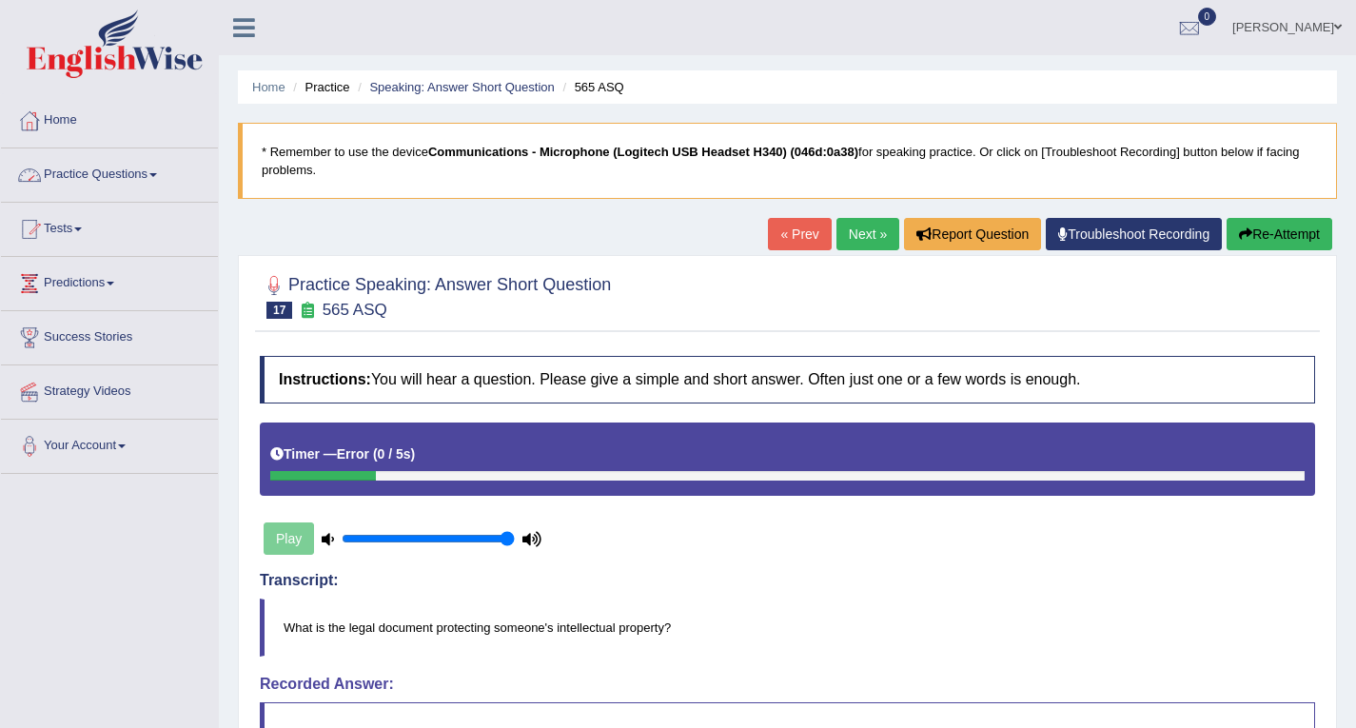
click at [157, 173] on span at bounding box center [153, 175] width 8 height 4
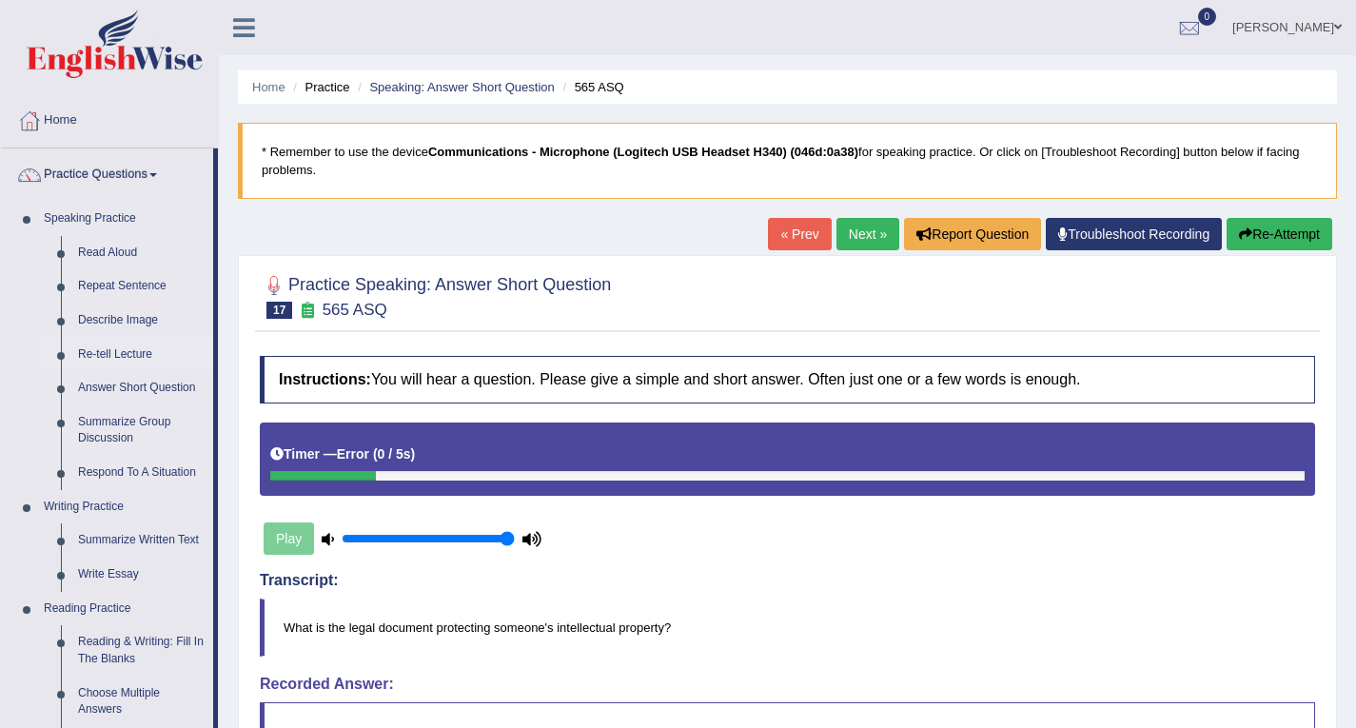
click at [143, 350] on link "Re-tell Lecture" at bounding box center [141, 355] width 144 height 34
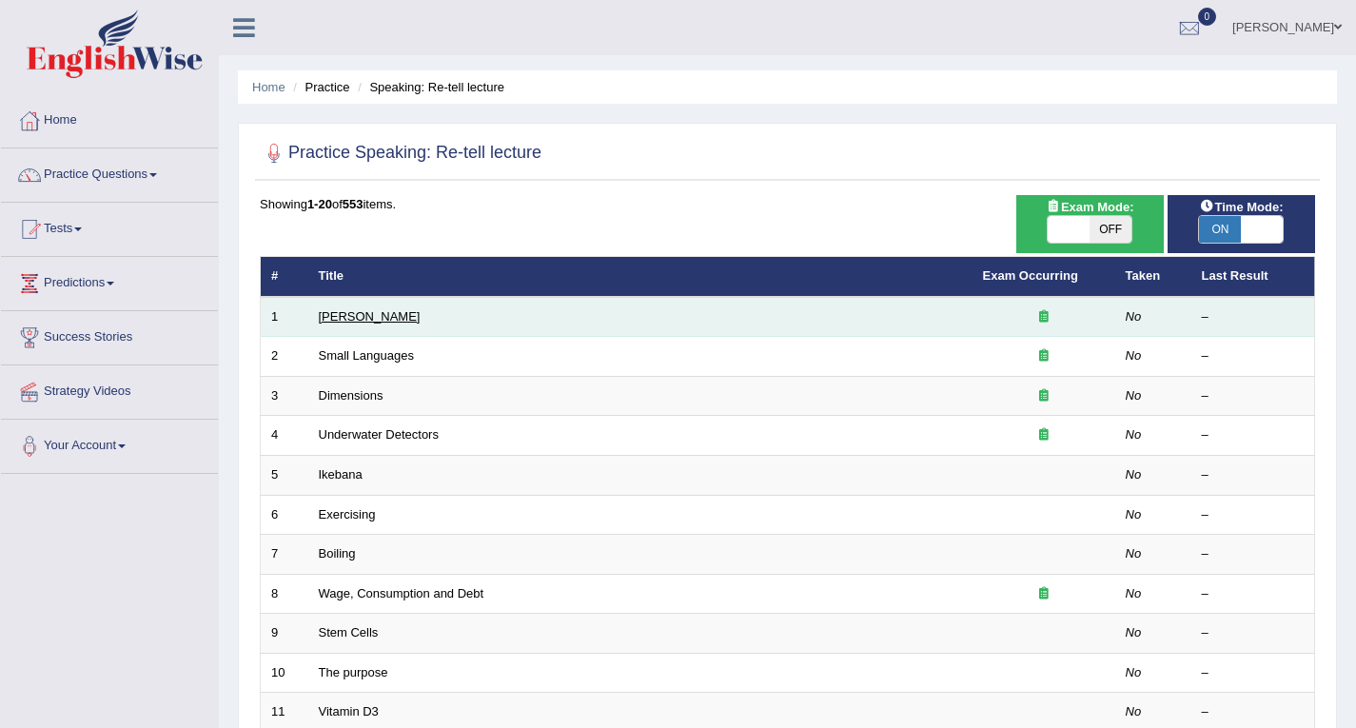
click at [377, 318] on link "[PERSON_NAME]" at bounding box center [370, 316] width 102 height 14
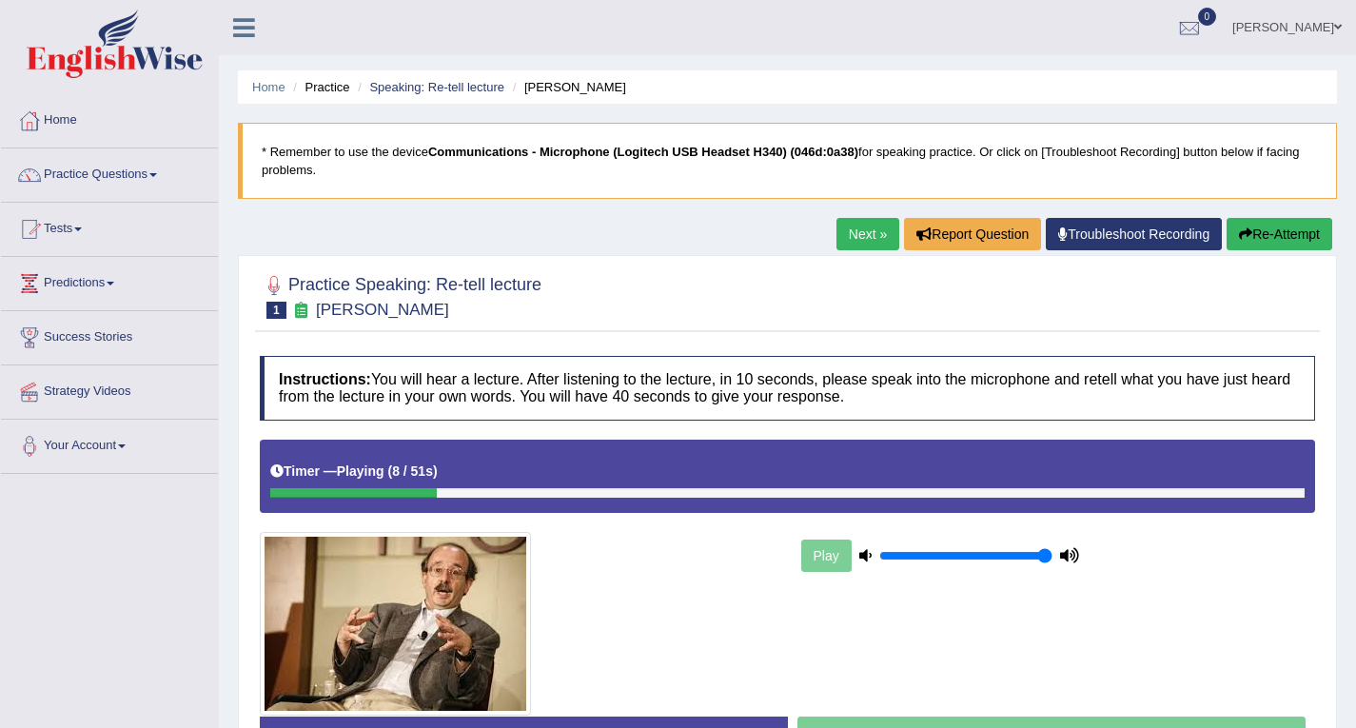
click at [151, 166] on link "Practice Questions" at bounding box center [109, 172] width 217 height 48
click at [151, 166] on link "Practice Questions" at bounding box center [107, 172] width 212 height 48
click at [157, 174] on span at bounding box center [153, 175] width 8 height 4
click at [170, 169] on link "Practice Questions" at bounding box center [109, 172] width 217 height 48
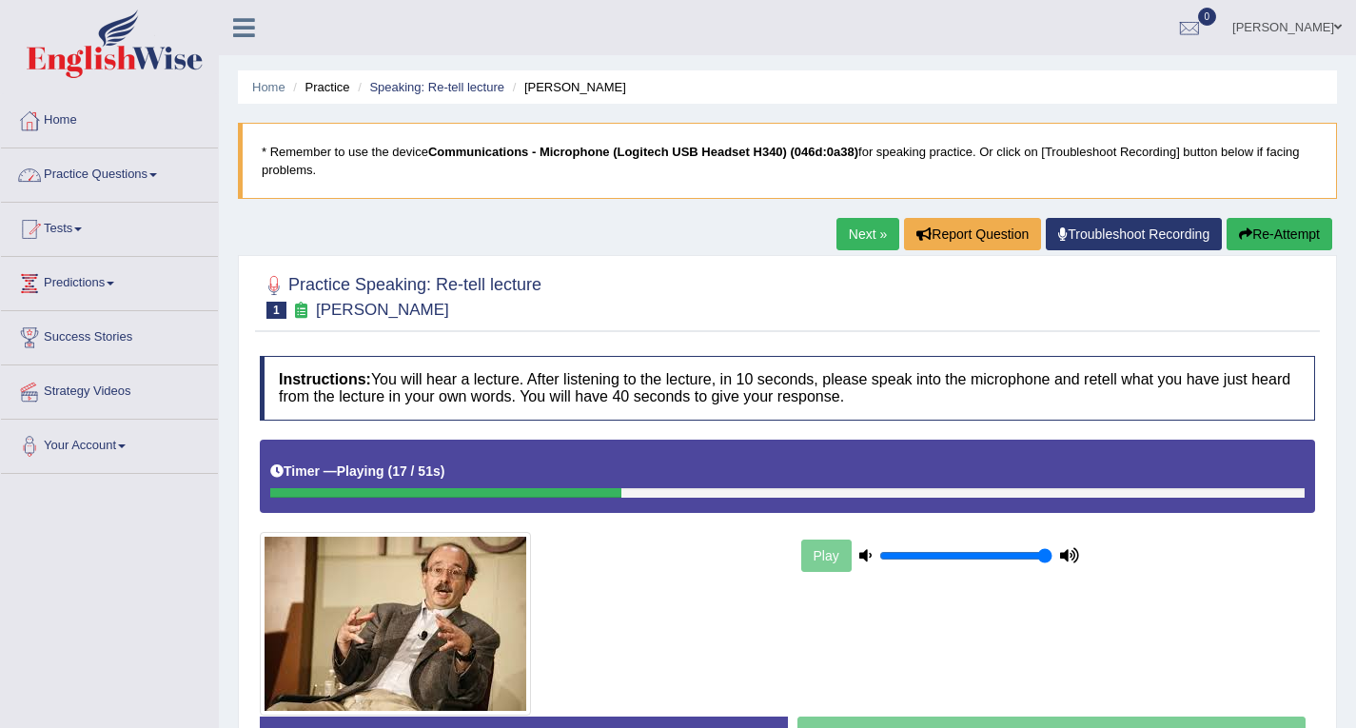
click at [170, 169] on link "Practice Questions" at bounding box center [109, 172] width 217 height 48
click at [166, 168] on link "Practice Questions" at bounding box center [109, 172] width 217 height 48
click at [166, 169] on link "Practice Questions" at bounding box center [109, 172] width 217 height 48
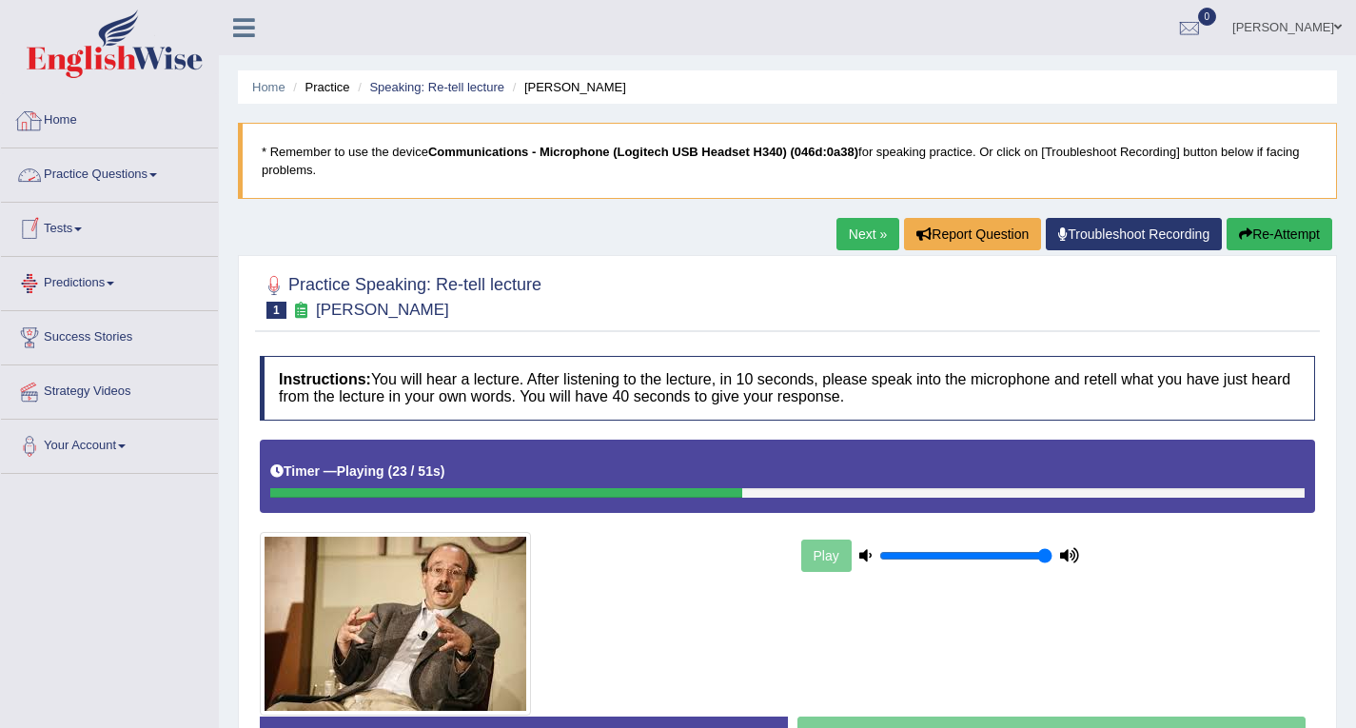
click at [123, 166] on link "Practice Questions" at bounding box center [109, 172] width 217 height 48
click at [159, 172] on link "Practice Questions" at bounding box center [109, 172] width 217 height 48
click at [159, 172] on link "Practice Questions" at bounding box center [107, 172] width 212 height 48
click at [146, 172] on link "Practice Questions" at bounding box center [109, 172] width 217 height 48
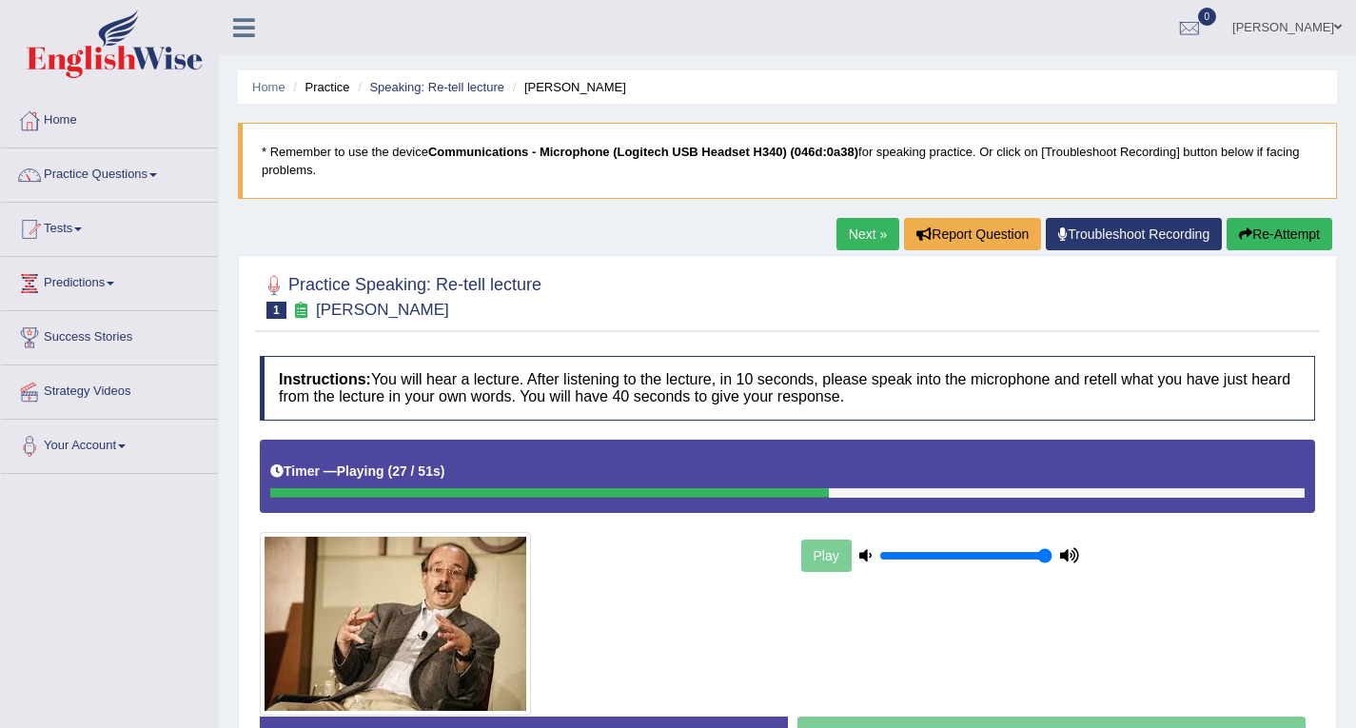
click at [146, 172] on link "Practice Questions" at bounding box center [109, 172] width 217 height 48
click at [88, 171] on link "Practice Questions" at bounding box center [109, 172] width 217 height 48
drag, startPoint x: 177, startPoint y: 155, endPoint x: 179, endPoint y: 173, distance: 18.2
click at [179, 173] on link "Practice Questions" at bounding box center [109, 172] width 217 height 48
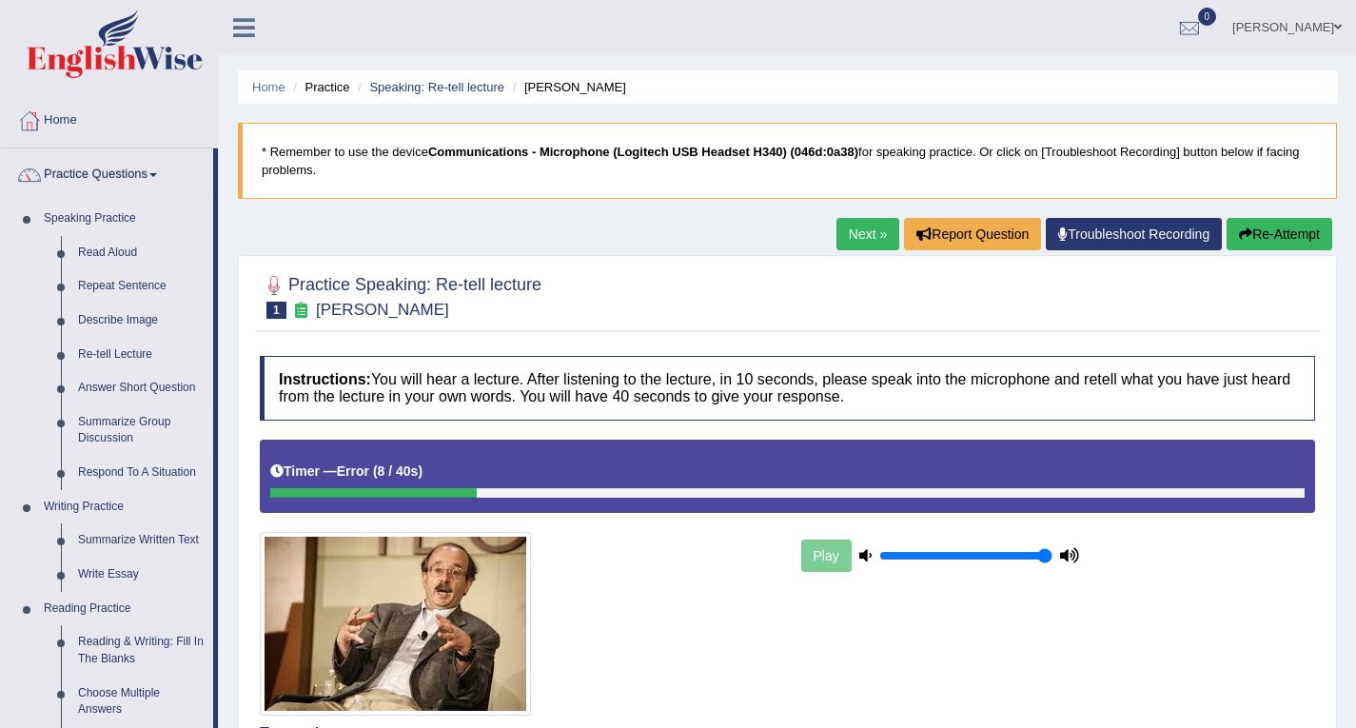
click at [119, 430] on link "Summarize Group Discussion" at bounding box center [141, 430] width 144 height 50
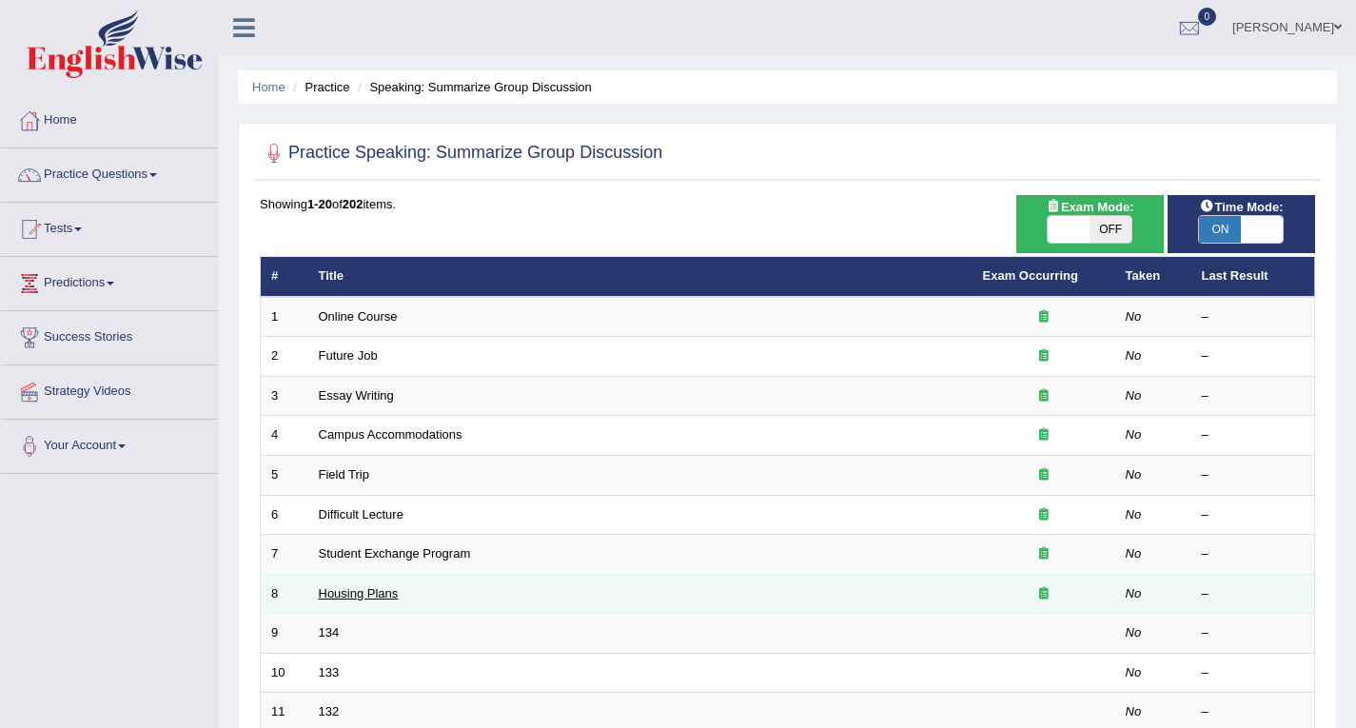
click at [353, 590] on link "Housing Plans" at bounding box center [359, 593] width 80 height 14
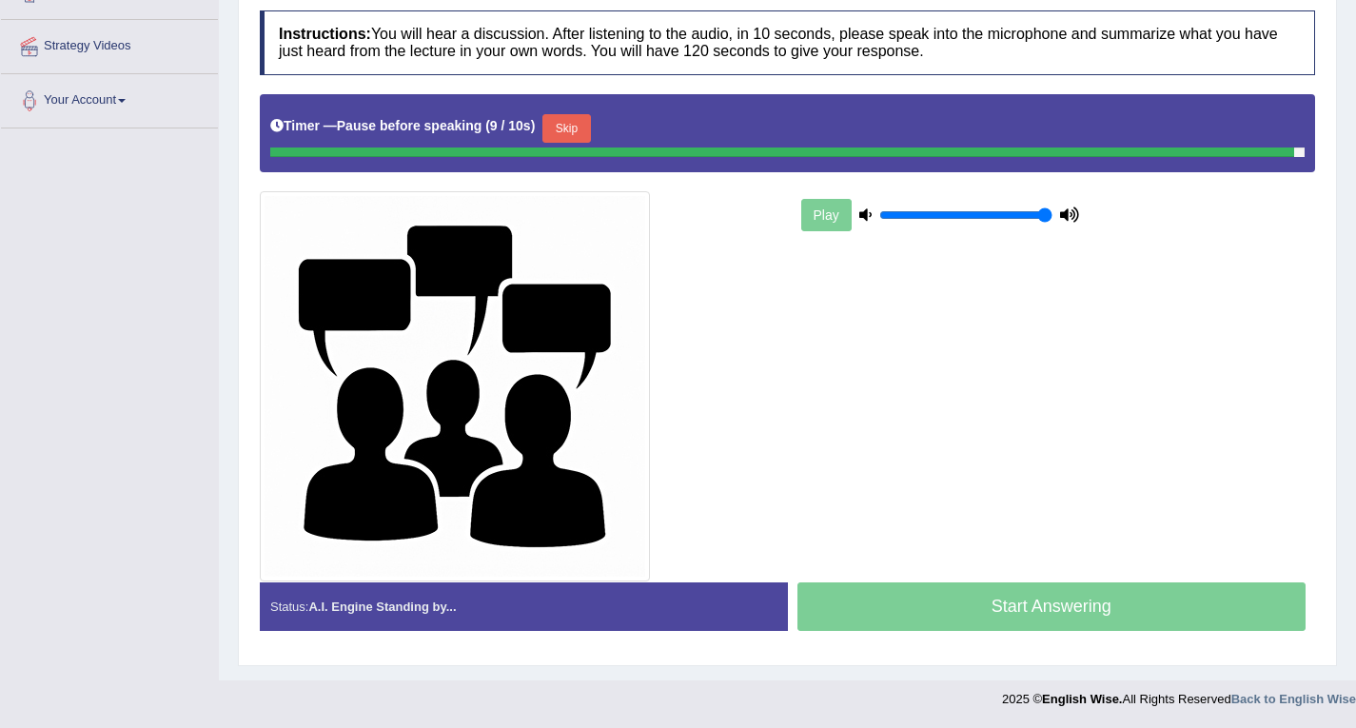
scroll to position [341, 0]
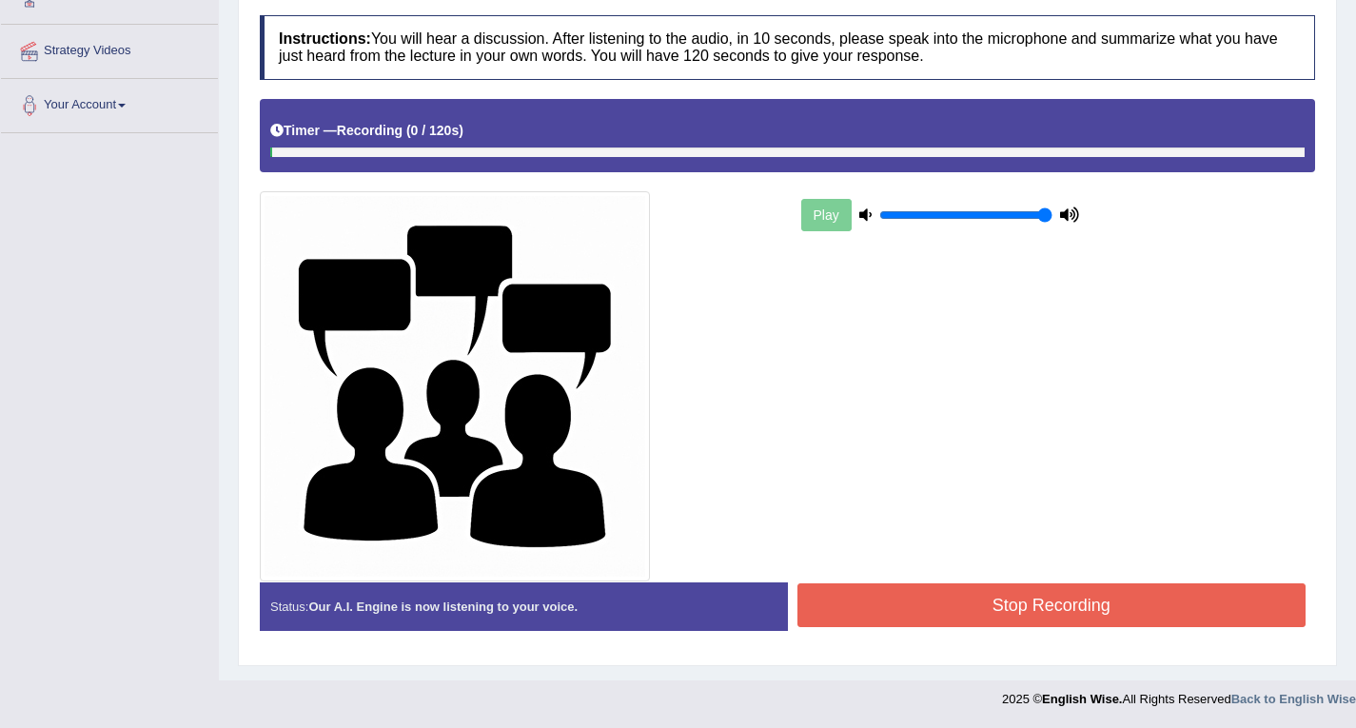
click at [955, 599] on button "Stop Recording" at bounding box center [1052, 605] width 509 height 44
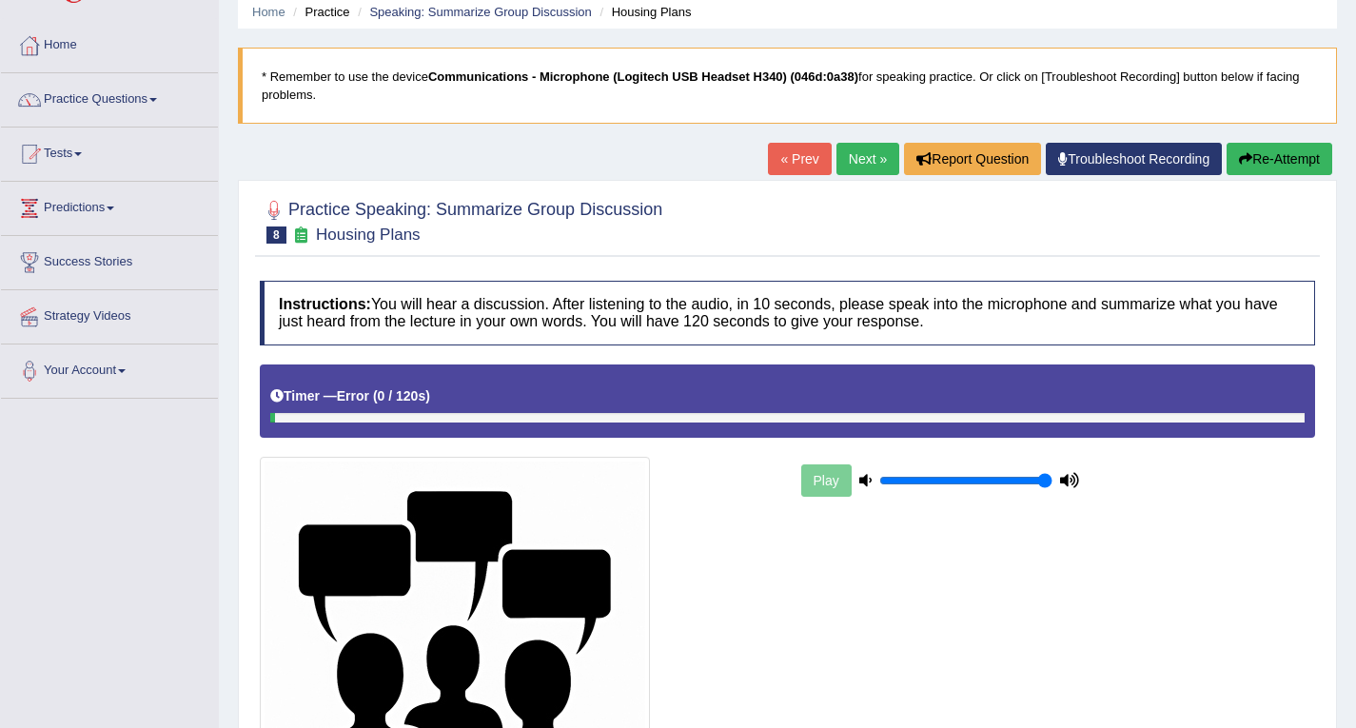
scroll to position [0, 0]
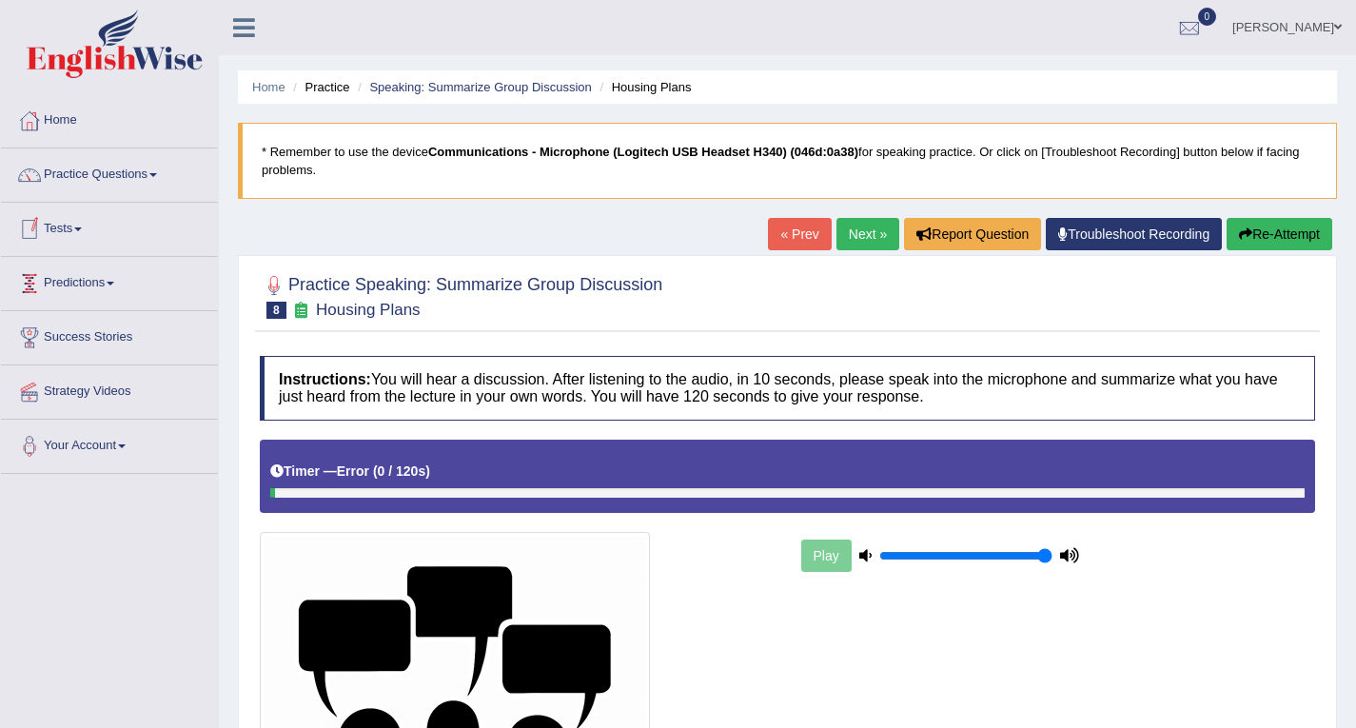
click at [845, 231] on link "Next »" at bounding box center [868, 234] width 63 height 32
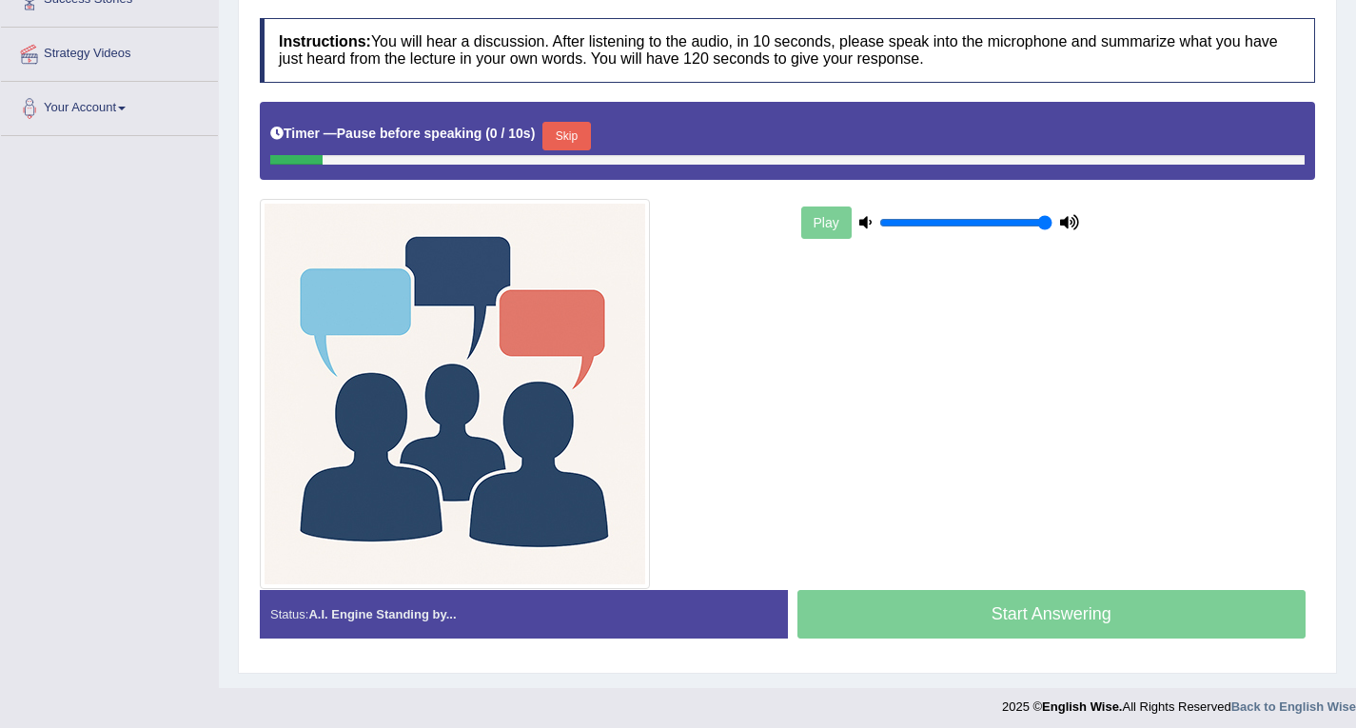
scroll to position [345, 0]
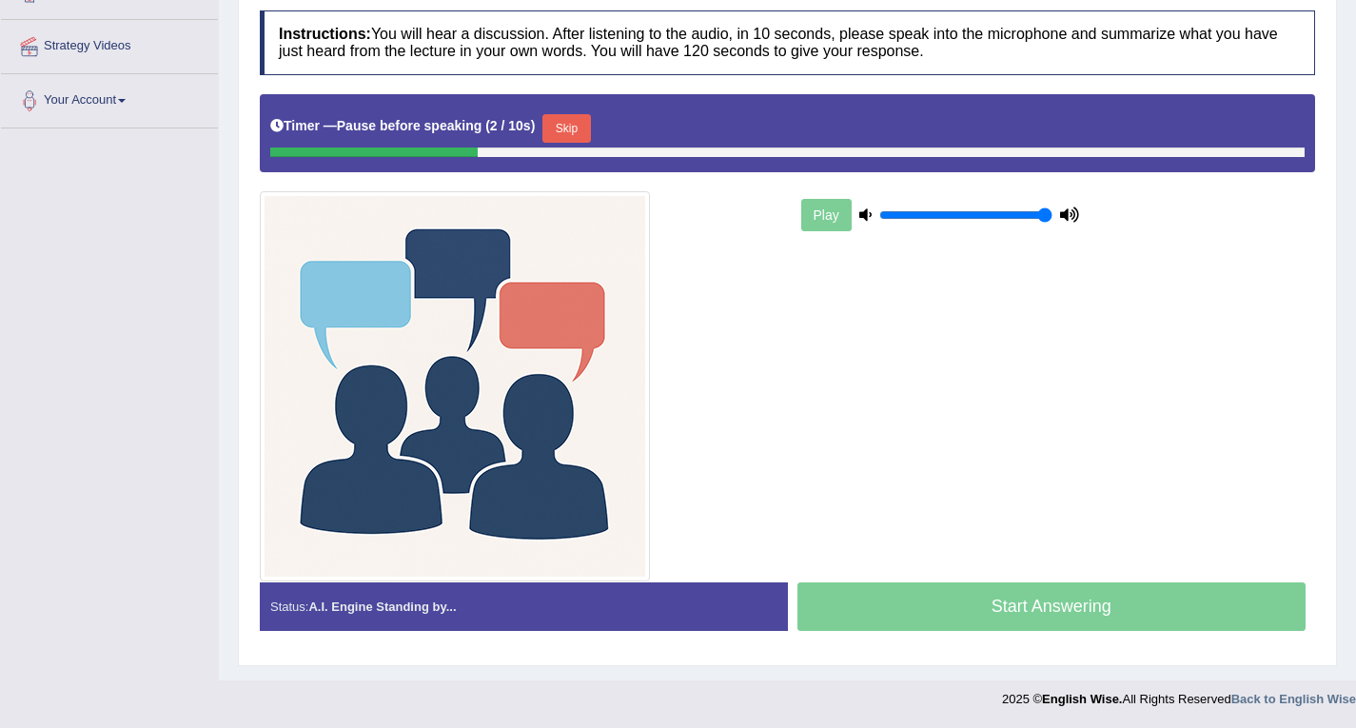
click at [1085, 606] on div "Start Answering" at bounding box center [1052, 608] width 528 height 53
click at [568, 121] on button "Skip" at bounding box center [566, 128] width 48 height 29
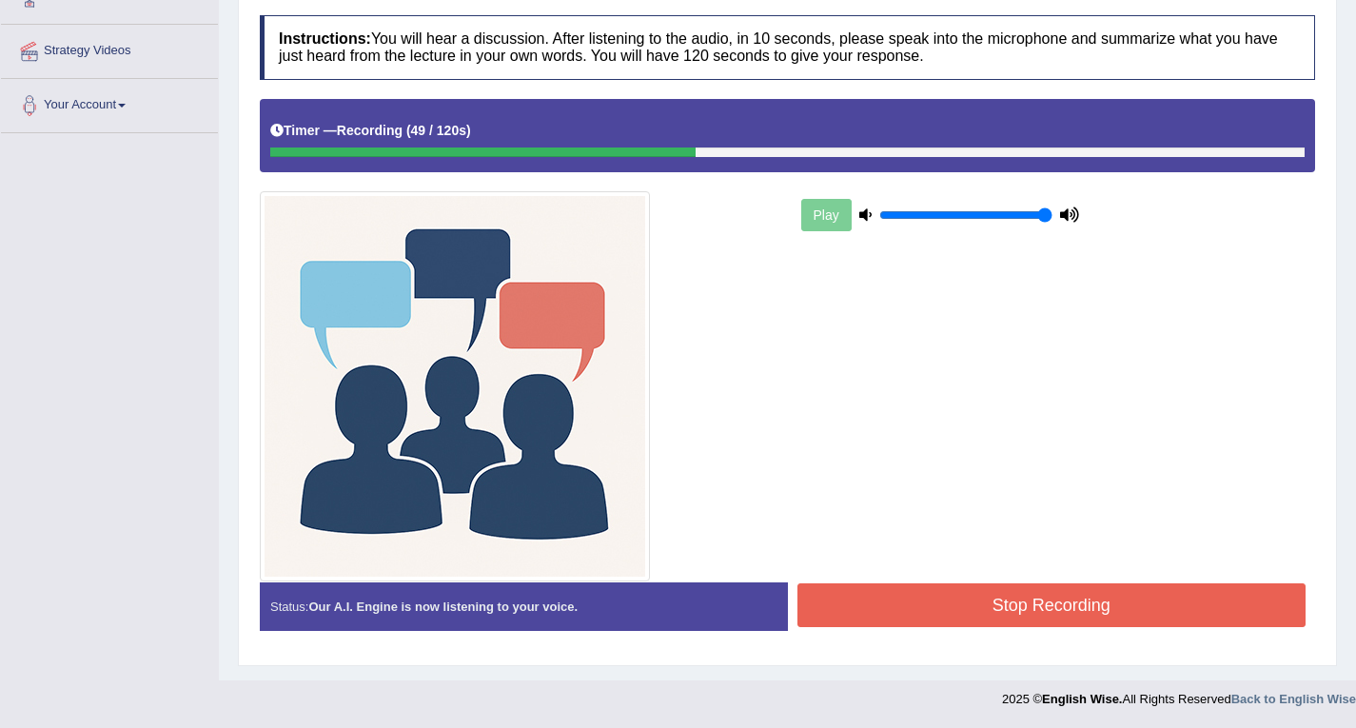
click at [1068, 596] on button "Stop Recording" at bounding box center [1052, 605] width 509 height 44
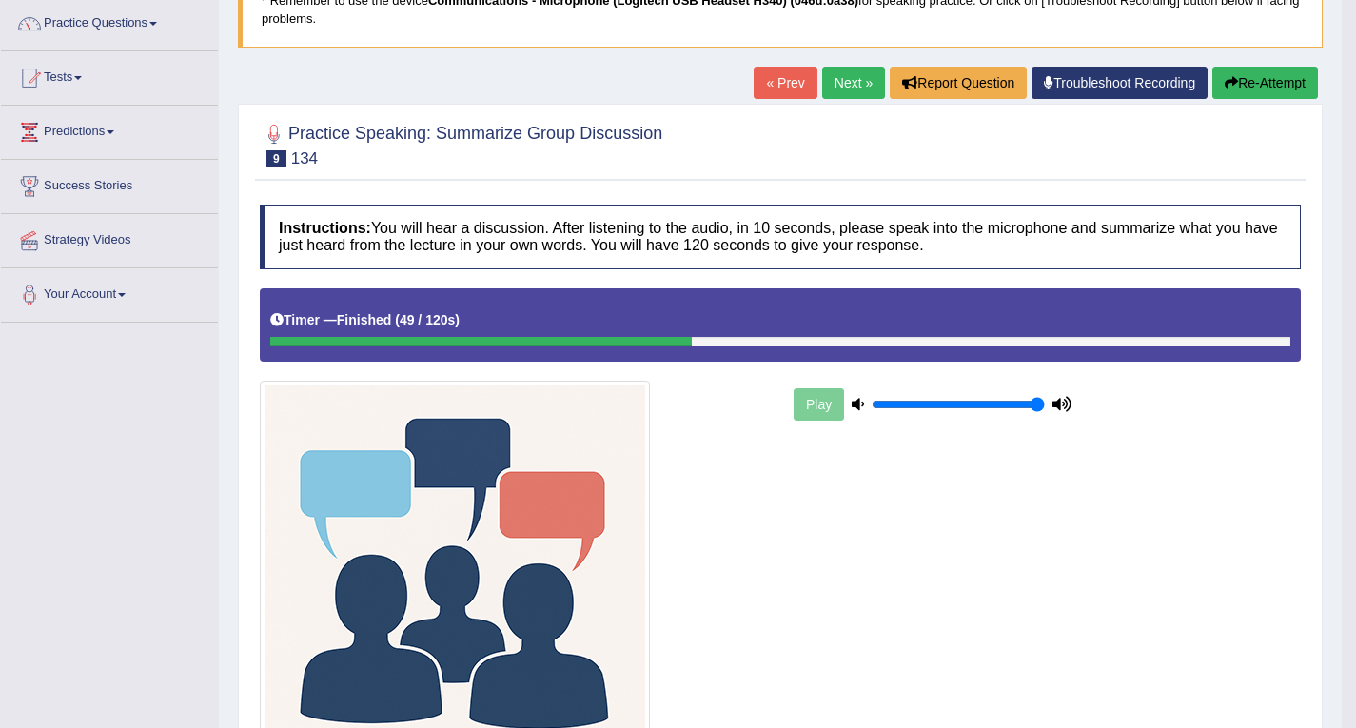
scroll to position [150, 0]
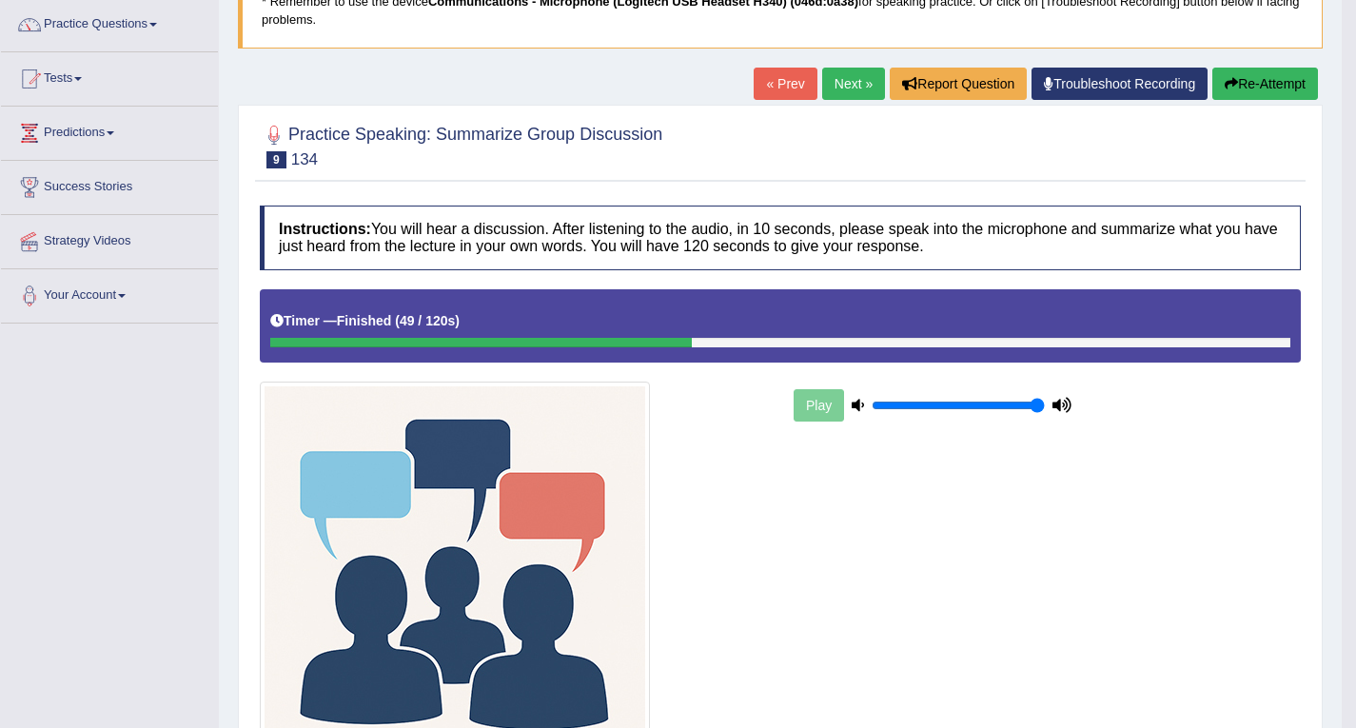
click at [848, 82] on link "Next »" at bounding box center [853, 84] width 63 height 32
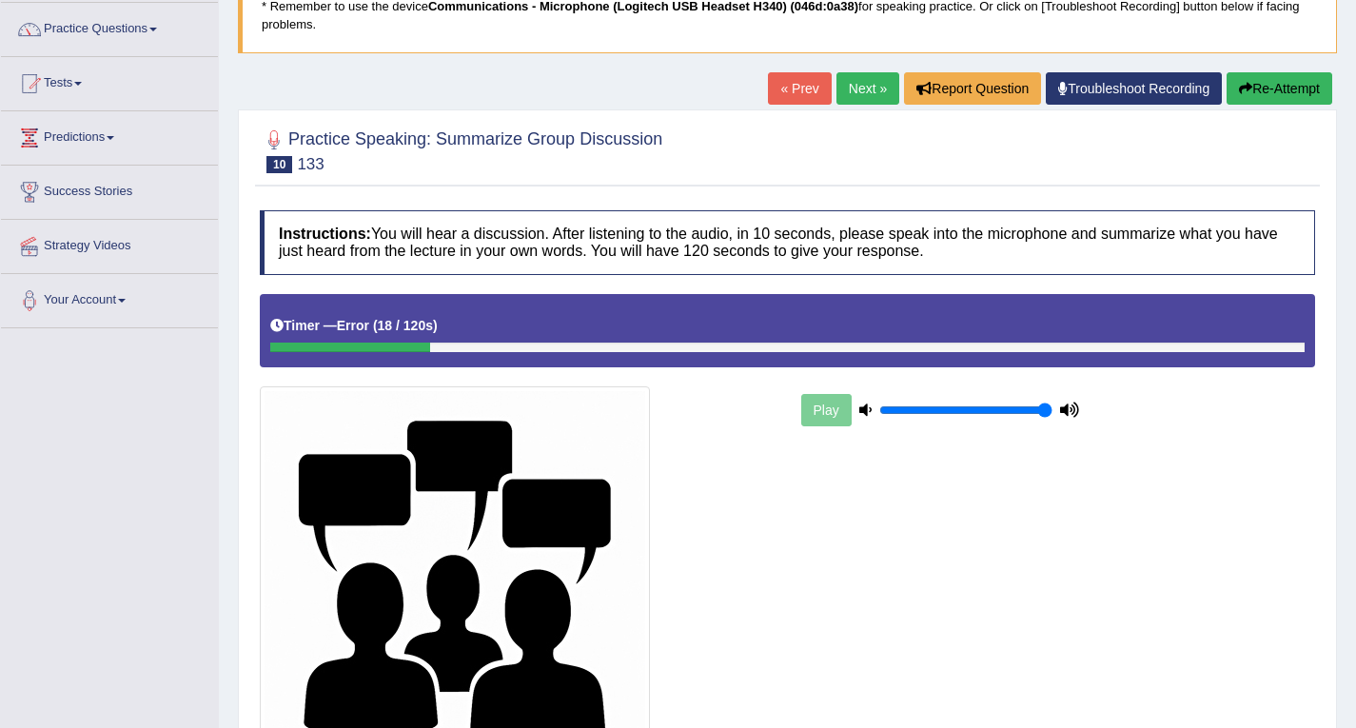
scroll to position [55, 0]
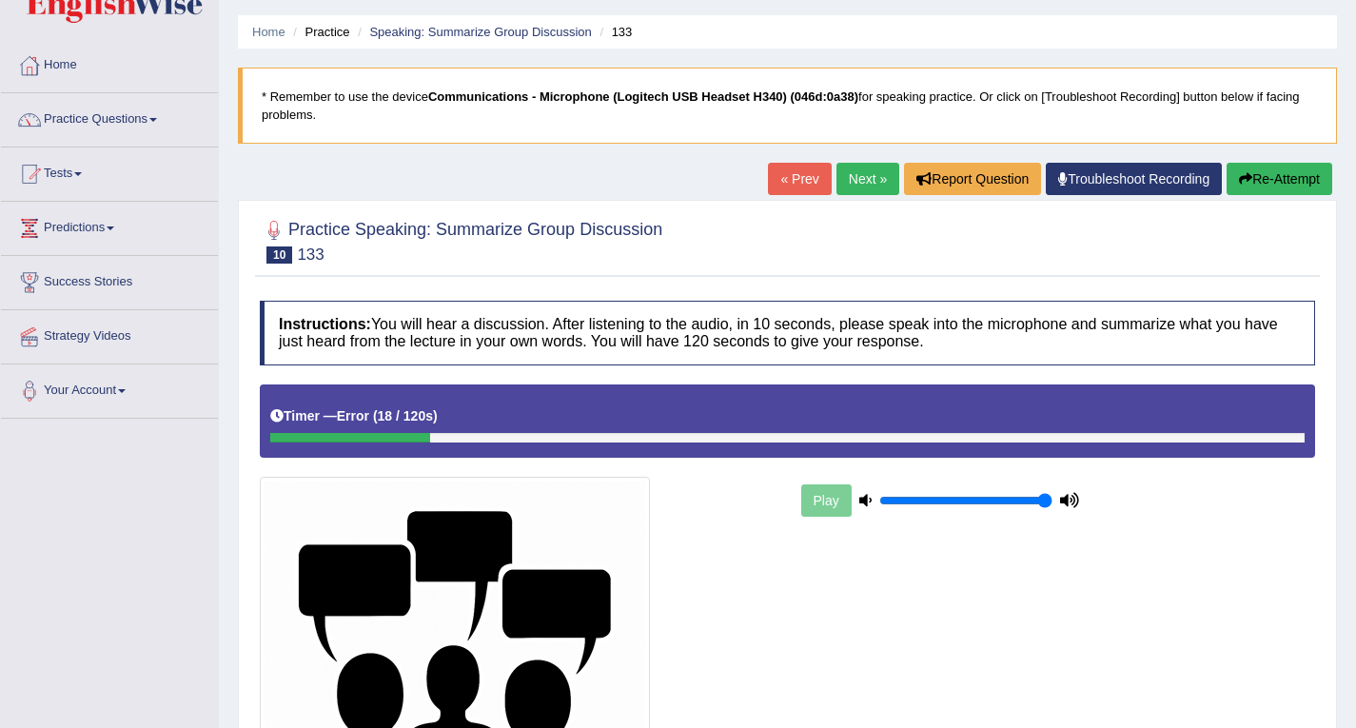
click at [1280, 175] on button "Re-Attempt" at bounding box center [1280, 179] width 106 height 32
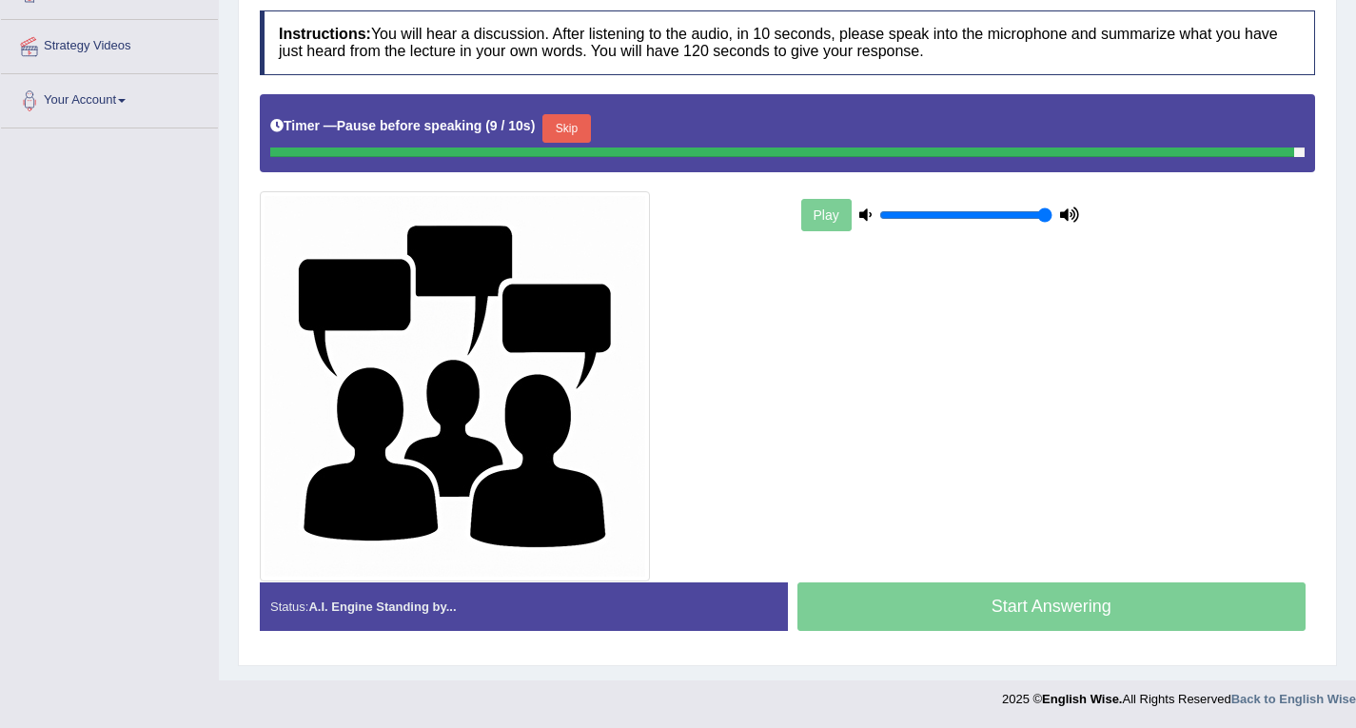
scroll to position [341, 0]
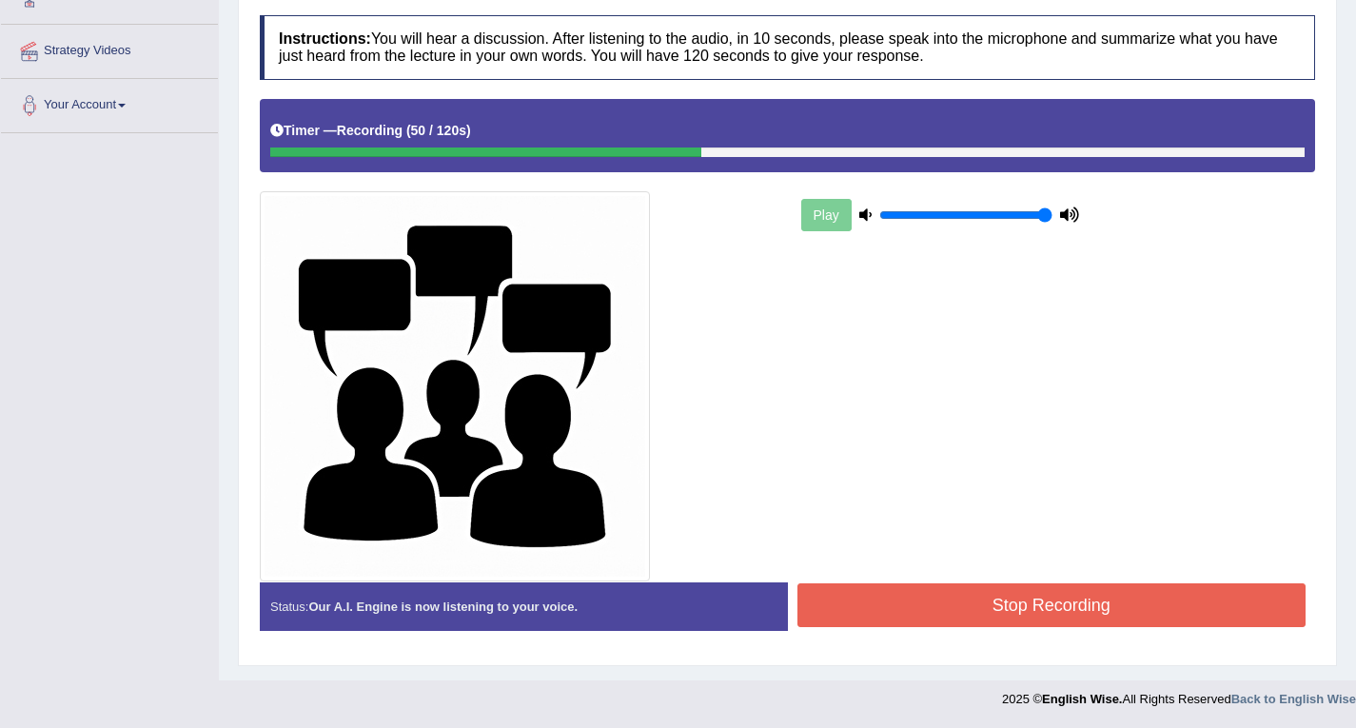
click at [1049, 587] on button "Stop Recording" at bounding box center [1052, 605] width 509 height 44
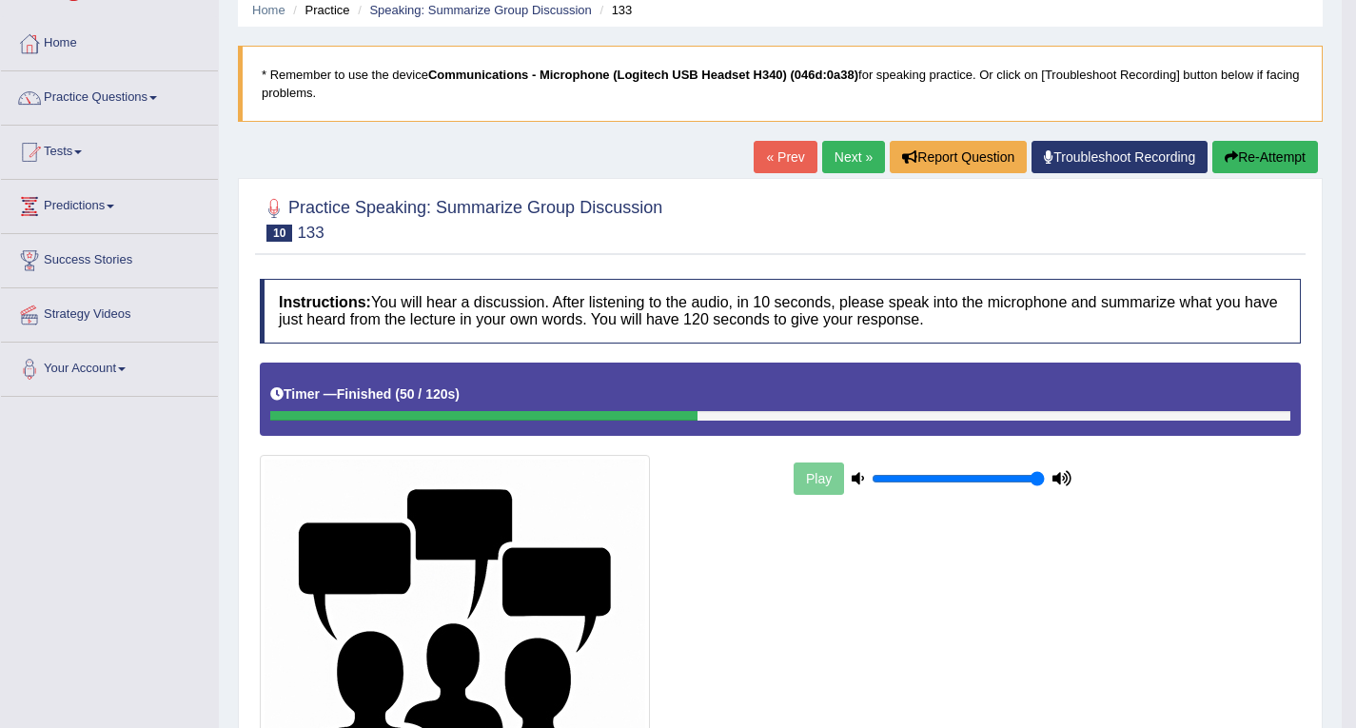
scroll to position [0, 0]
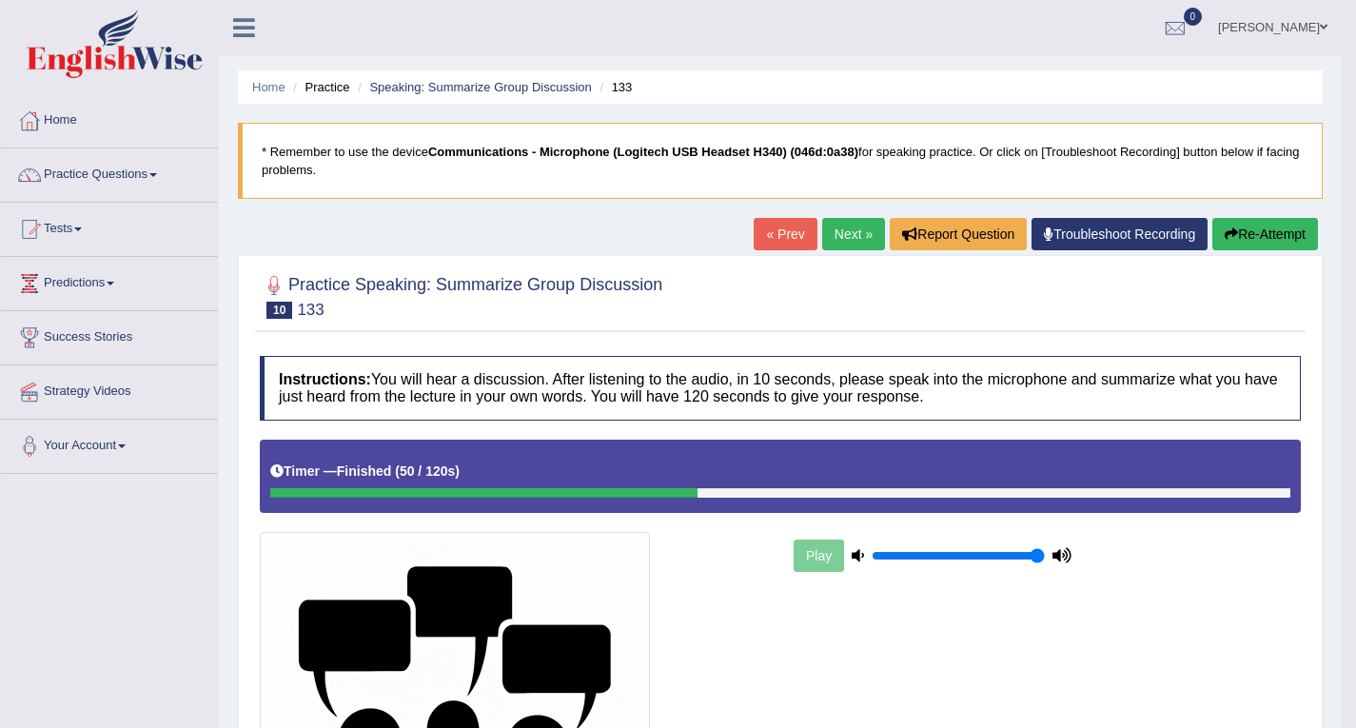
click at [539, 652] on img at bounding box center [455, 727] width 390 height 390
click at [82, 230] on span at bounding box center [78, 229] width 8 height 4
click at [58, 225] on link "Tests" at bounding box center [109, 227] width 217 height 48
click at [58, 225] on link "Tests" at bounding box center [107, 227] width 212 height 48
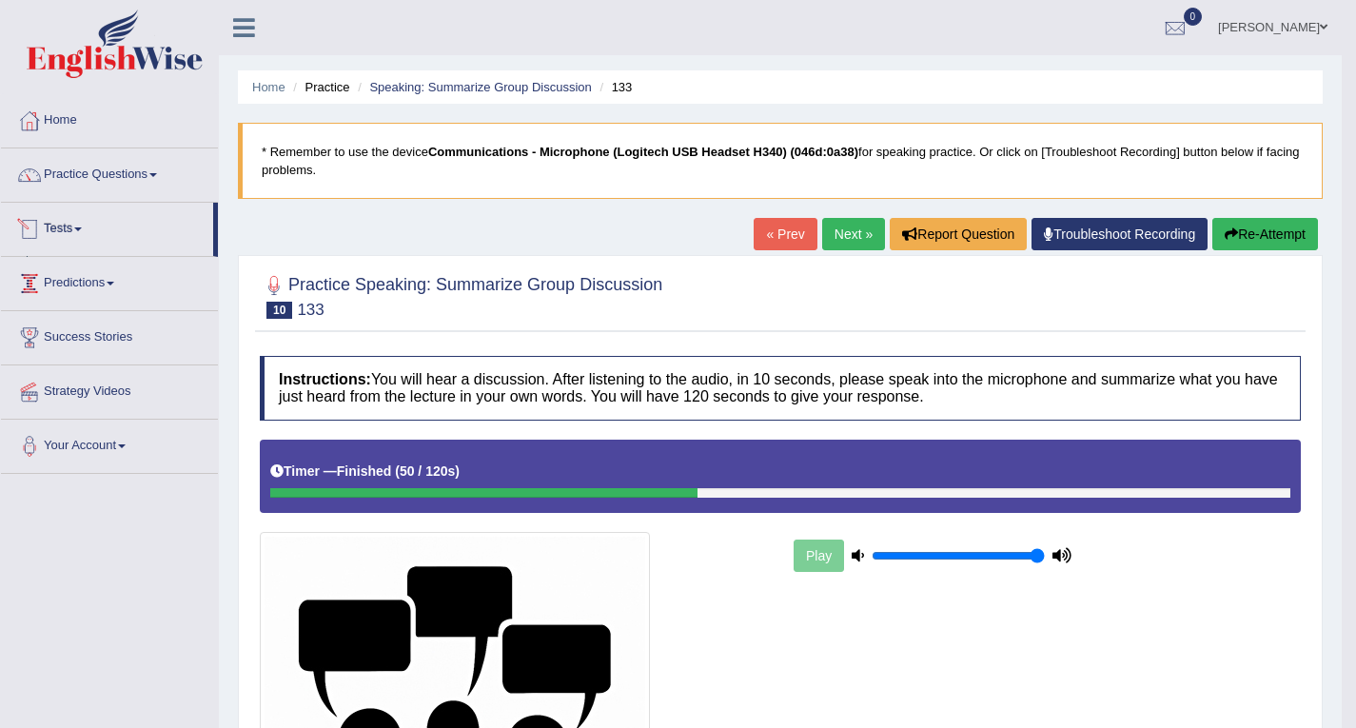
click at [58, 225] on link "Tests" at bounding box center [107, 227] width 212 height 48
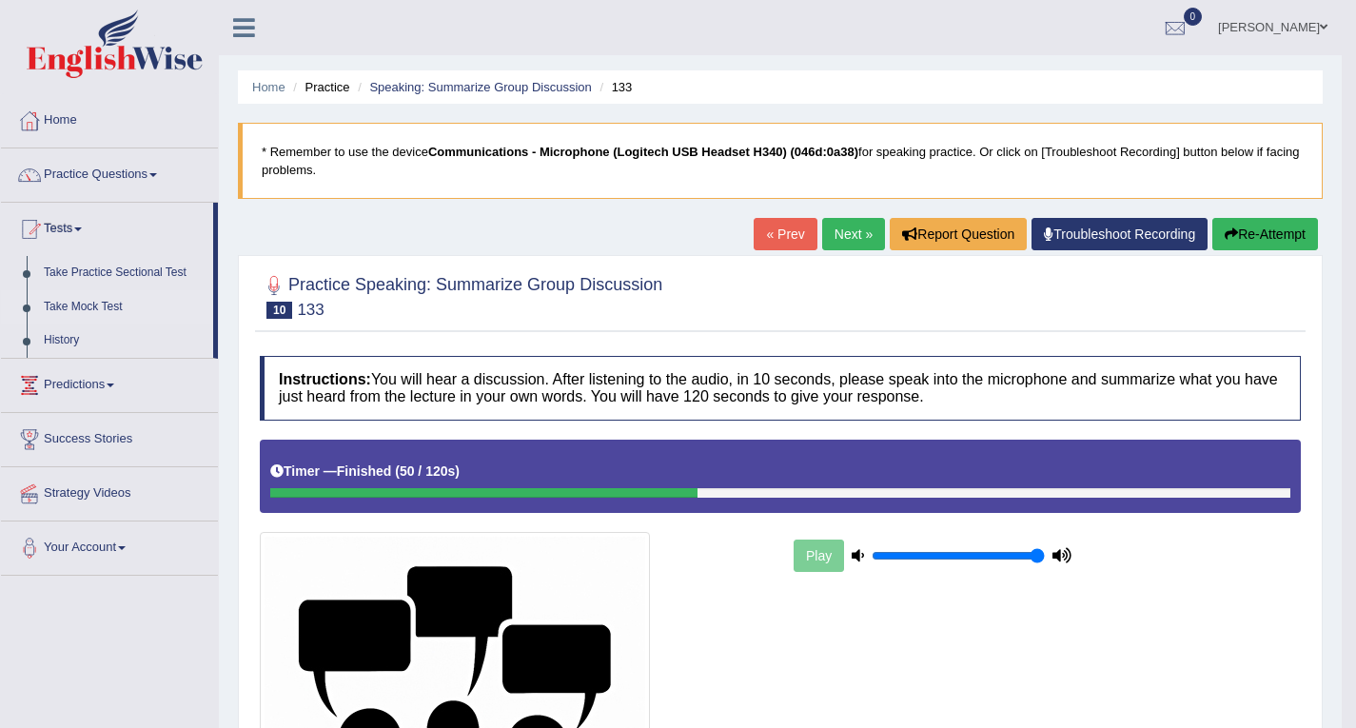
click at [109, 306] on link "Take Mock Test" at bounding box center [124, 307] width 178 height 34
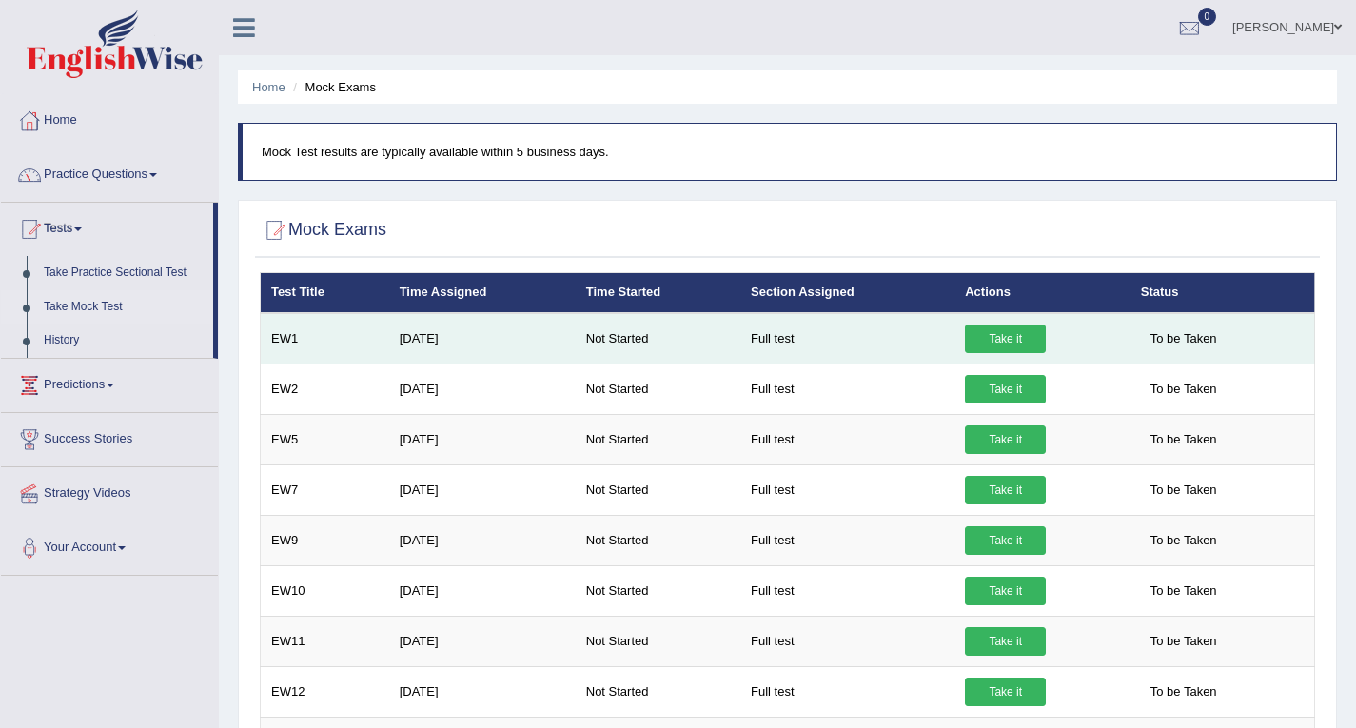
click at [1024, 337] on link "Take it" at bounding box center [1005, 339] width 81 height 29
click at [1004, 330] on link "Take it" at bounding box center [1005, 339] width 81 height 29
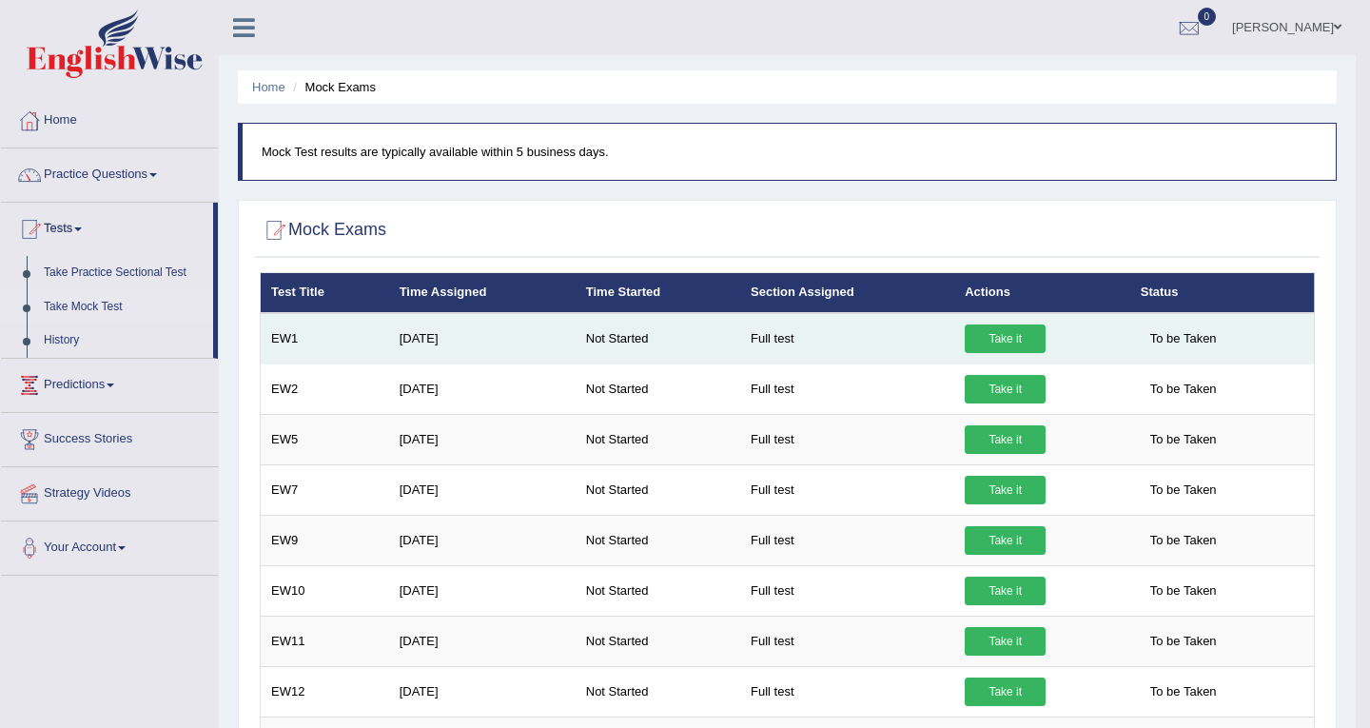
click at [1004, 330] on link "Take it" at bounding box center [1005, 339] width 81 height 29
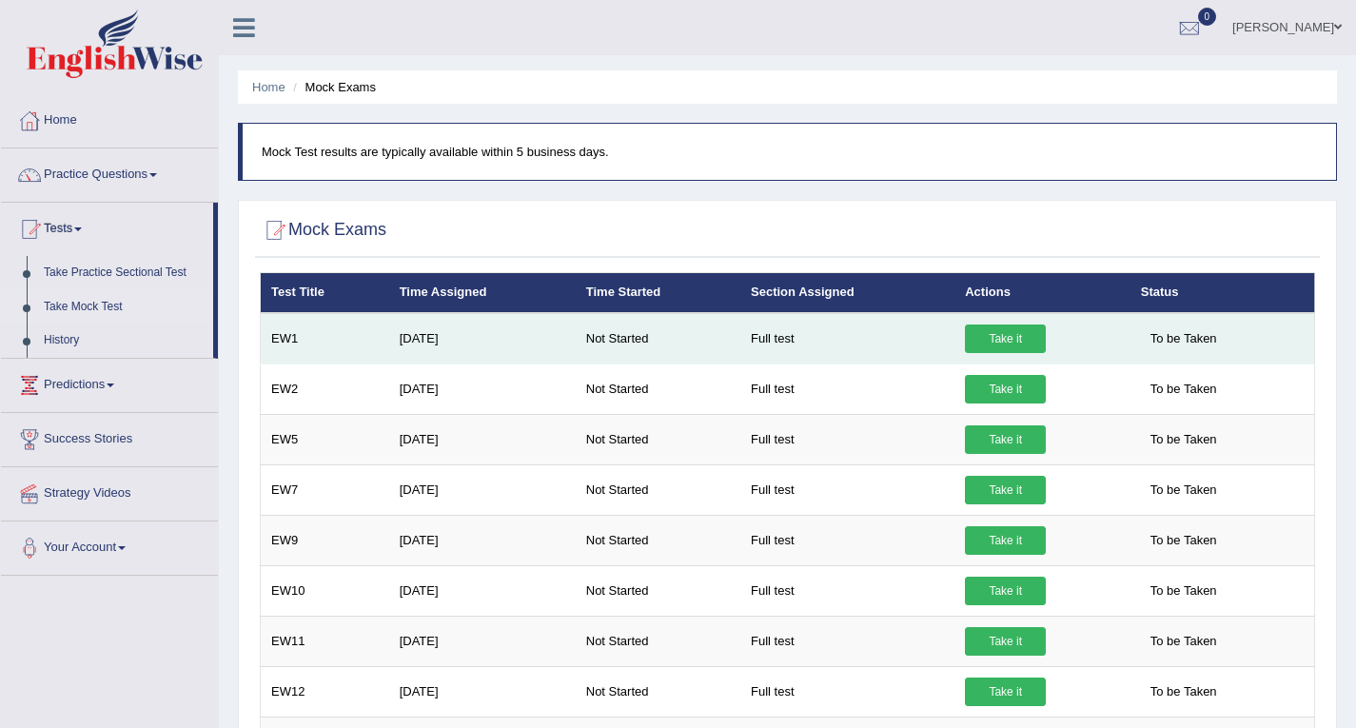
click at [1004, 330] on link "Take it" at bounding box center [1005, 339] width 81 height 29
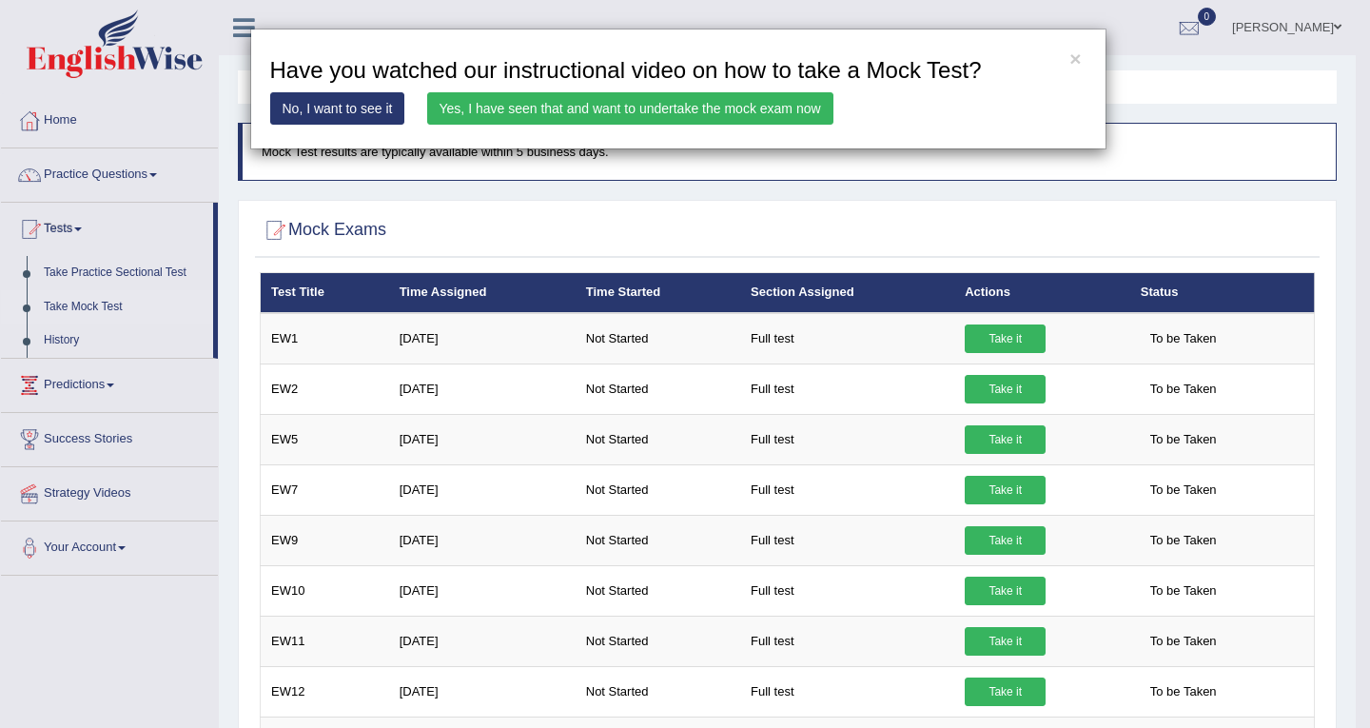
click at [303, 101] on link "No, I want to see it" at bounding box center [337, 108] width 135 height 32
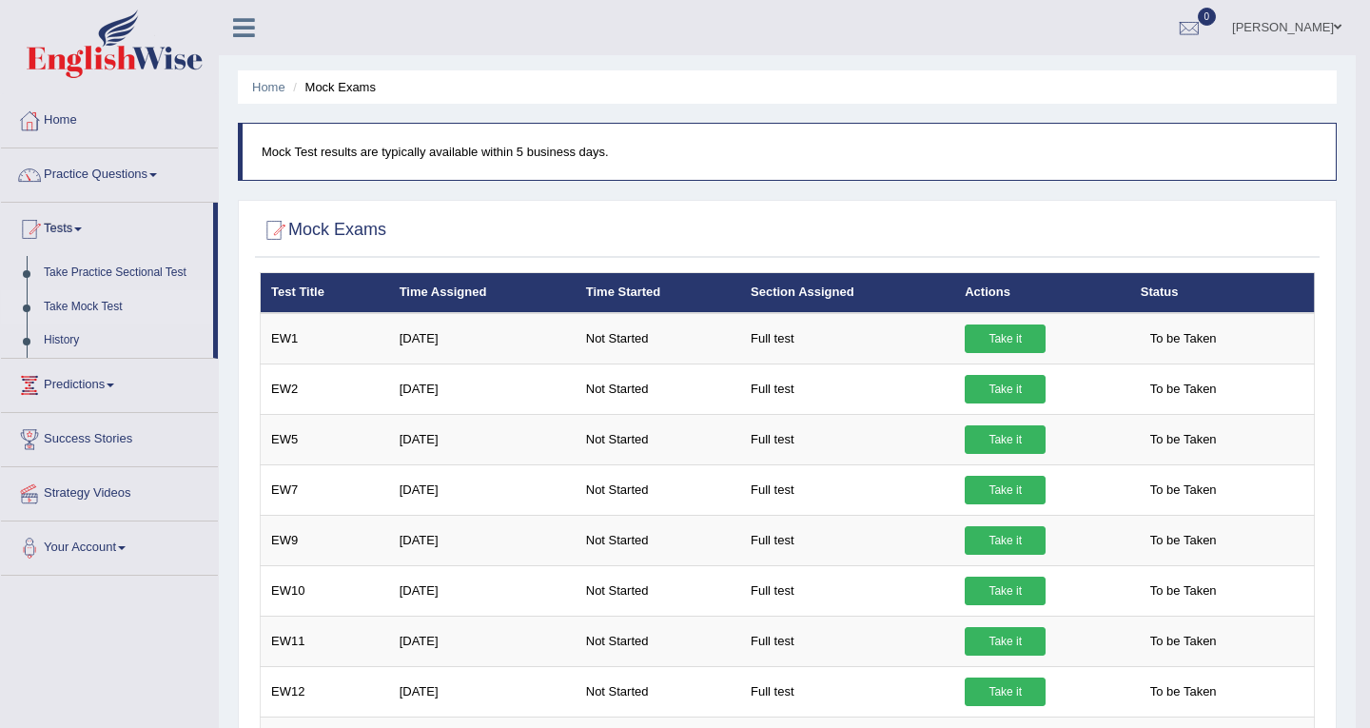
click at [303, 95] on link "No, I want to see it" at bounding box center [337, 79] width 135 height 32
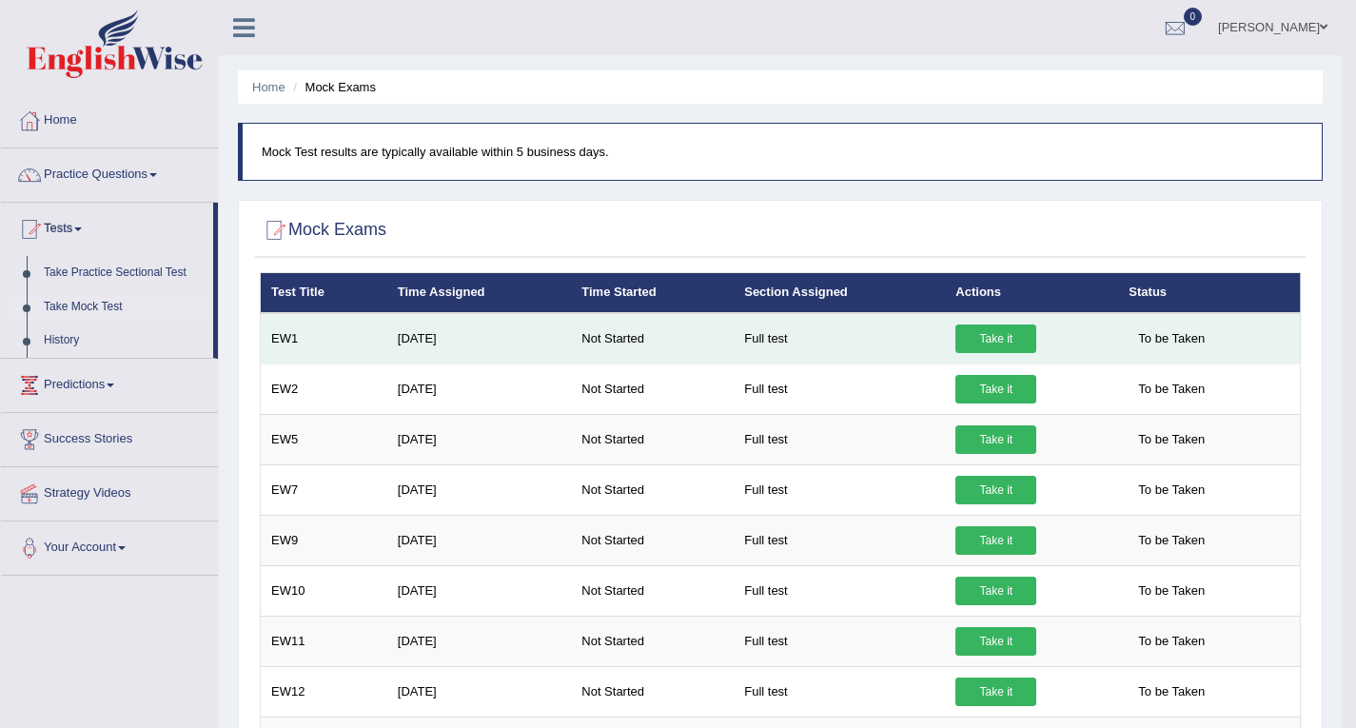
click at [992, 328] on link "Take it" at bounding box center [996, 339] width 81 height 29
click at [983, 340] on link "Take it" at bounding box center [996, 339] width 81 height 29
click at [1016, 339] on link "Take it" at bounding box center [996, 339] width 81 height 29
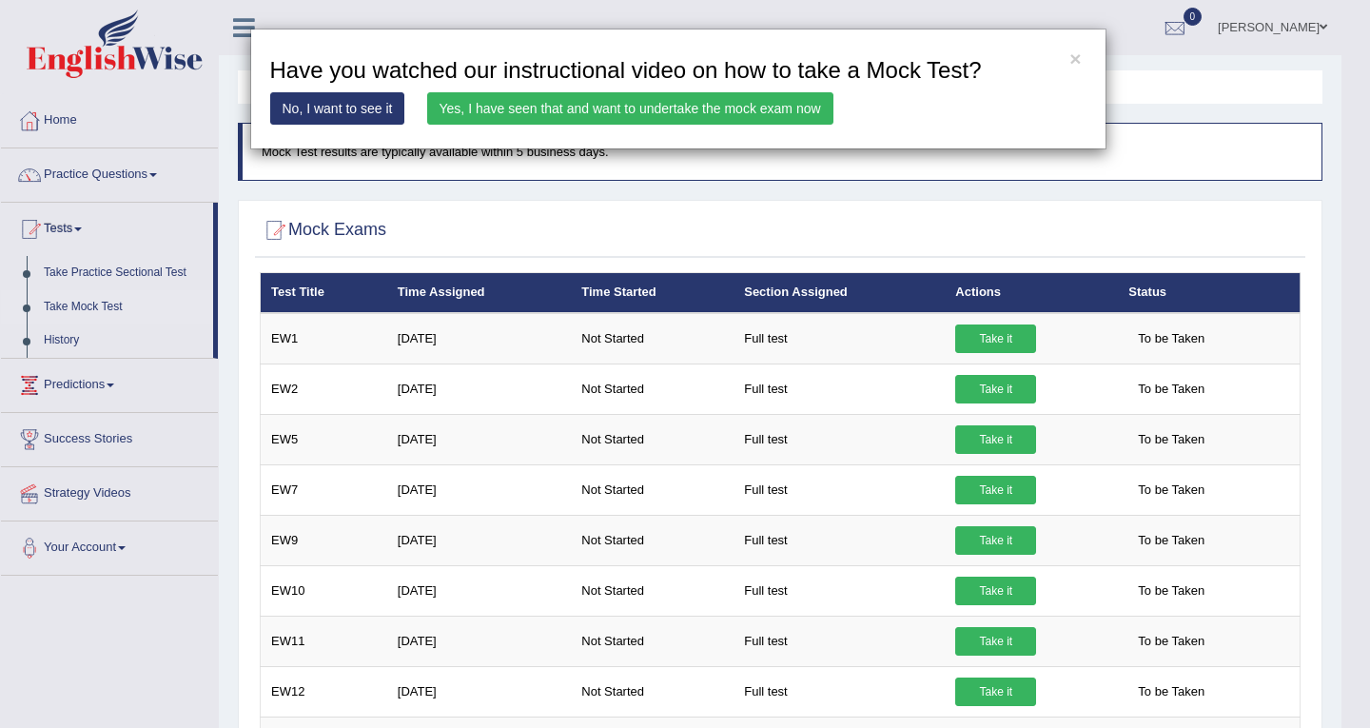
click at [377, 111] on link "No, I want to see it" at bounding box center [337, 108] width 135 height 32
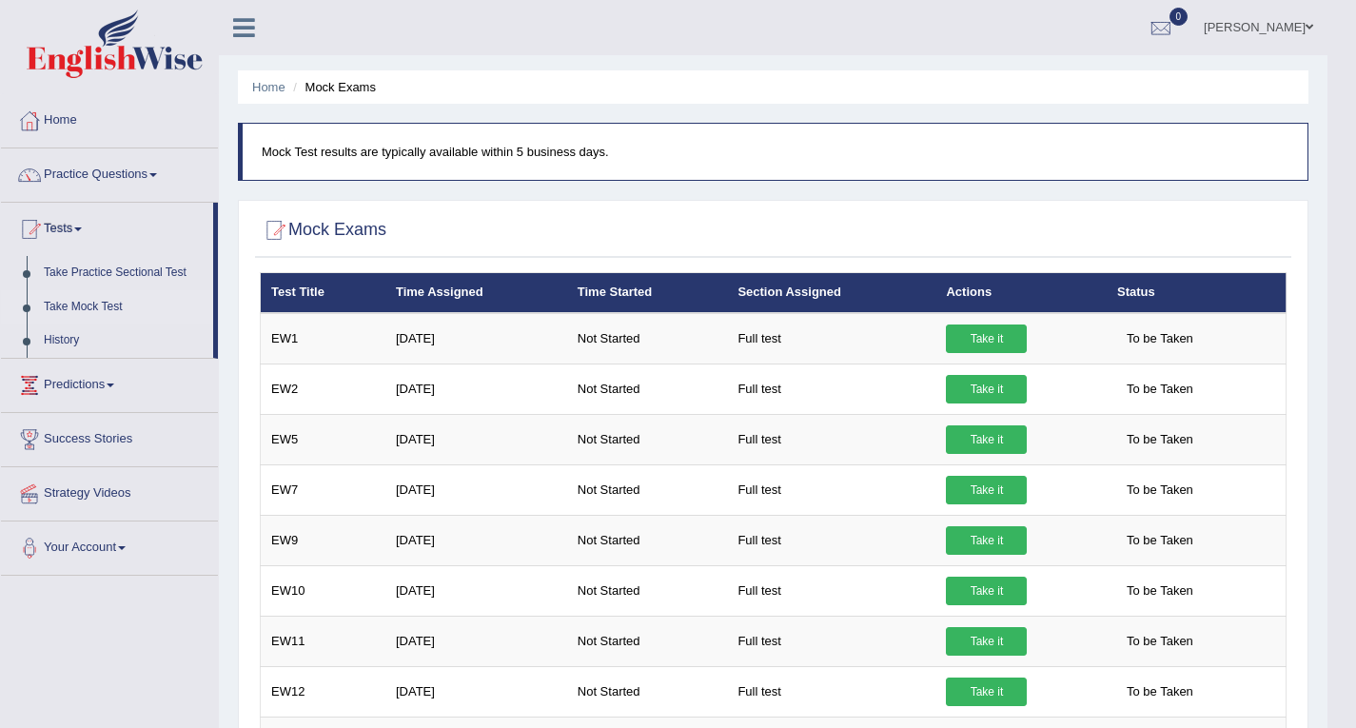
click at [49, 110] on link "Home" at bounding box center [109, 118] width 217 height 48
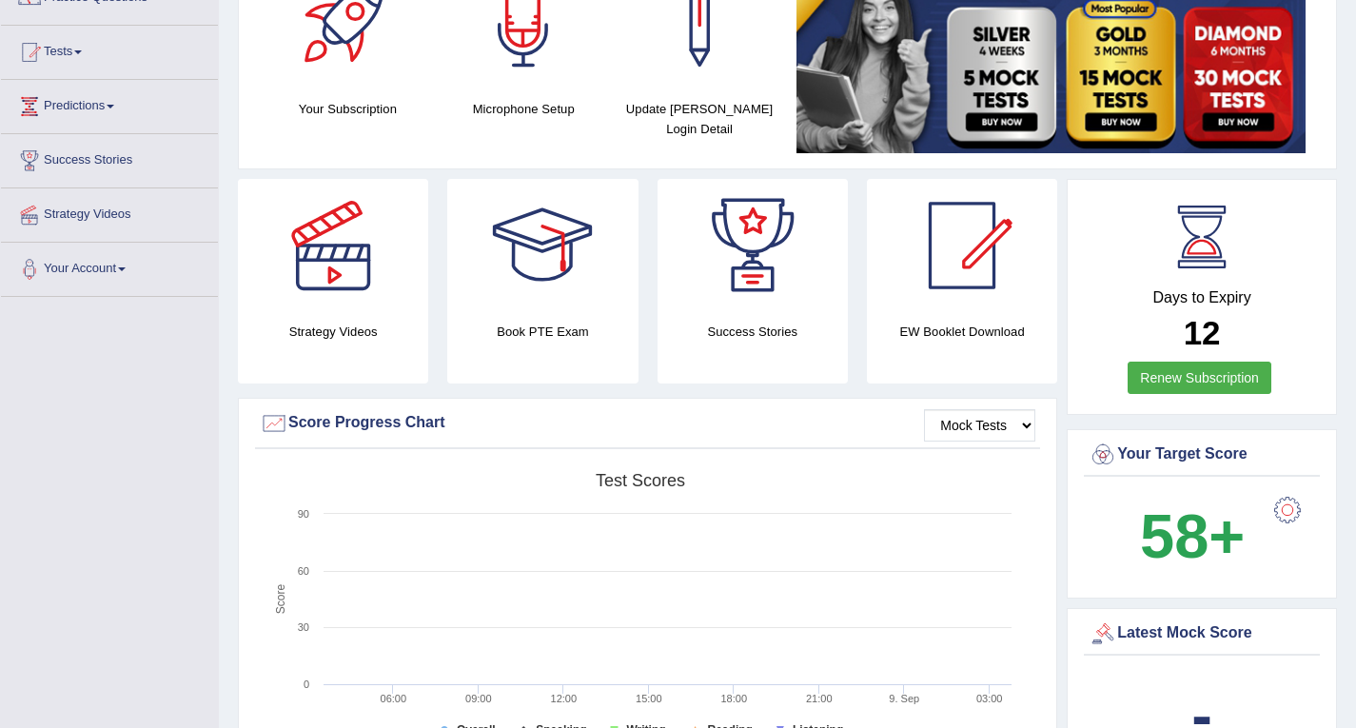
scroll to position [190, 0]
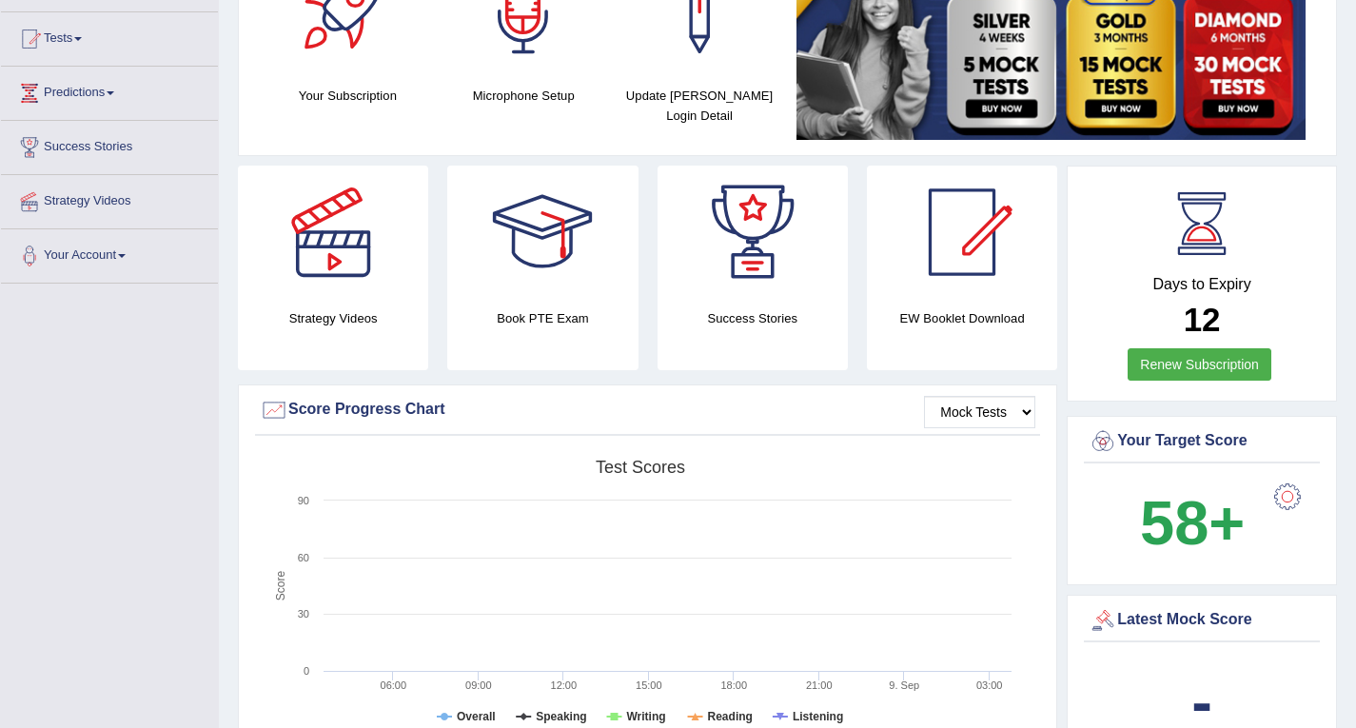
click at [335, 269] on div at bounding box center [332, 232] width 133 height 133
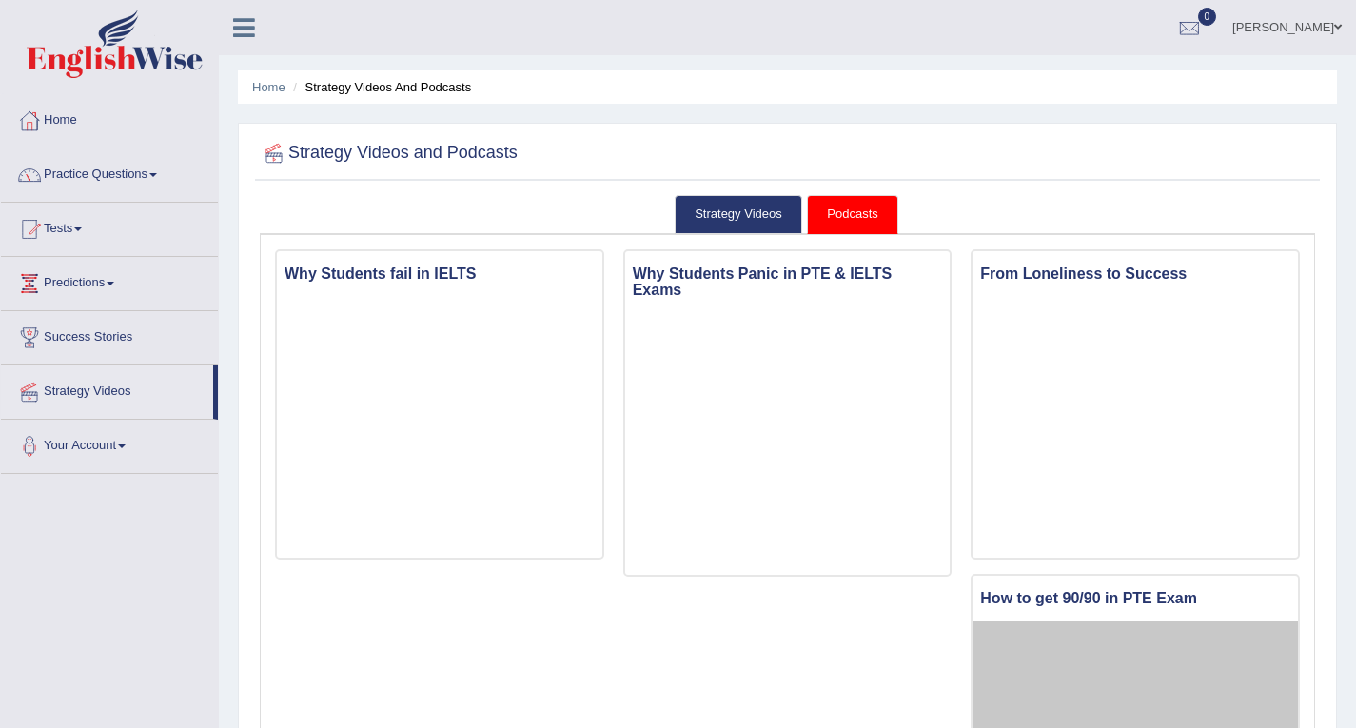
click at [164, 172] on link "Practice Questions" at bounding box center [109, 172] width 217 height 48
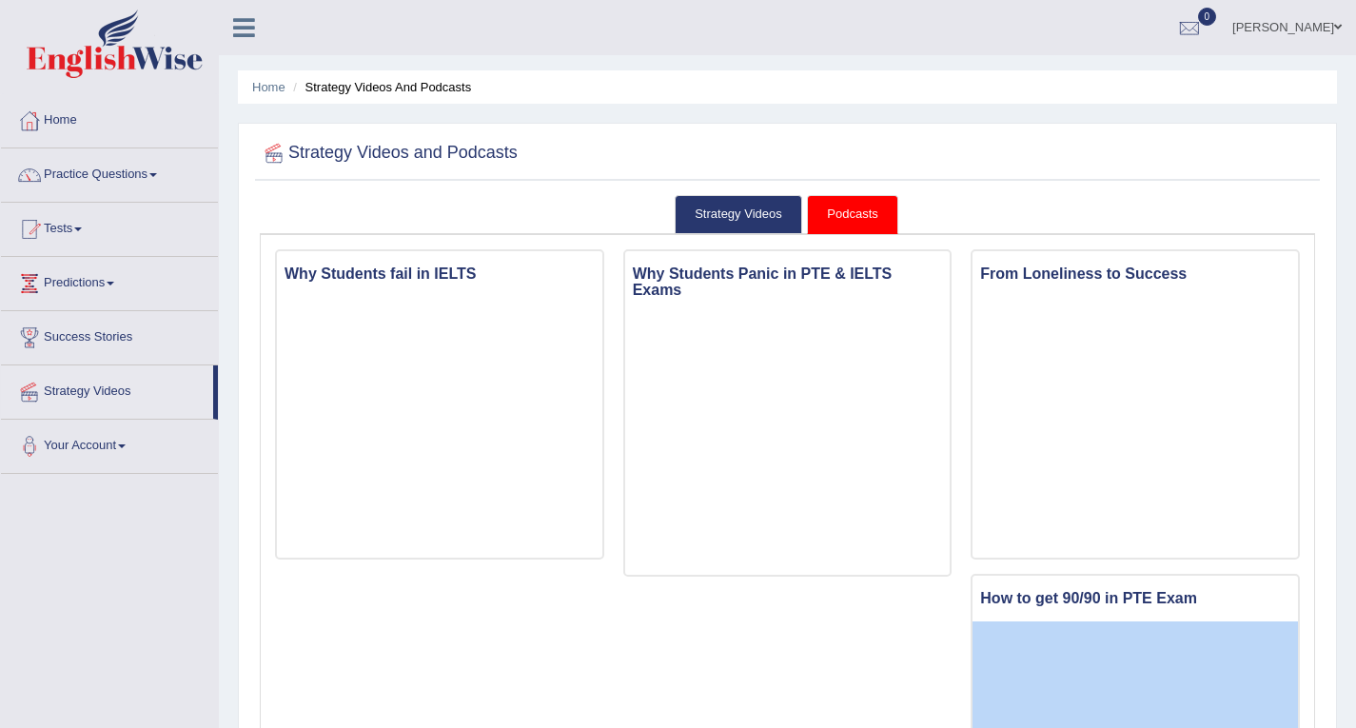
click at [173, 171] on link "Practice Questions" at bounding box center [109, 172] width 217 height 48
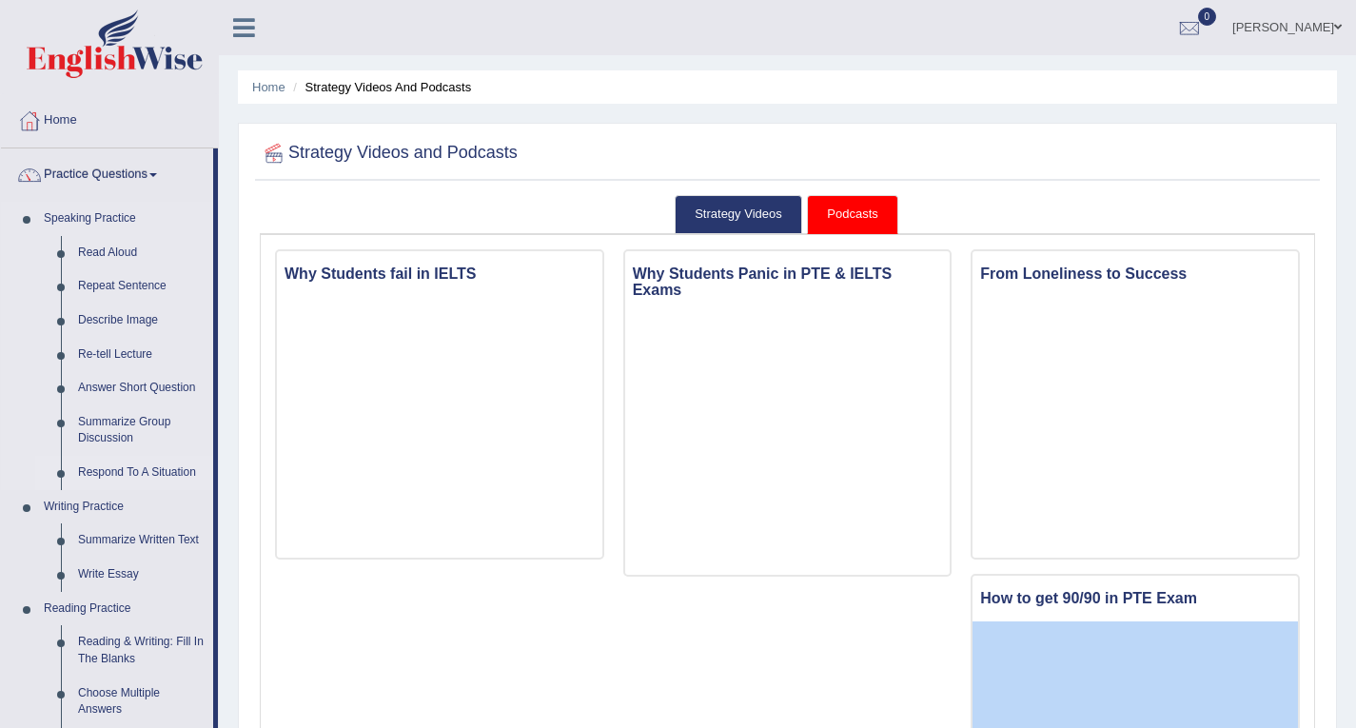
click at [173, 470] on link "Respond To A Situation" at bounding box center [141, 473] width 144 height 34
click at [173, 490] on li "Writing Practice Summarize Written Text Write Essay" at bounding box center [107, 541] width 212 height 102
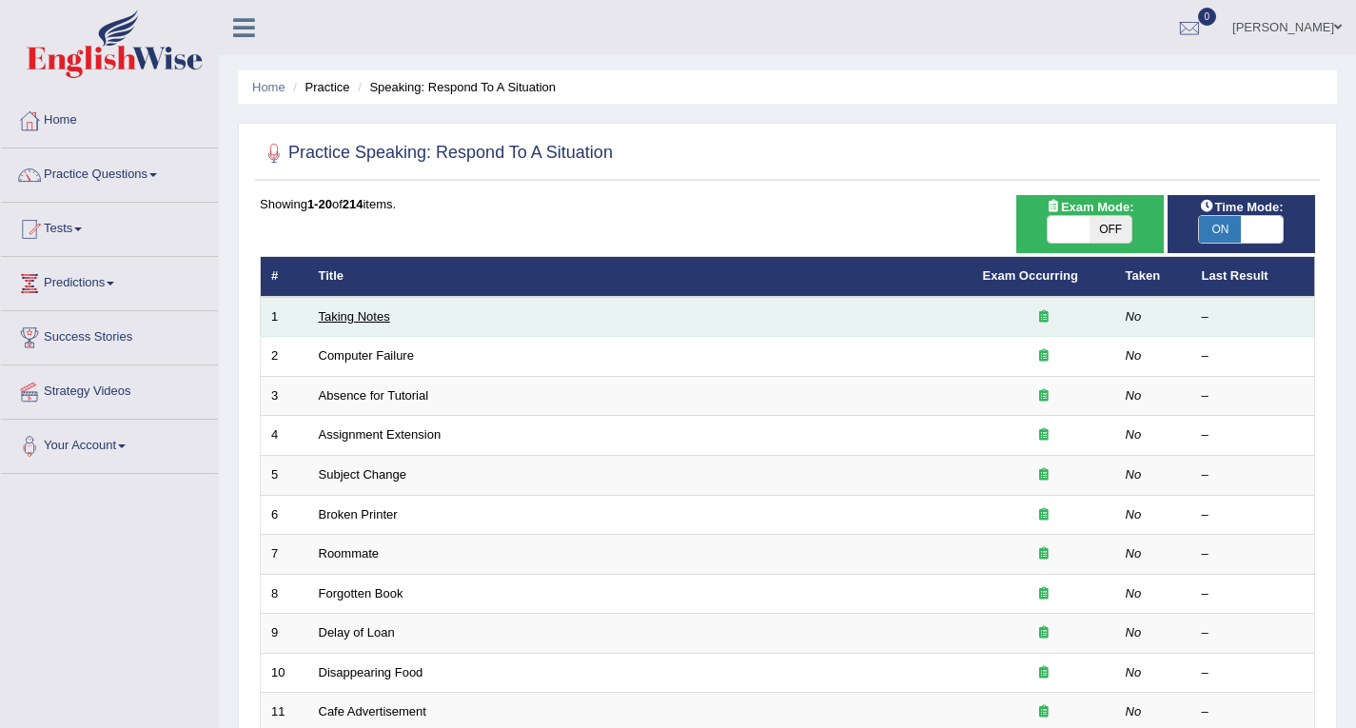
click at [351, 317] on link "Taking Notes" at bounding box center [354, 316] width 71 height 14
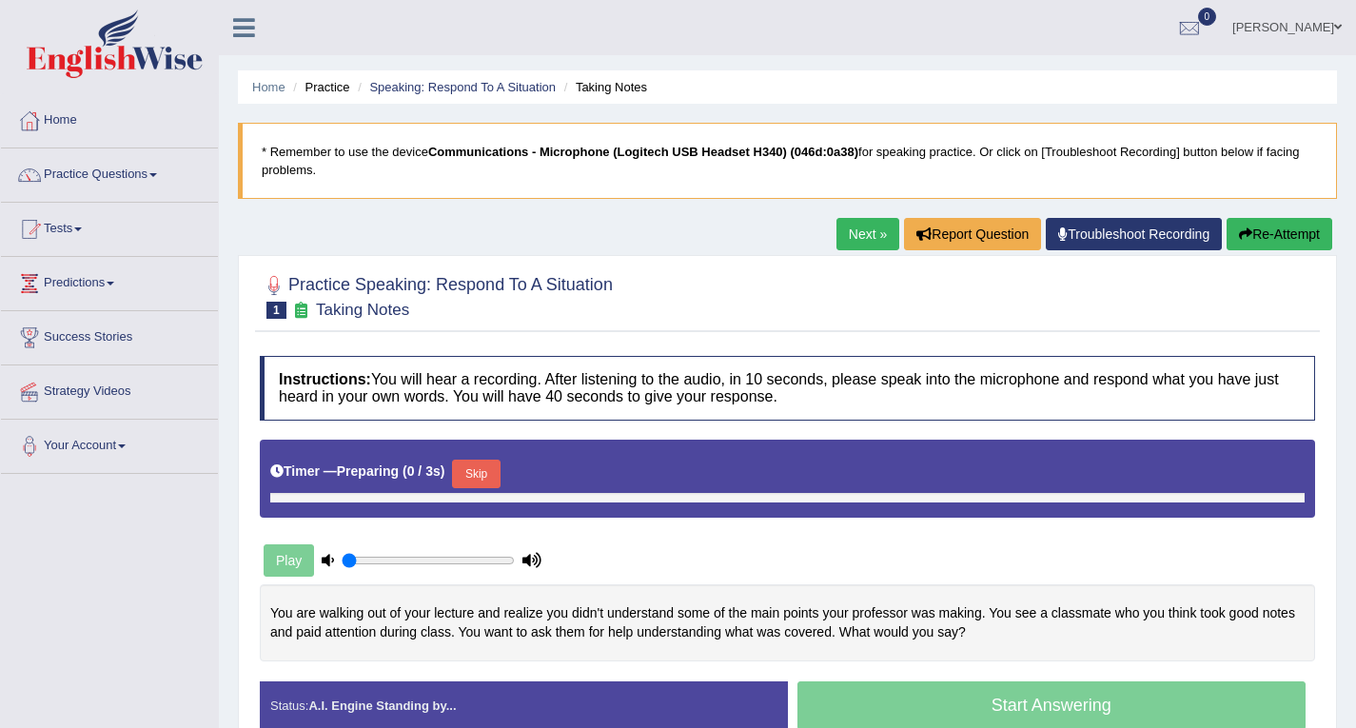
type input "1"
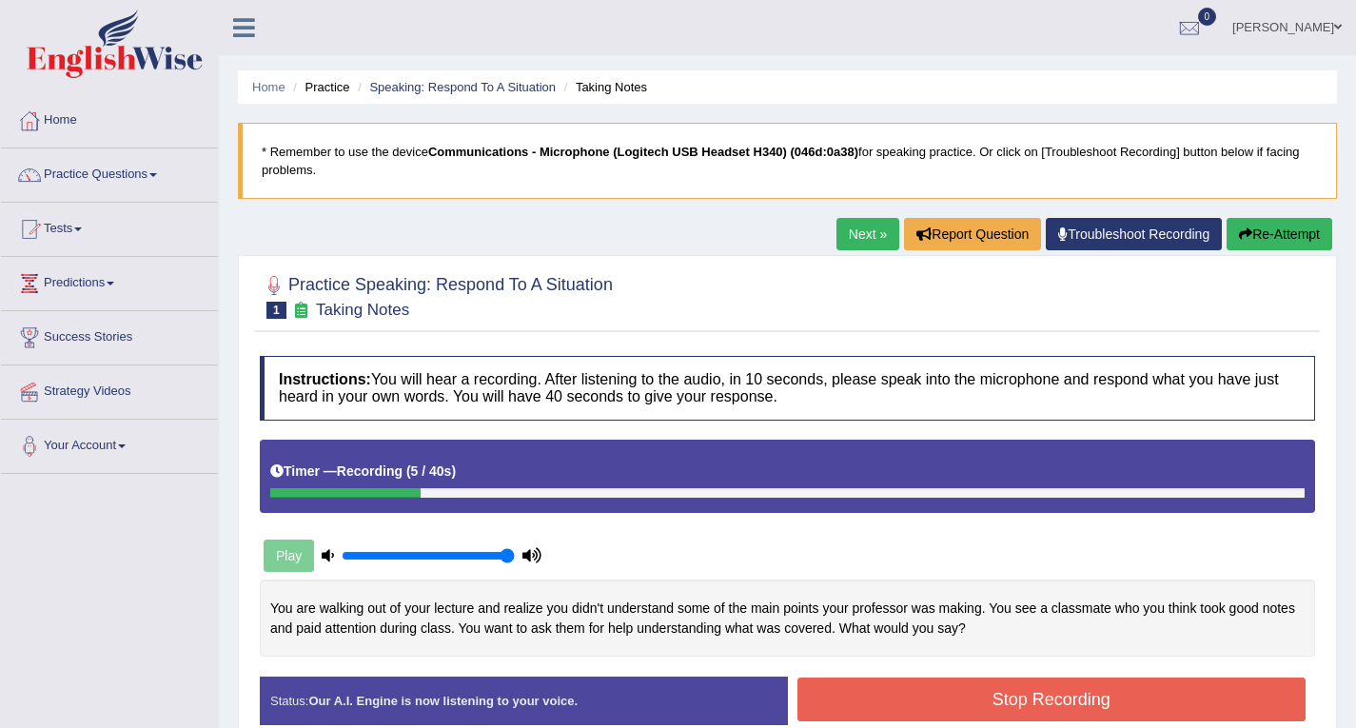
click at [1281, 237] on button "Re-Attempt" at bounding box center [1280, 234] width 106 height 32
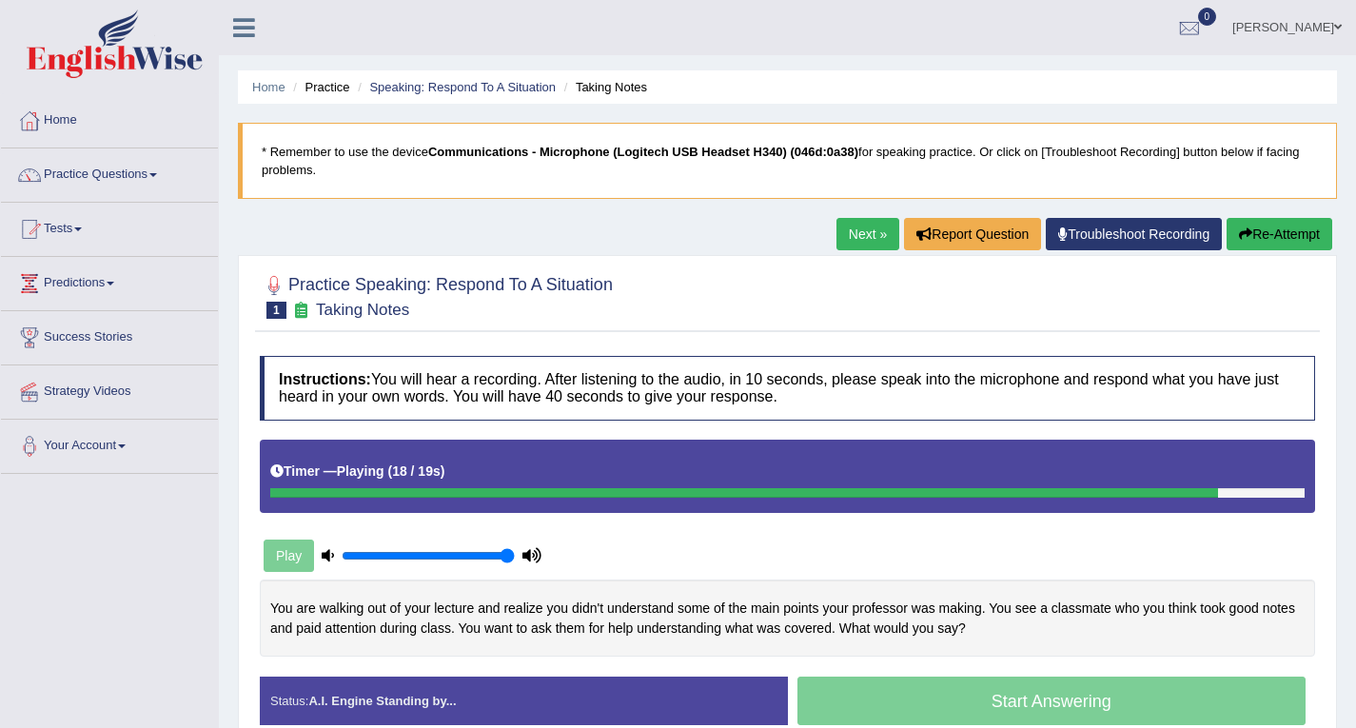
scroll to position [95, 0]
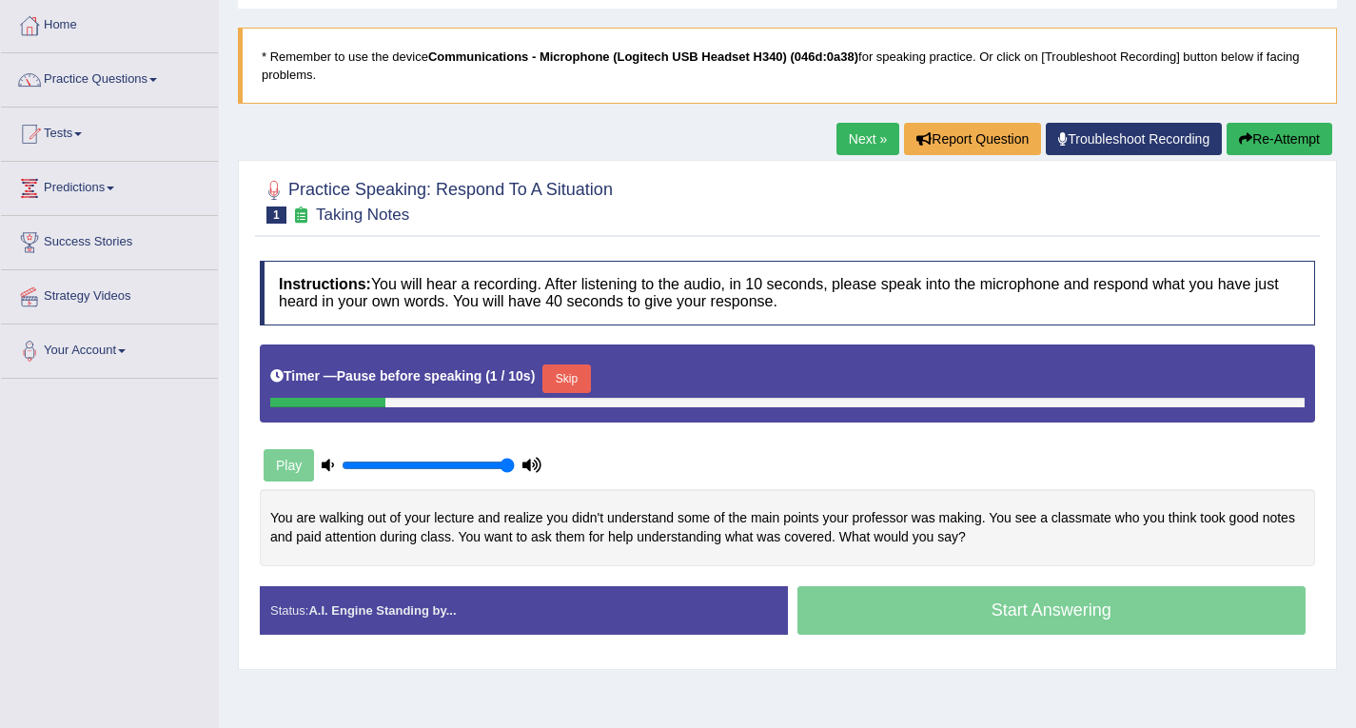
click at [1093, 605] on div "Start Answering" at bounding box center [1052, 612] width 528 height 53
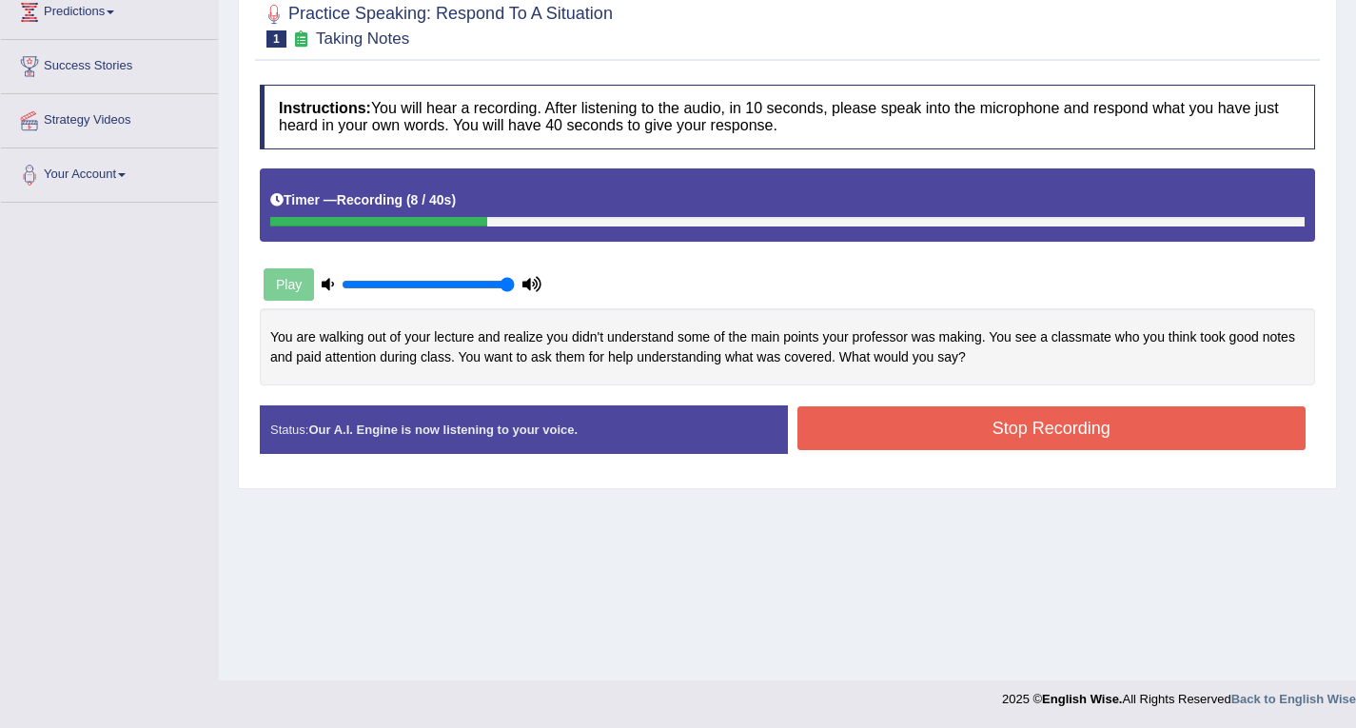
scroll to position [0, 0]
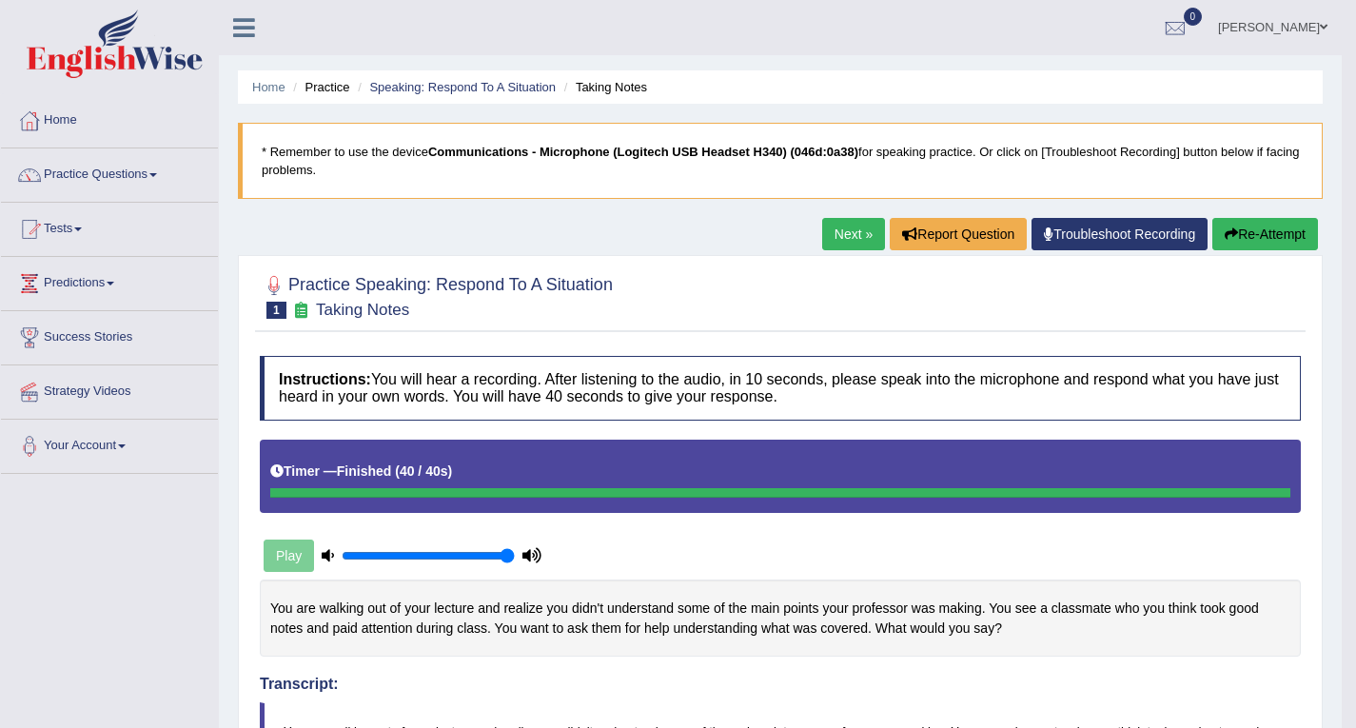
click at [1243, 240] on button "Re-Attempt" at bounding box center [1265, 234] width 106 height 32
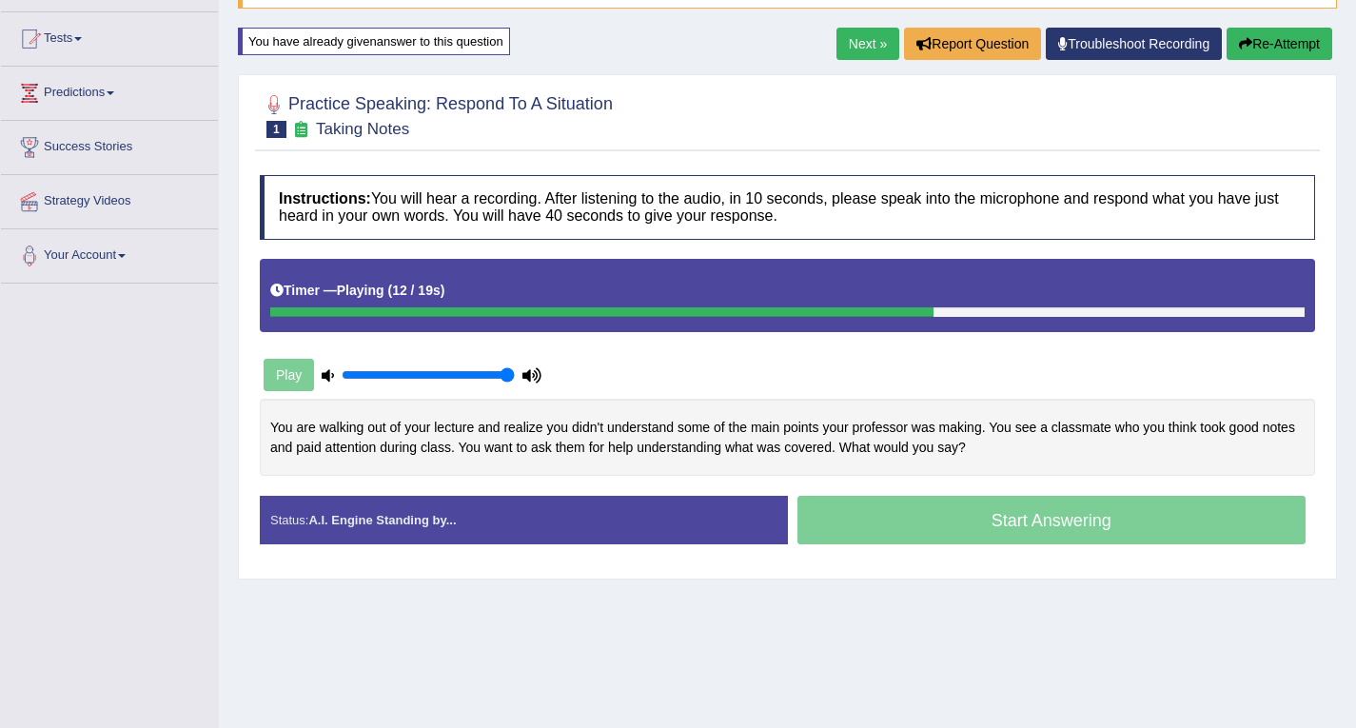
scroll to position [95, 0]
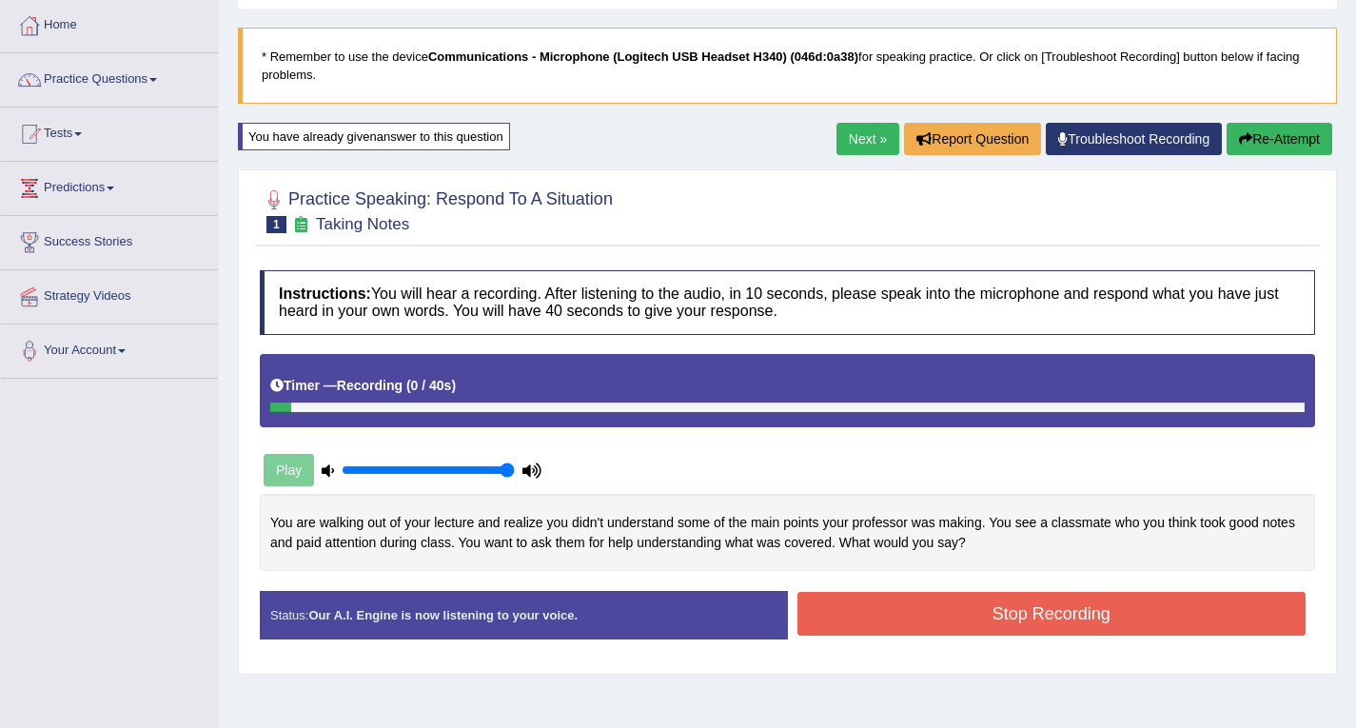
click at [924, 613] on button "Stop Recording" at bounding box center [1052, 614] width 509 height 44
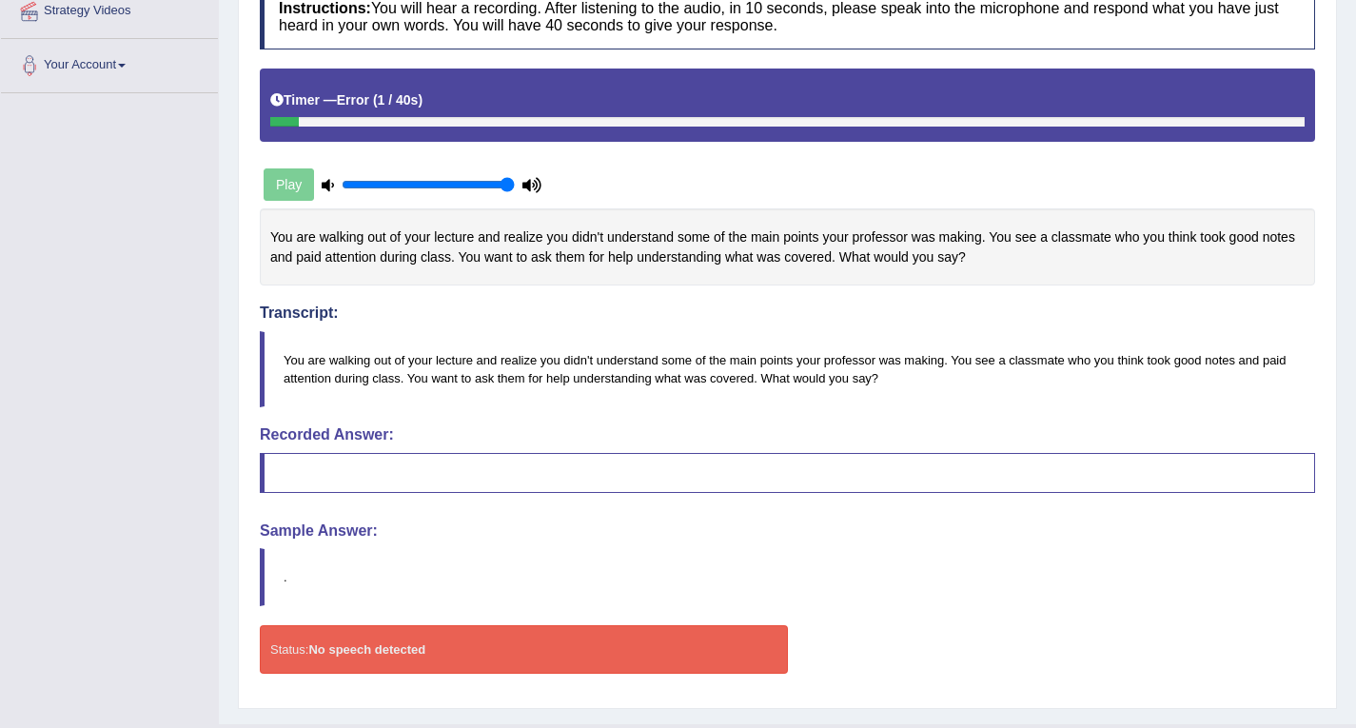
scroll to position [0, 0]
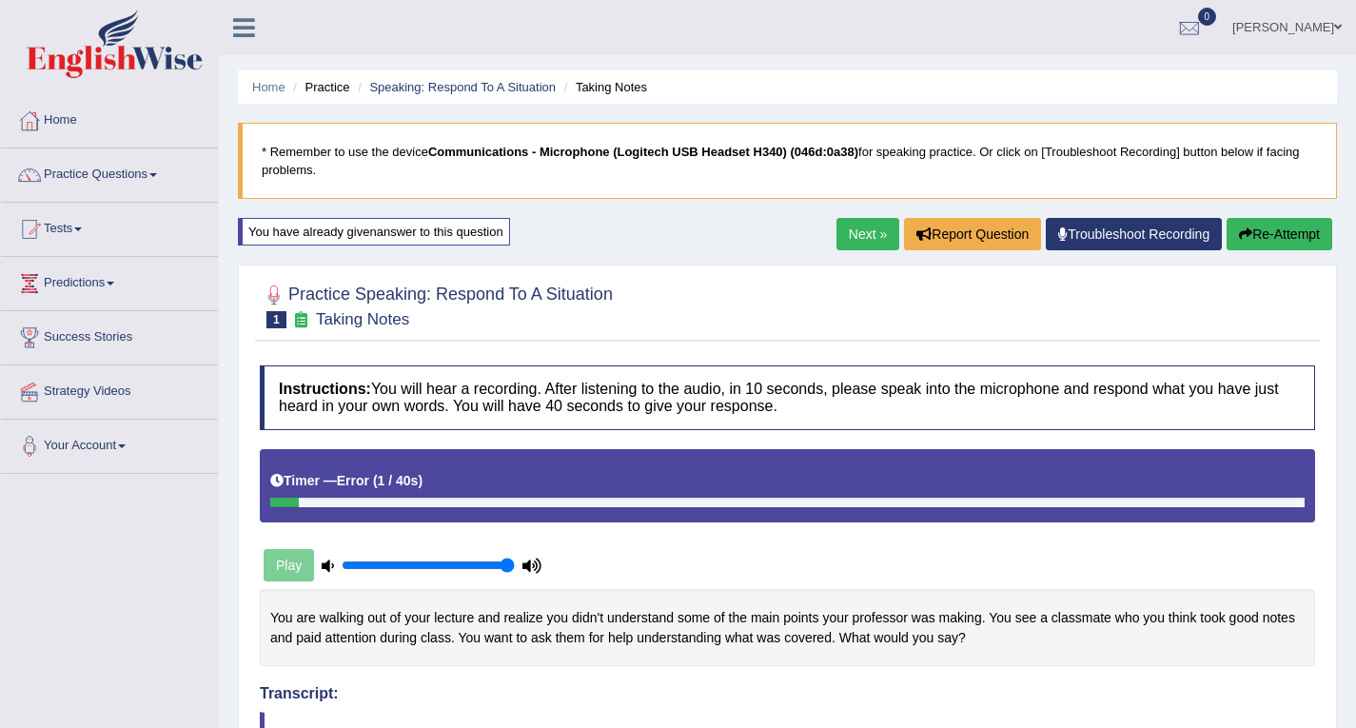
click at [160, 171] on link "Practice Questions" at bounding box center [109, 172] width 217 height 48
click at [216, 190] on link "Practice Questions" at bounding box center [109, 172] width 217 height 48
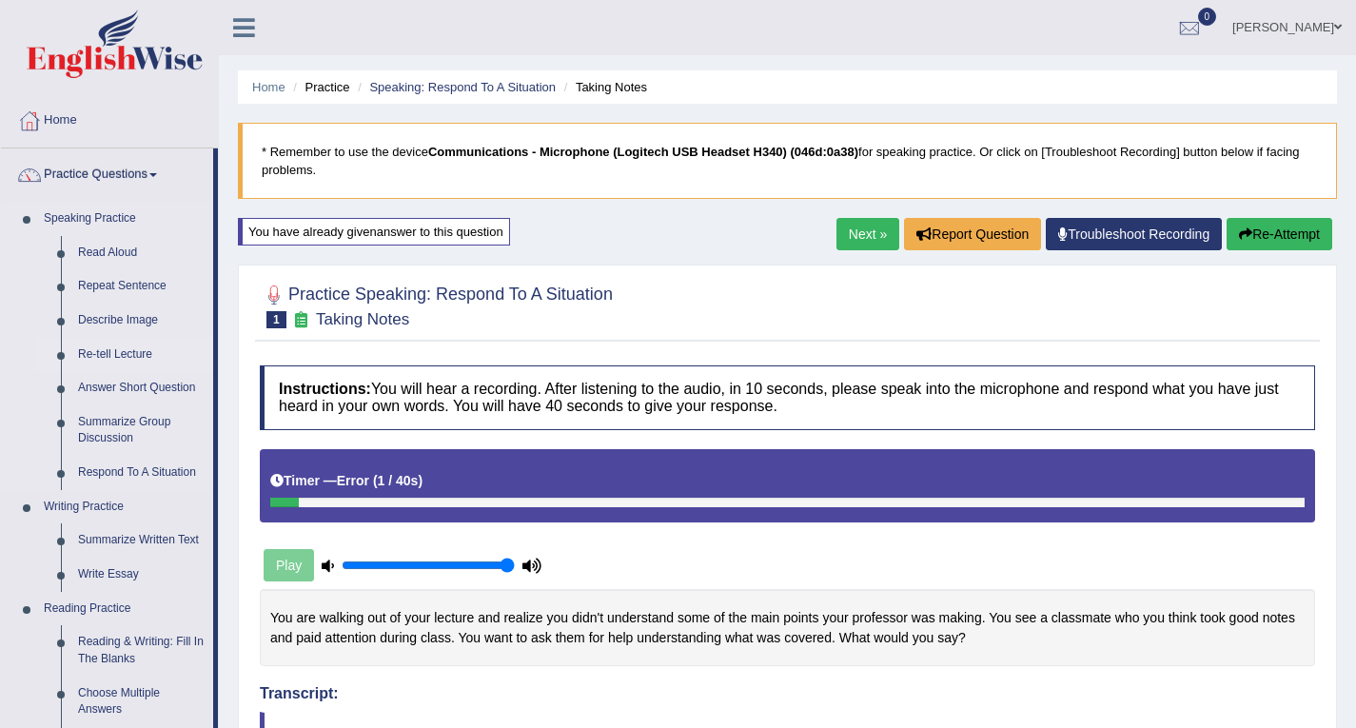
click at [143, 355] on link "Re-tell Lecture" at bounding box center [141, 355] width 144 height 34
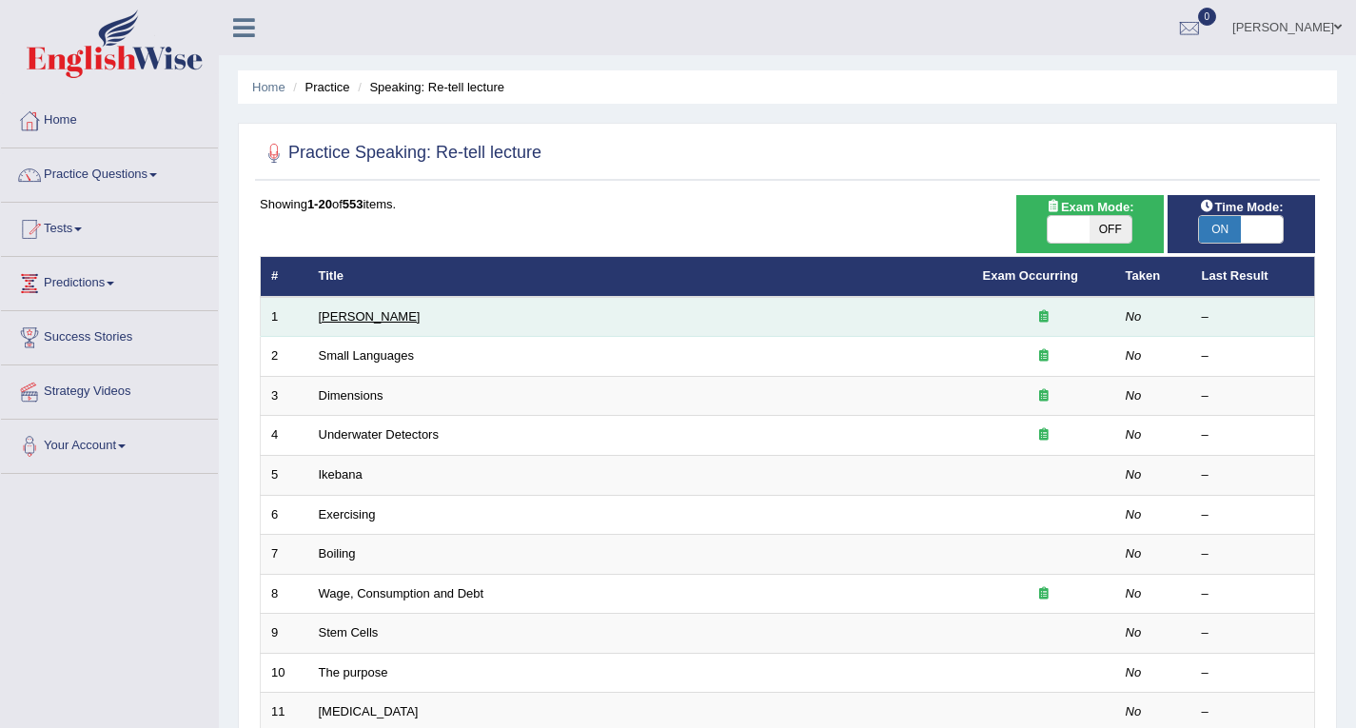
click at [371, 309] on link "[PERSON_NAME]" at bounding box center [370, 316] width 102 height 14
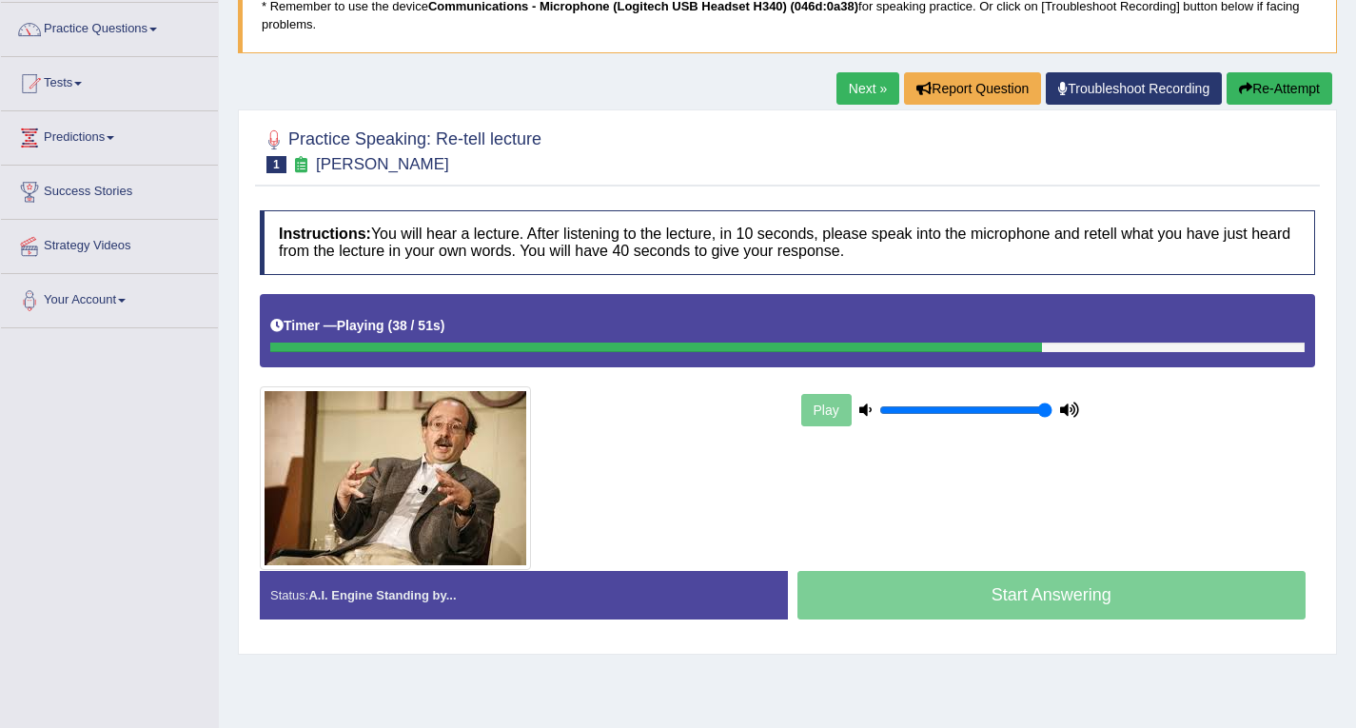
scroll to position [271, 0]
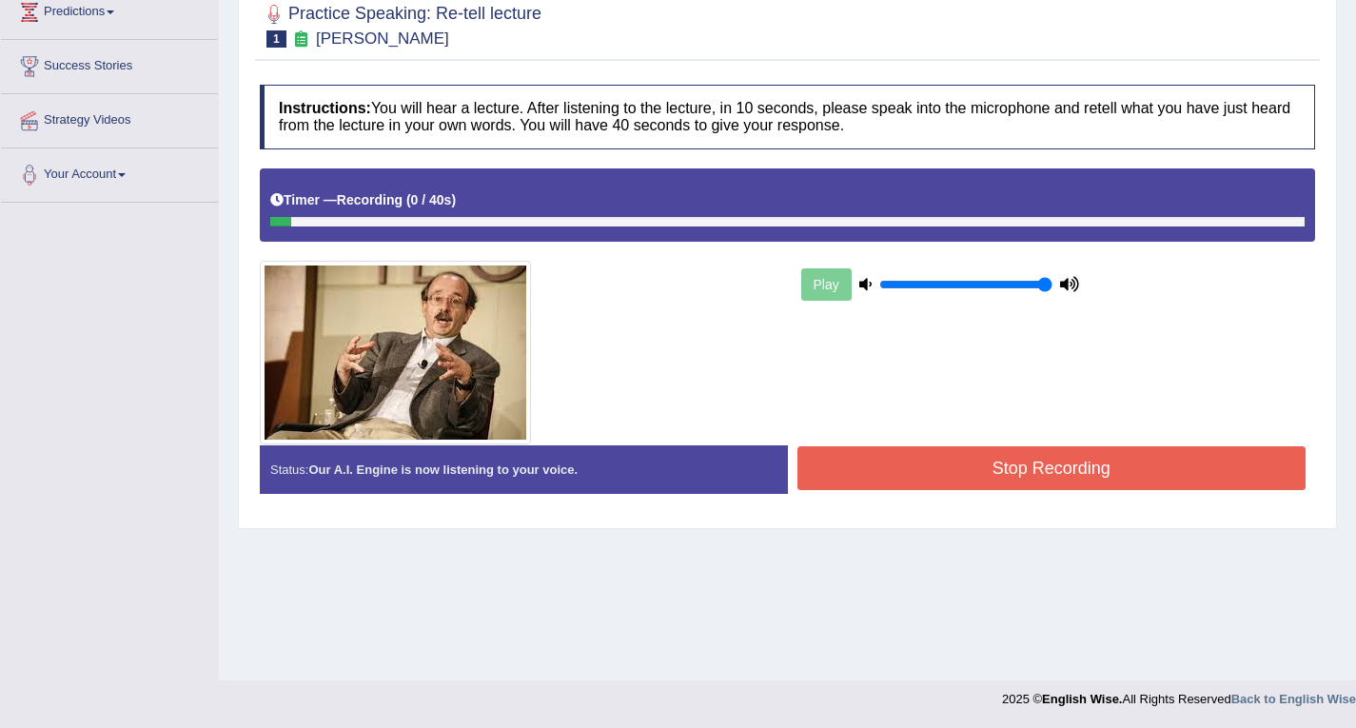
click at [996, 483] on button "Stop Recording" at bounding box center [1052, 468] width 509 height 44
click at [996, 483] on div "Status: Our A.I. Engine is now listening to your voice. Start Answering Stop Re…" at bounding box center [787, 479] width 1055 height 68
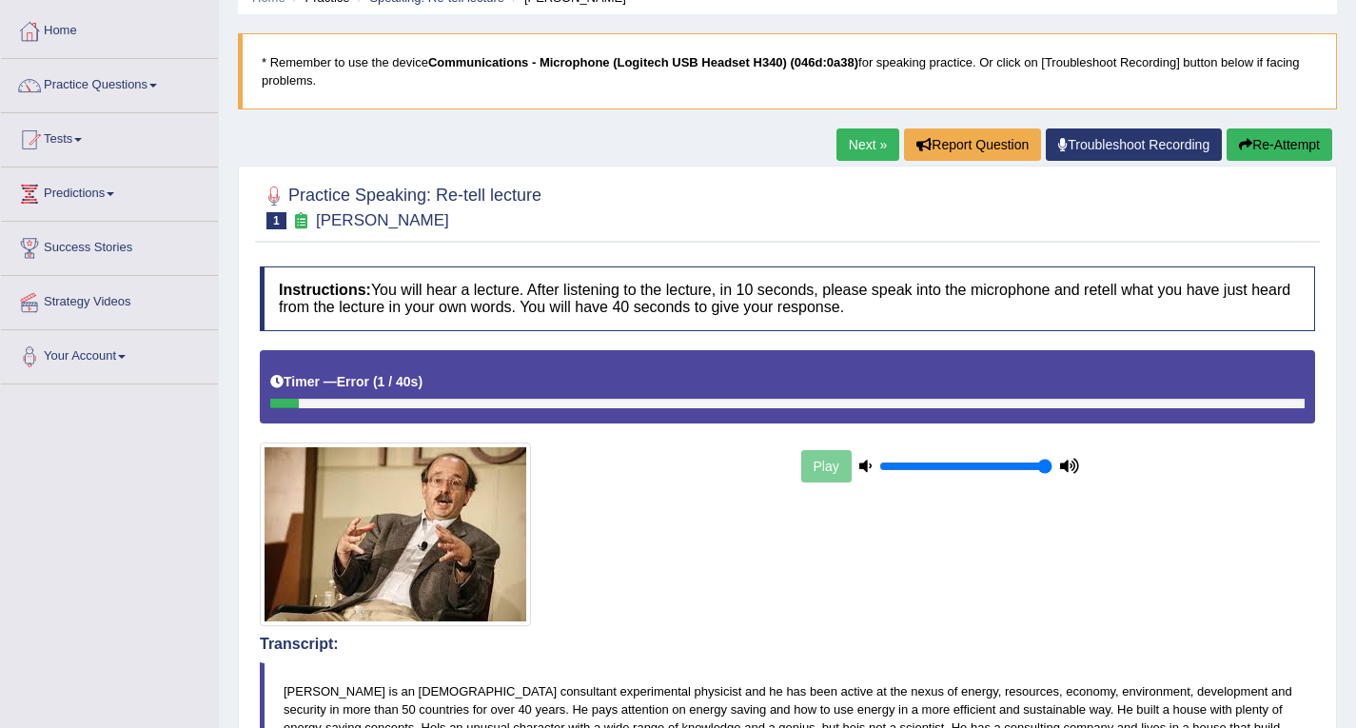
scroll to position [43, 0]
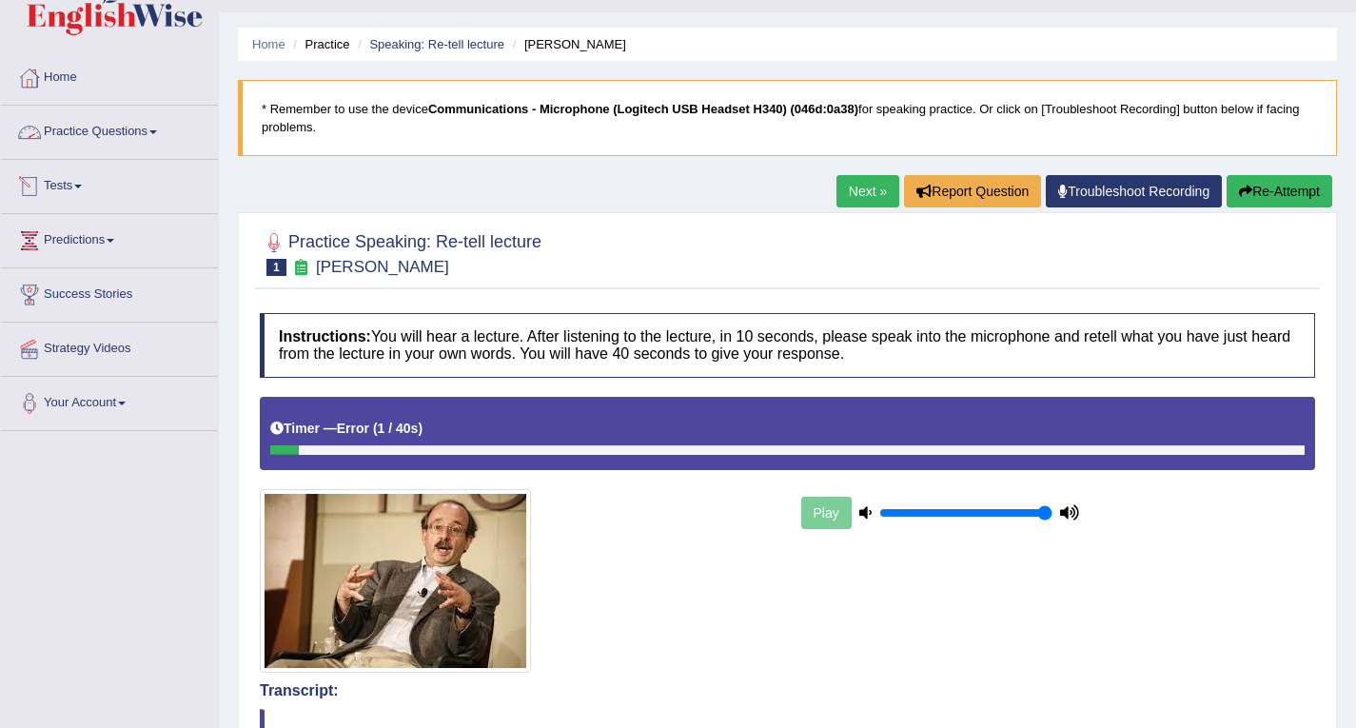
click at [180, 128] on link "Practice Questions" at bounding box center [109, 130] width 217 height 48
click at [225, 128] on div "Home Practice Speaking: Re-tell lecture [PERSON_NAME] * Remember to use the dev…" at bounding box center [787, 556] width 1137 height 1199
click at [208, 134] on link "Practice Questions" at bounding box center [109, 130] width 217 height 48
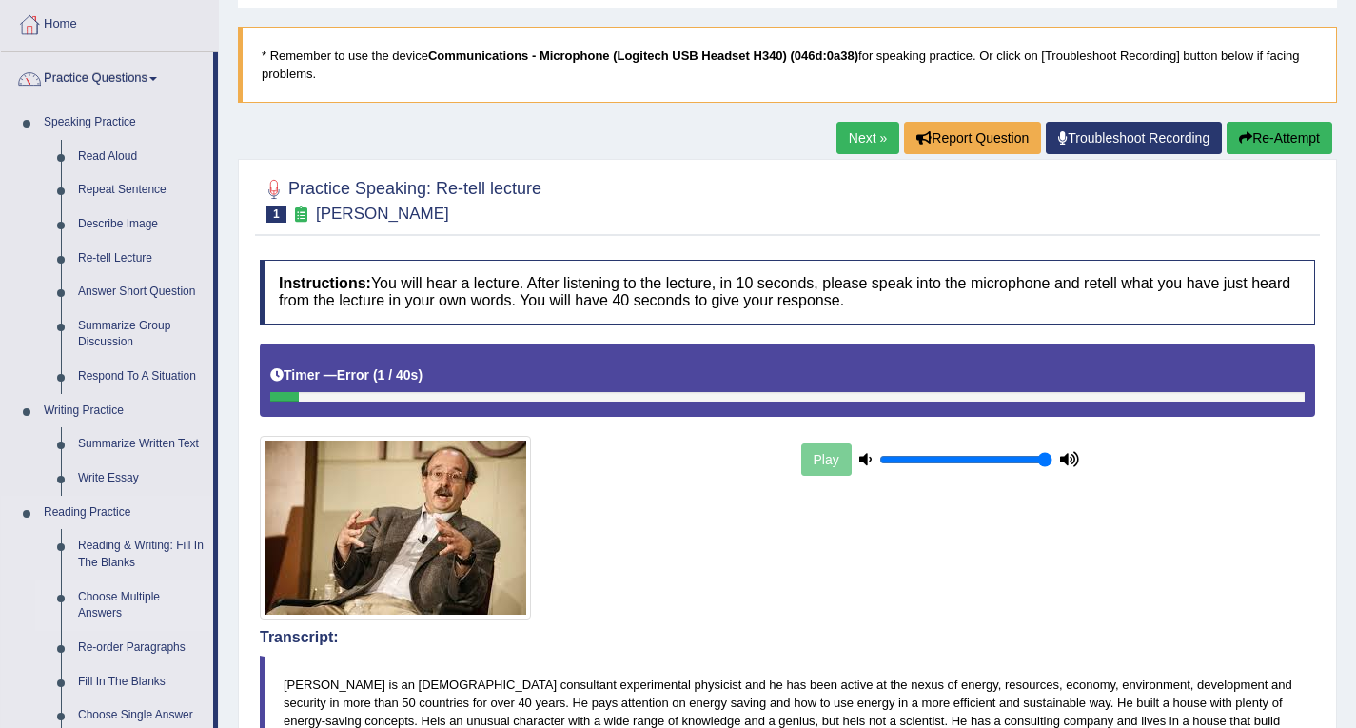
scroll to position [138, 0]
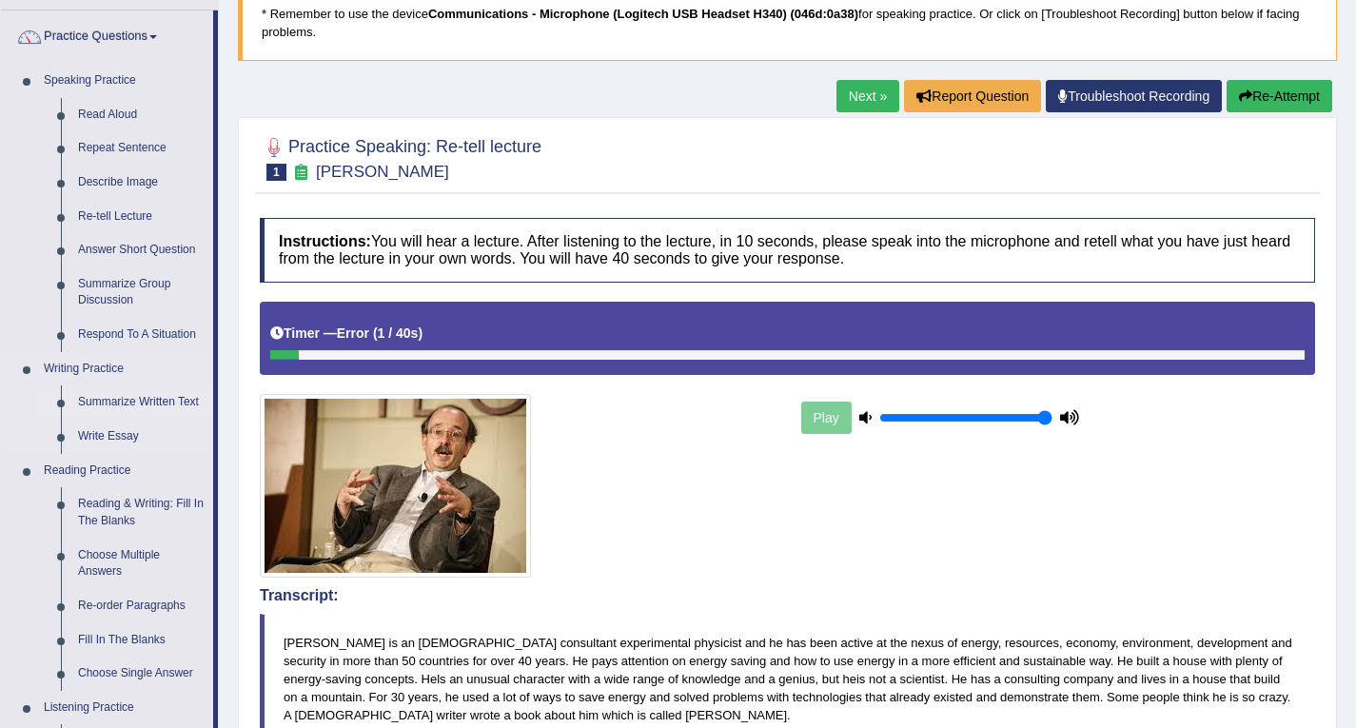
click at [187, 397] on link "Summarize Written Text" at bounding box center [141, 402] width 144 height 34
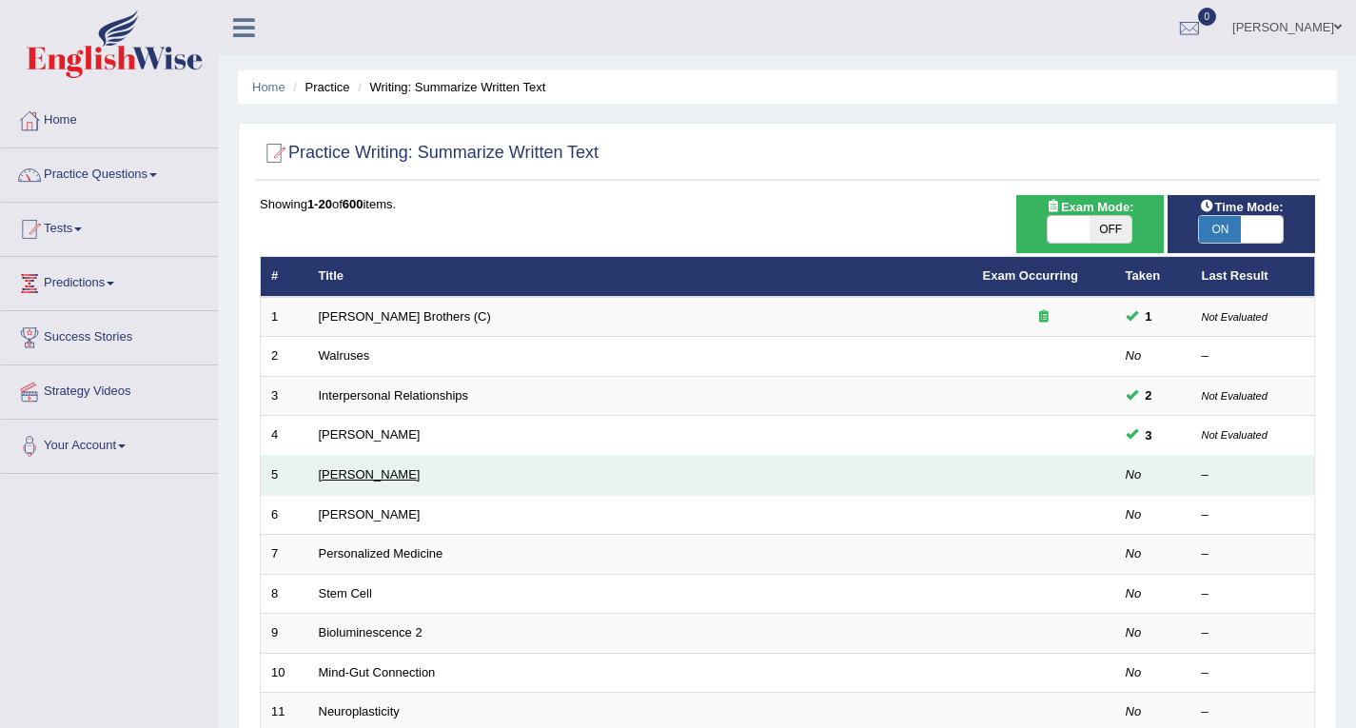
click at [340, 475] on link "[PERSON_NAME]" at bounding box center [370, 474] width 102 height 14
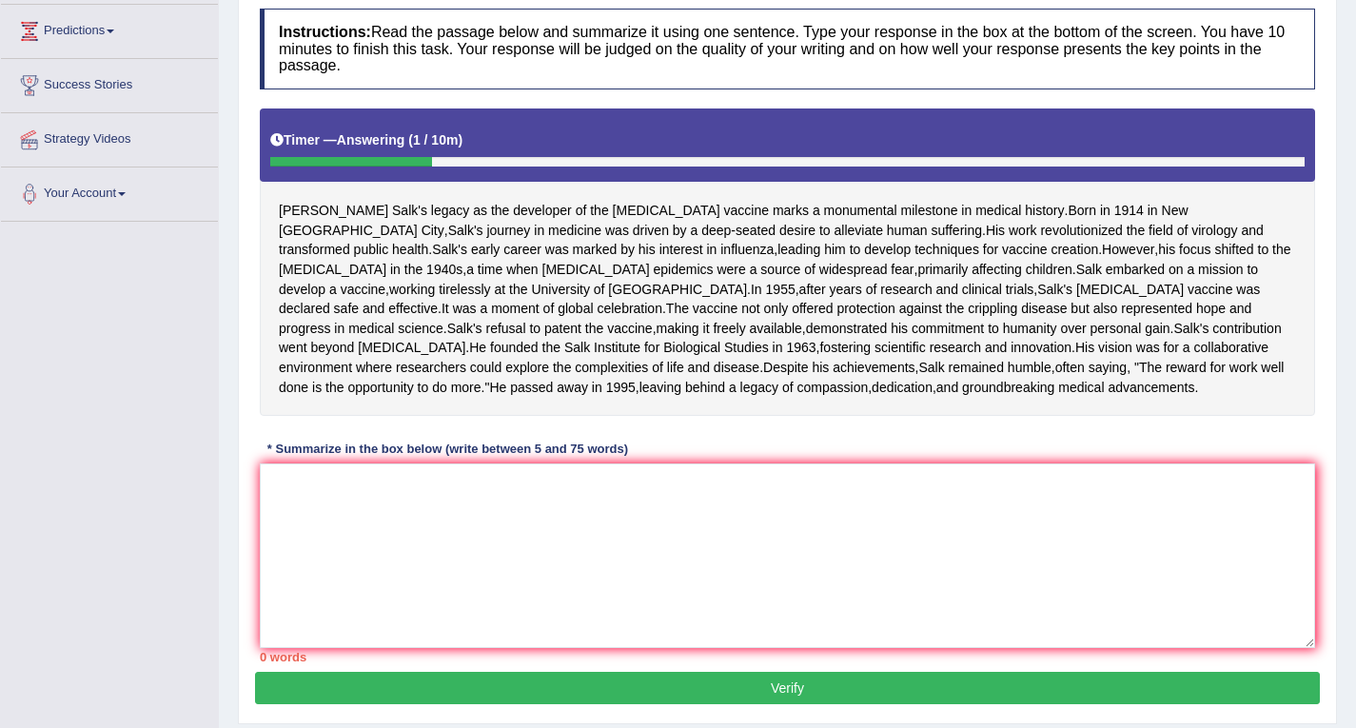
scroll to position [286, 0]
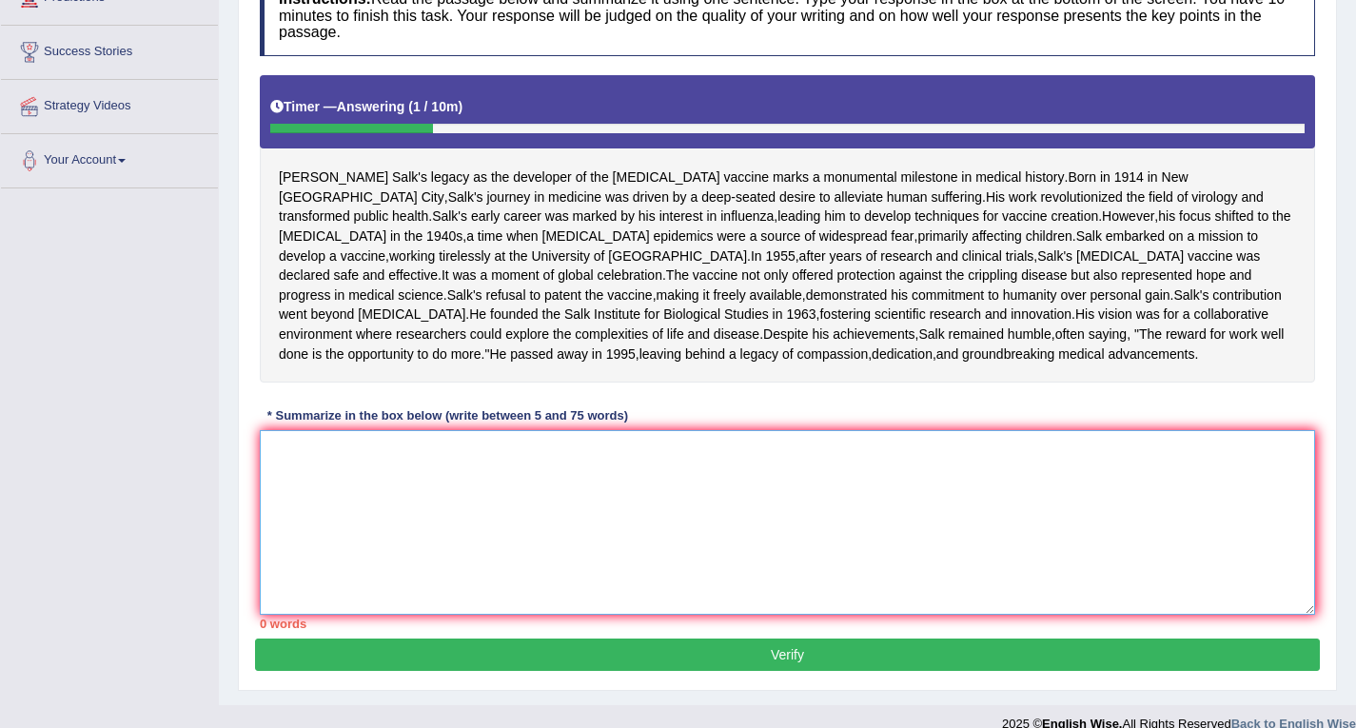
click at [321, 588] on textarea at bounding box center [787, 522] width 1055 height 185
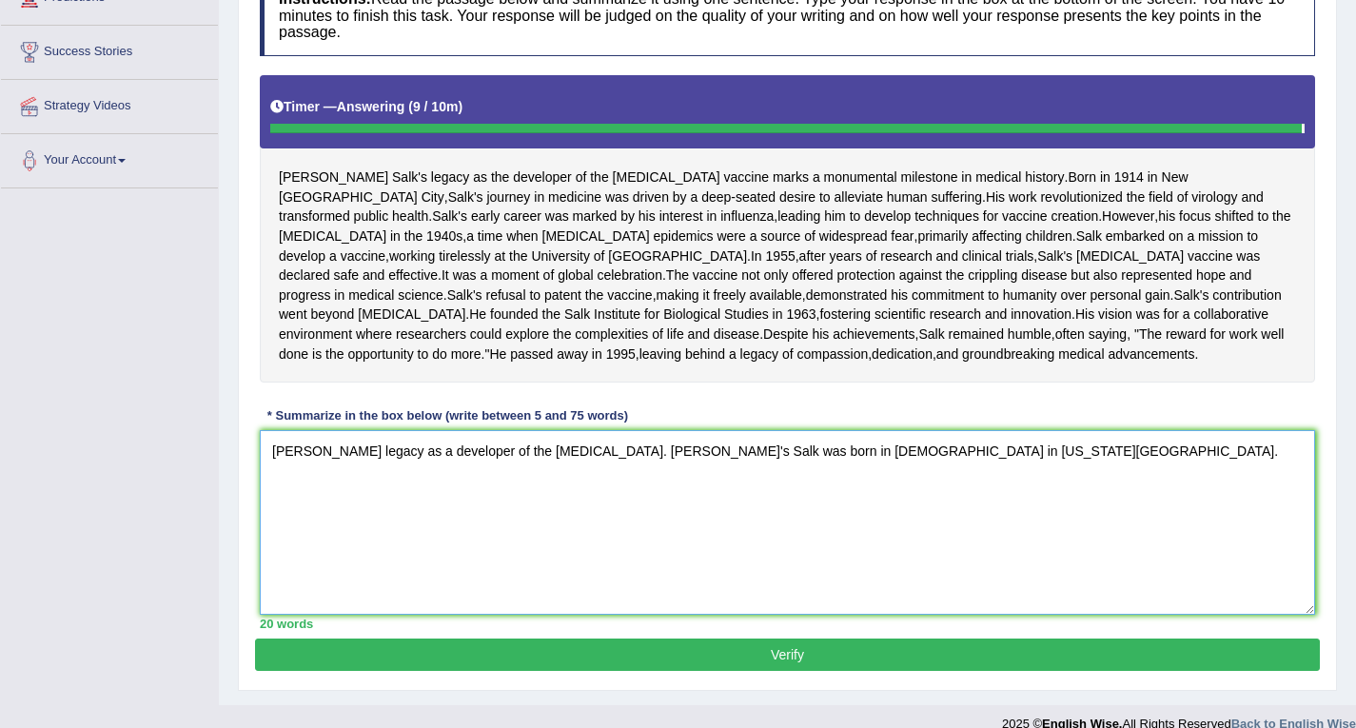
type textarea "[PERSON_NAME] legacy as a developer of the [MEDICAL_DATA]. [PERSON_NAME]'s Salk…"
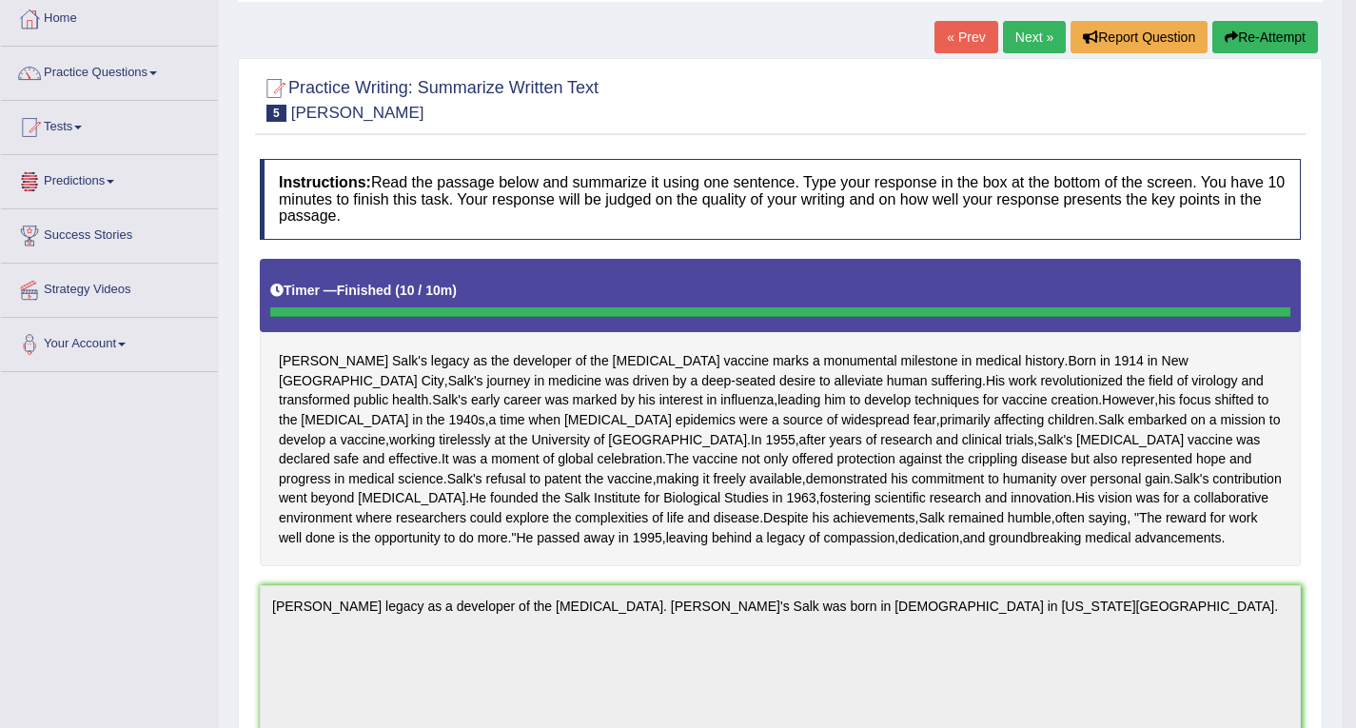
scroll to position [0, 0]
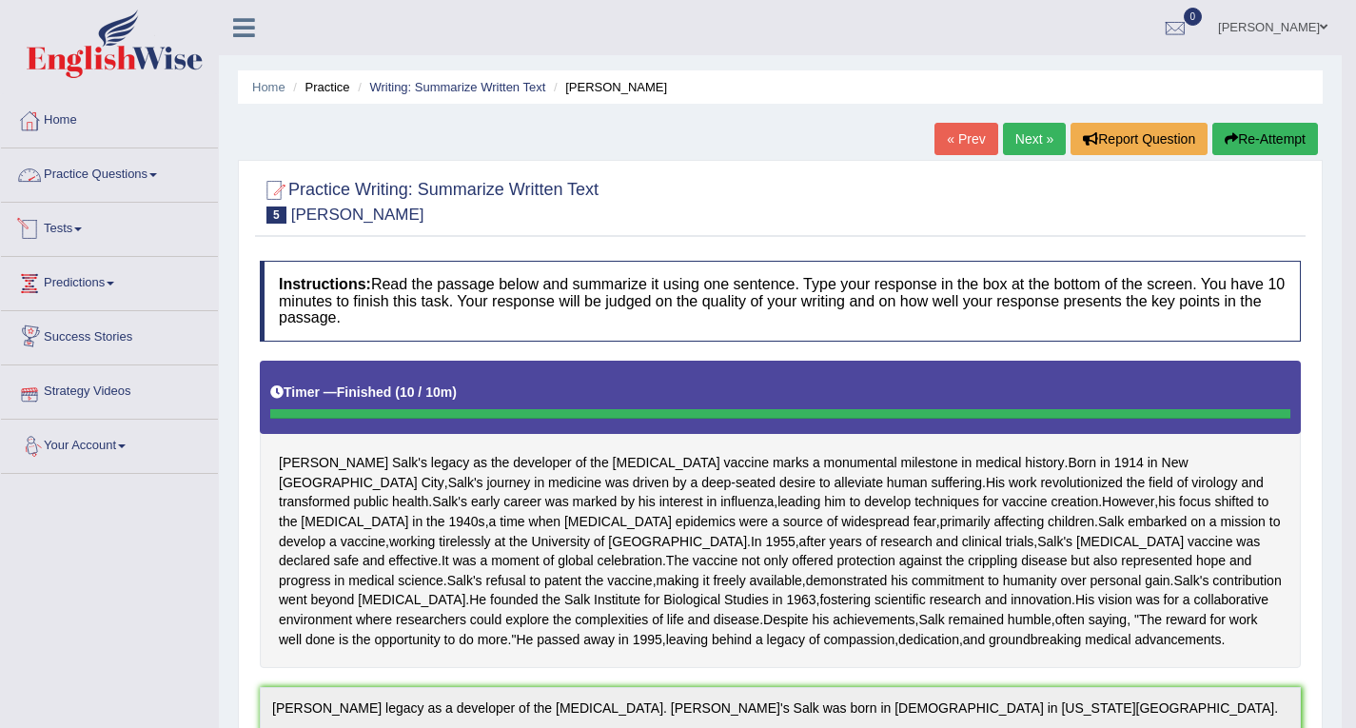
click at [154, 168] on link "Practice Questions" at bounding box center [109, 172] width 217 height 48
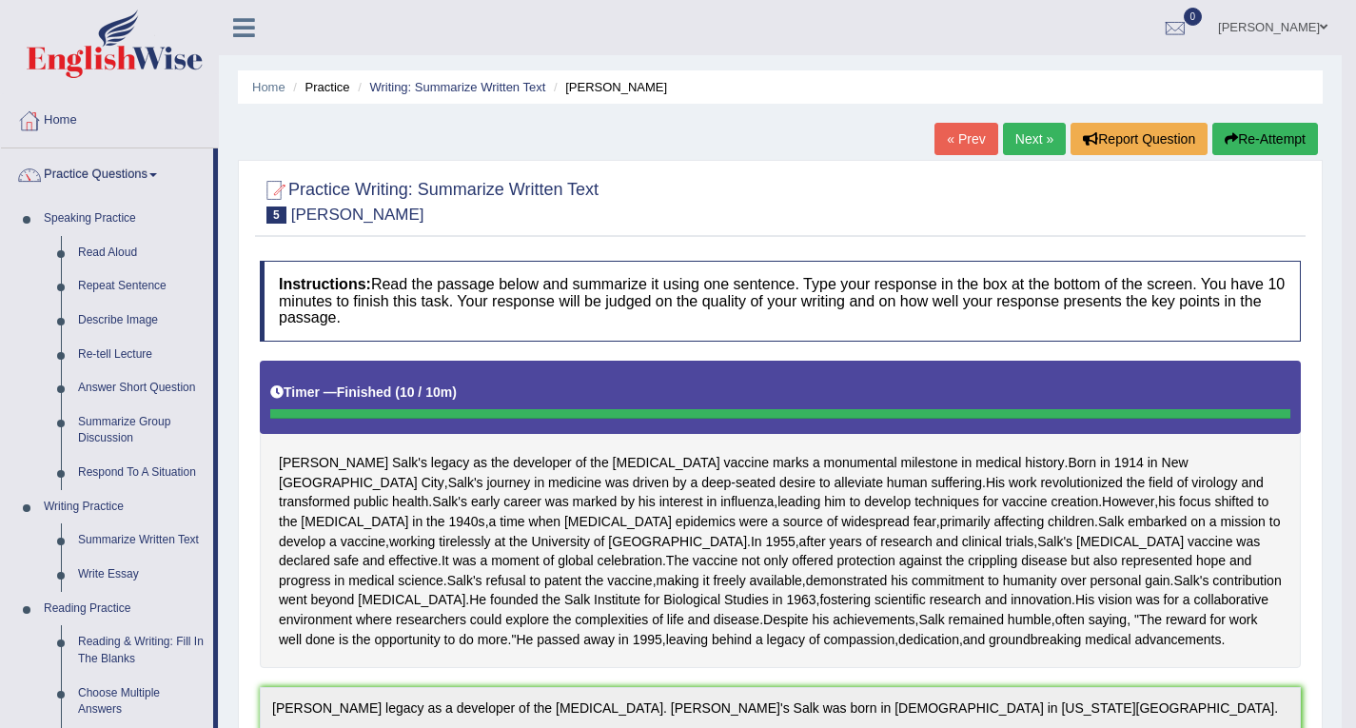
click at [70, 117] on link "Home" at bounding box center [109, 118] width 217 height 48
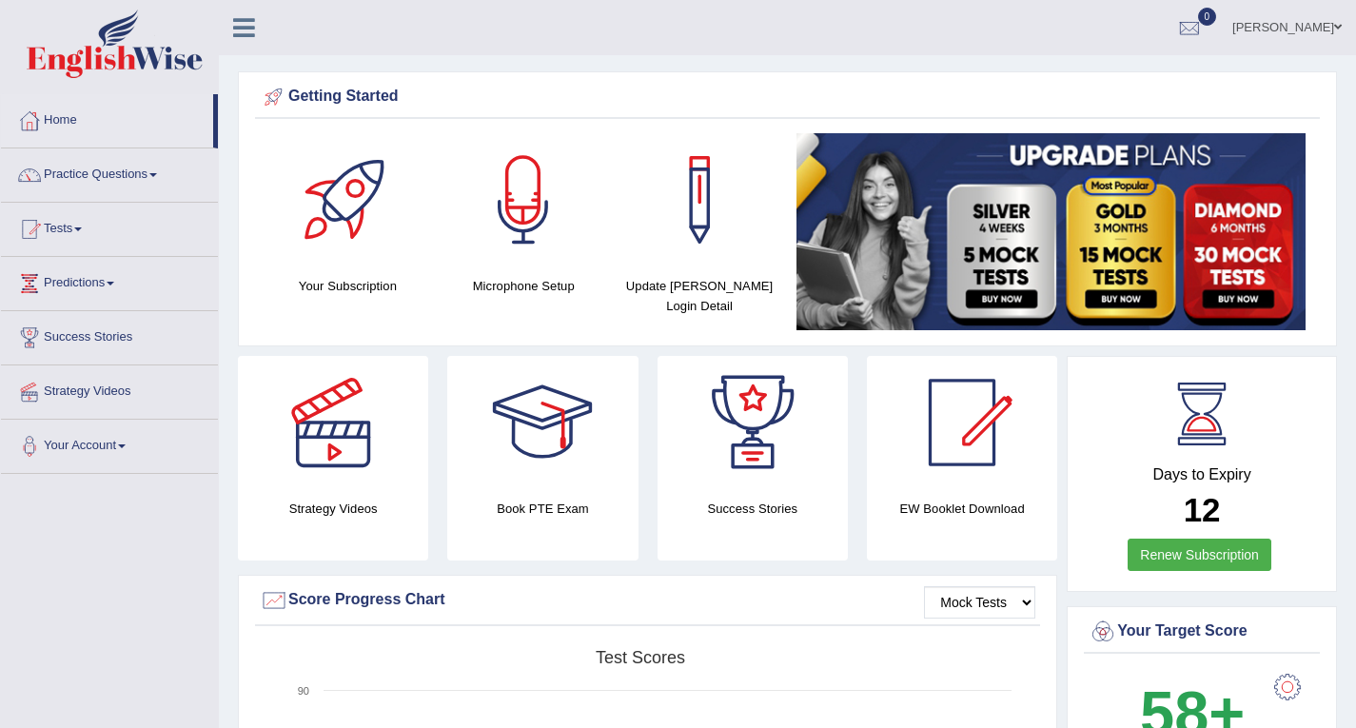
click at [110, 227] on link "Tests" at bounding box center [109, 227] width 217 height 48
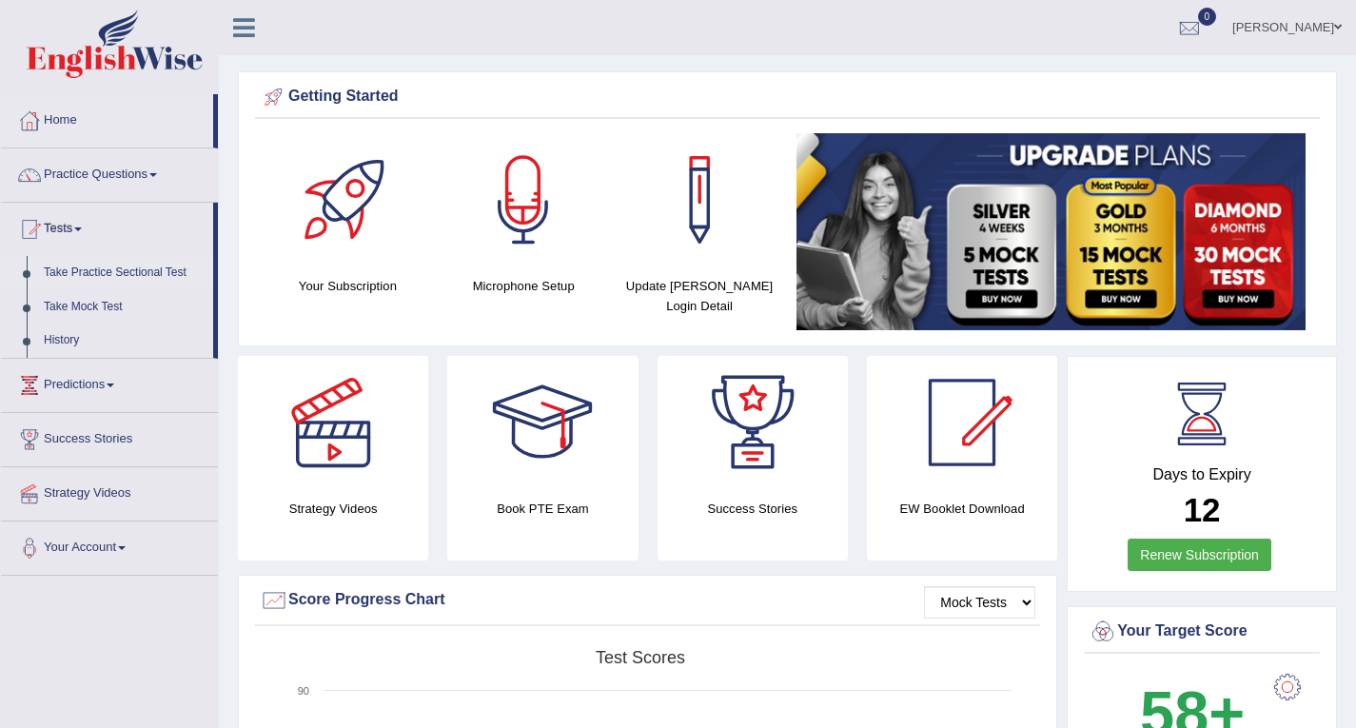
click at [128, 272] on link "Take Practice Sectional Test" at bounding box center [124, 273] width 178 height 34
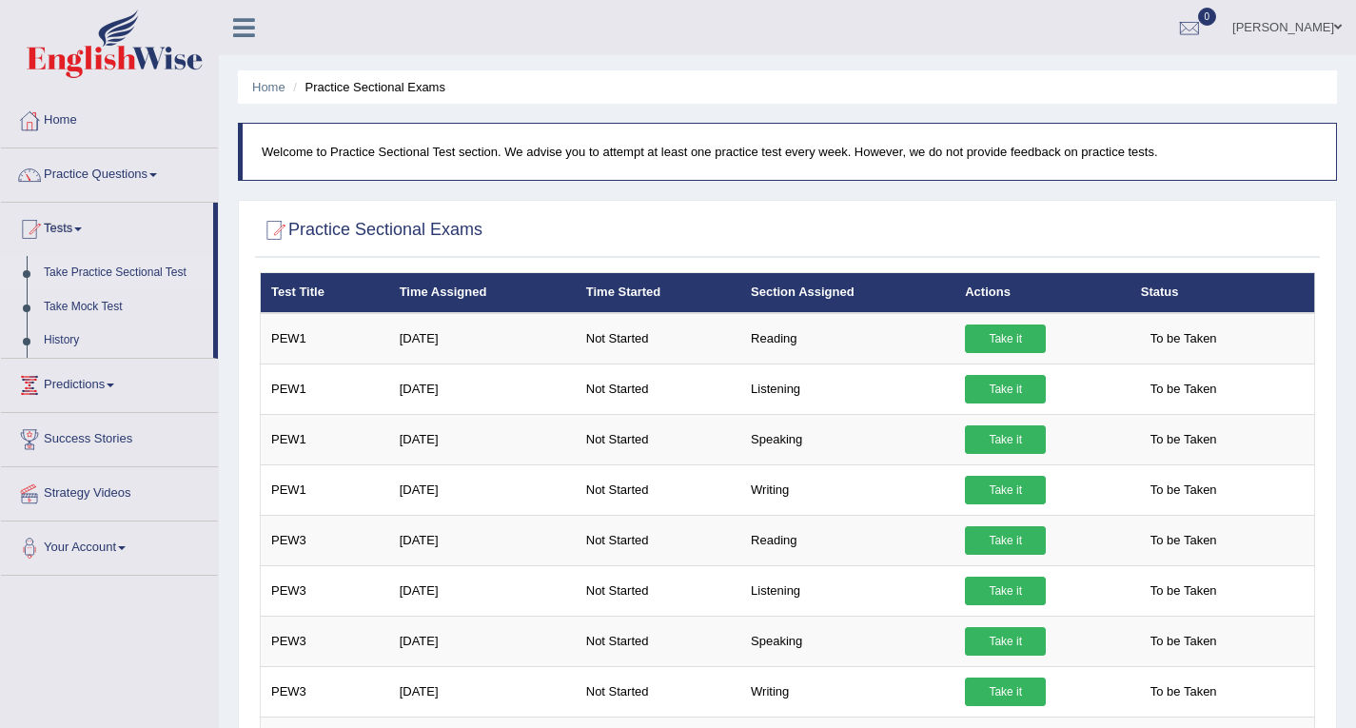
click at [110, 266] on link "Take Practice Sectional Test" at bounding box center [124, 273] width 178 height 34
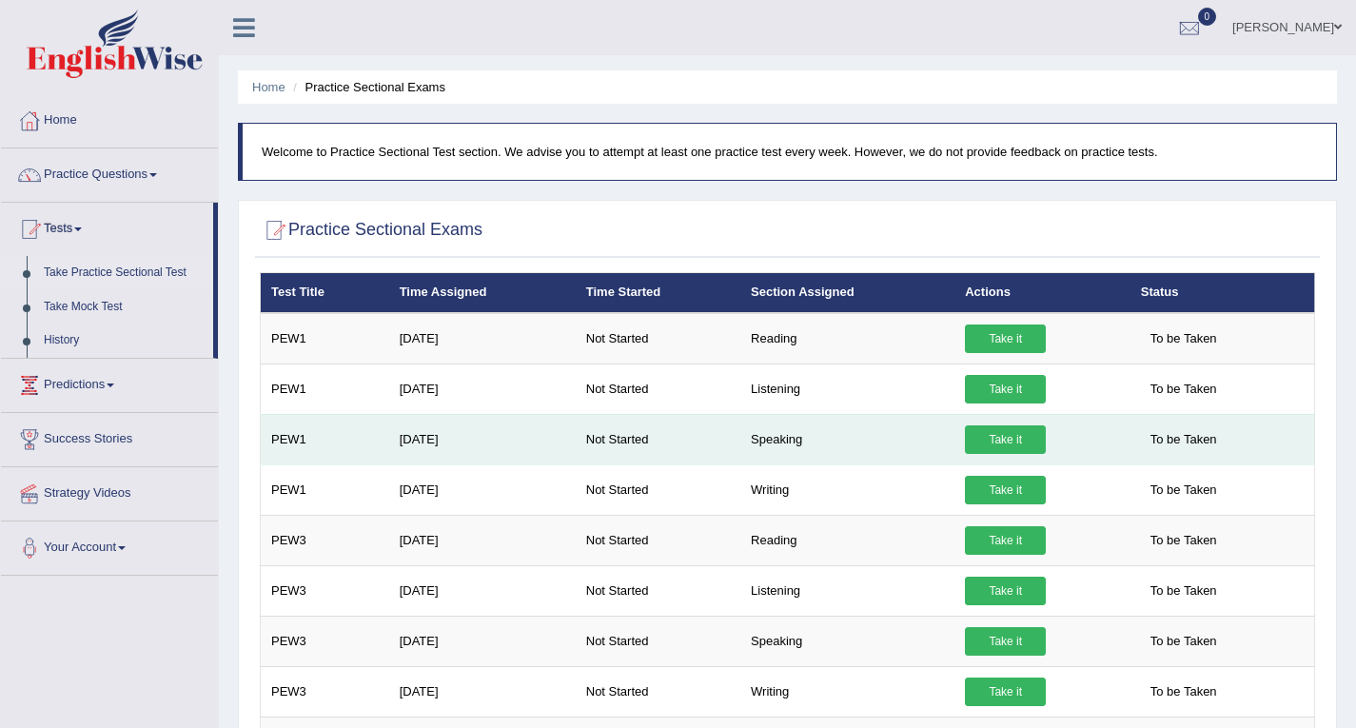
click at [1002, 434] on link "Take it" at bounding box center [1005, 439] width 81 height 29
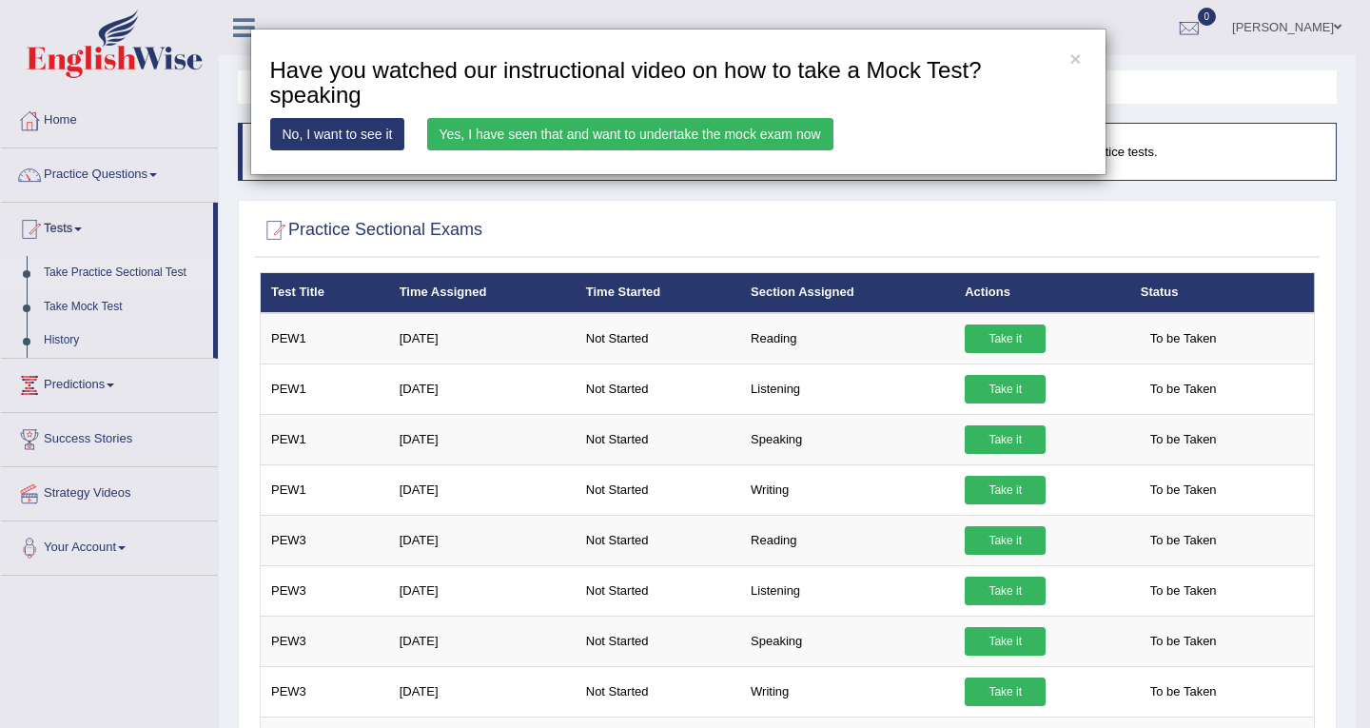
click at [705, 131] on link "Yes, I have seen that and want to undertake the mock exam now" at bounding box center [630, 134] width 406 height 32
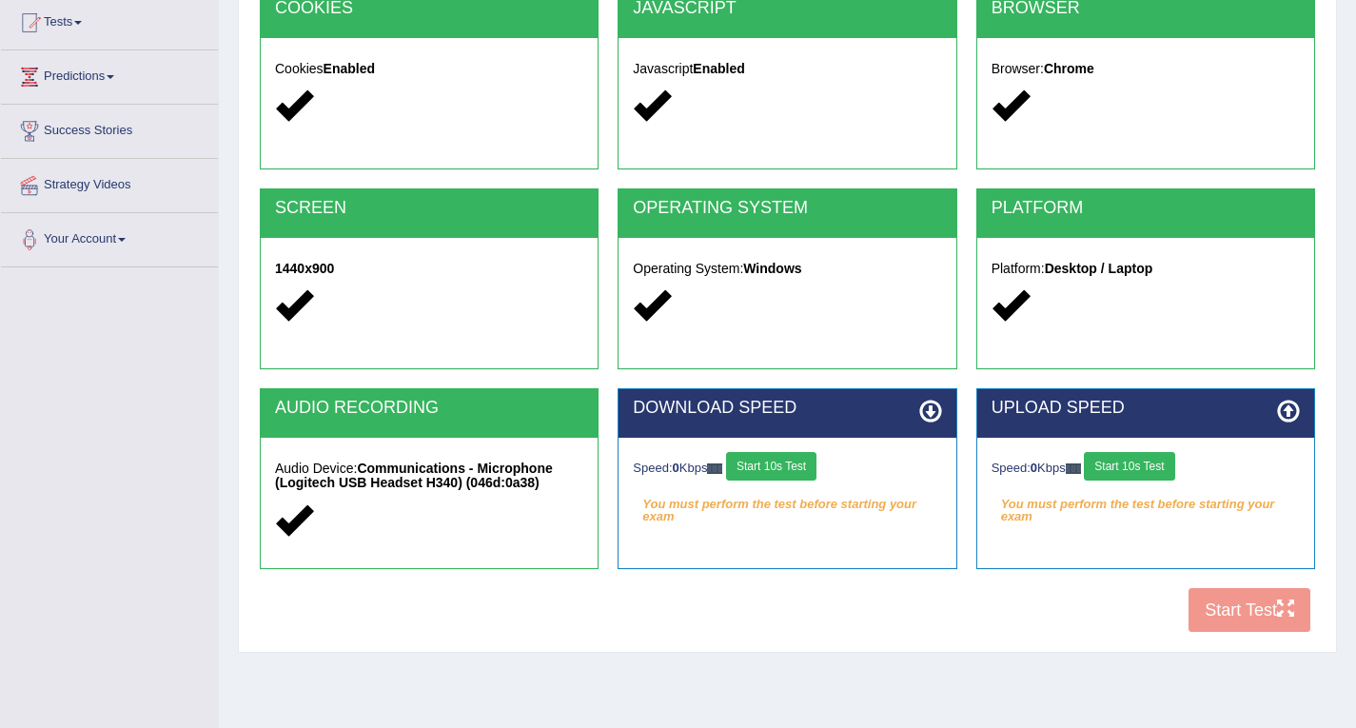
scroll to position [271, 0]
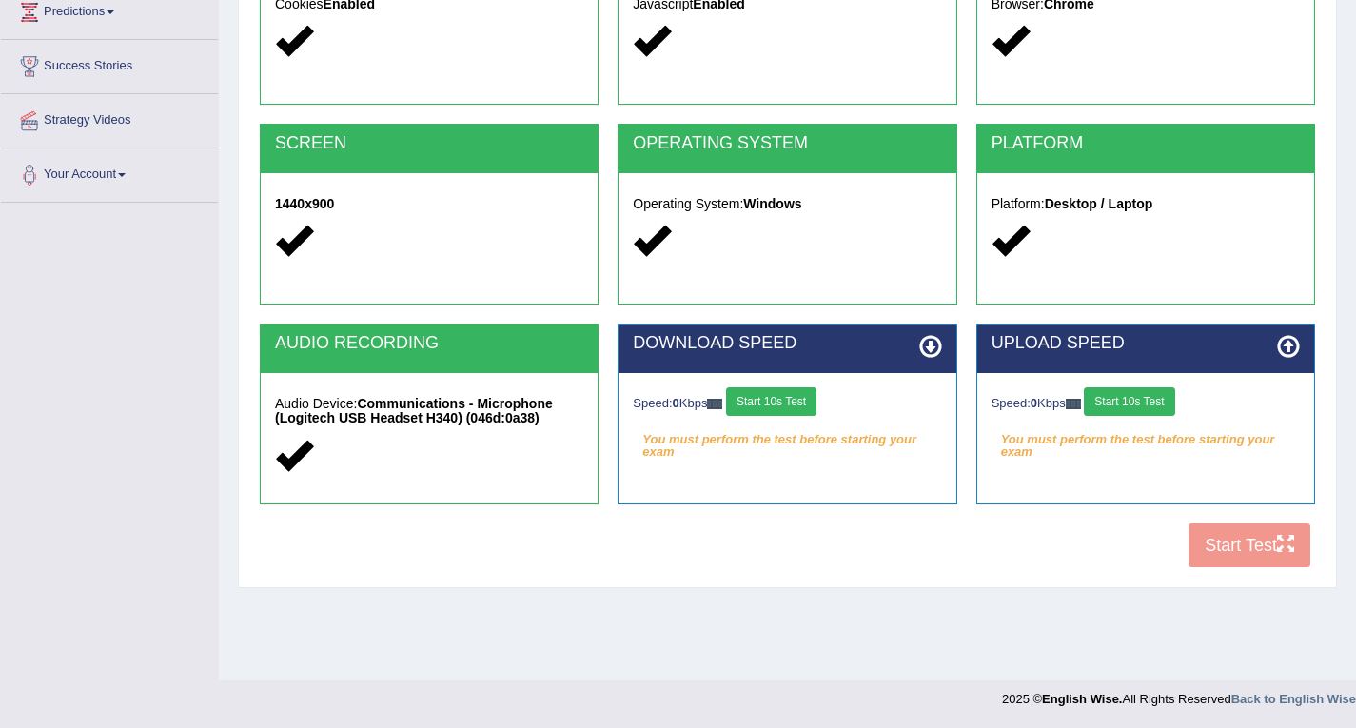
click at [852, 413] on div "Speed: 0 Kbps Start 10s Test" at bounding box center [787, 403] width 308 height 33
click at [790, 401] on button "Start 10s Test" at bounding box center [771, 401] width 90 height 29
click at [1129, 400] on button "Start 10s Test" at bounding box center [1129, 401] width 90 height 29
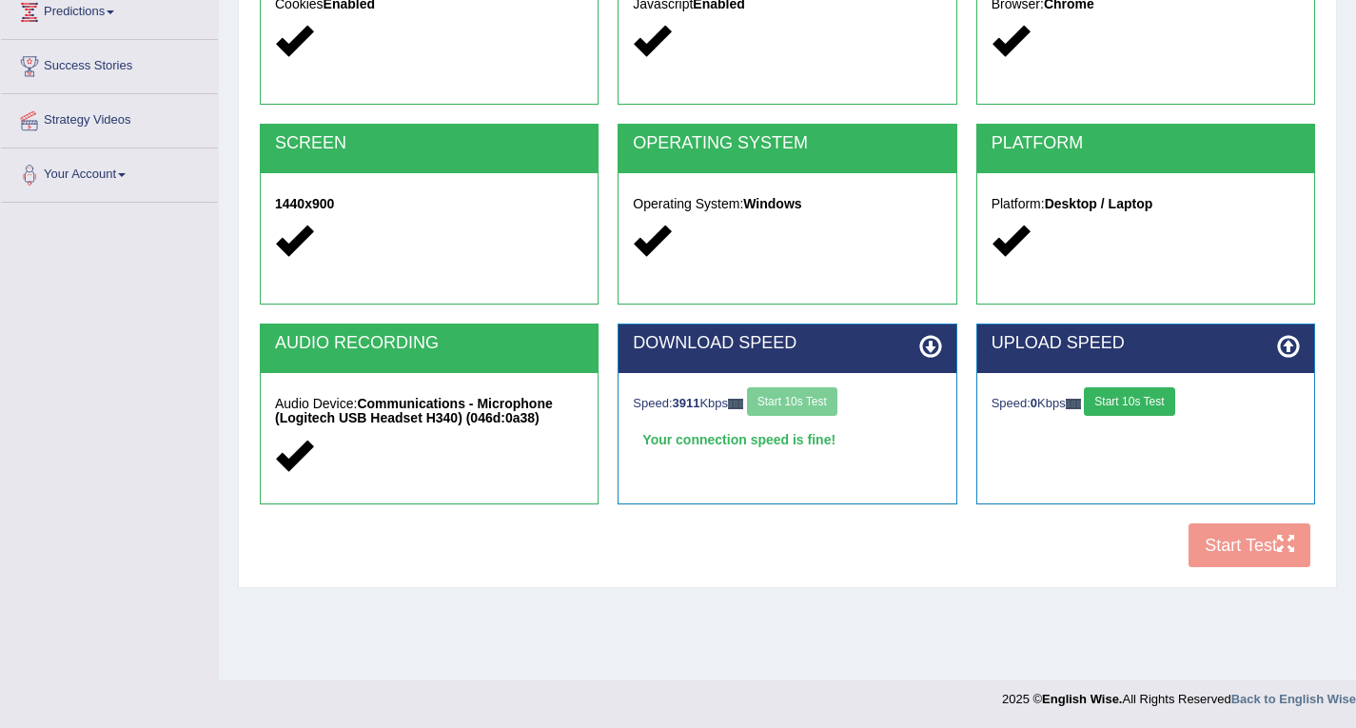
click at [1129, 400] on button "Start 10s Test" at bounding box center [1129, 401] width 90 height 29
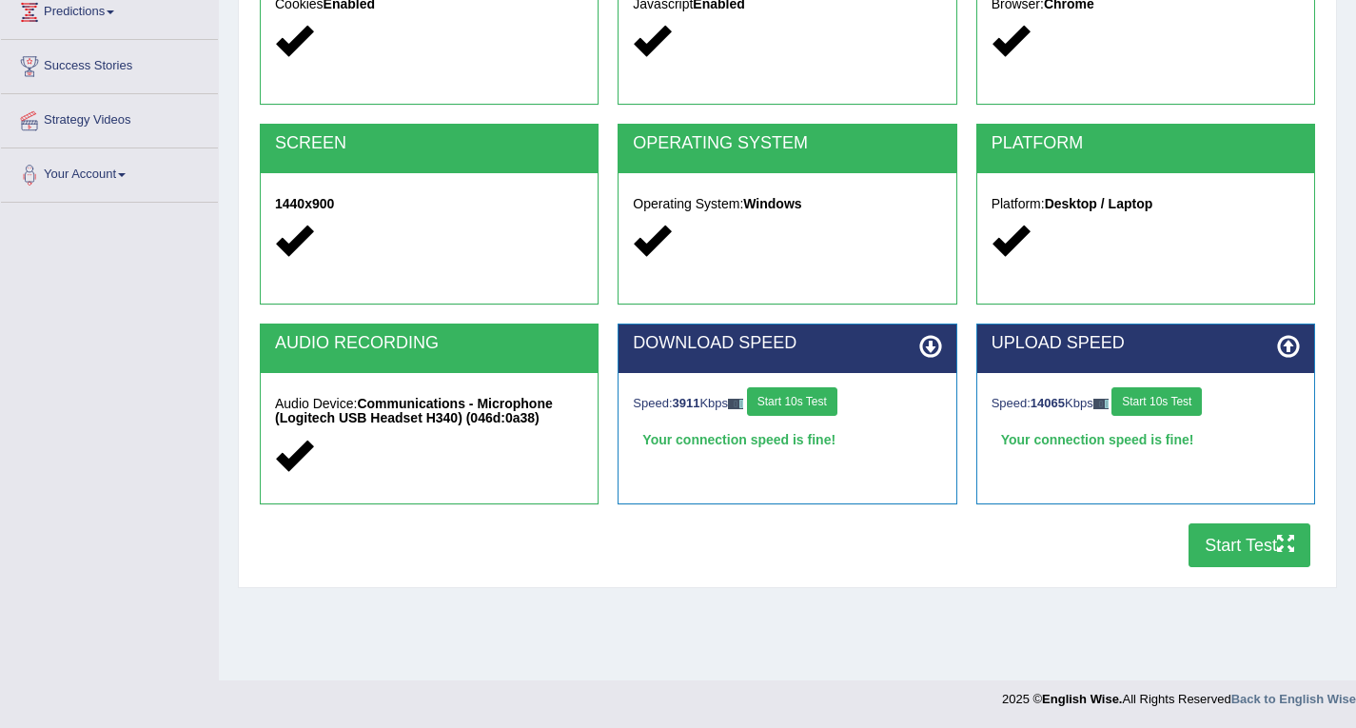
click at [1233, 543] on button "Start Test" at bounding box center [1250, 545] width 122 height 44
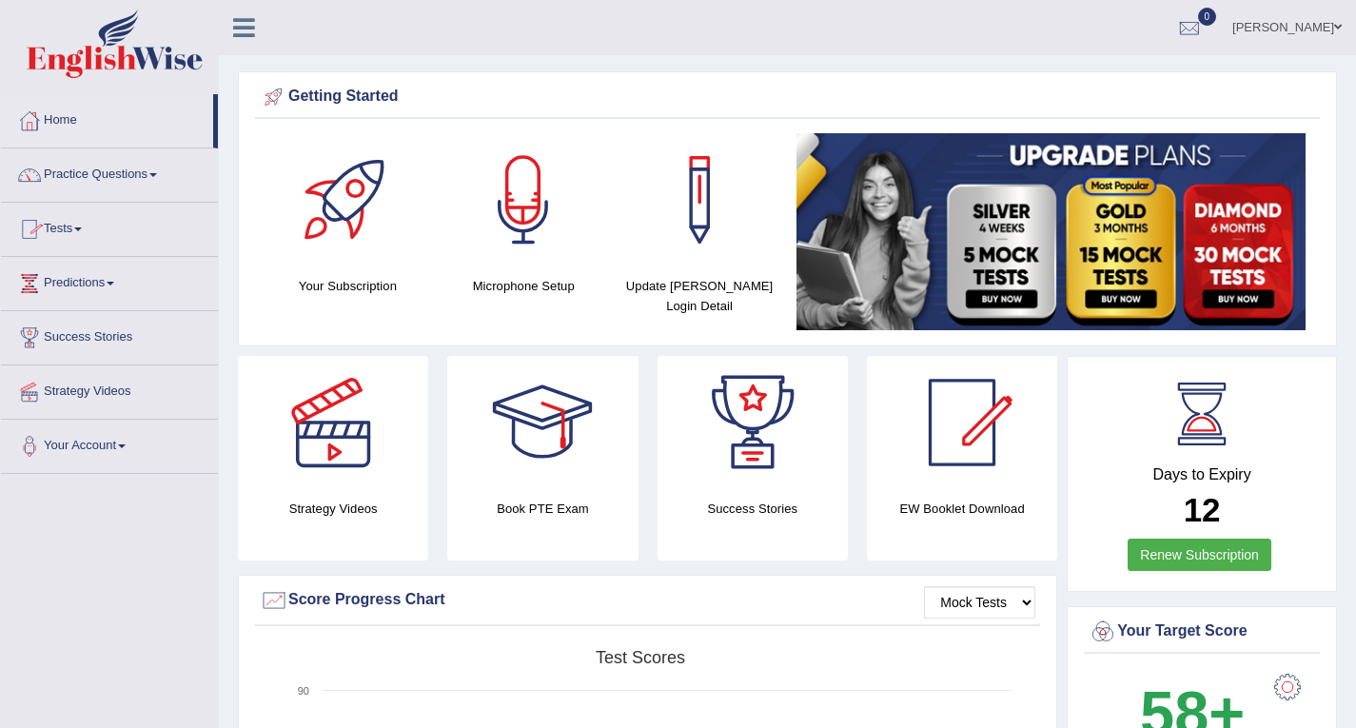
click at [90, 224] on link "Tests" at bounding box center [109, 227] width 217 height 48
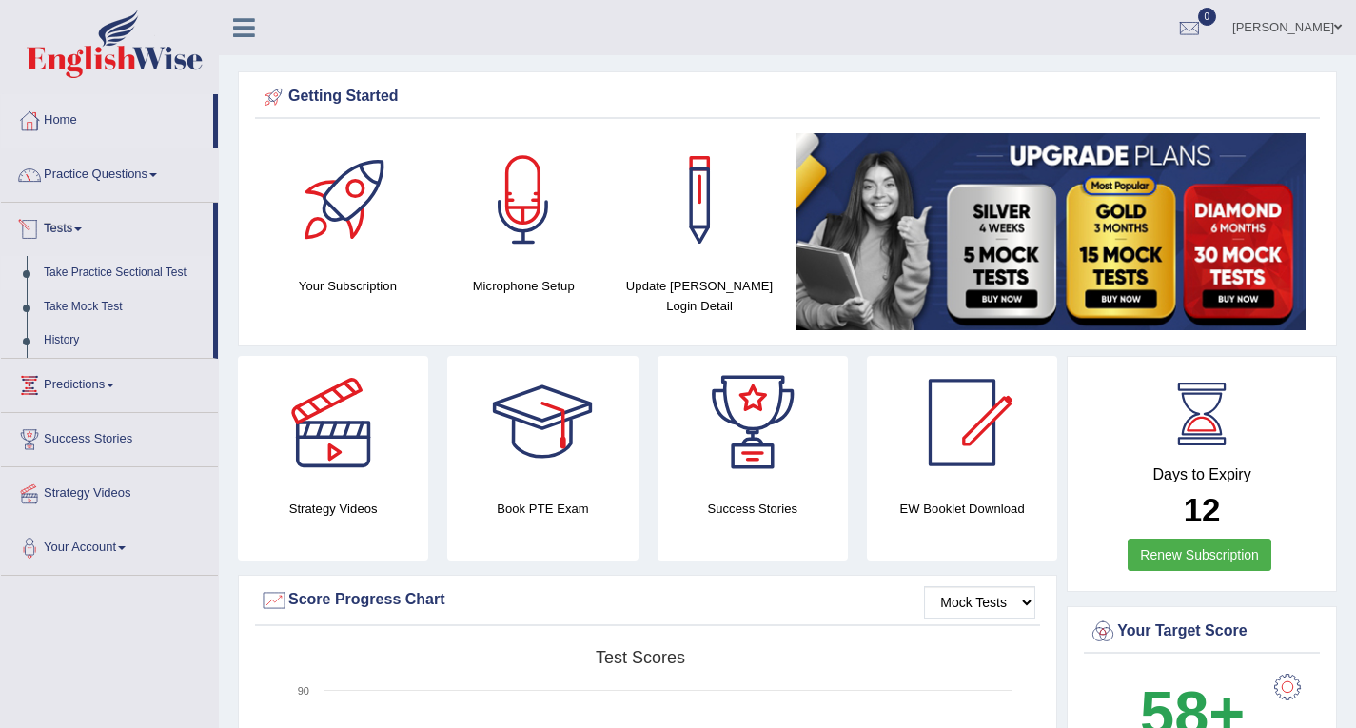
click at [173, 269] on link "Take Practice Sectional Test" at bounding box center [124, 273] width 178 height 34
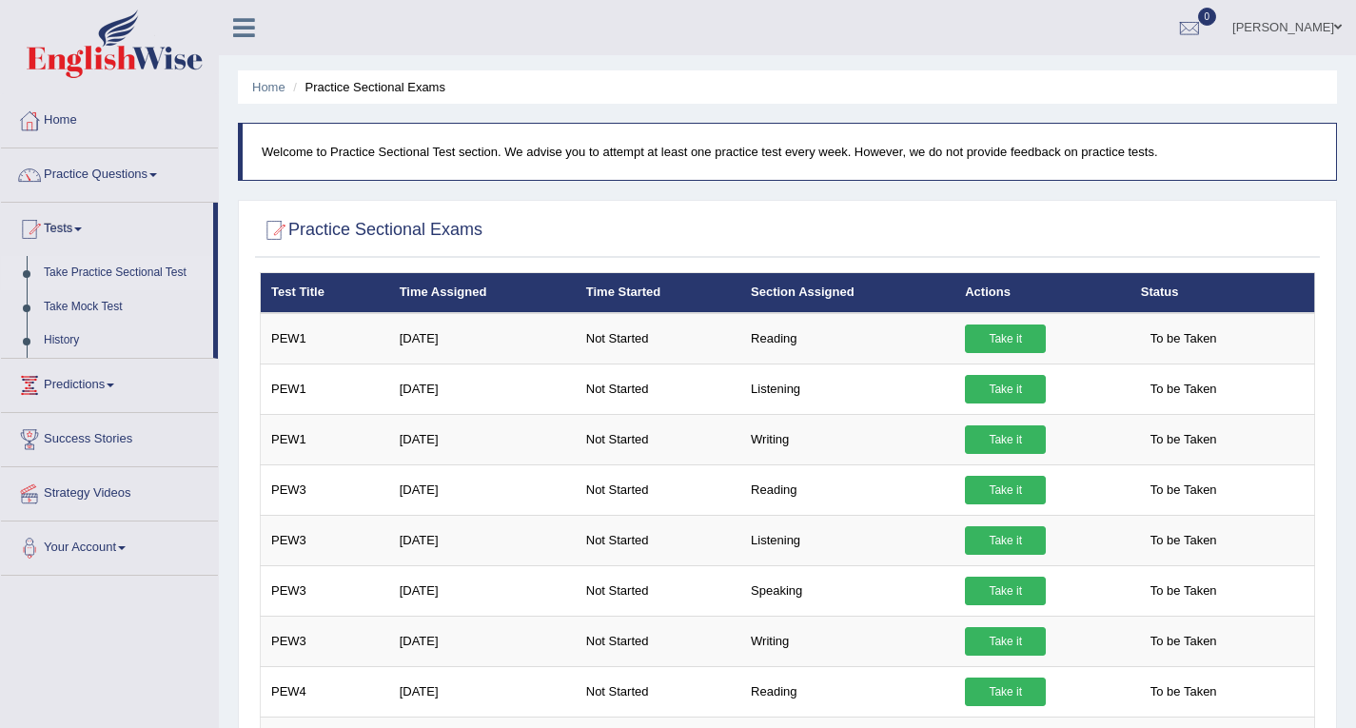
click at [72, 338] on link "History" at bounding box center [124, 341] width 178 height 34
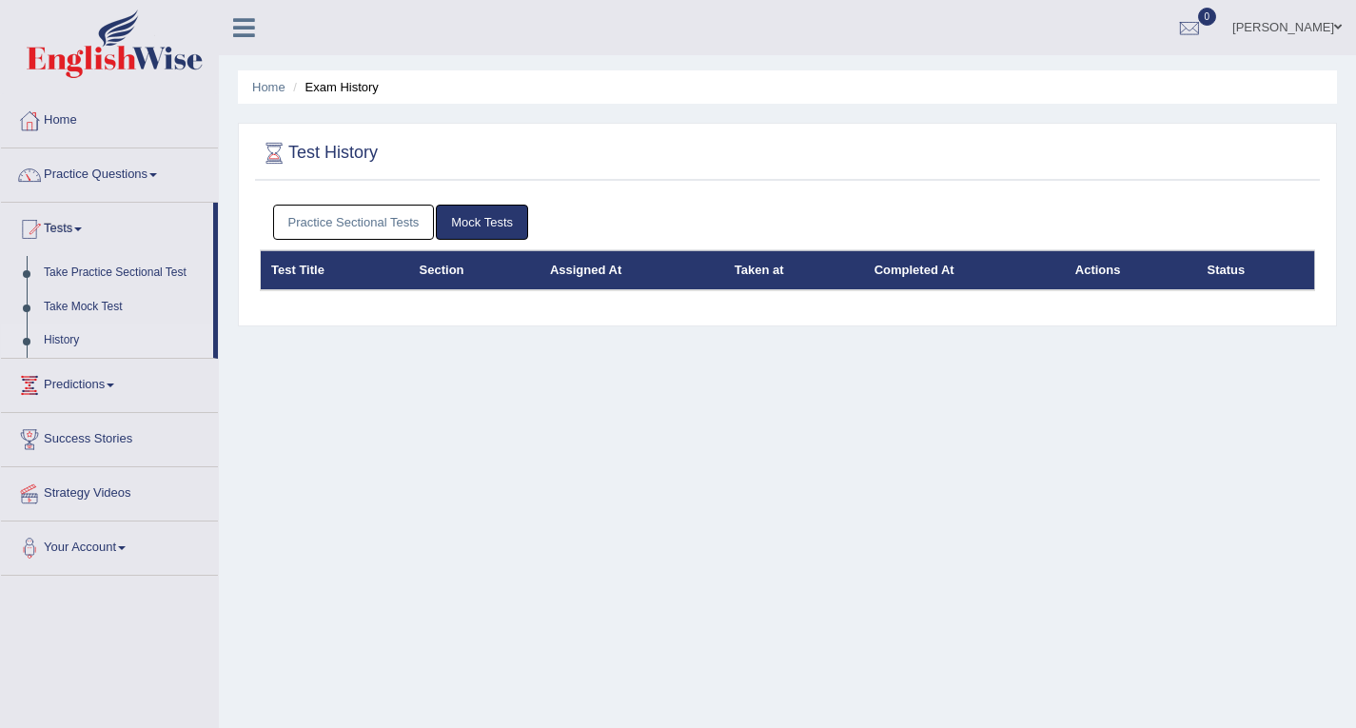
click at [72, 338] on link "History" at bounding box center [124, 341] width 178 height 34
click at [183, 273] on link "Take Practice Sectional Test" at bounding box center [124, 273] width 178 height 34
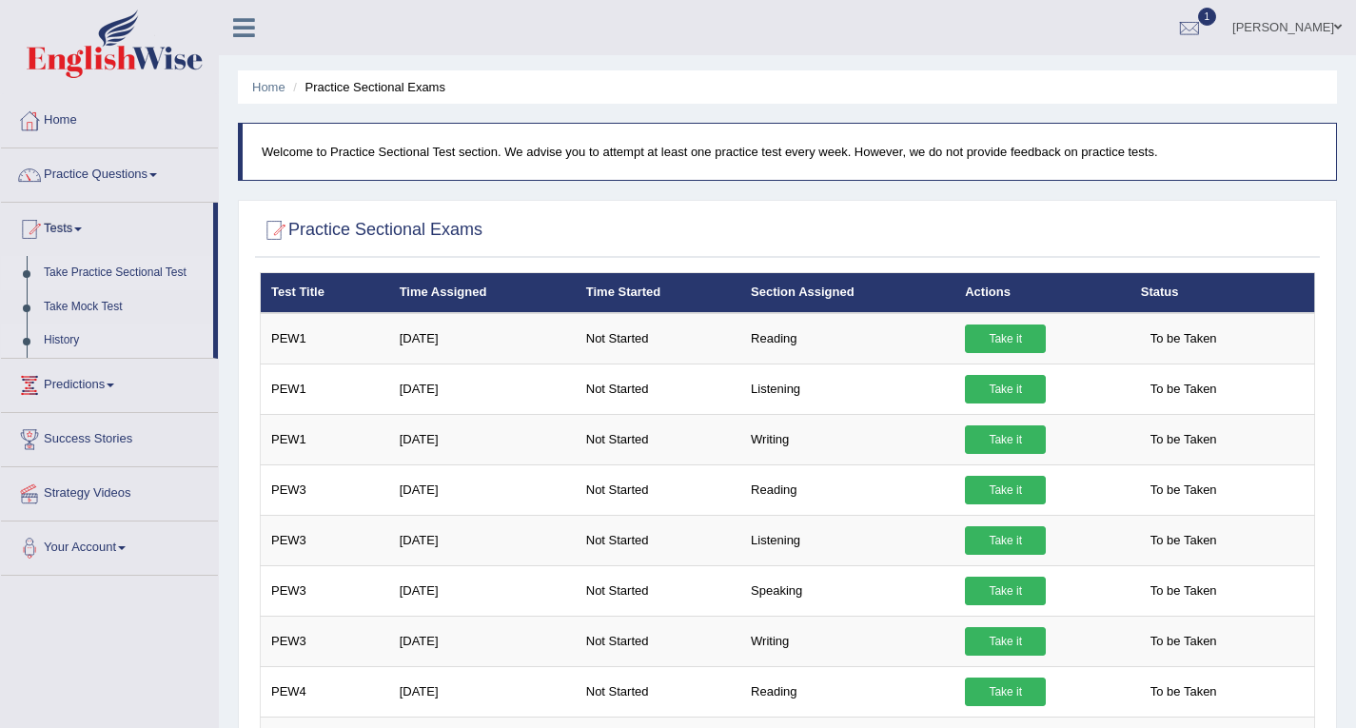
click at [49, 338] on link "History" at bounding box center [124, 341] width 178 height 34
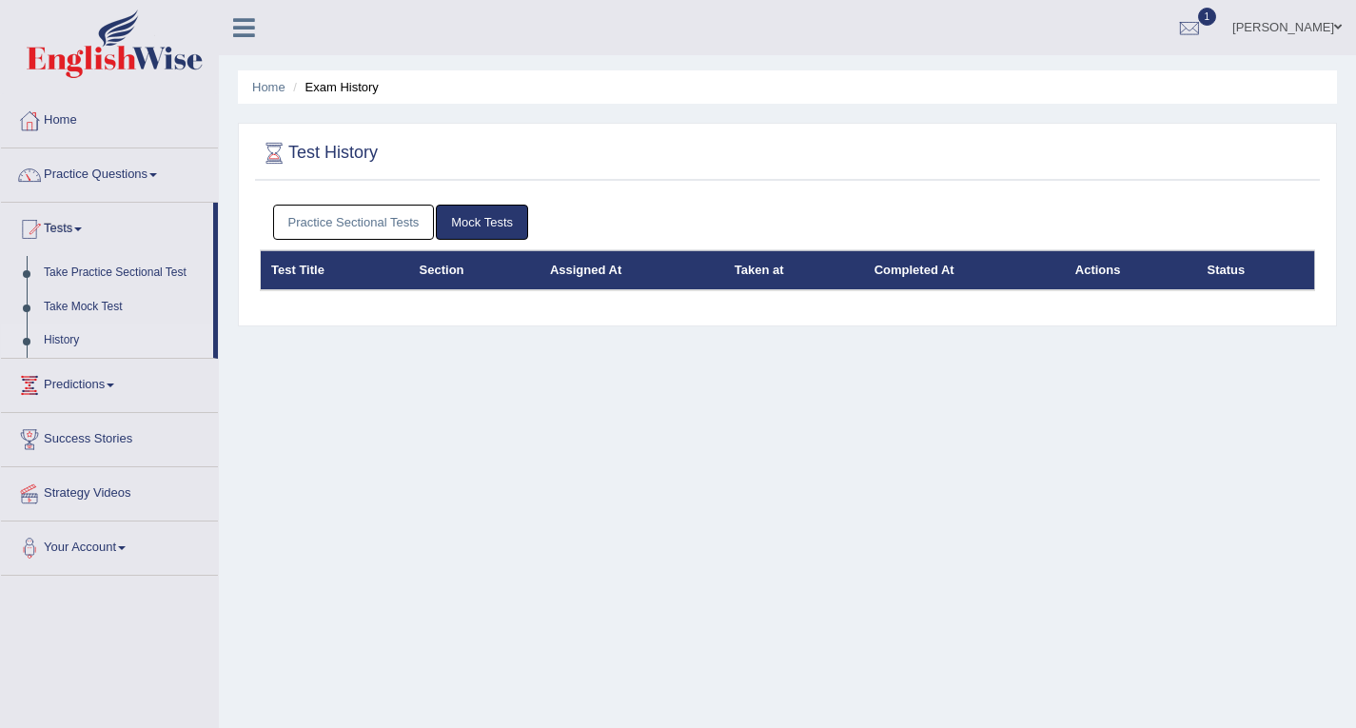
click at [49, 338] on link "History" at bounding box center [124, 341] width 178 height 34
click at [68, 333] on link "History" at bounding box center [124, 341] width 178 height 34
click at [55, 337] on link "History" at bounding box center [124, 341] width 178 height 34
click at [343, 505] on div "Home Exam History Test History Practice Sectional Tests Mock Tests Test Title S…" at bounding box center [787, 476] width 1137 height 952
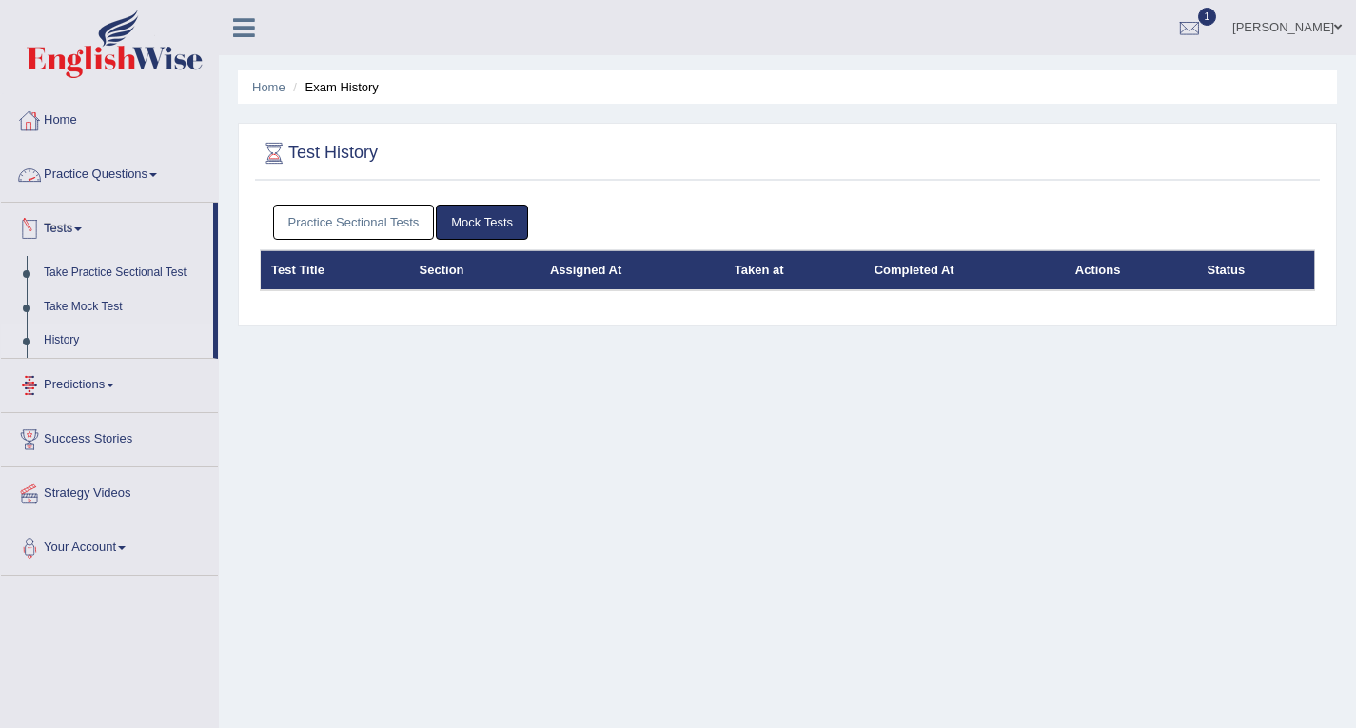
click at [257, 435] on div "Home Exam History Test History Practice Sectional Tests Mock Tests Test Title S…" at bounding box center [787, 476] width 1137 height 952
click at [66, 335] on link "History" at bounding box center [124, 341] width 178 height 34
